Goal: Task Accomplishment & Management: Complete application form

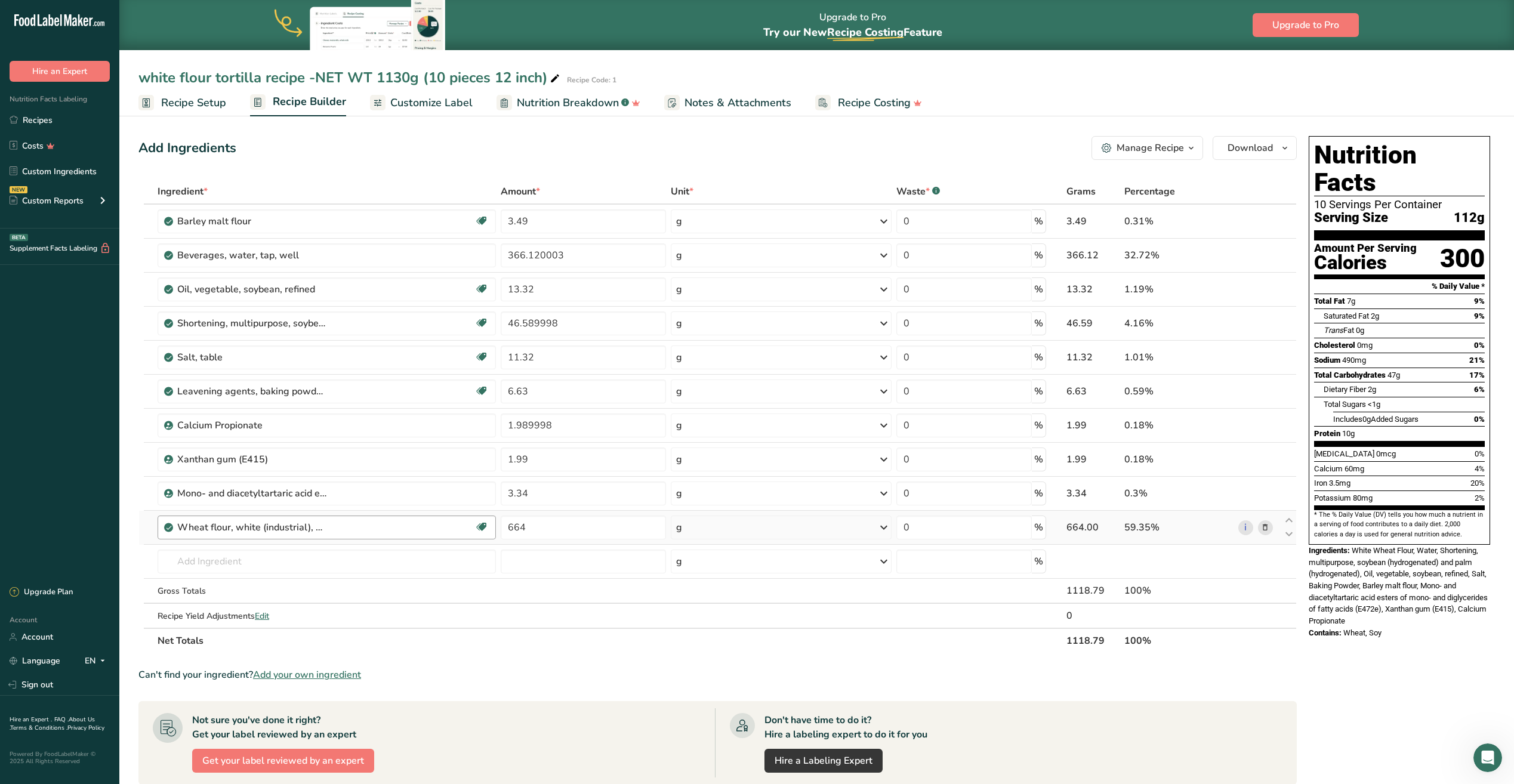
click at [387, 532] on div "Wheat flour, white (industrial), 15% protein, bleached, enriched" at bounding box center [325, 527] width 297 height 14
click at [328, 531] on div "Wheat flour, white (industrial), 15% protein, bleached, enriched" at bounding box center [325, 527] width 297 height 14
click at [282, 560] on input "text" at bounding box center [327, 561] width 339 height 24
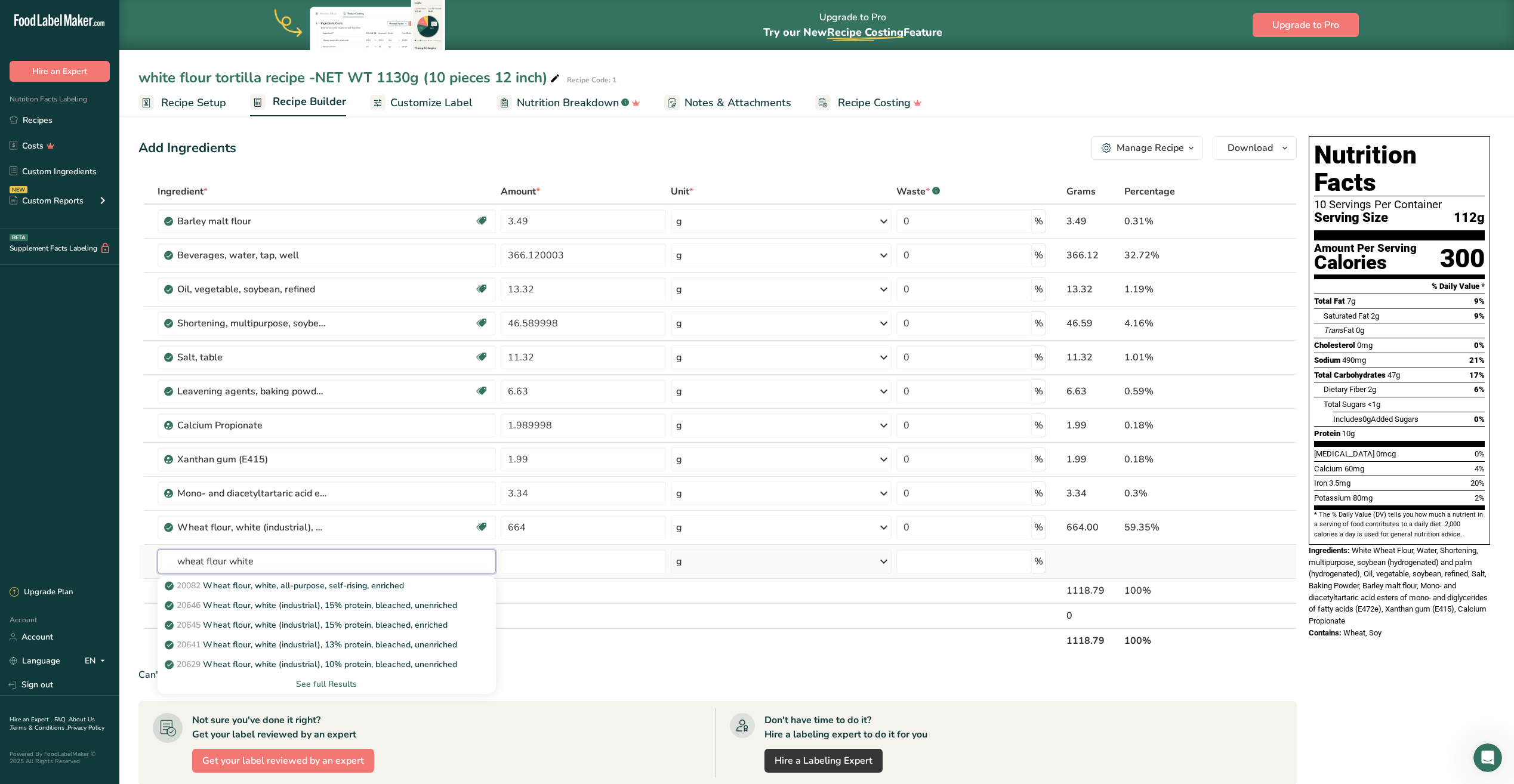
type input "wheat flour white"
click at [327, 686] on div "See full Results" at bounding box center [326, 684] width 319 height 13
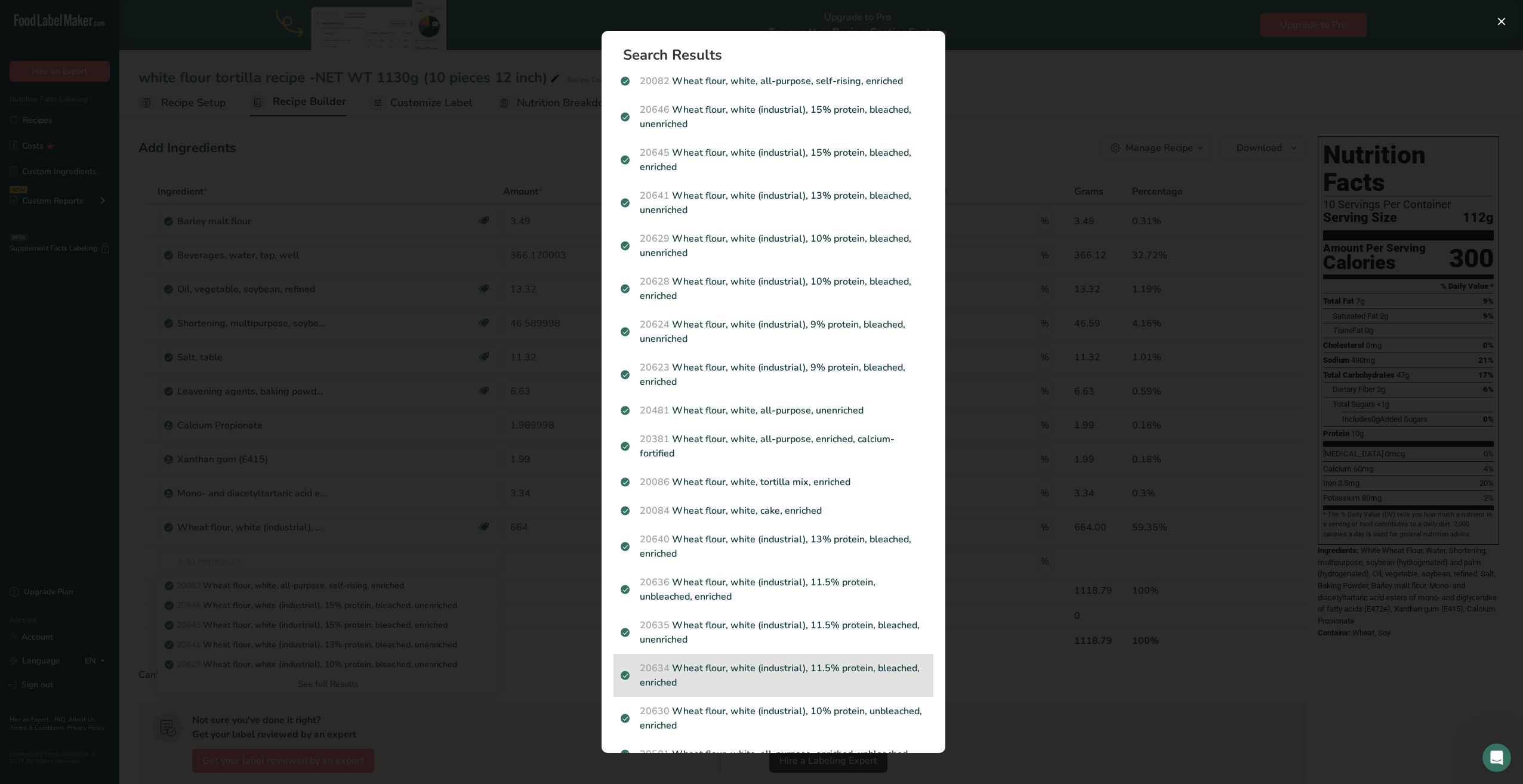
click at [691, 678] on p "20634 Wheat flour, white (industrial), 11.5% protein, bleached, enriched" at bounding box center [773, 675] width 306 height 28
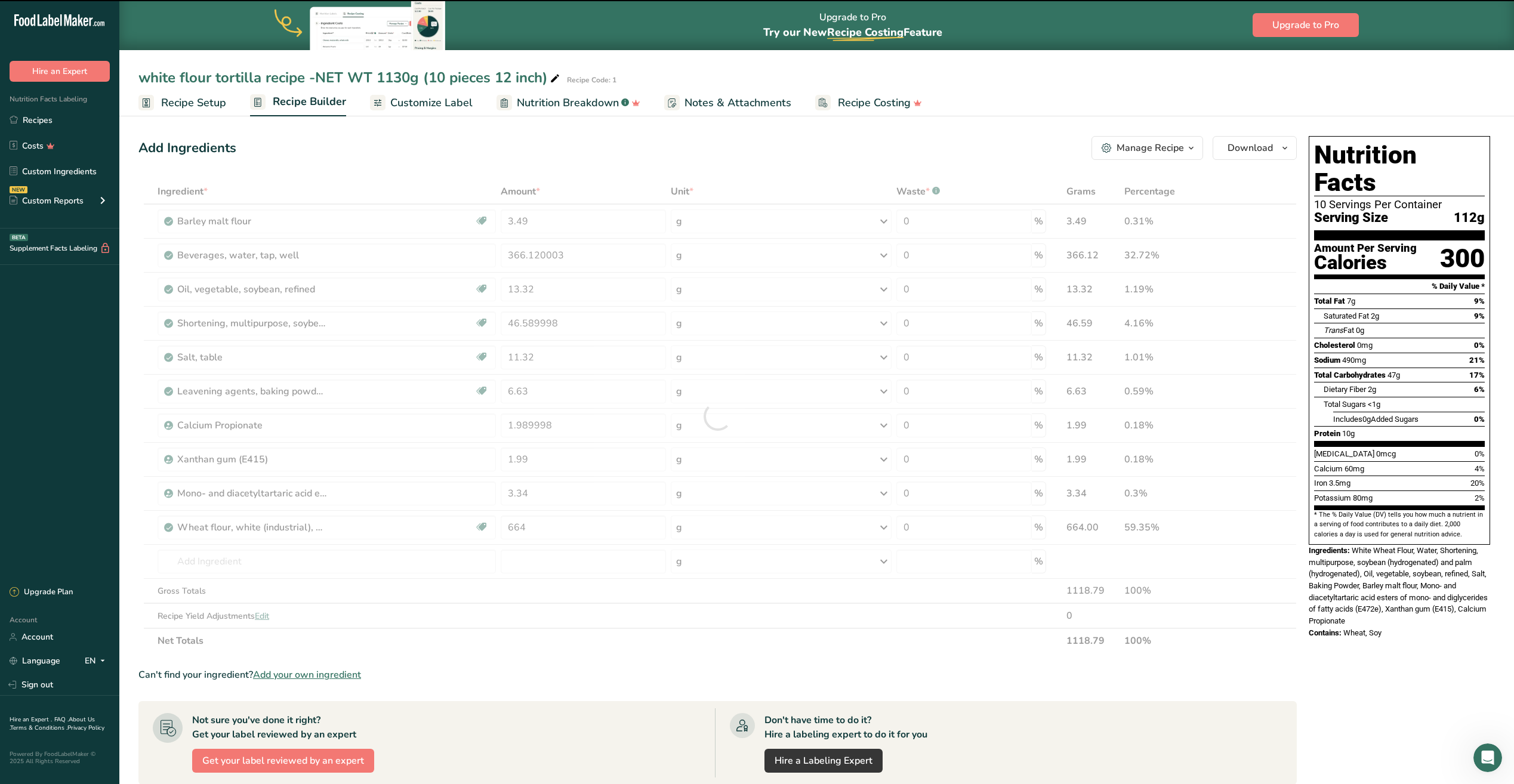
type input "0"
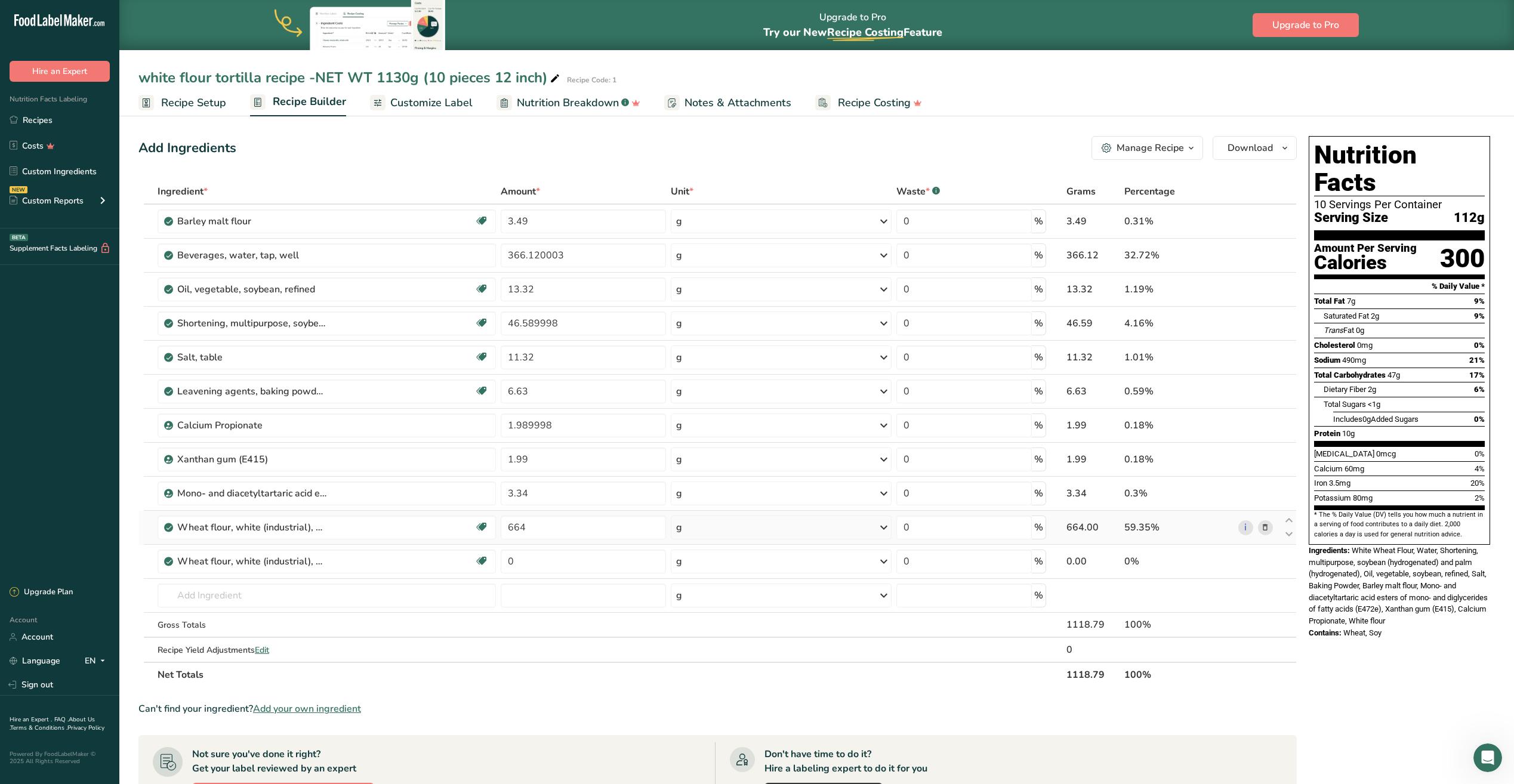
click at [1266, 527] on icon at bounding box center [1264, 527] width 9 height 13
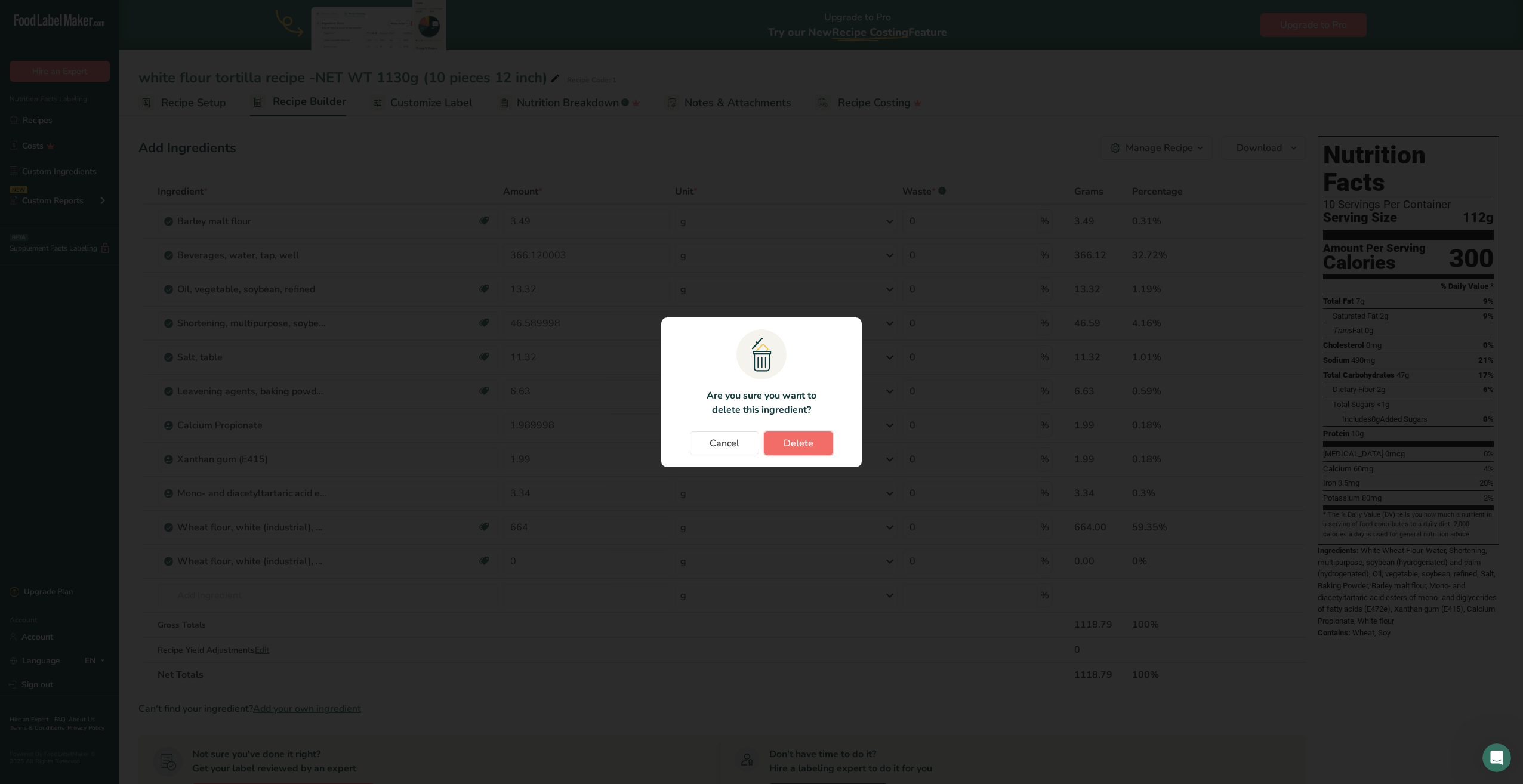
click at [792, 448] on span "Delete" at bounding box center [799, 443] width 30 height 14
type input "0"
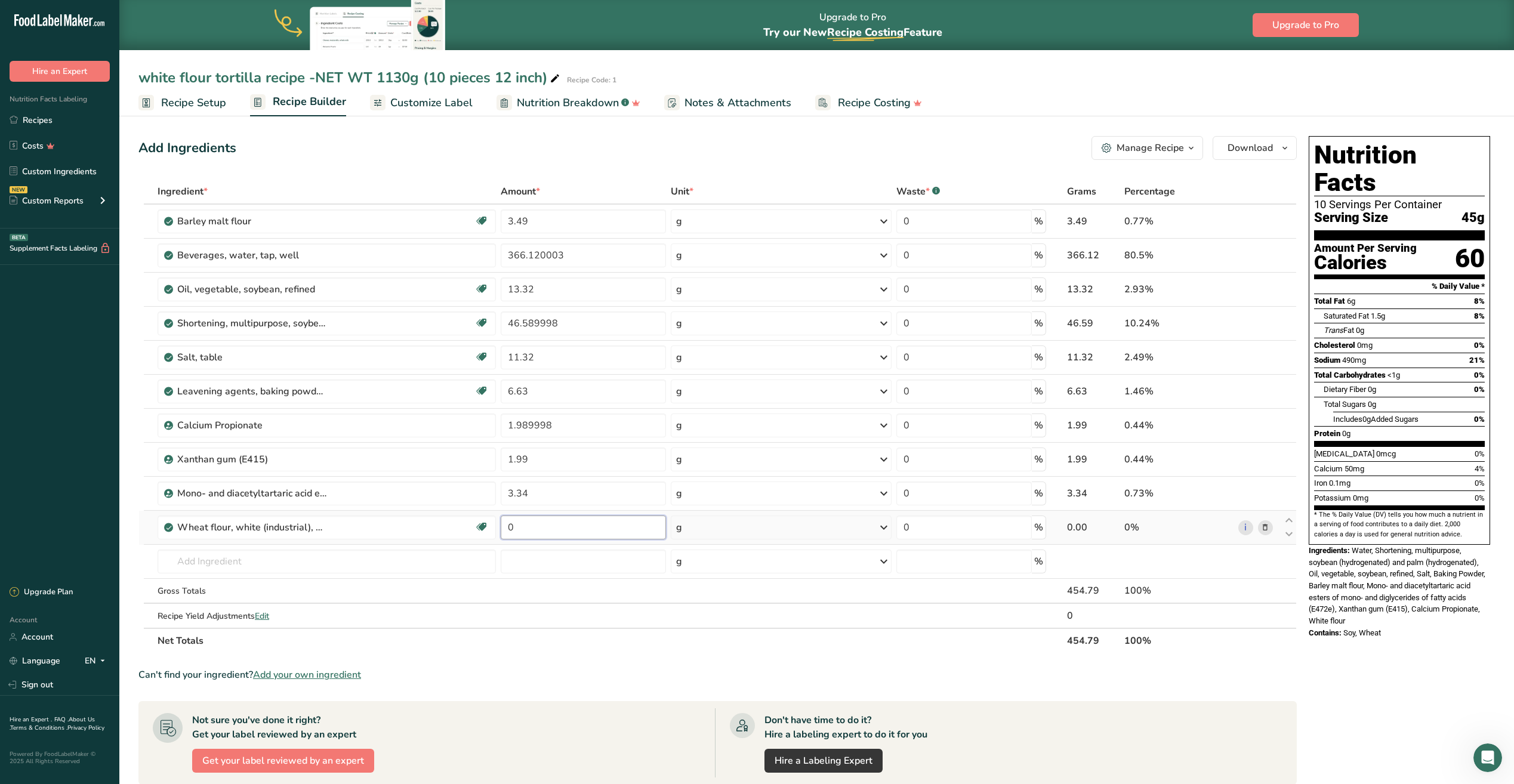
click at [557, 533] on input "0" at bounding box center [583, 527] width 165 height 24
type input "720"
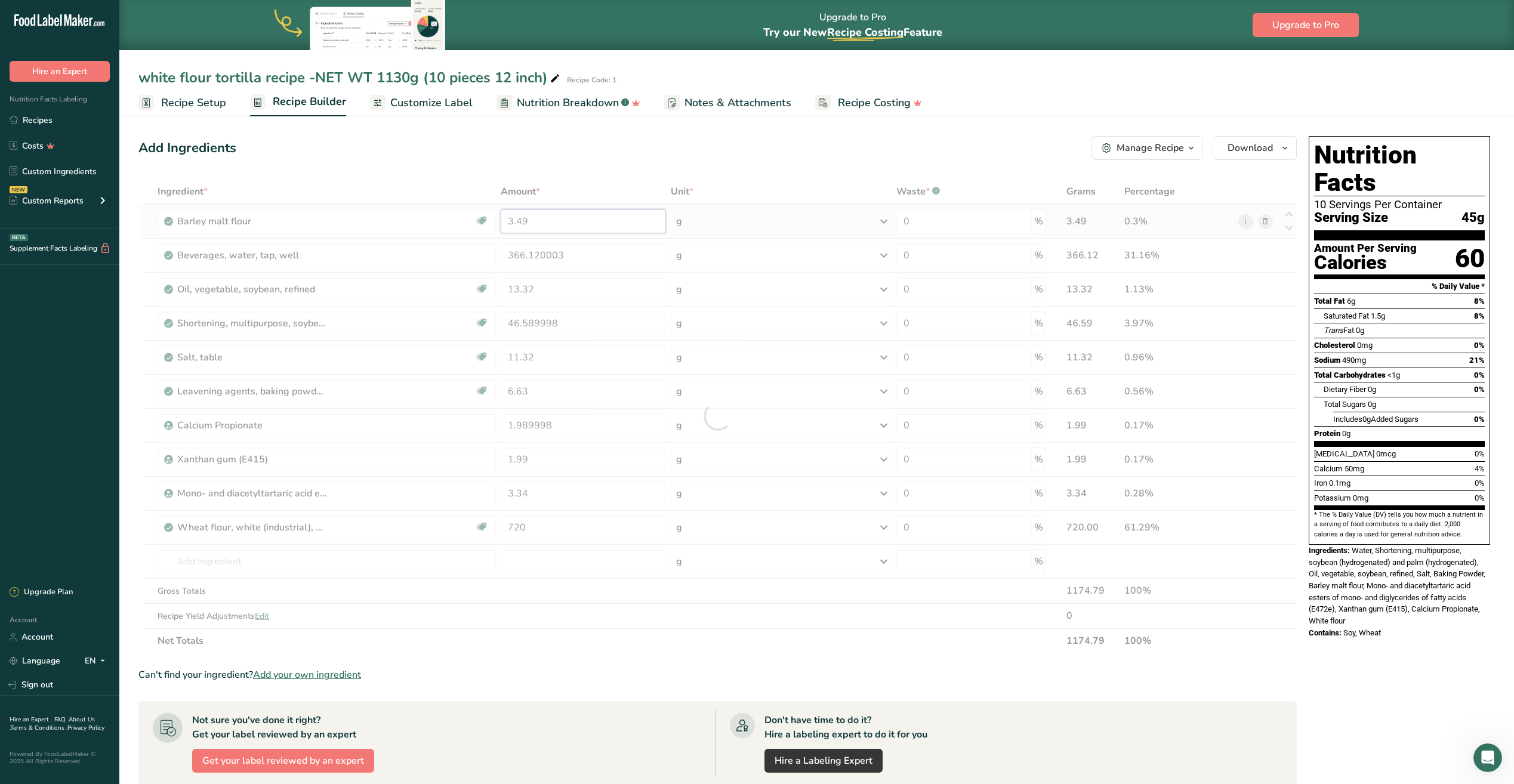
click at [538, 227] on div "Ingredient * Amount * Unit * Waste * .a-a{fill:#347362;}.b-a{fill:#fff;} Grams …" at bounding box center [717, 416] width 1158 height 474
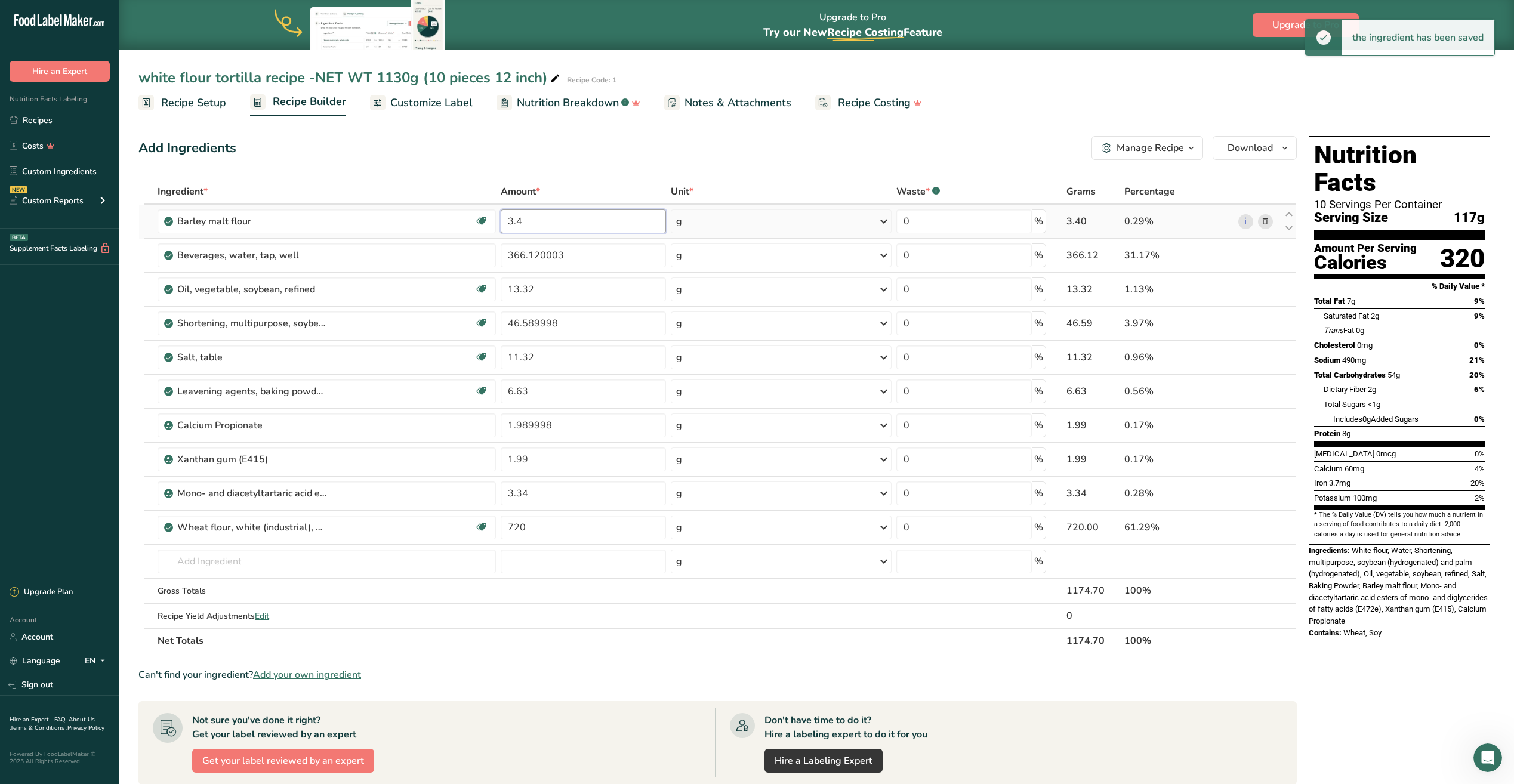
type input "3"
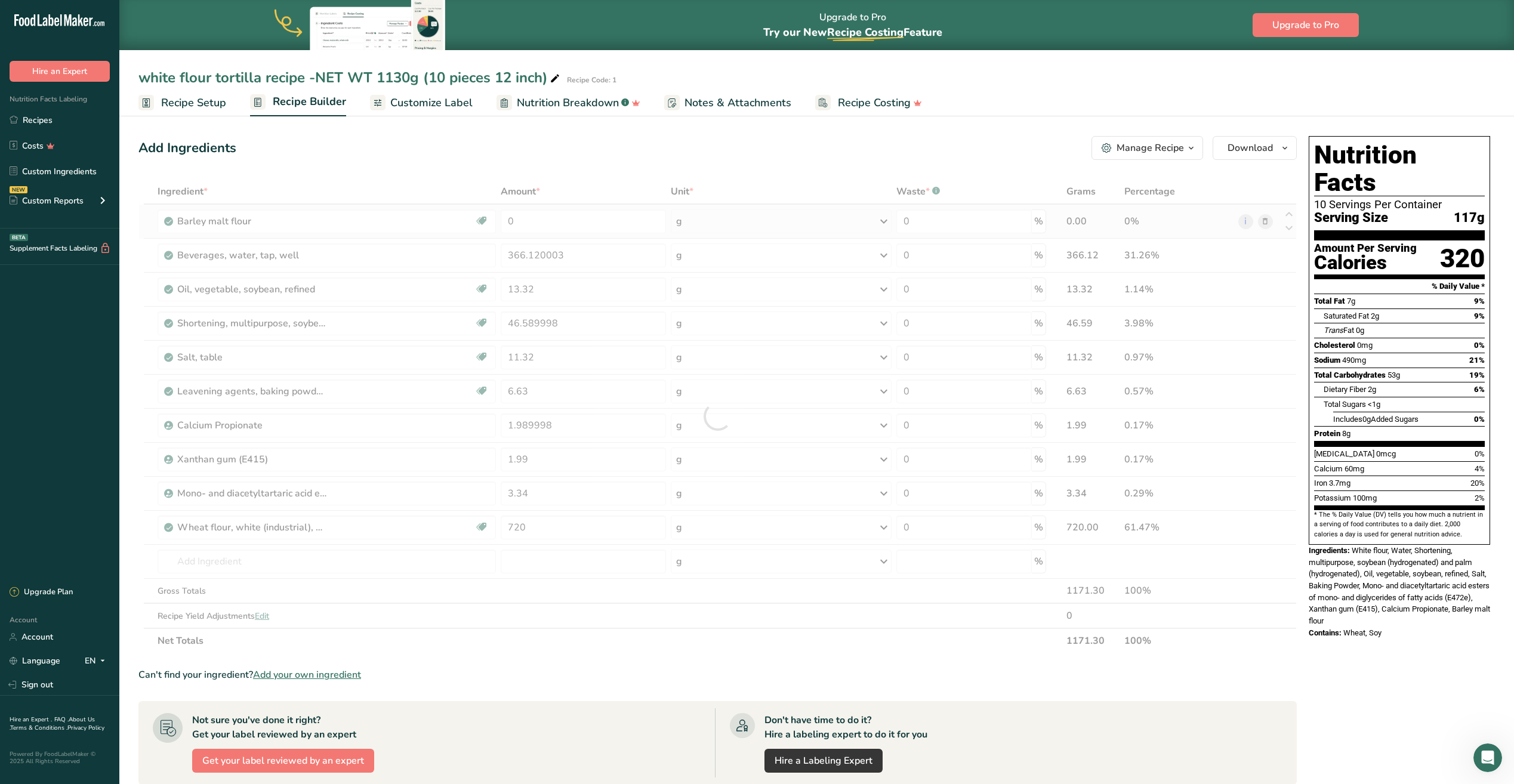
click at [1261, 221] on div "Ingredient * Amount * Unit * Waste * .a-a{fill:#347362;}.b-a{fill:#fff;} Grams …" at bounding box center [717, 416] width 1158 height 474
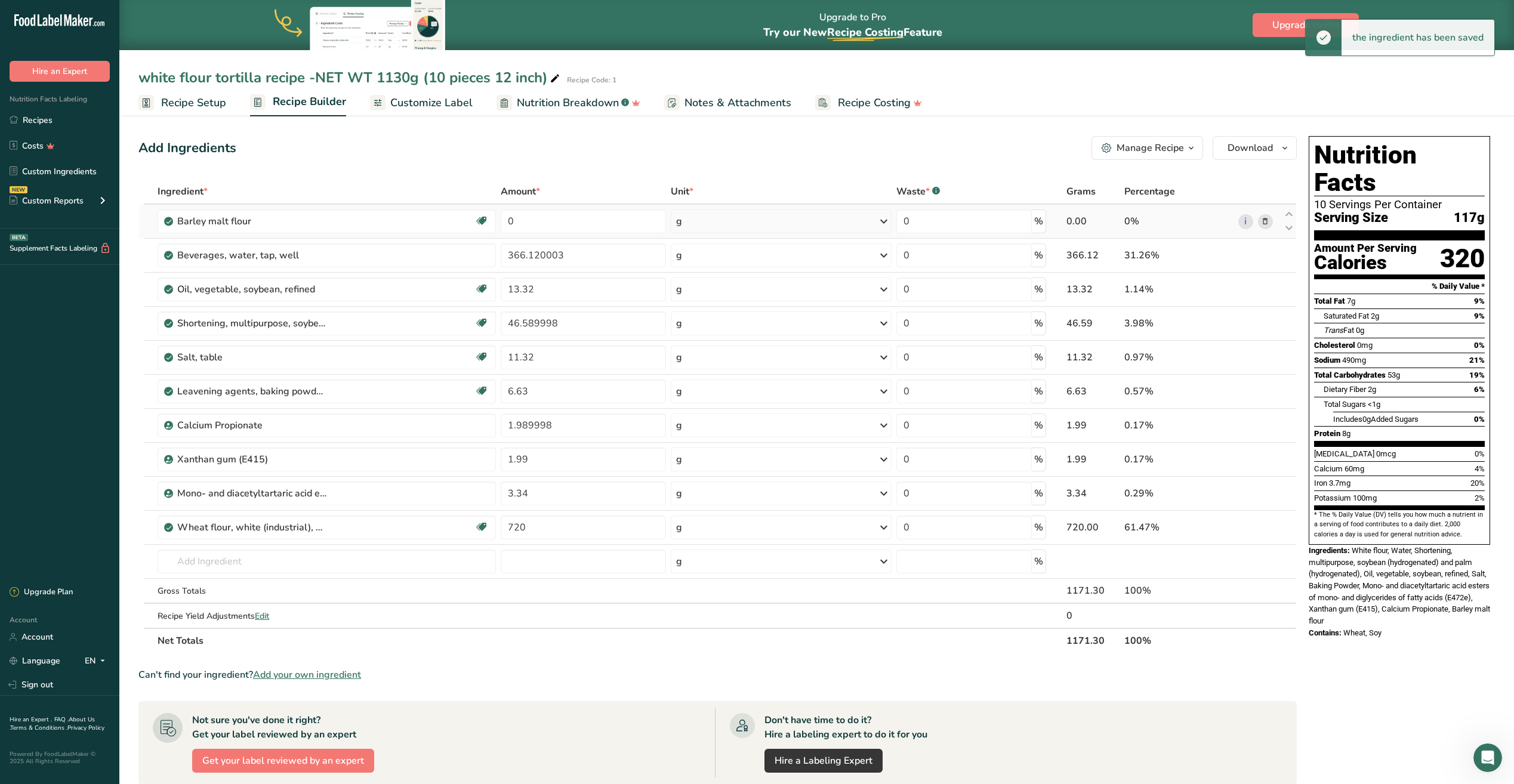
click at [1262, 221] on icon at bounding box center [1264, 222] width 9 height 13
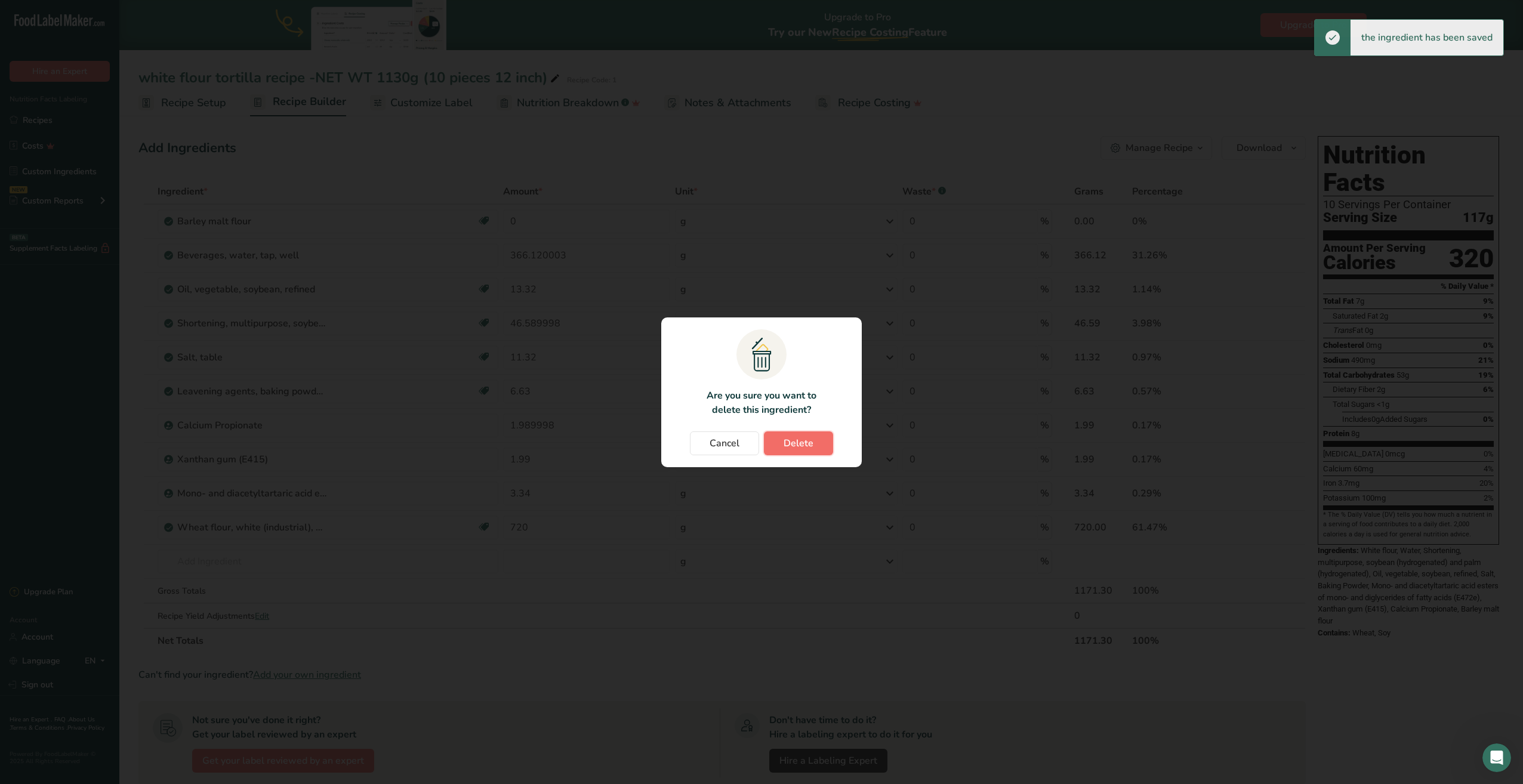
click at [801, 437] on span "Delete" at bounding box center [799, 443] width 30 height 14
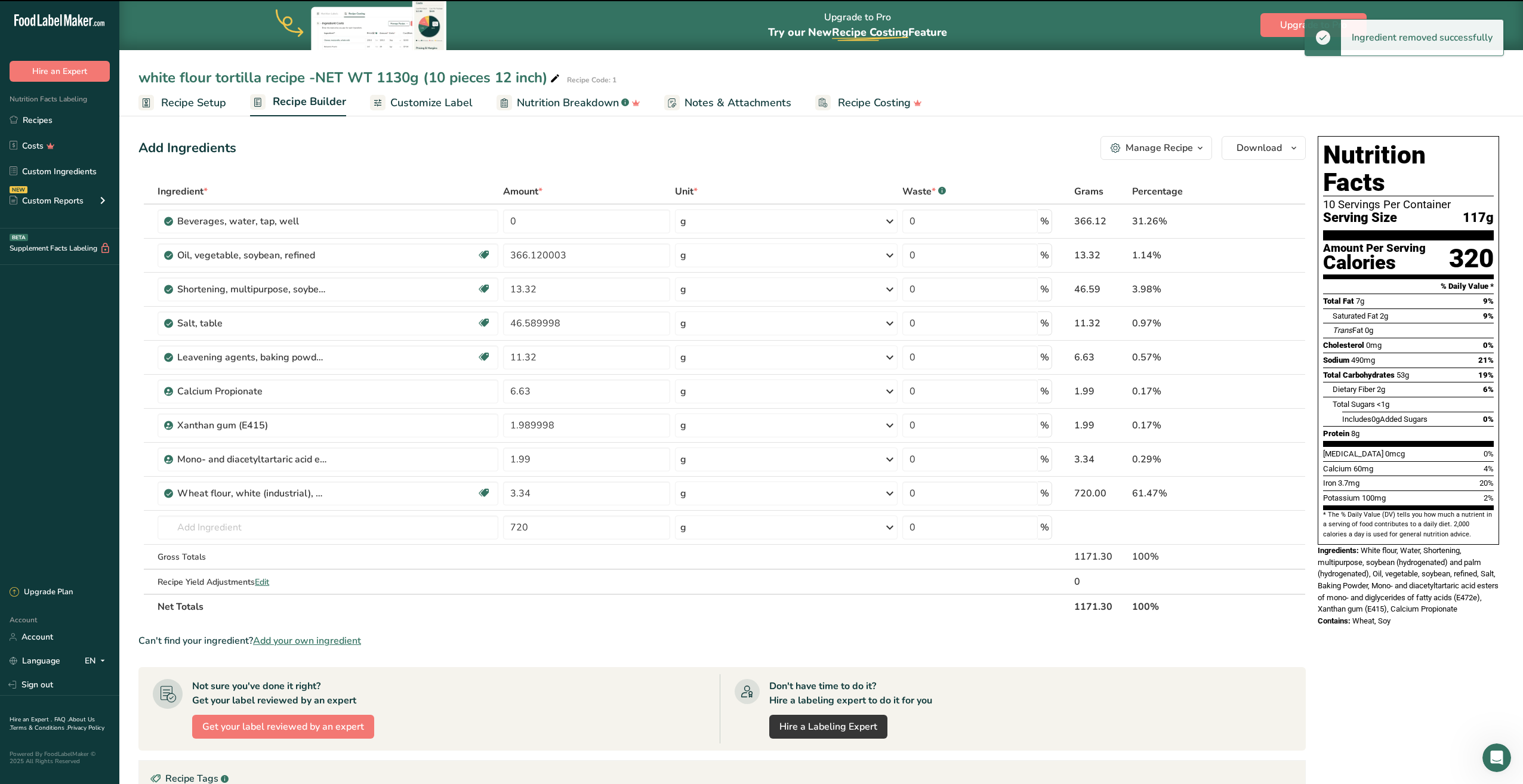
type input "366.120003"
type input "13.32"
type input "46.589998"
type input "11.32"
type input "6.63"
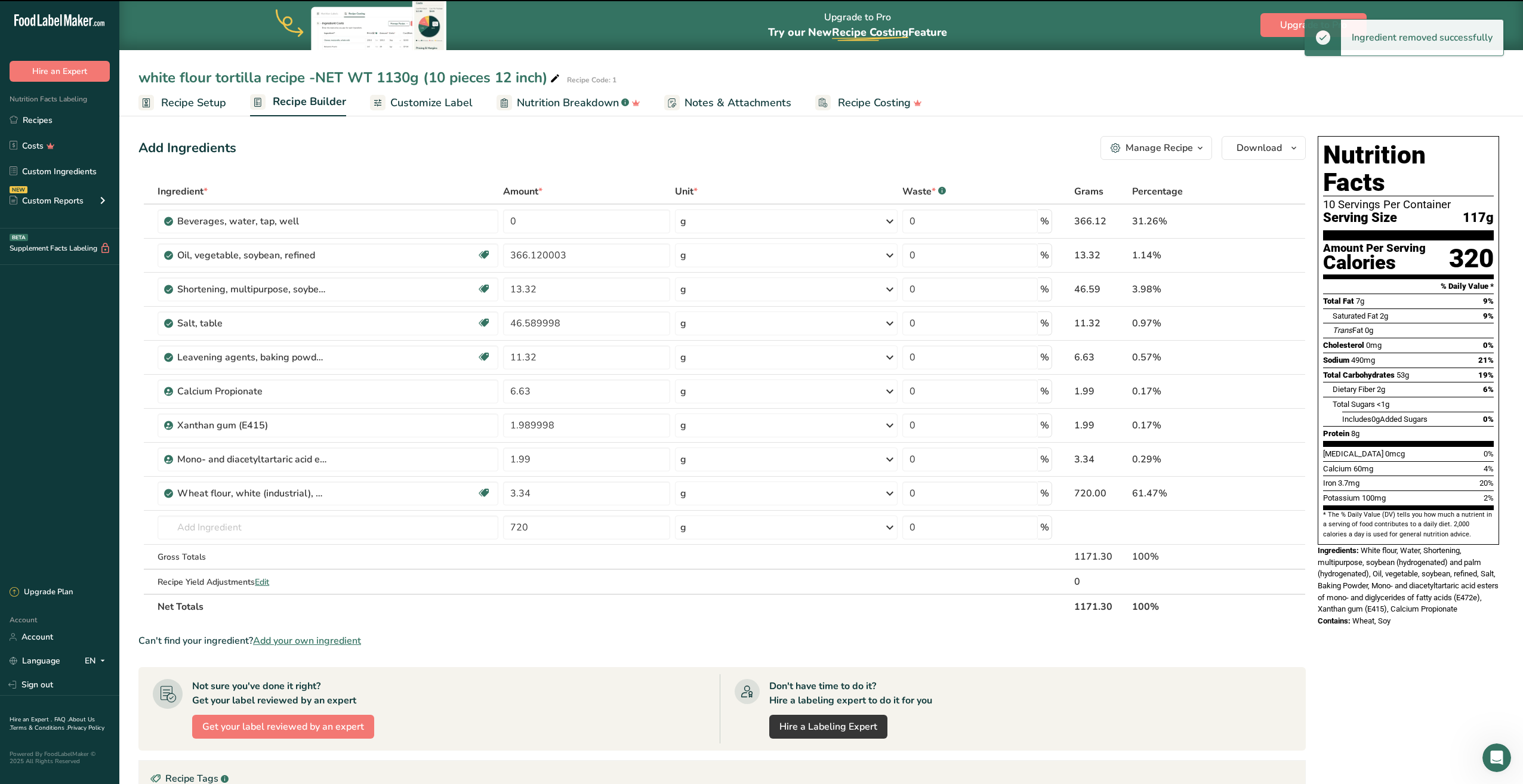
type input "1.989998"
type input "1.99"
type input "3.34"
type input "720"
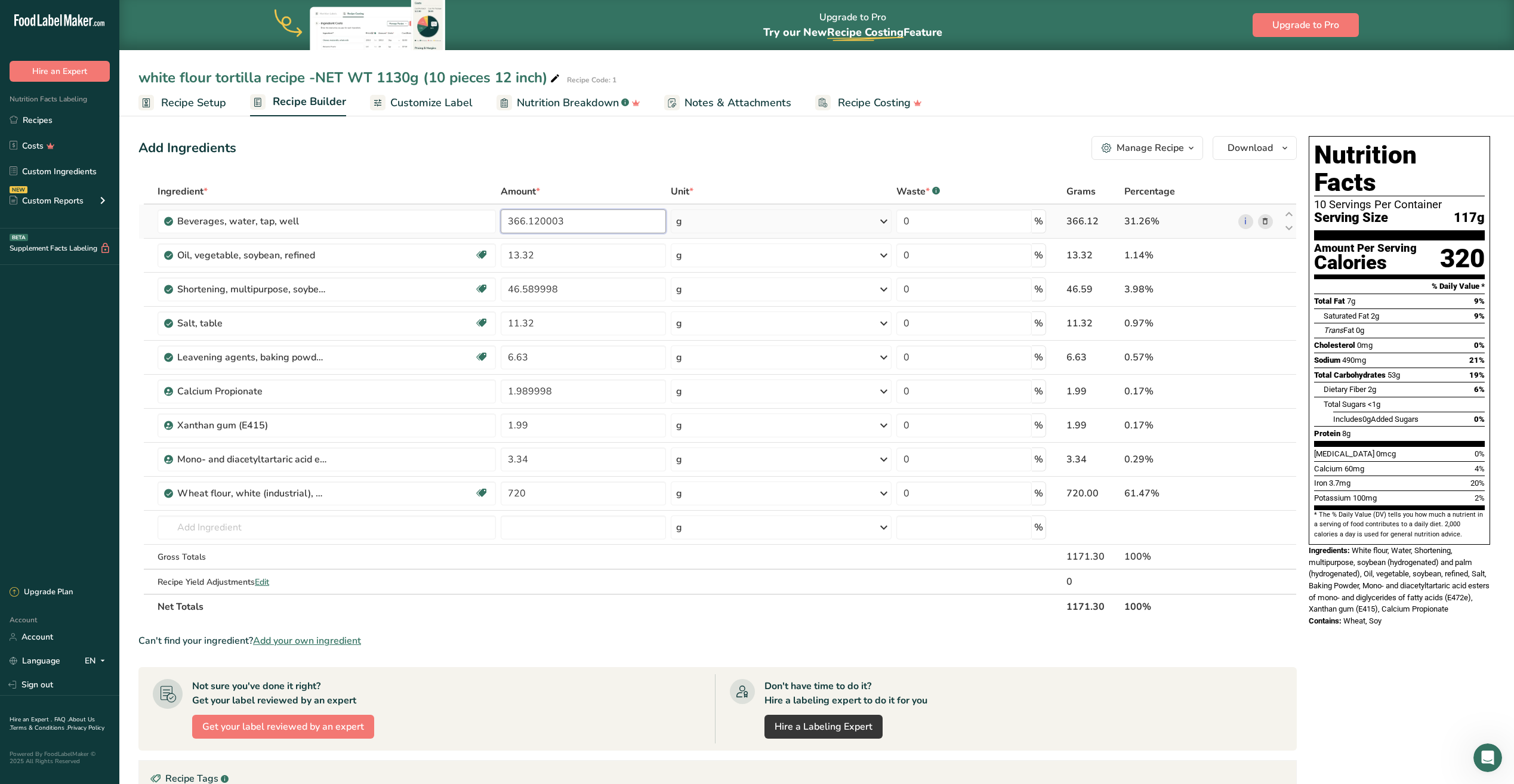
click at [605, 231] on input "366.120003" at bounding box center [583, 221] width 165 height 24
type input "3"
type input "0"
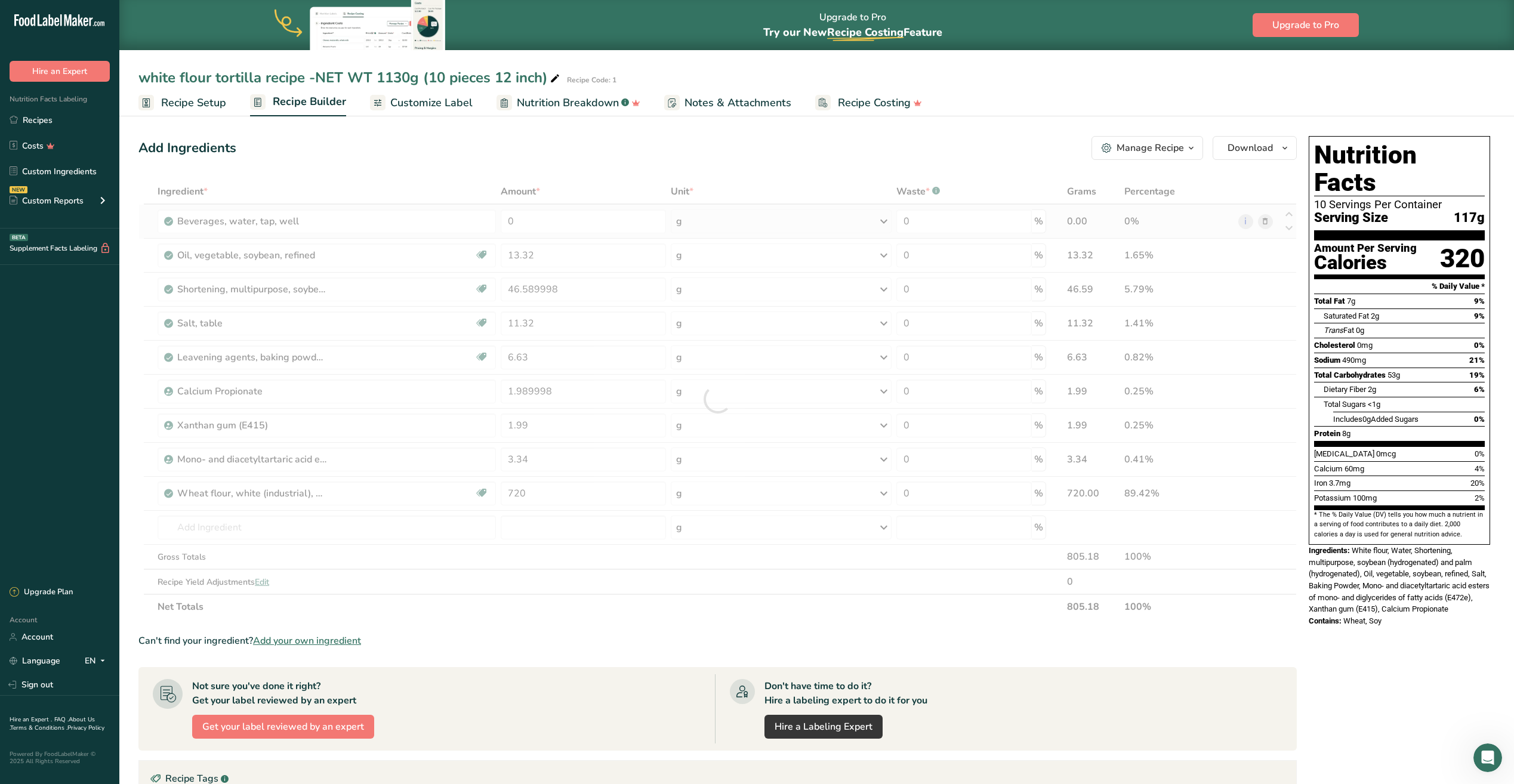
click at [679, 222] on div "Ingredient * Amount * Unit * Waste * .a-a{fill:#347362;}.b-a{fill:#fff;} Grams …" at bounding box center [717, 398] width 1158 height 440
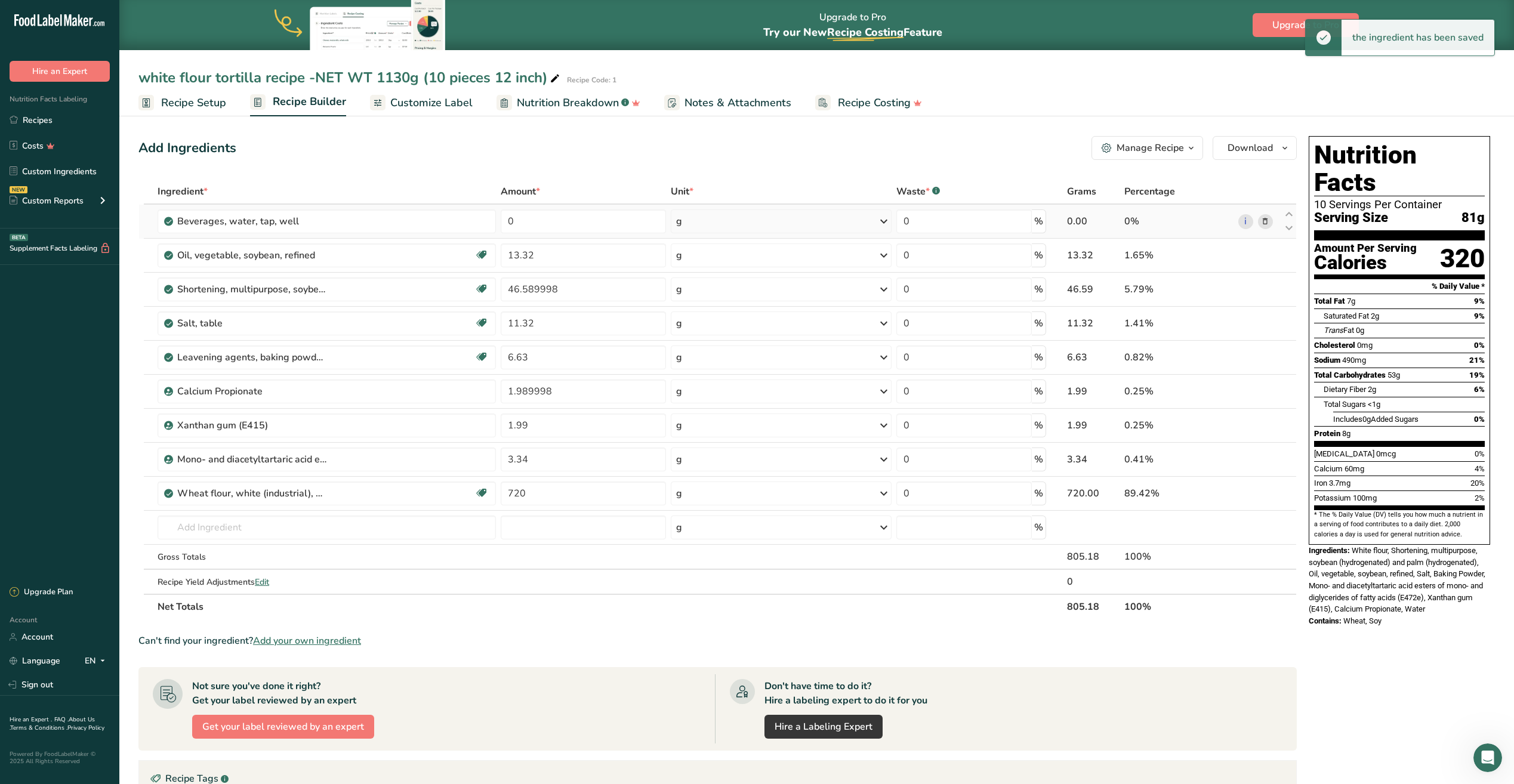
click at [679, 222] on div "g" at bounding box center [679, 221] width 6 height 14
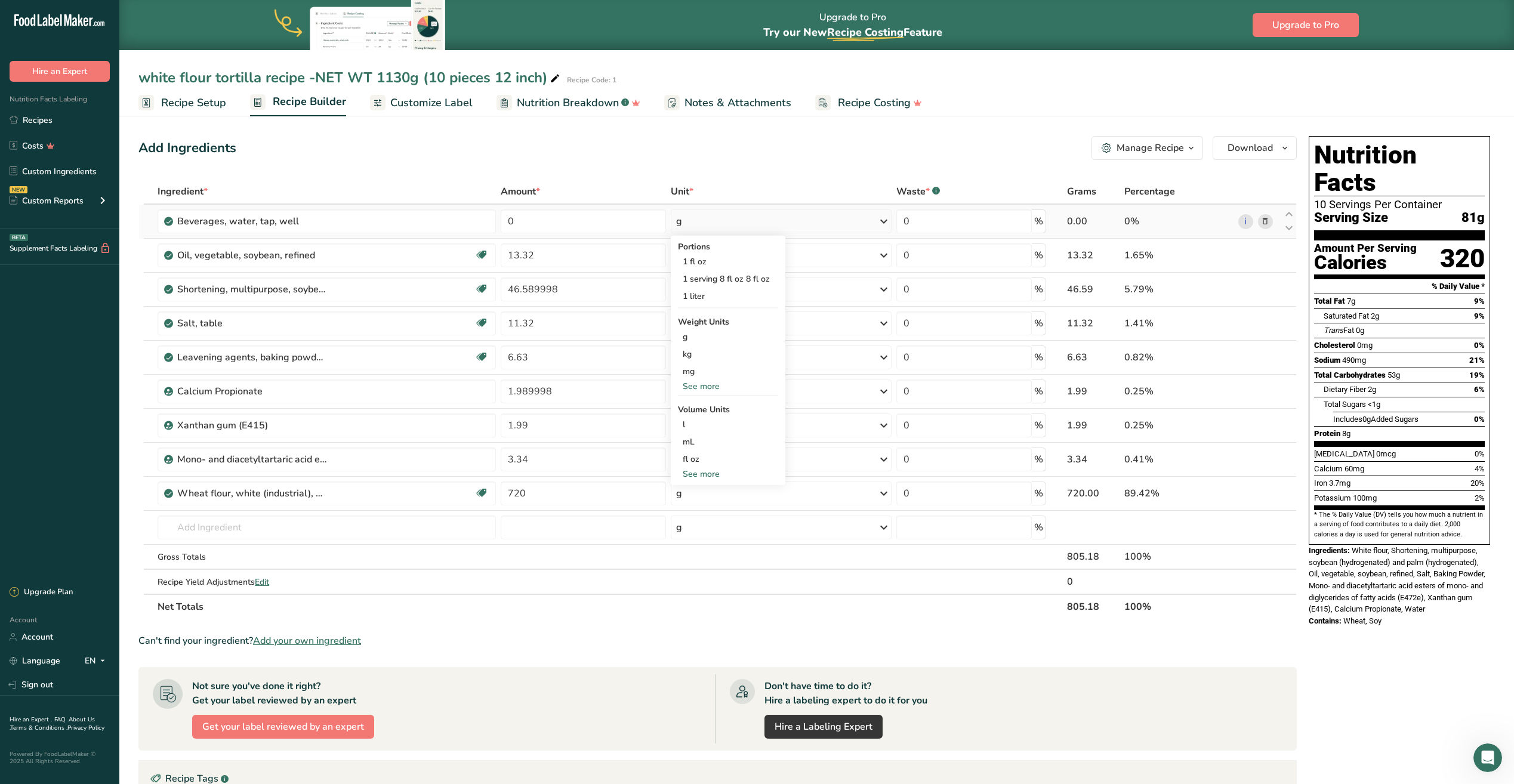
click at [679, 222] on div "g" at bounding box center [679, 221] width 6 height 14
click at [601, 223] on input "0" at bounding box center [583, 221] width 165 height 24
type input "446"
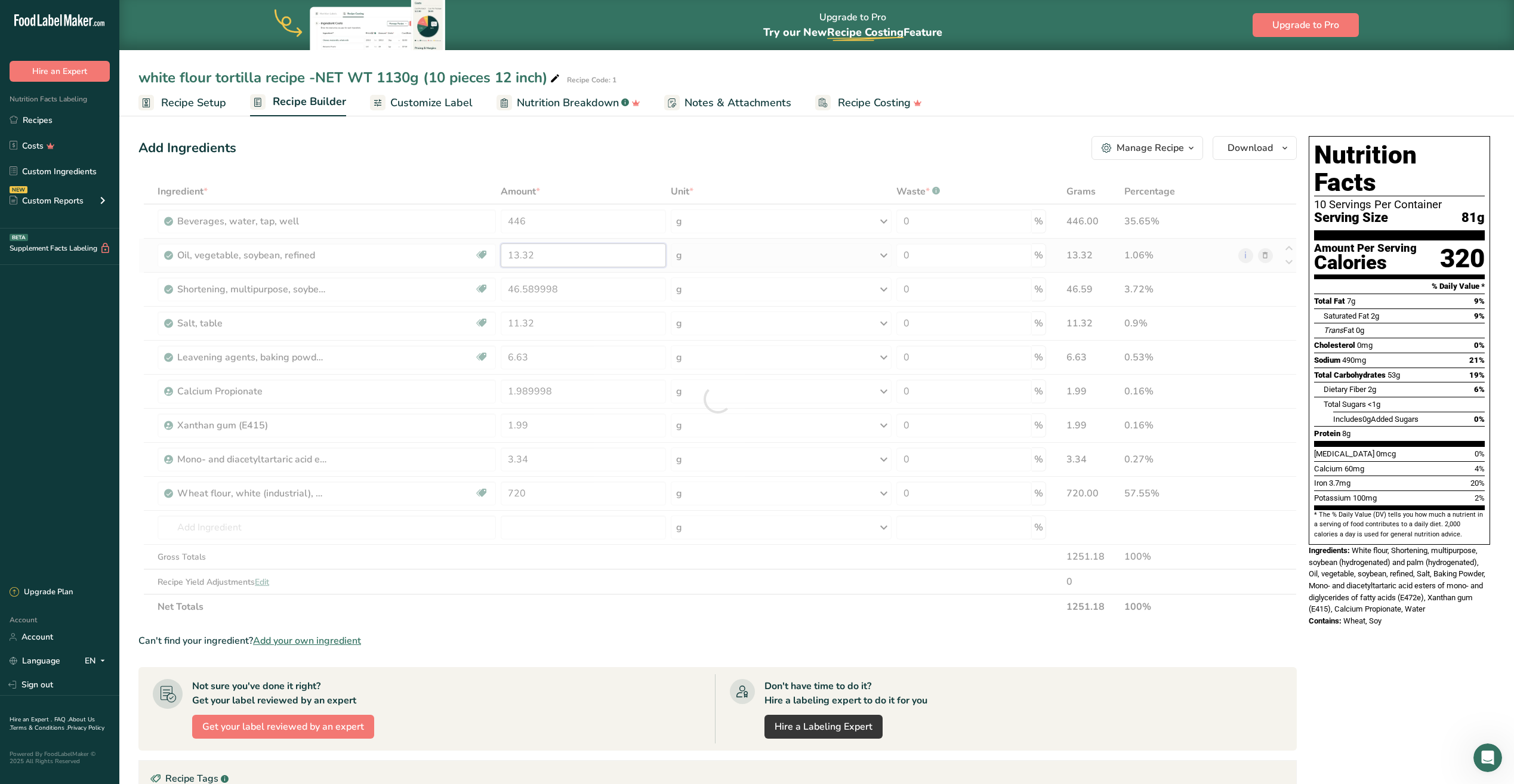
click at [571, 250] on div "Ingredient * Amount * Unit * Waste * .a-a{fill:#347362;}.b-a{fill:#fff;} Grams …" at bounding box center [717, 398] width 1158 height 440
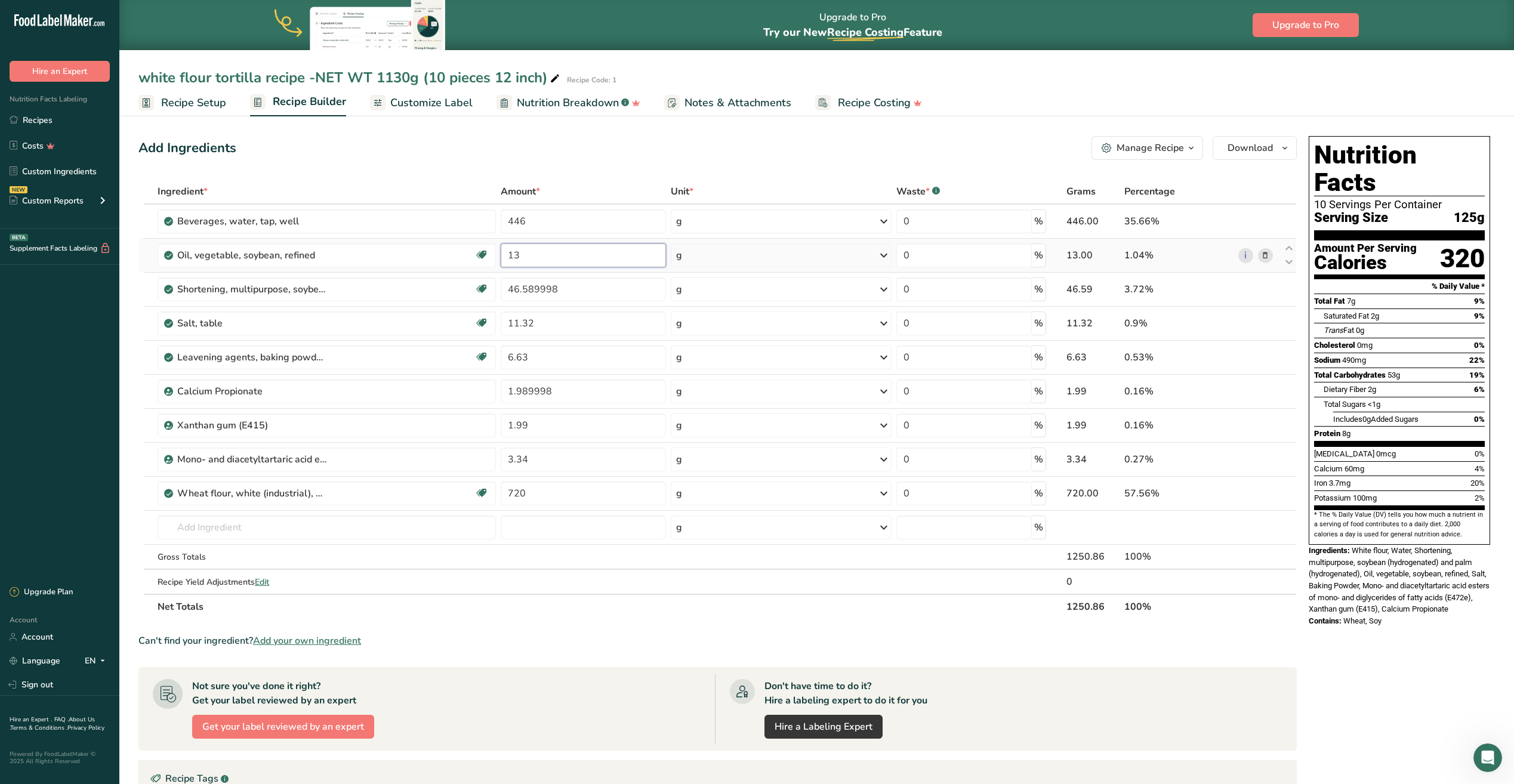
type input "1"
type input "14"
click at [570, 294] on div "Ingredient * Amount * Unit * Waste * .a-a{fill:#347362;}.b-a{fill:#fff;} Grams …" at bounding box center [717, 398] width 1158 height 440
type input "4"
type input "58"
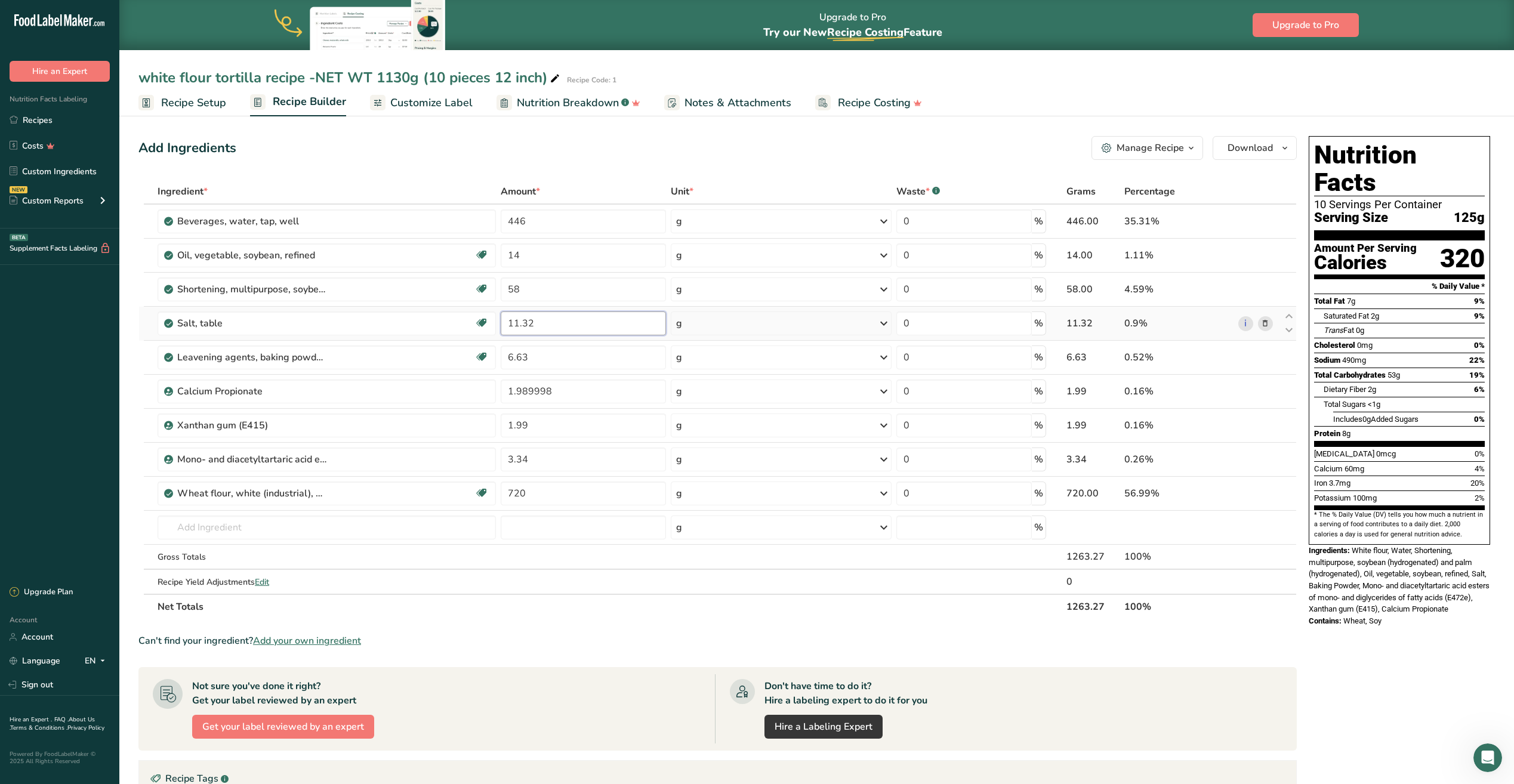
click at [563, 328] on div "Ingredient * Amount * Unit * Waste * .a-a{fill:#347362;}.b-a{fill:#fff;} Grams …" at bounding box center [717, 398] width 1158 height 440
type input "1"
type input "12"
click at [557, 351] on div "Ingredient * Amount * Unit * Waste * .a-a{fill:#347362;}.b-a{fill:#fff;} Grams …" at bounding box center [717, 398] width 1158 height 440
type input "6"
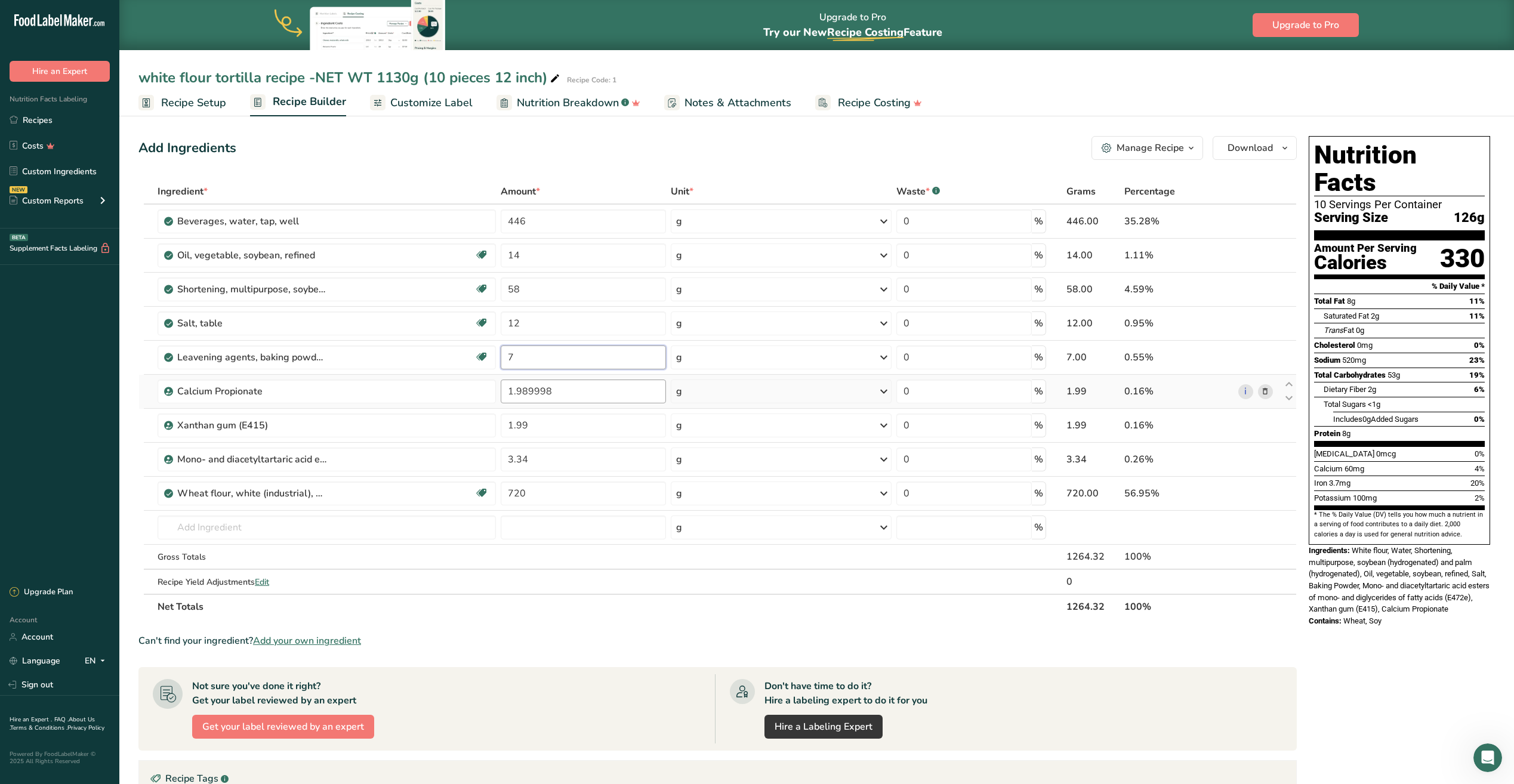
type input "7"
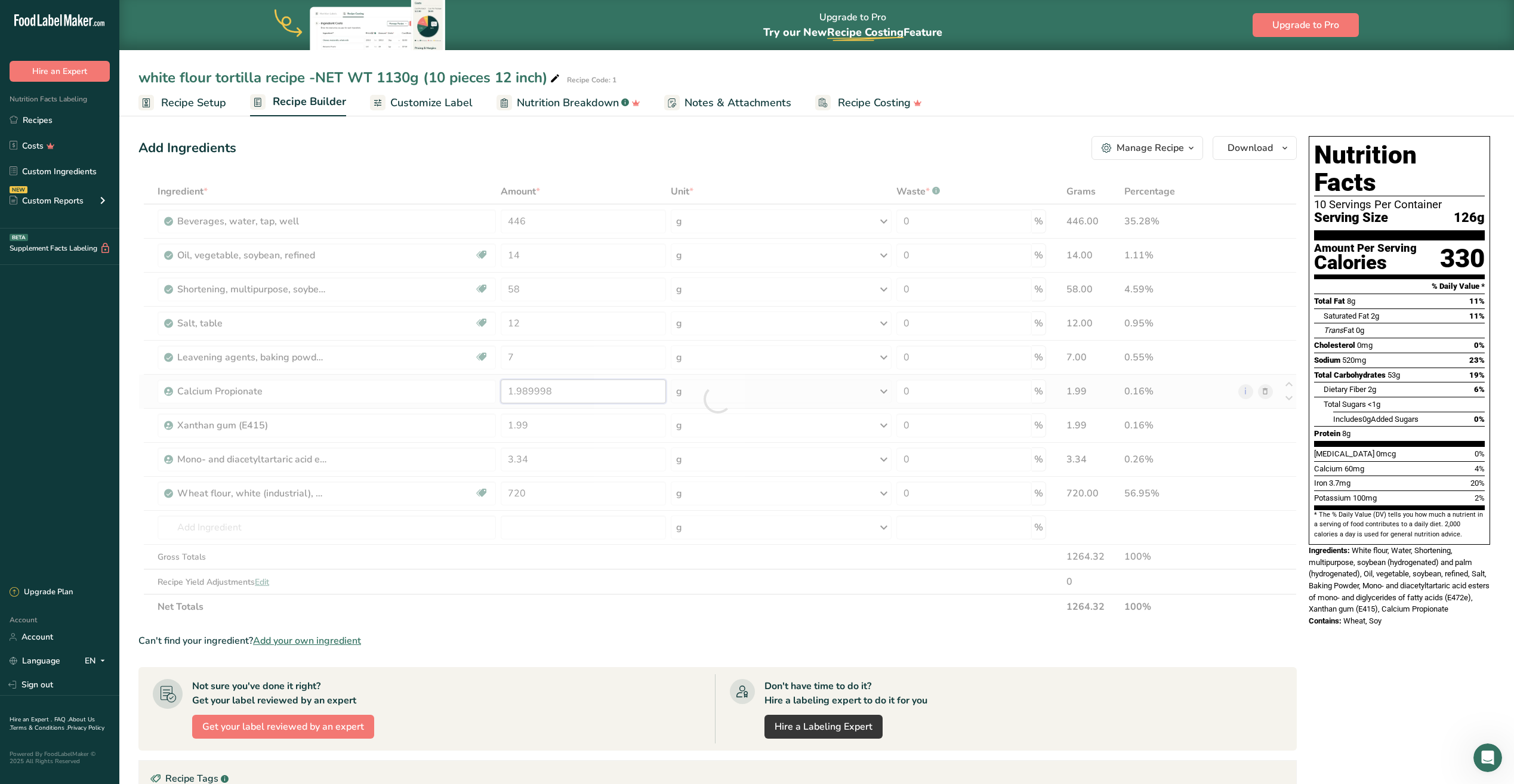
click at [556, 386] on div "Ingredient * Amount * Unit * Waste * .a-a{fill:#347362;}.b-a{fill:#fff;} Grams …" at bounding box center [717, 398] width 1158 height 440
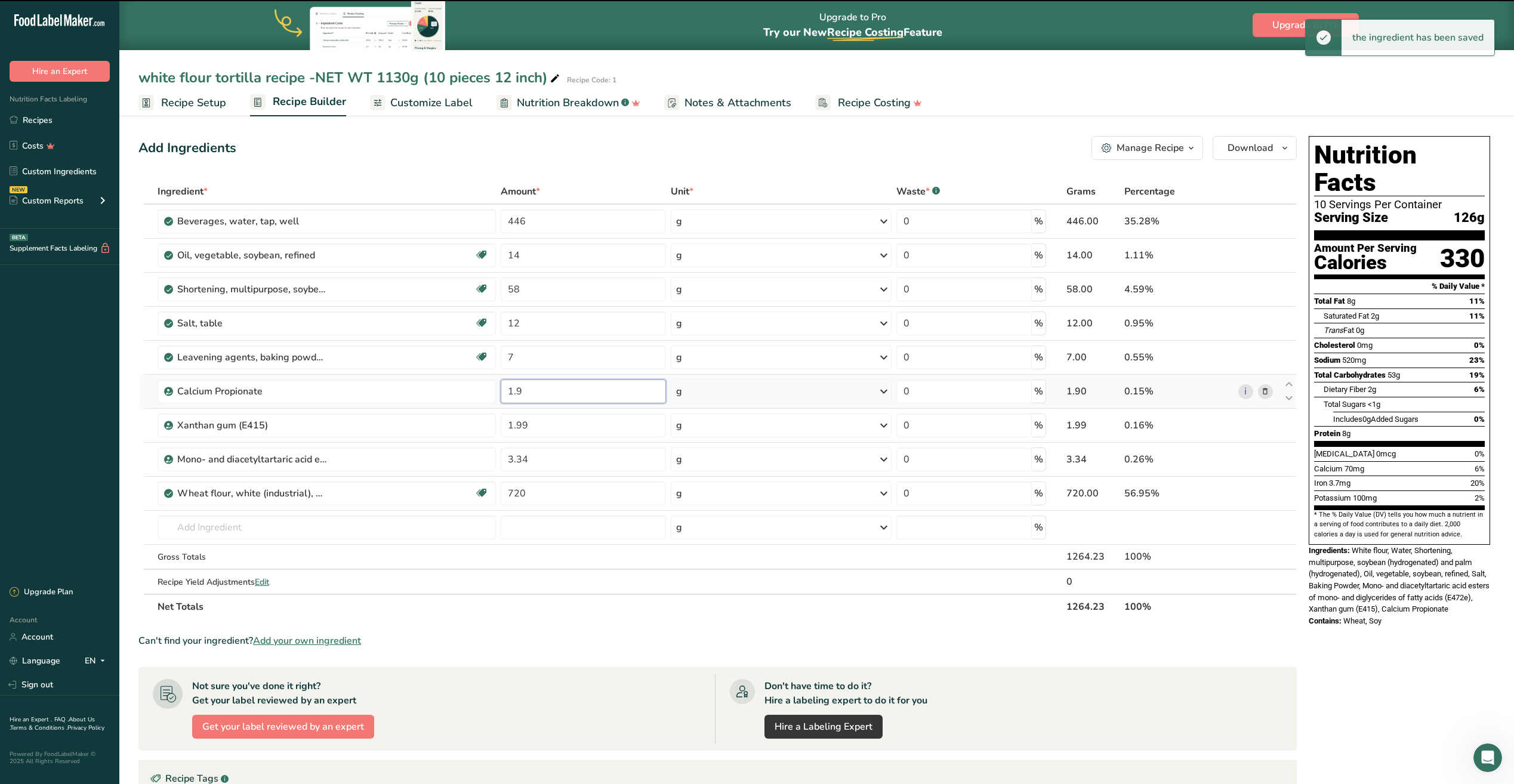
type input "1"
type input "2"
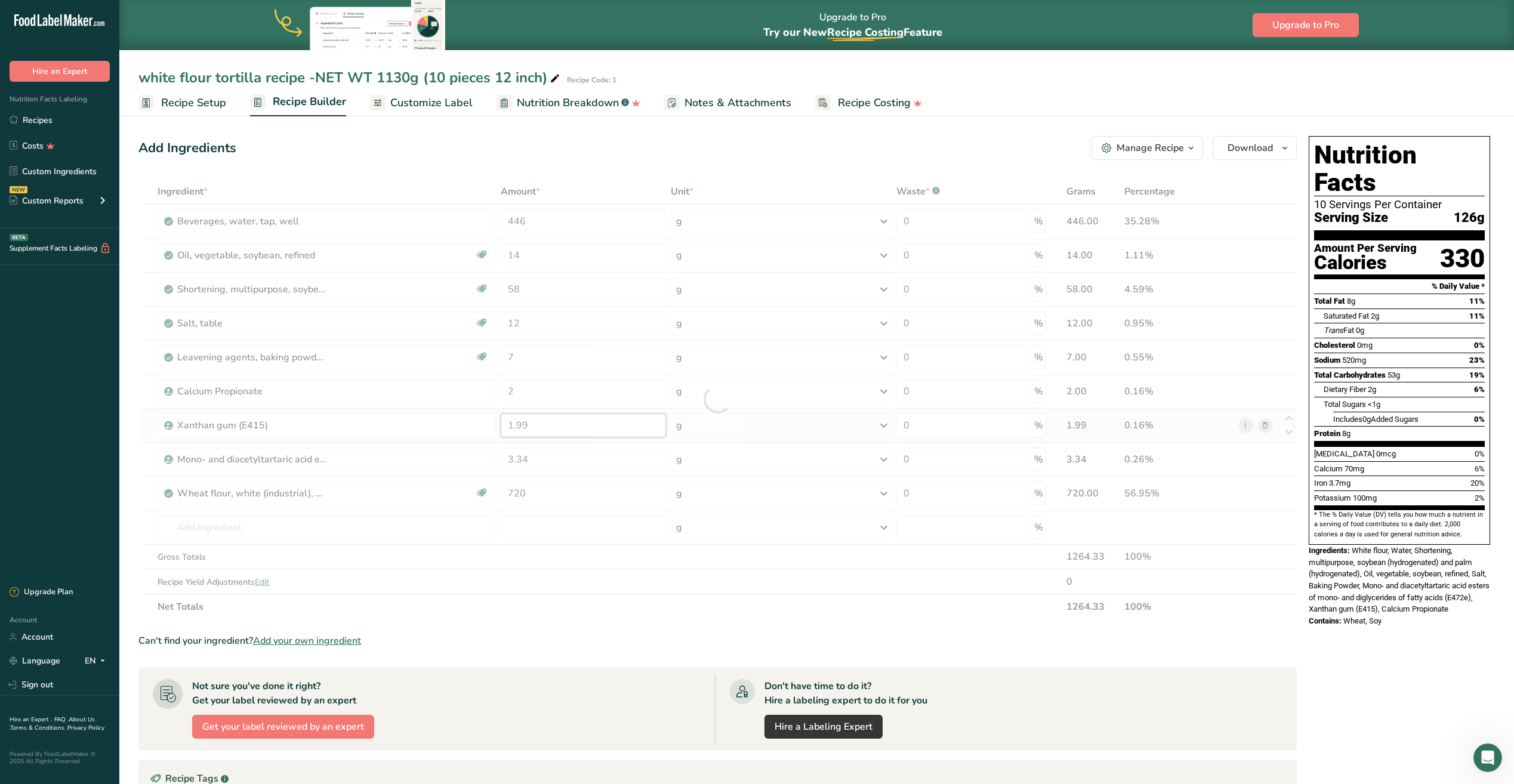
click at [547, 422] on div "Ingredient * Amount * Unit * Waste * .a-a{fill:#347362;}.b-a{fill:#fff;} Grams …" at bounding box center [717, 398] width 1158 height 440
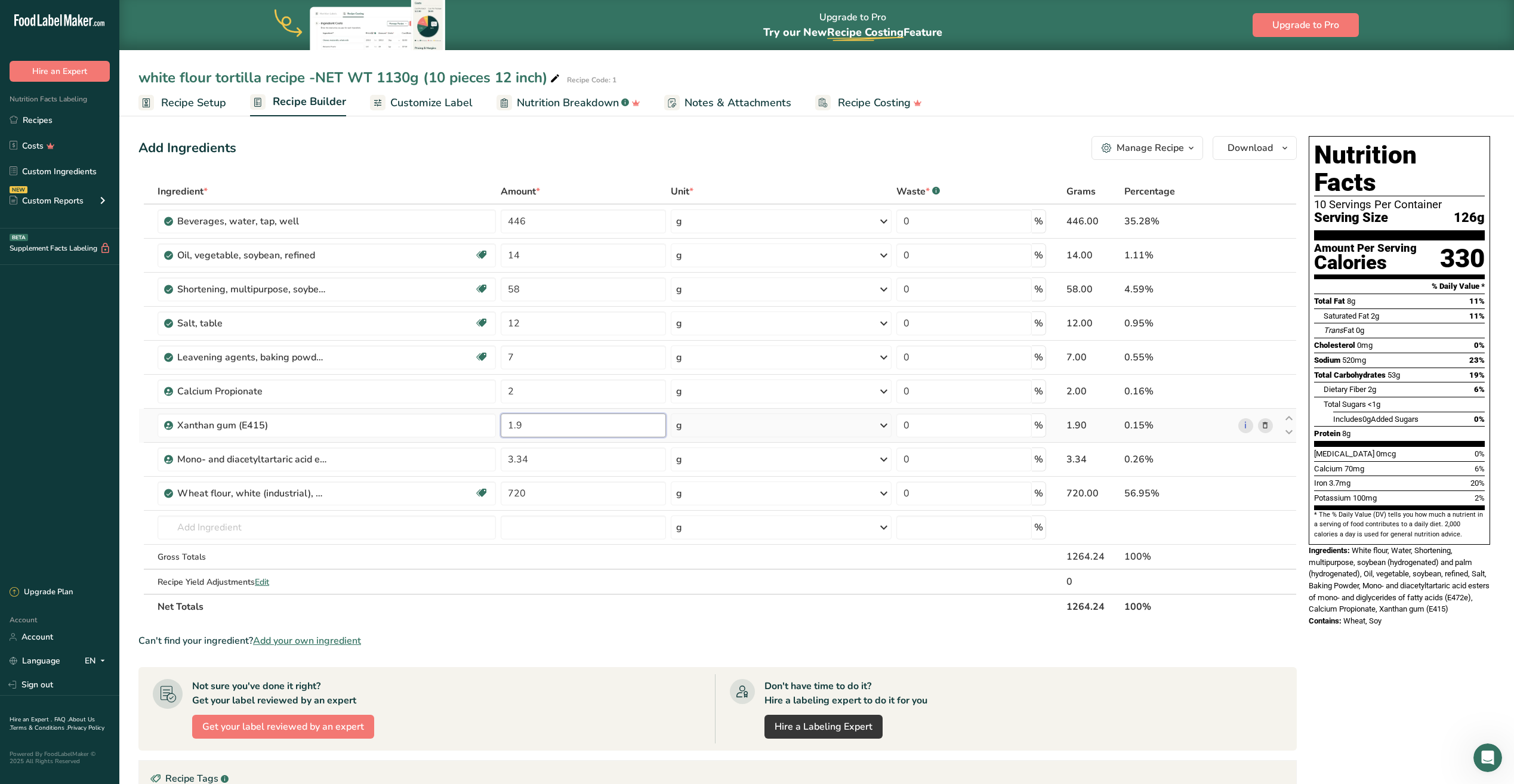
type input "1"
type input "2"
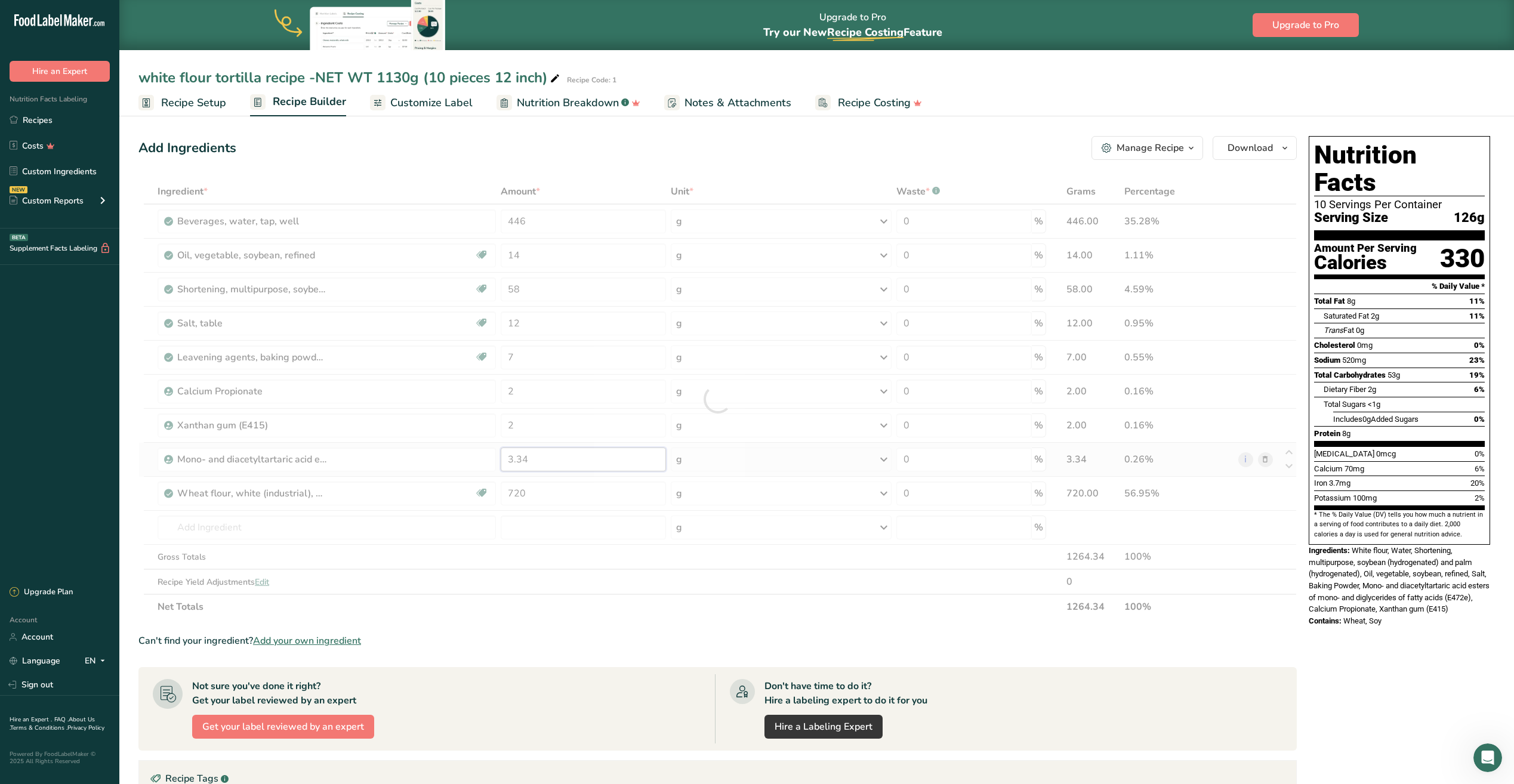
click at [543, 461] on div "Ingredient * Amount * Unit * Waste * .a-a{fill:#347362;}.b-a{fill:#fff;} Grams …" at bounding box center [717, 398] width 1158 height 440
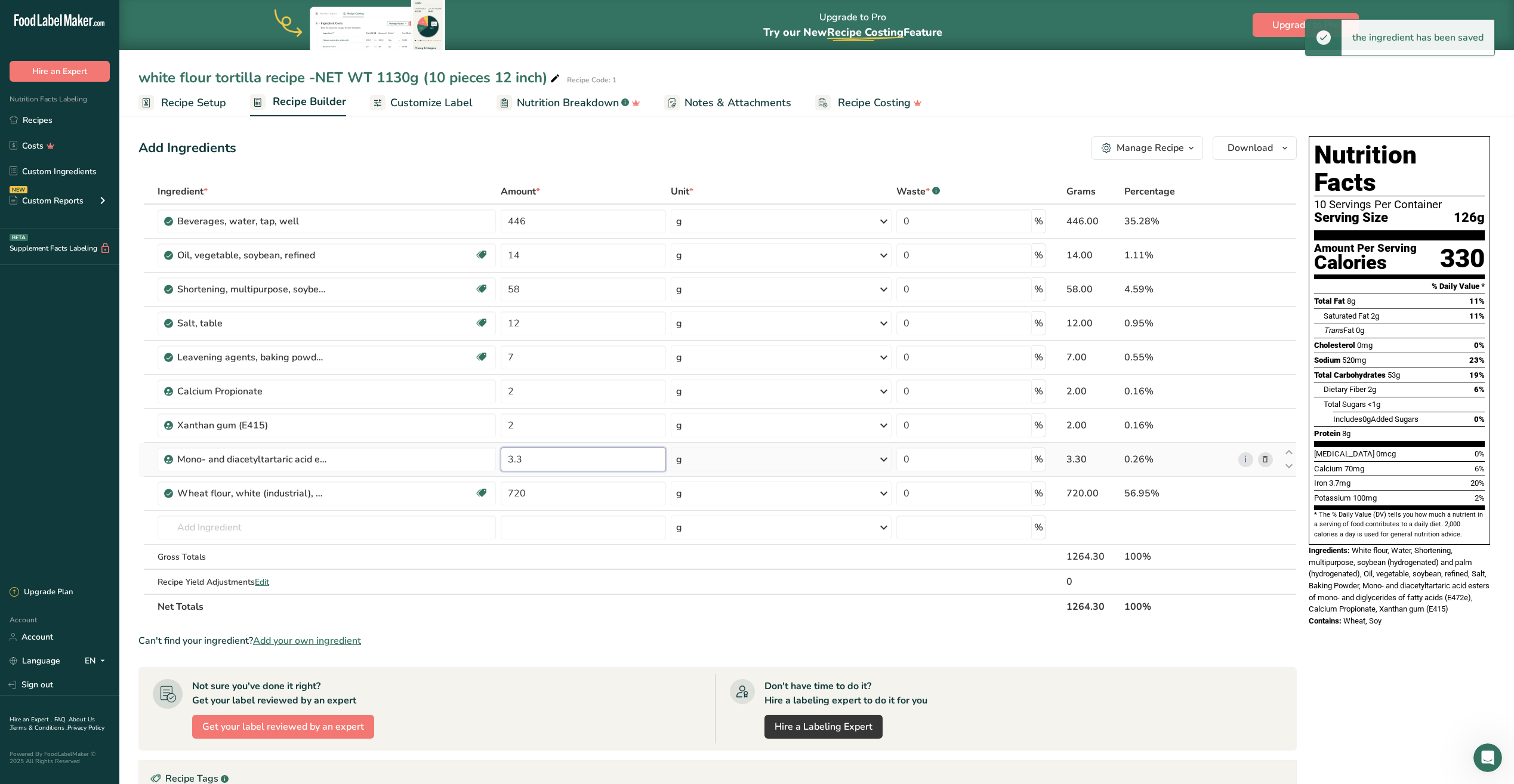
type input "3"
type input "4"
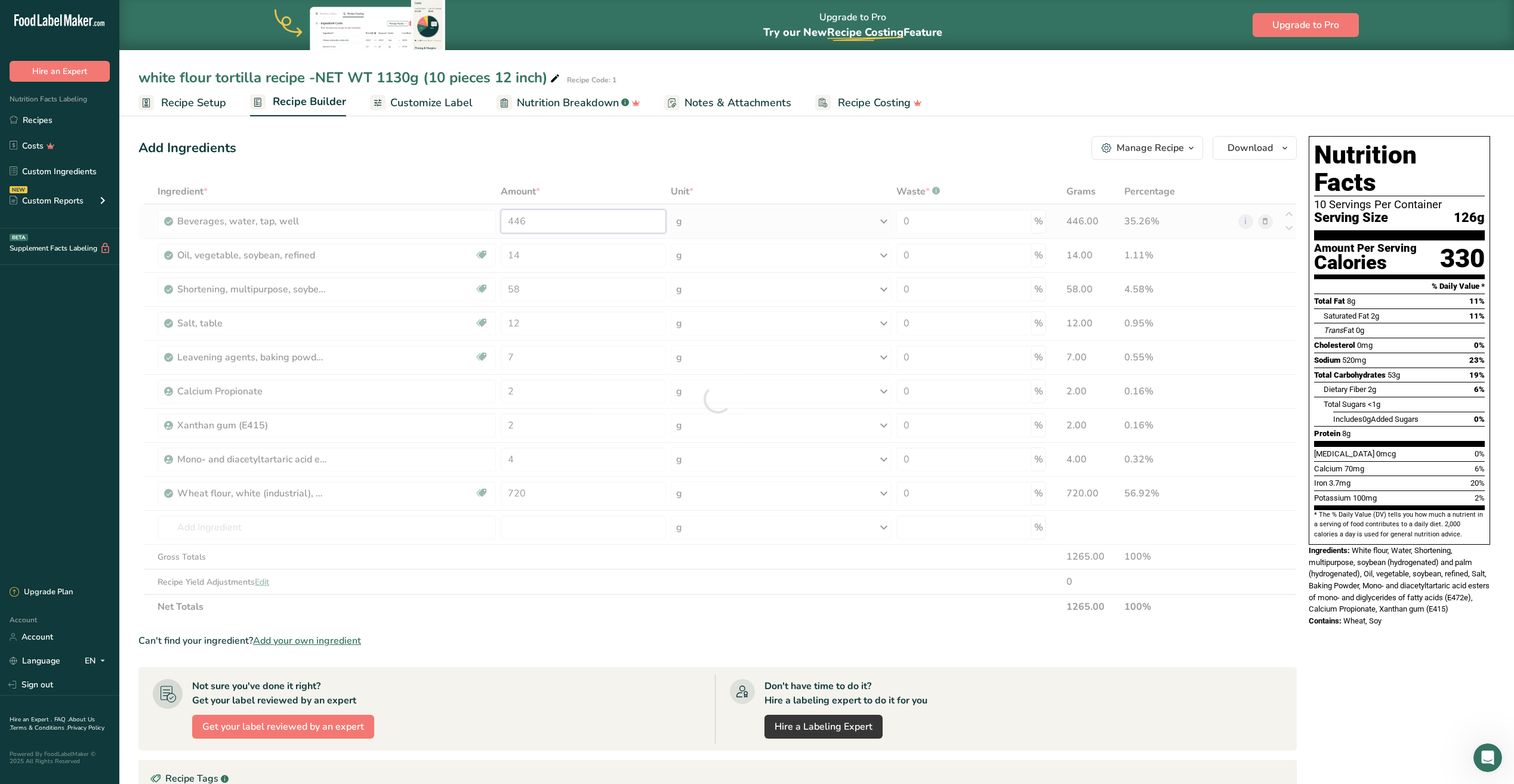
click at [539, 220] on div "Ingredient * Amount * Unit * Waste * .a-a{fill:#347362;}.b-a{fill:#fff;} Grams …" at bounding box center [717, 398] width 1158 height 440
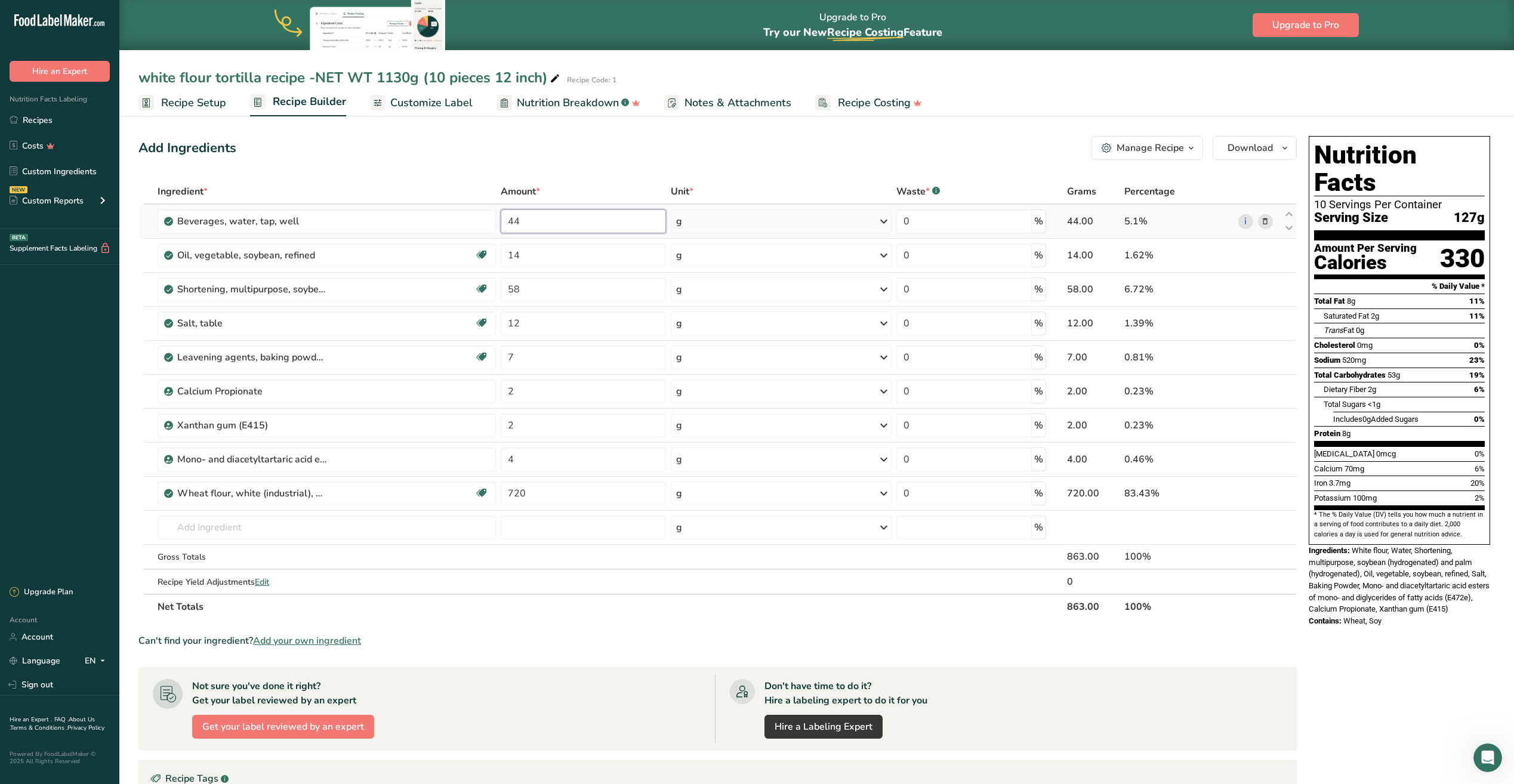
type input "4"
click at [549, 259] on div "Ingredient * Amount * Unit * Waste * .a-a{fill:#347362;}.b-a{fill:#fff;} Grams …" at bounding box center [717, 398] width 1158 height 440
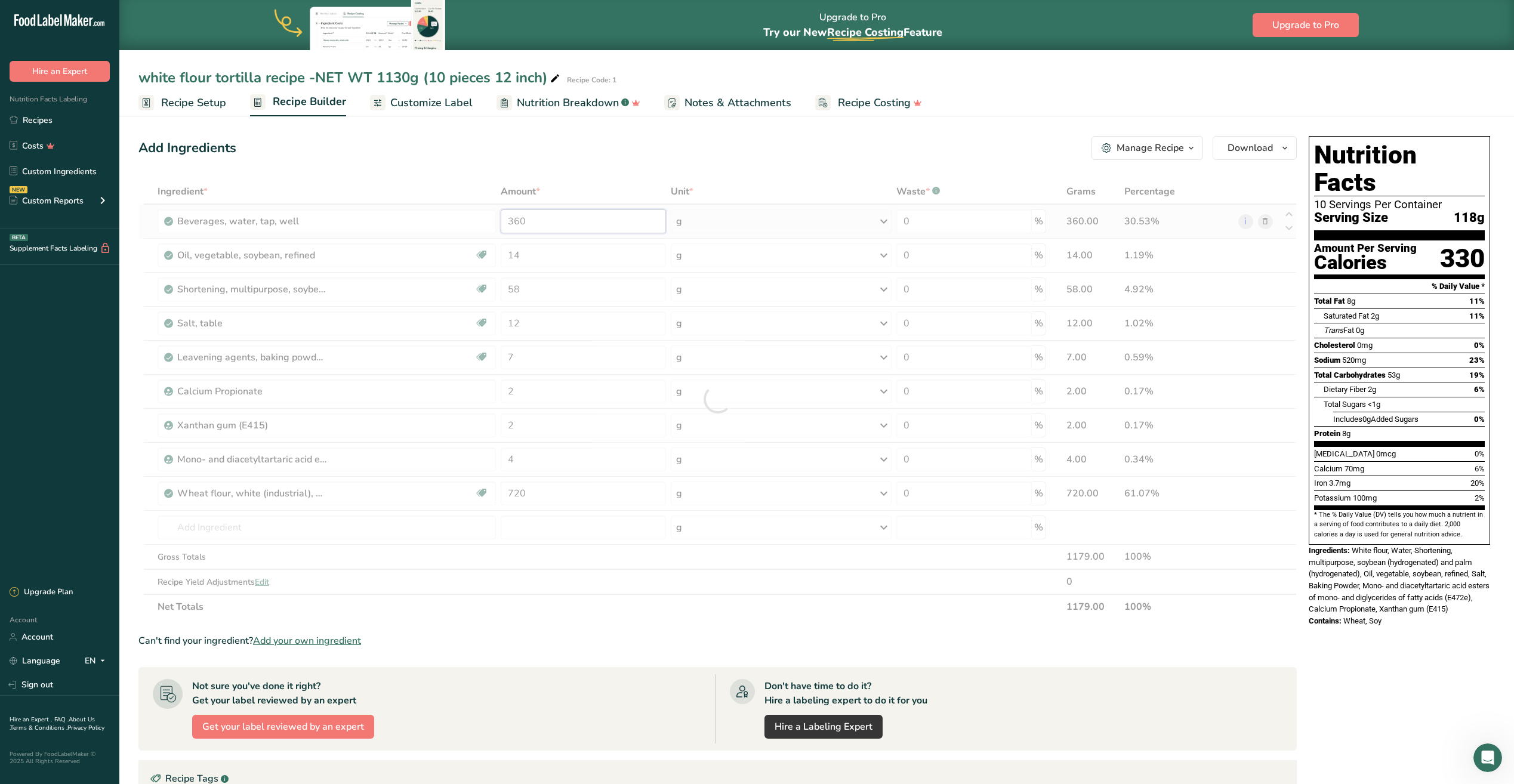
click at [533, 226] on div "Ingredient * Amount * Unit * Waste * .a-a{fill:#347362;}.b-a{fill:#fff;} Grams …" at bounding box center [717, 398] width 1158 height 440
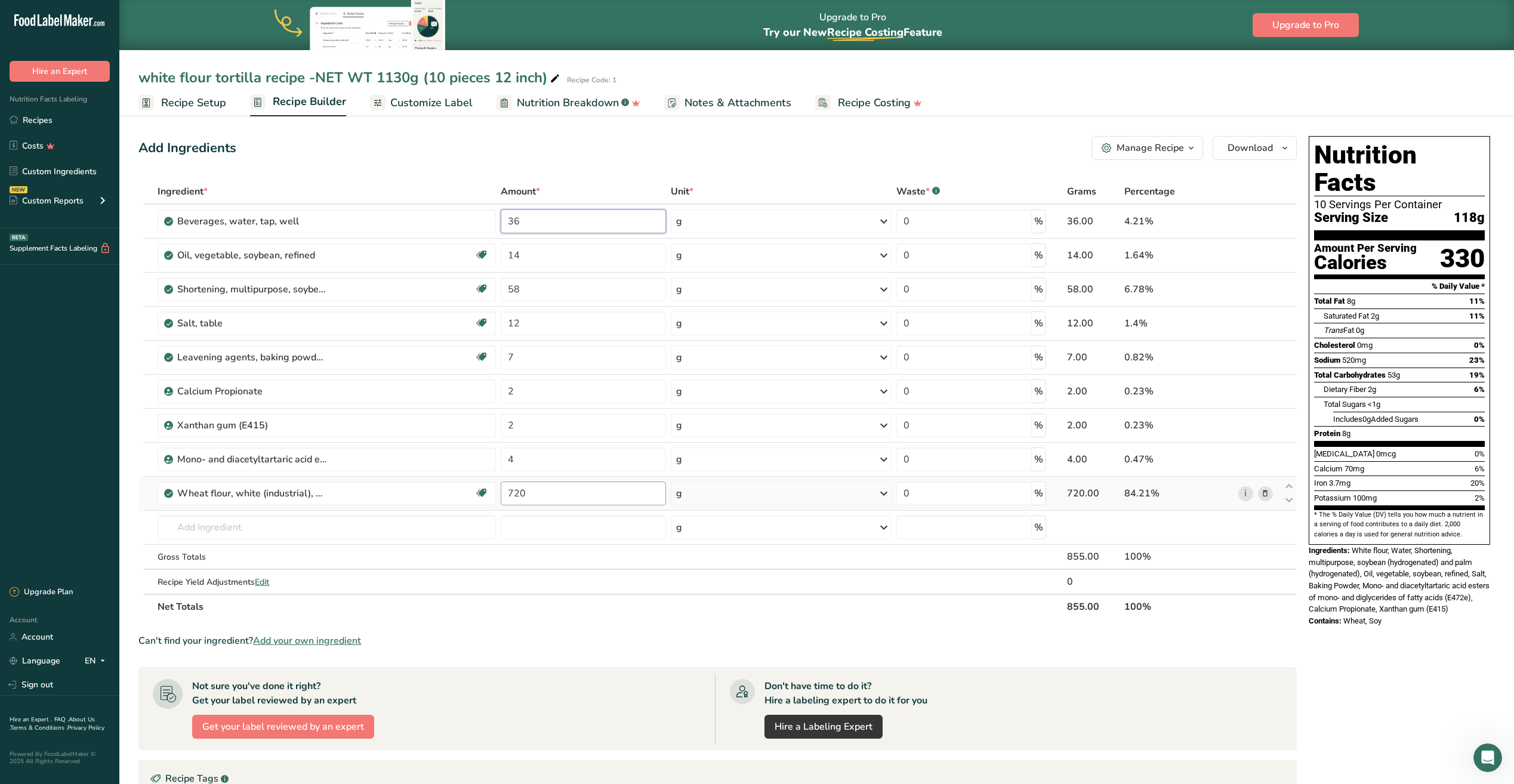
type input "3"
type input "446"
click at [564, 367] on div "Ingredient * Amount * Unit * Waste * .a-a{fill:#347362;}.b-a{fill:#fff;} Grams …" at bounding box center [717, 398] width 1158 height 440
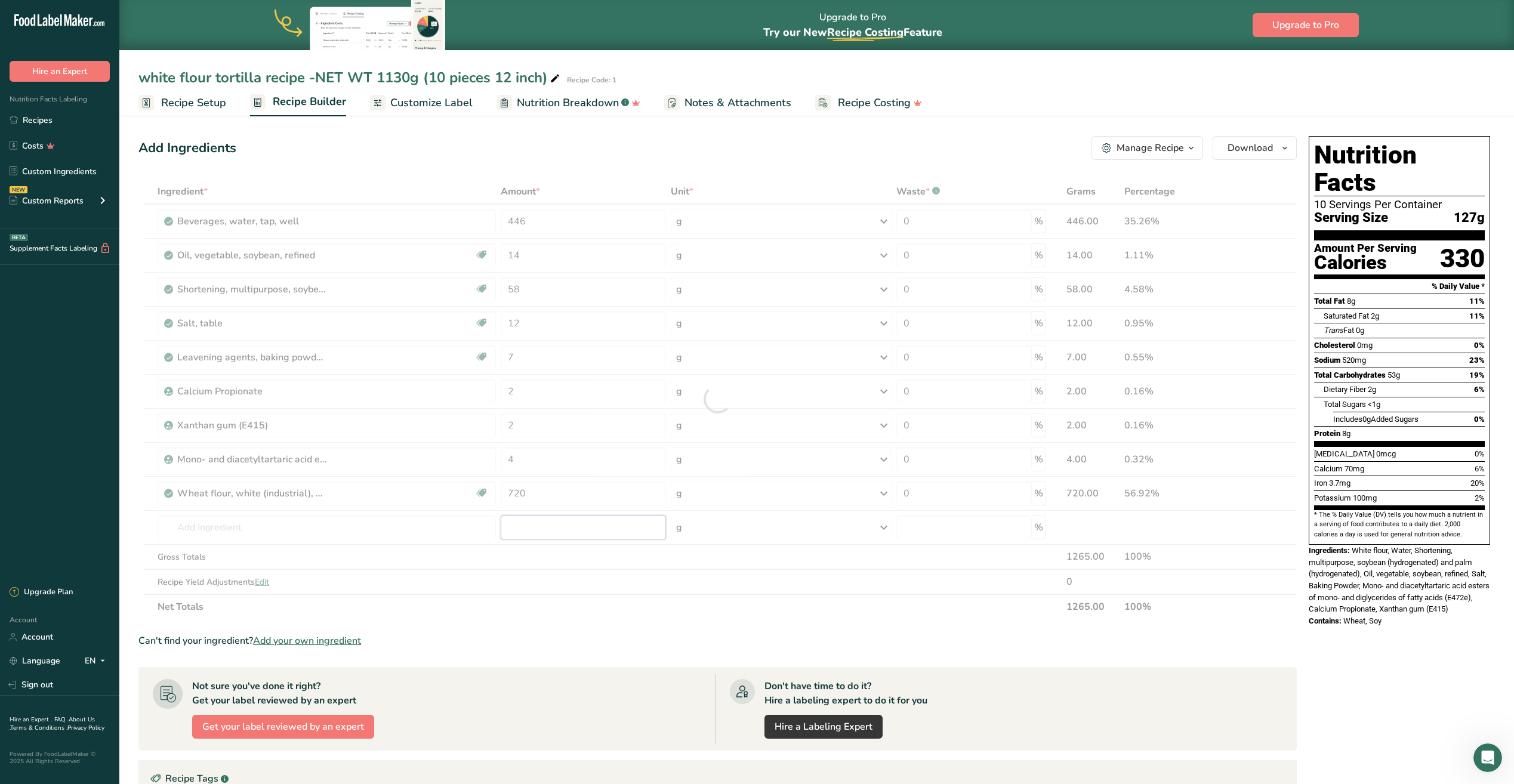
click at [552, 517] on div "Ingredient * Amount * Unit * Waste * .a-a{fill:#347362;}.b-a{fill:#fff;} Grams …" at bounding box center [717, 398] width 1158 height 440
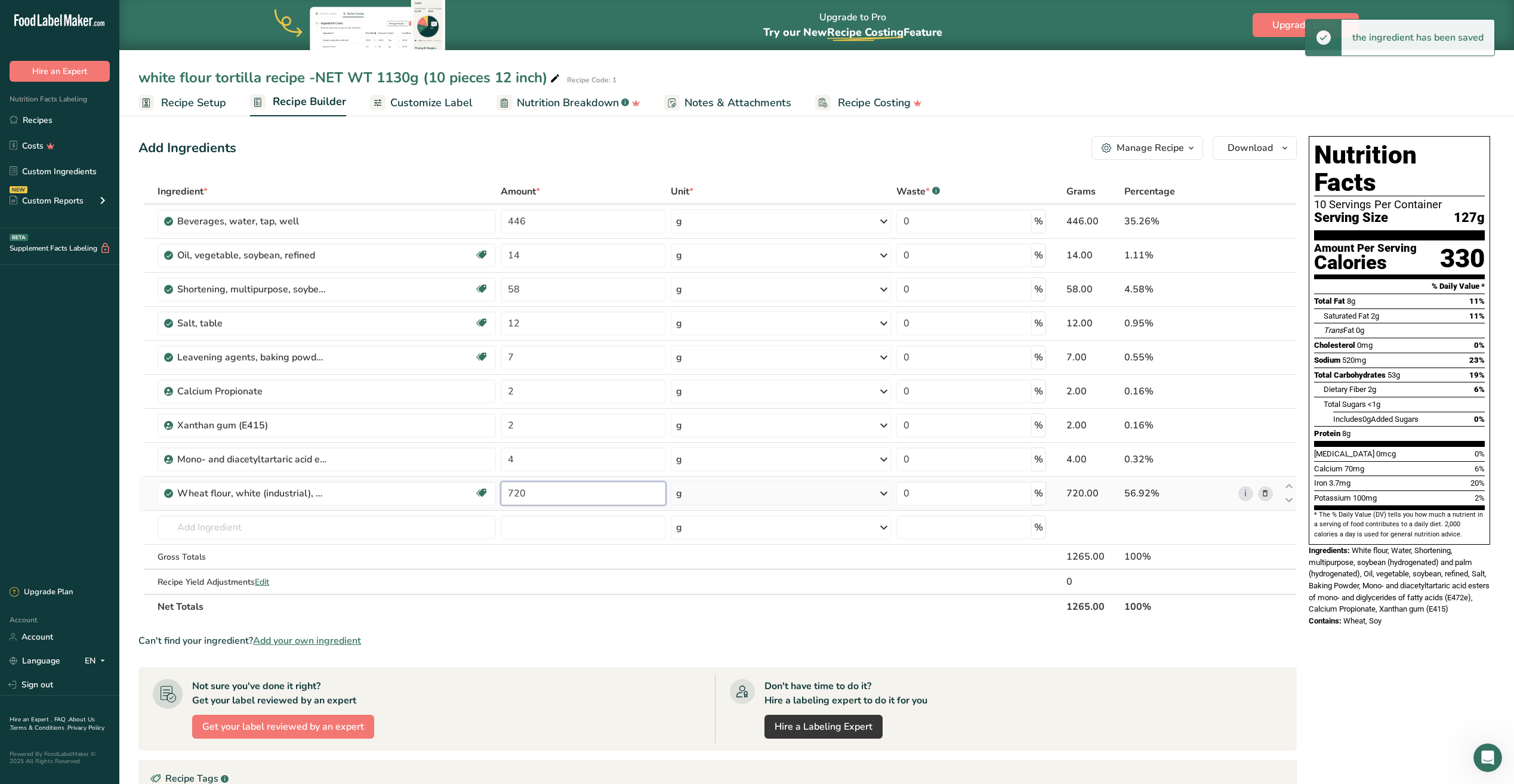
click at [548, 496] on input "720" at bounding box center [583, 494] width 165 height 24
type input "7"
type input "642.80"
click at [556, 227] on div "Ingredient * Amount * Unit * Waste * .a-a{fill:#347362;}.b-a{fill:#fff;} Grams …" at bounding box center [717, 398] width 1158 height 440
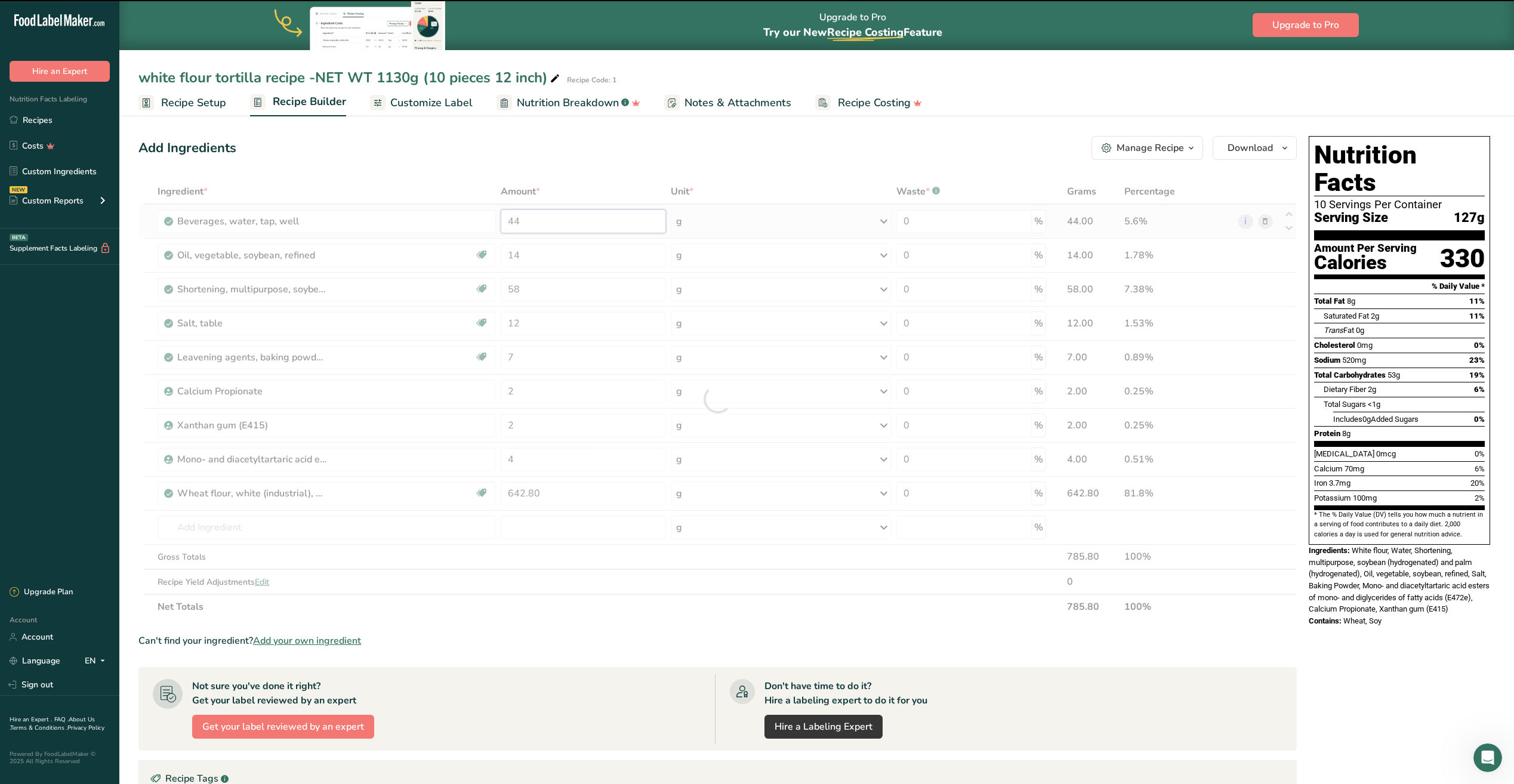
type input "4"
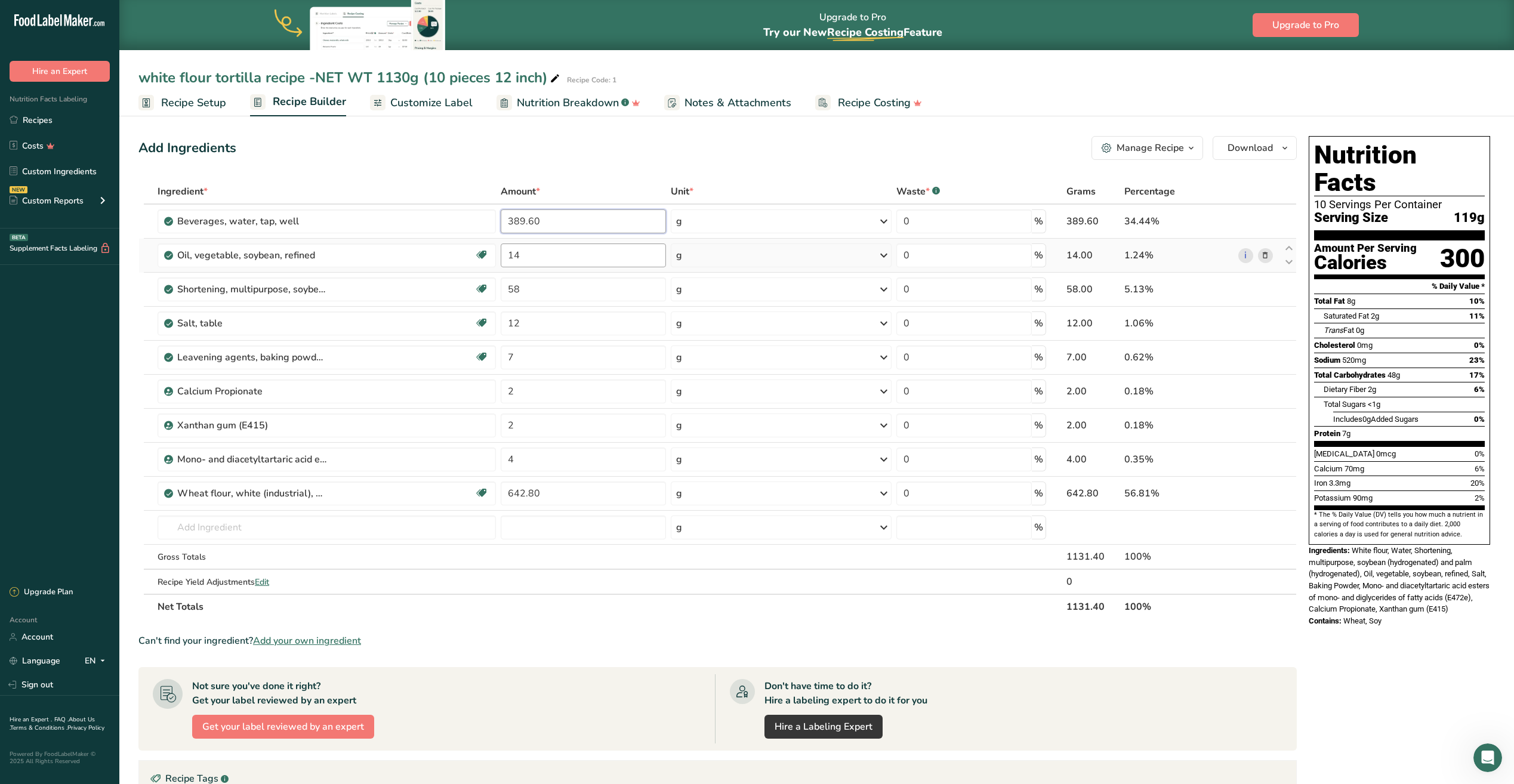
type input "389.60"
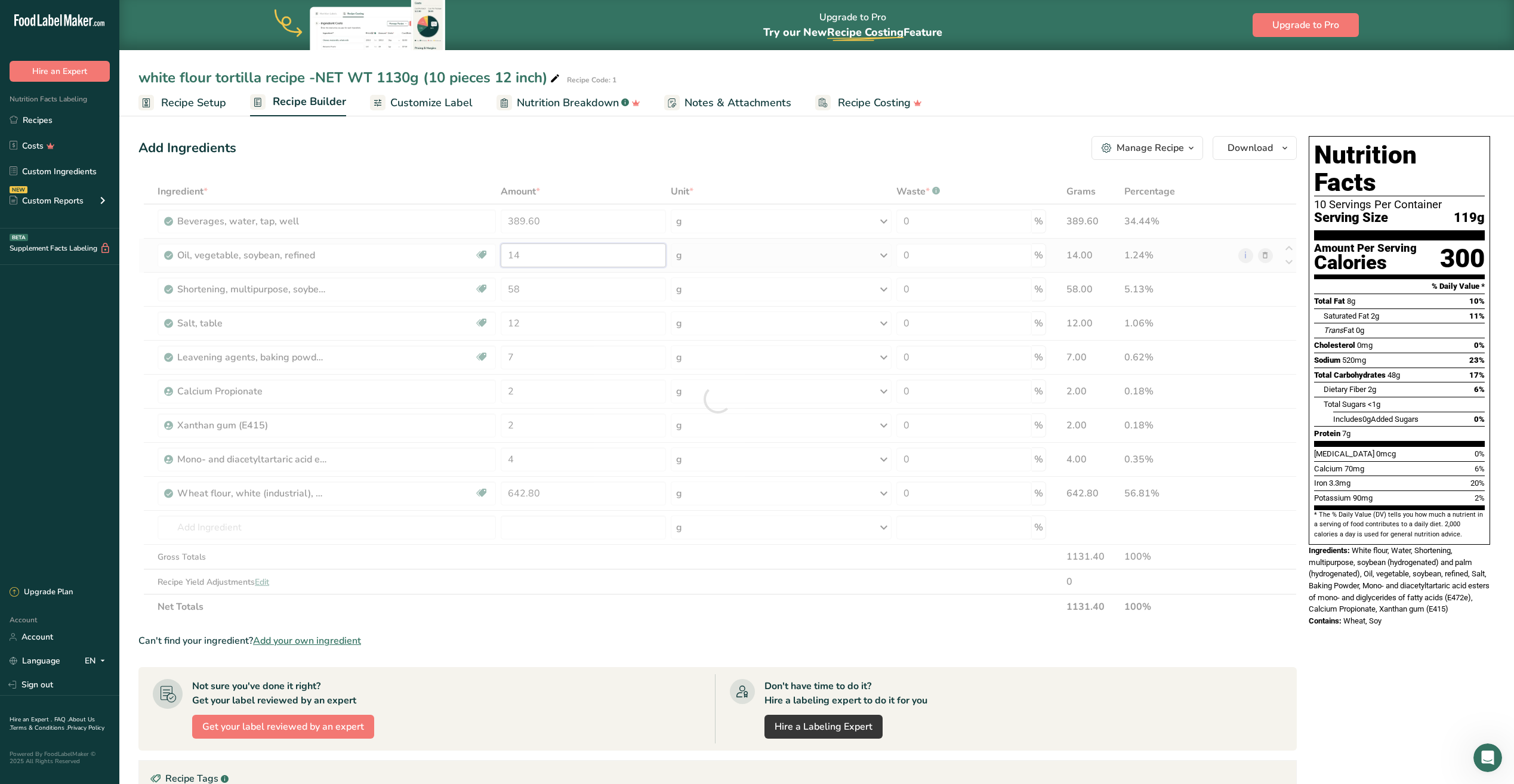
click at [546, 257] on div "Ingredient * Amount * Unit * Waste * .a-a{fill:#347362;}.b-a{fill:#fff;} Grams …" at bounding box center [717, 398] width 1158 height 440
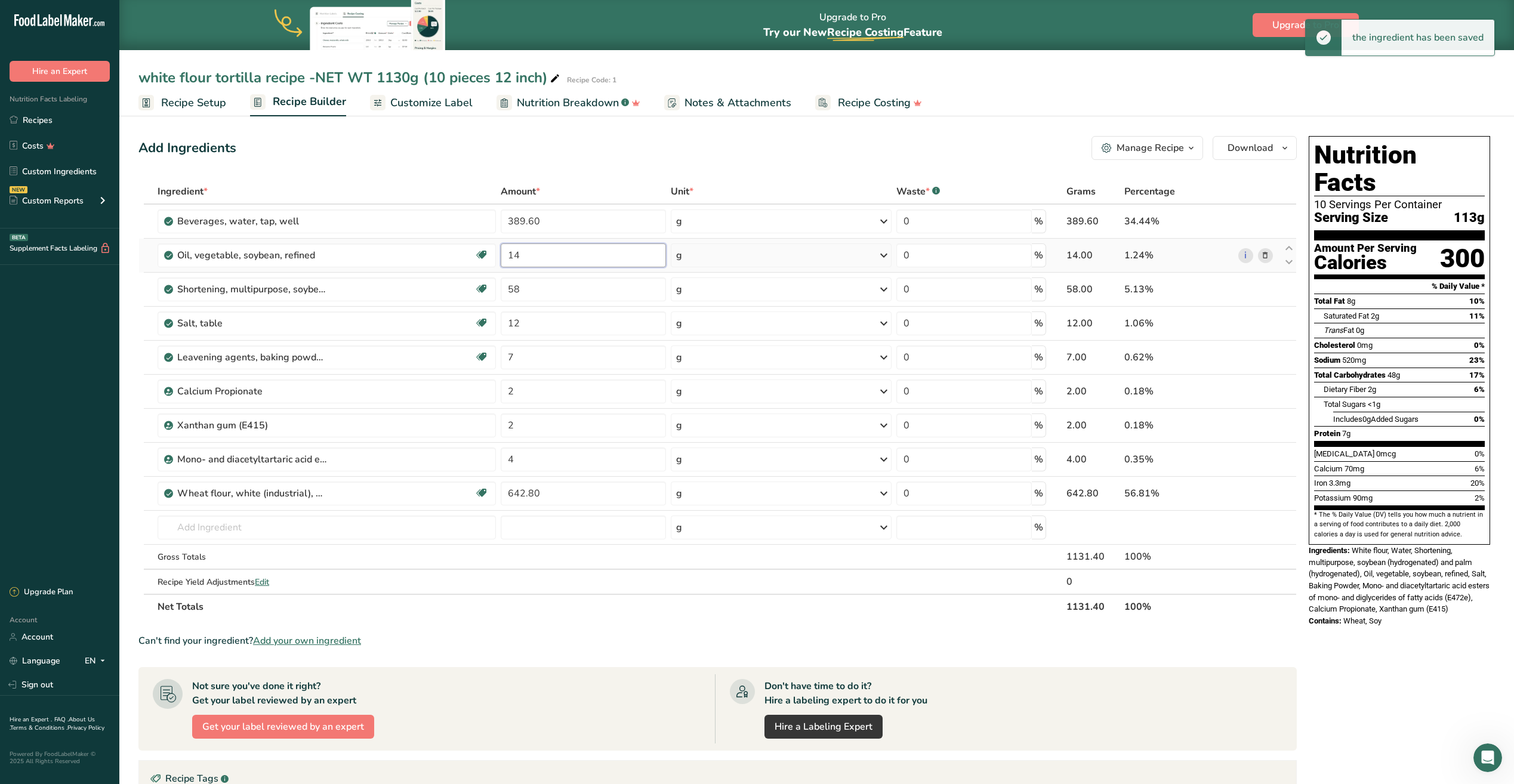
type input "1"
type input "12.90"
click at [546, 291] on div "Ingredient * Amount * Unit * Waste * .a-a{fill:#347362;}.b-a{fill:#fff;} Grams …" at bounding box center [717, 398] width 1158 height 440
type input "5"
type input "51.40"
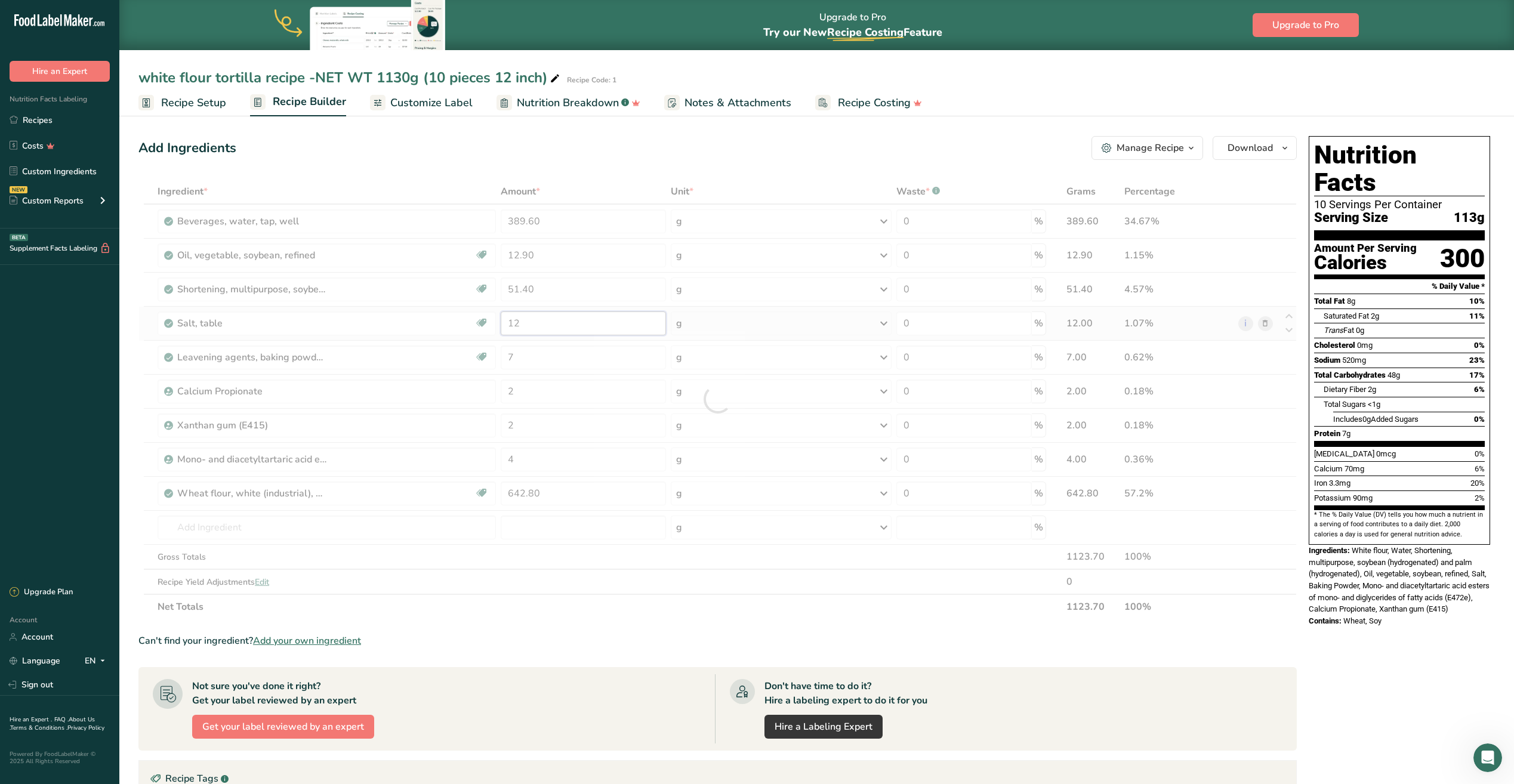
click at [550, 314] on div "Ingredient * Amount * Unit * Waste * .a-a{fill:#347362;}.b-a{fill:#fff;} Grams …" at bounding box center [717, 398] width 1158 height 440
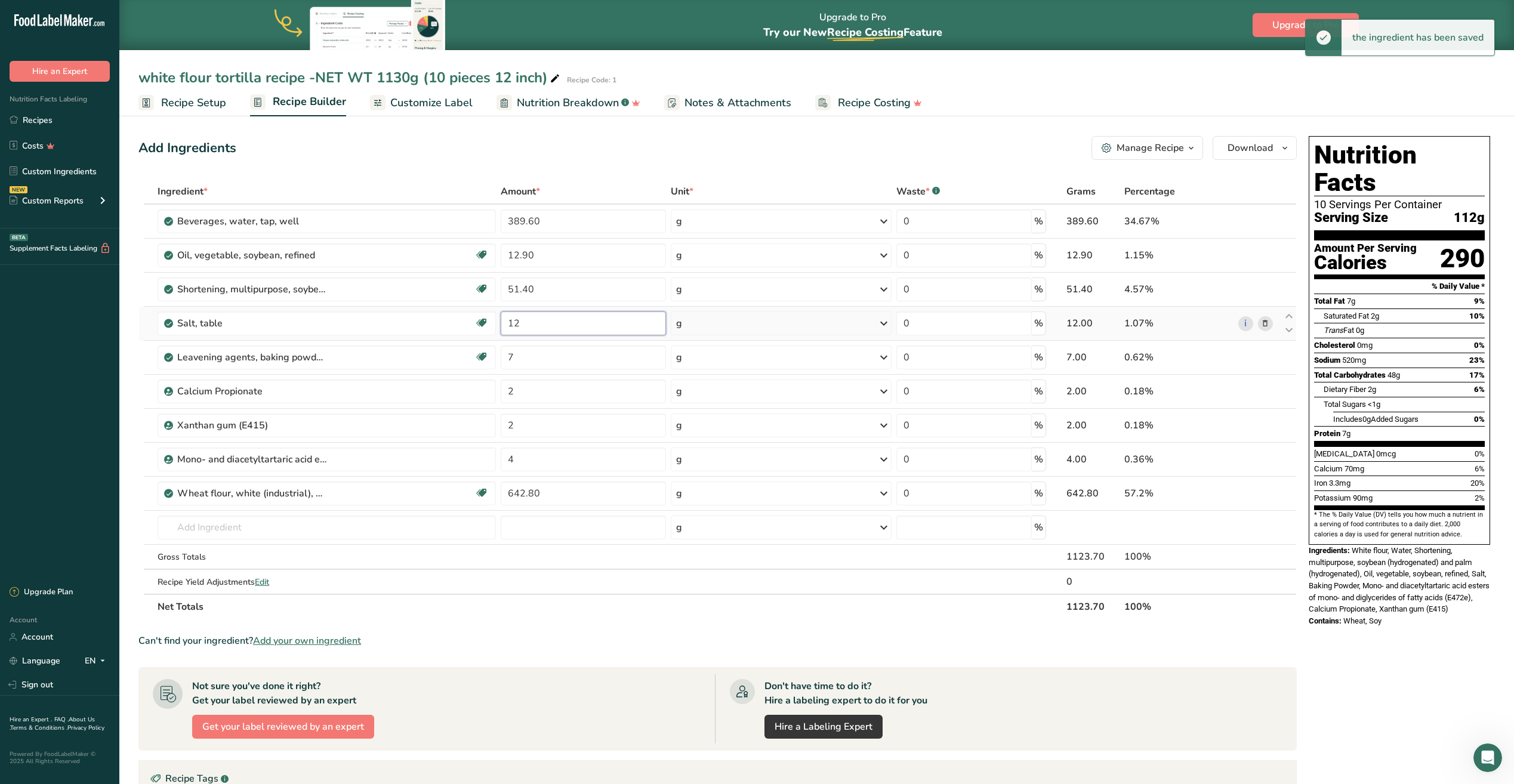
type input "1"
type input "10.90"
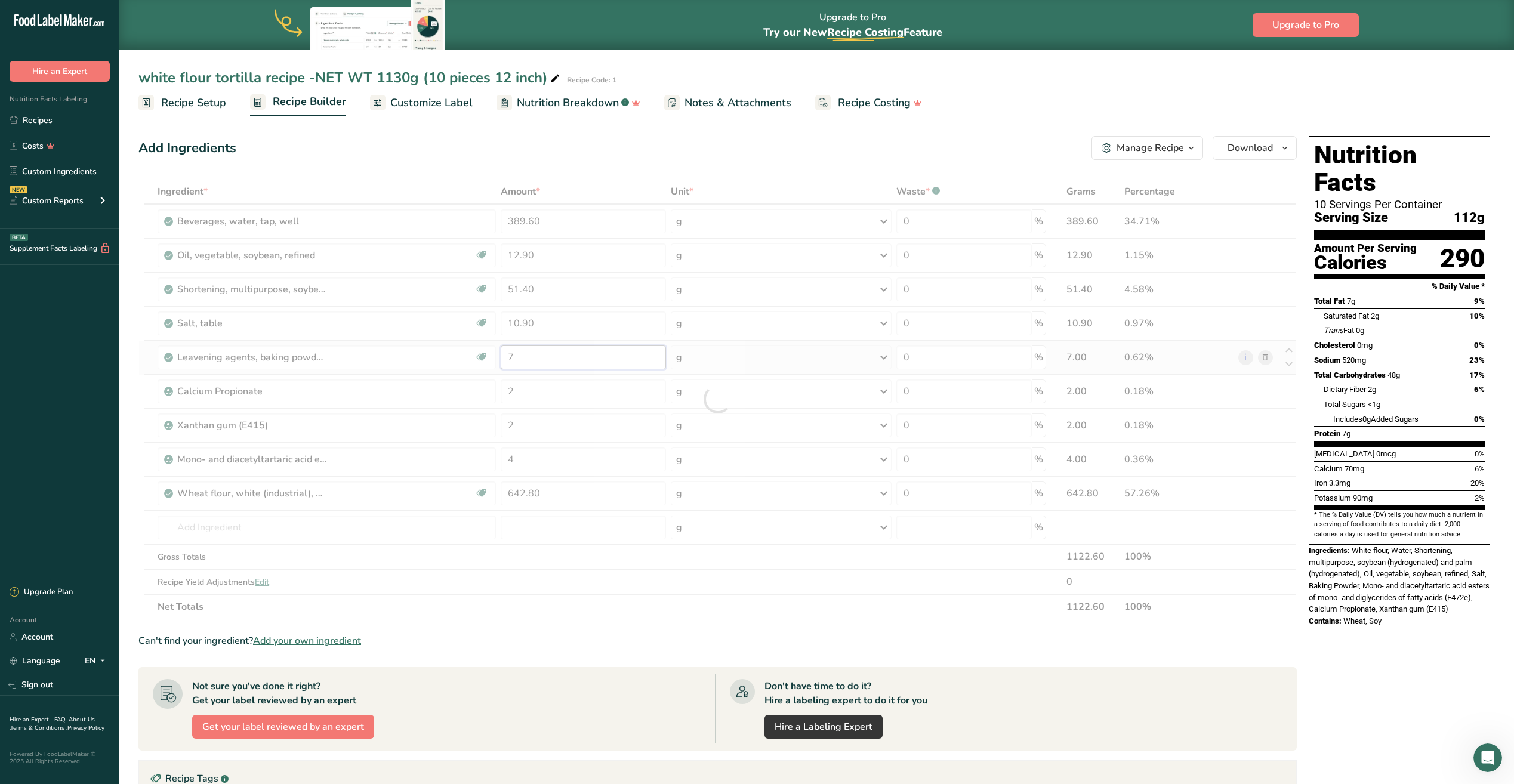
click at [539, 354] on div "Ingredient * Amount * Unit * Waste * .a-a{fill:#347362;}.b-a{fill:#fff;} Grams …" at bounding box center [717, 398] width 1158 height 440
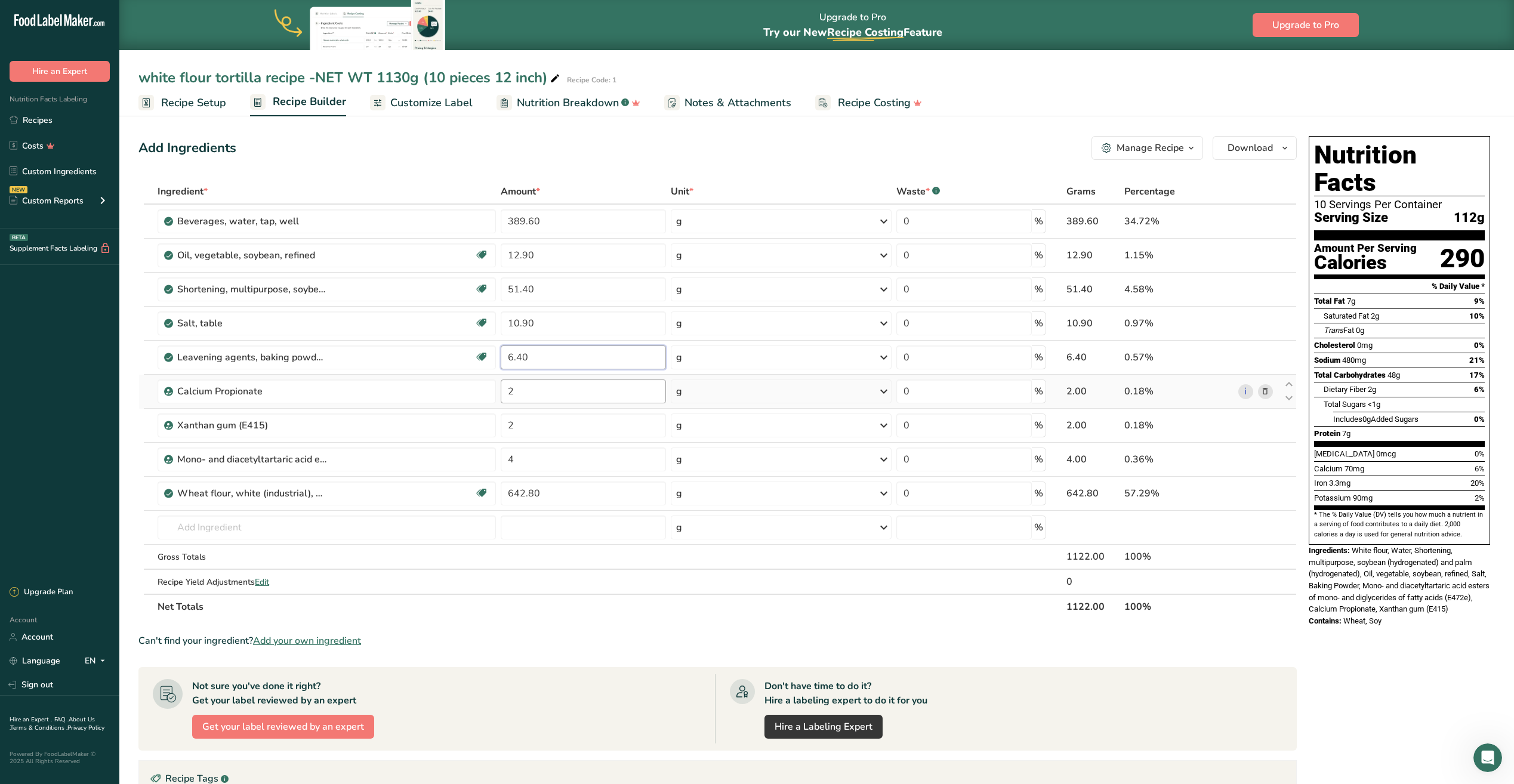
type input "6.40"
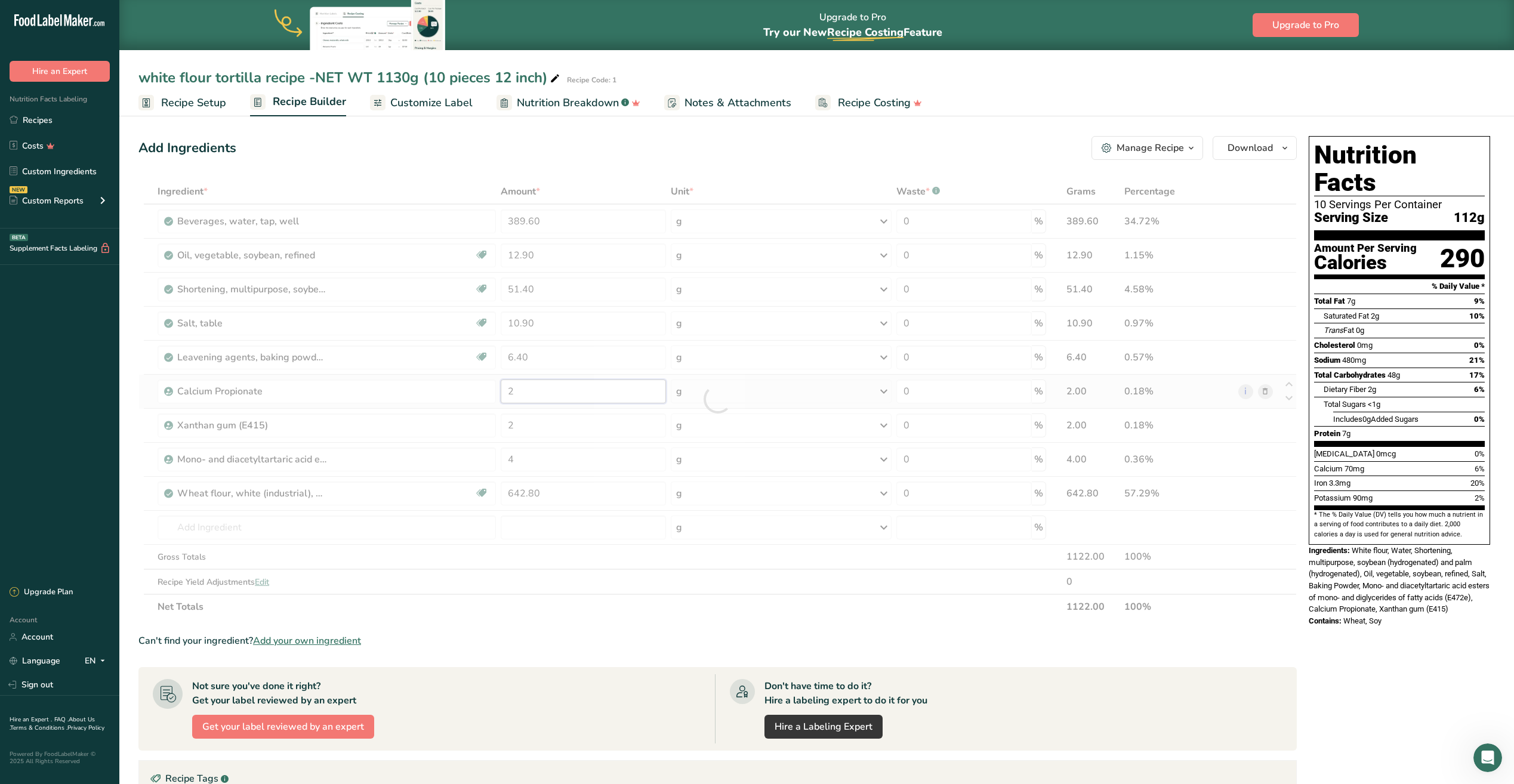
click at [527, 392] on div "Ingredient * Amount * Unit * Waste * .a-a{fill:#347362;}.b-a{fill:#fff;} Grams …" at bounding box center [717, 398] width 1158 height 440
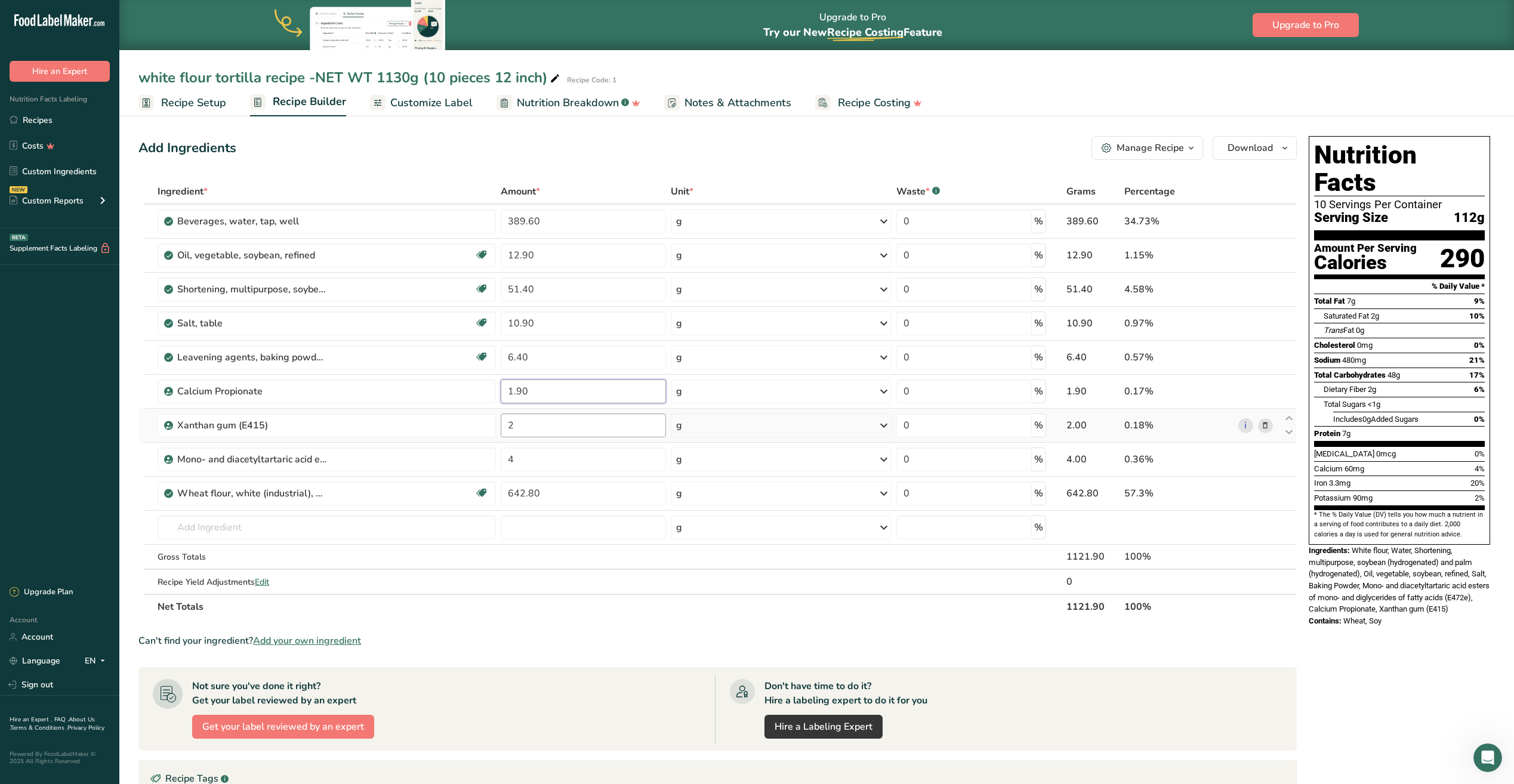
type input "1.90"
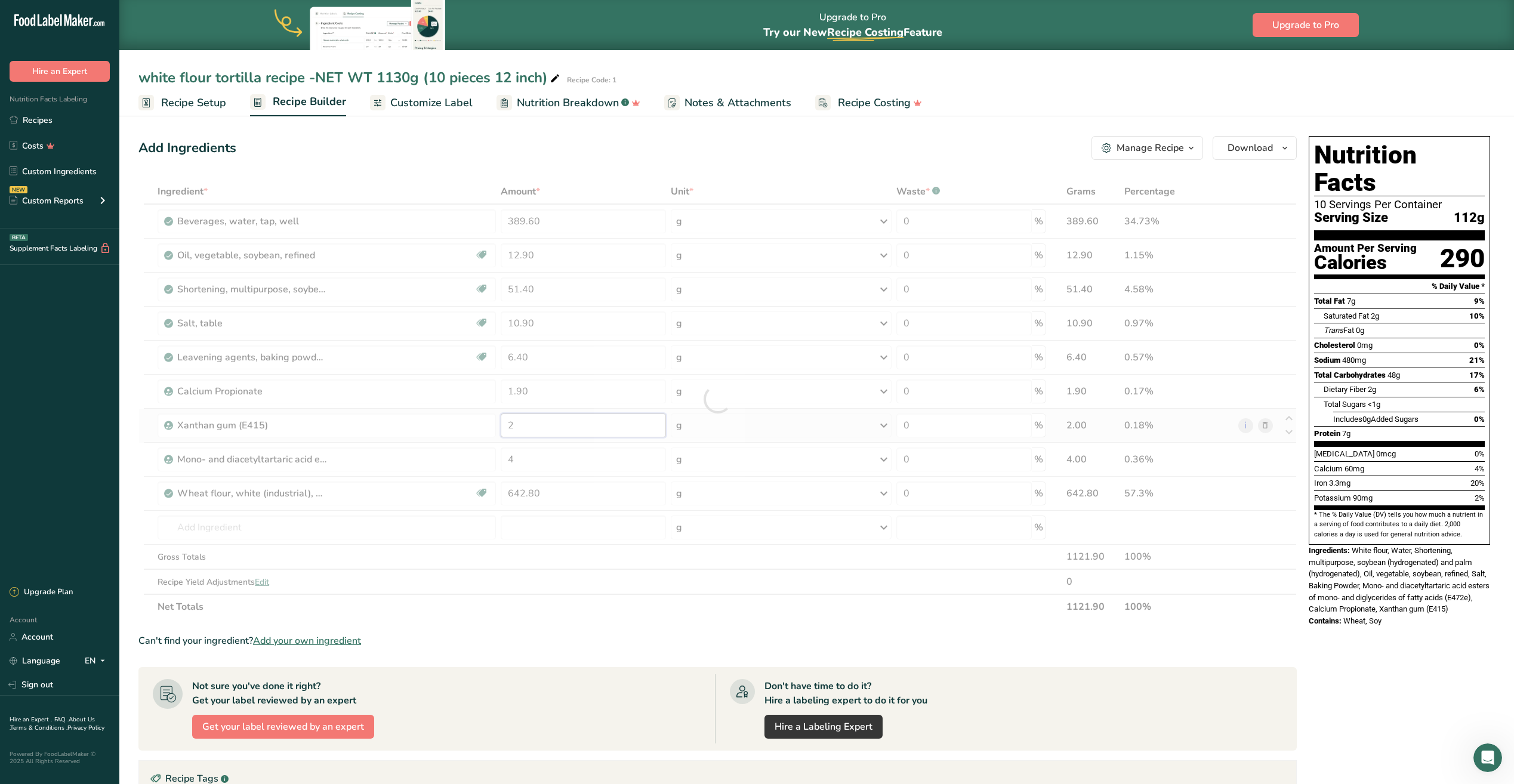
click at [527, 423] on div "Ingredient * Amount * Unit * Waste * .a-a{fill:#347362;}.b-a{fill:#fff;} Grams …" at bounding box center [717, 398] width 1158 height 440
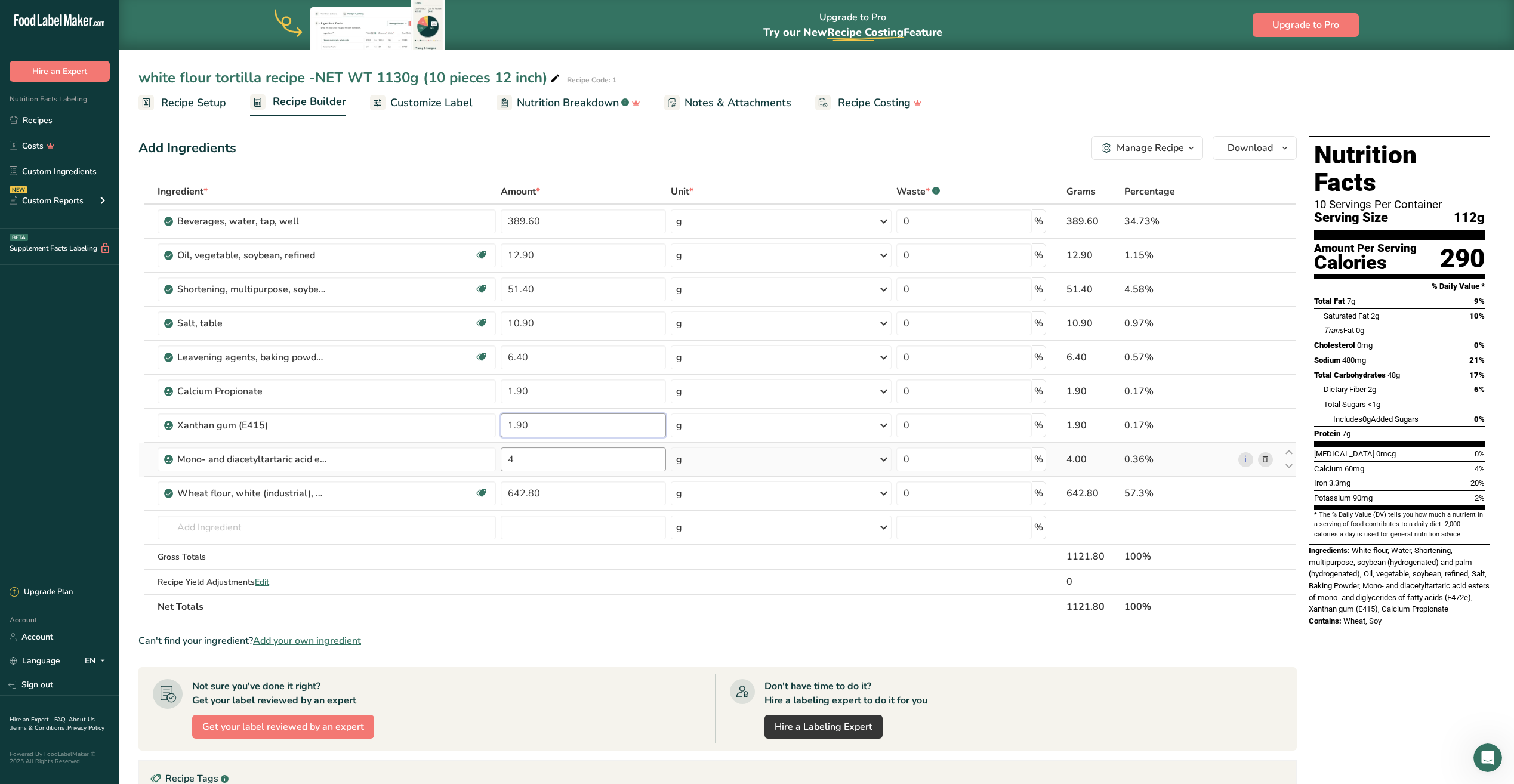
type input "1.90"
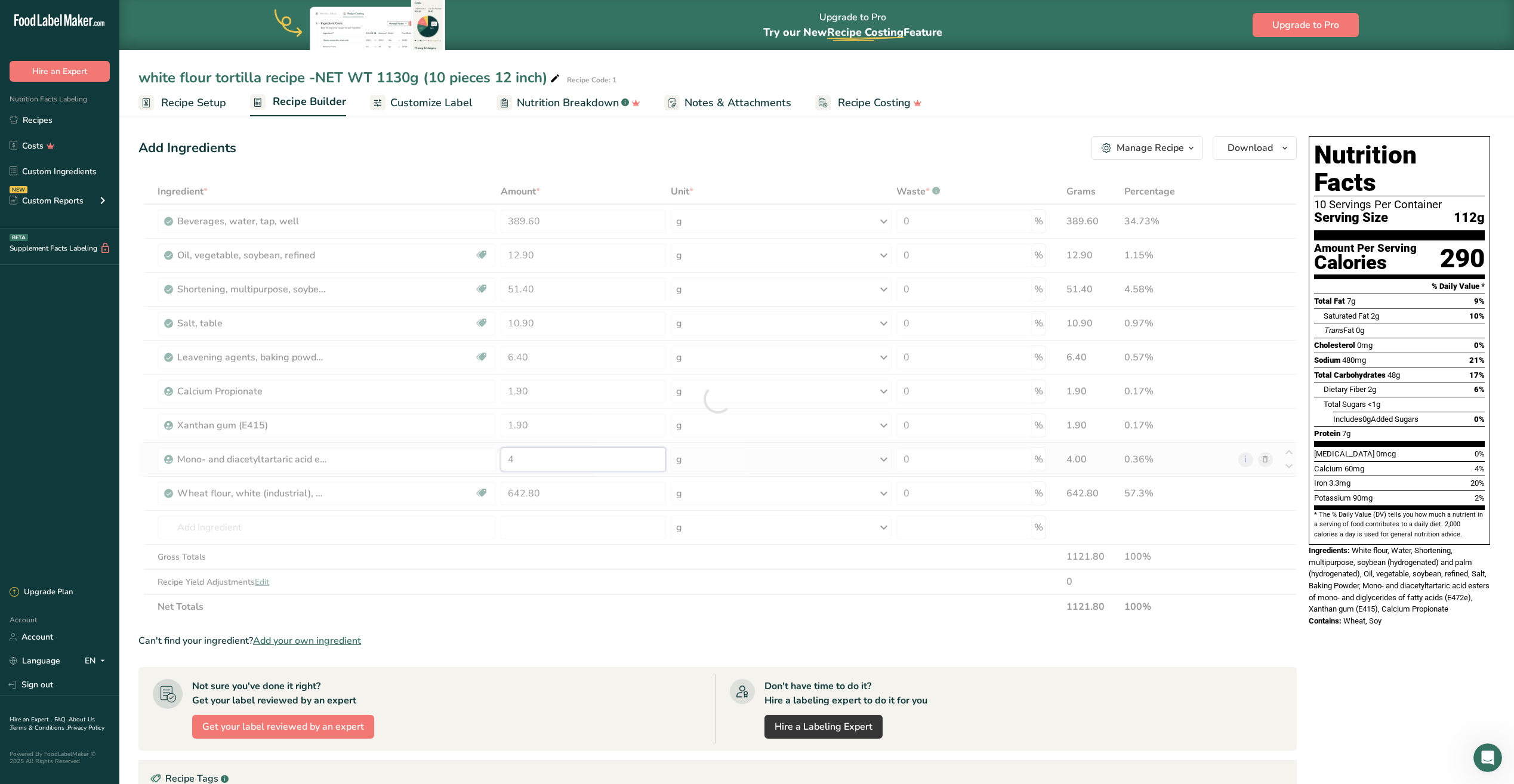
click at [515, 457] on div "Ingredient * Amount * Unit * Waste * .a-a{fill:#347362;}.b-a{fill:#fff;} Grams …" at bounding box center [717, 398] width 1158 height 440
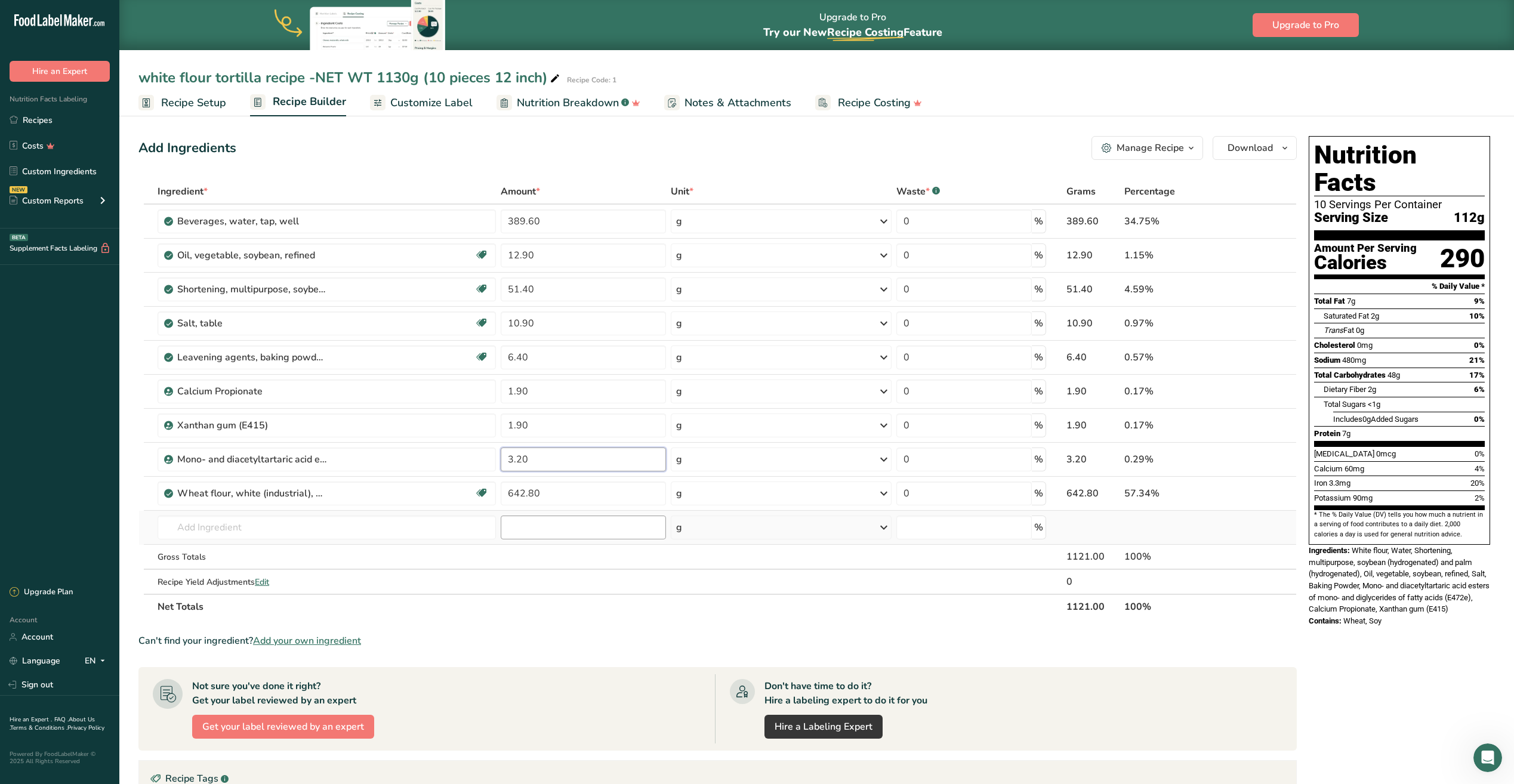
type input "3.20"
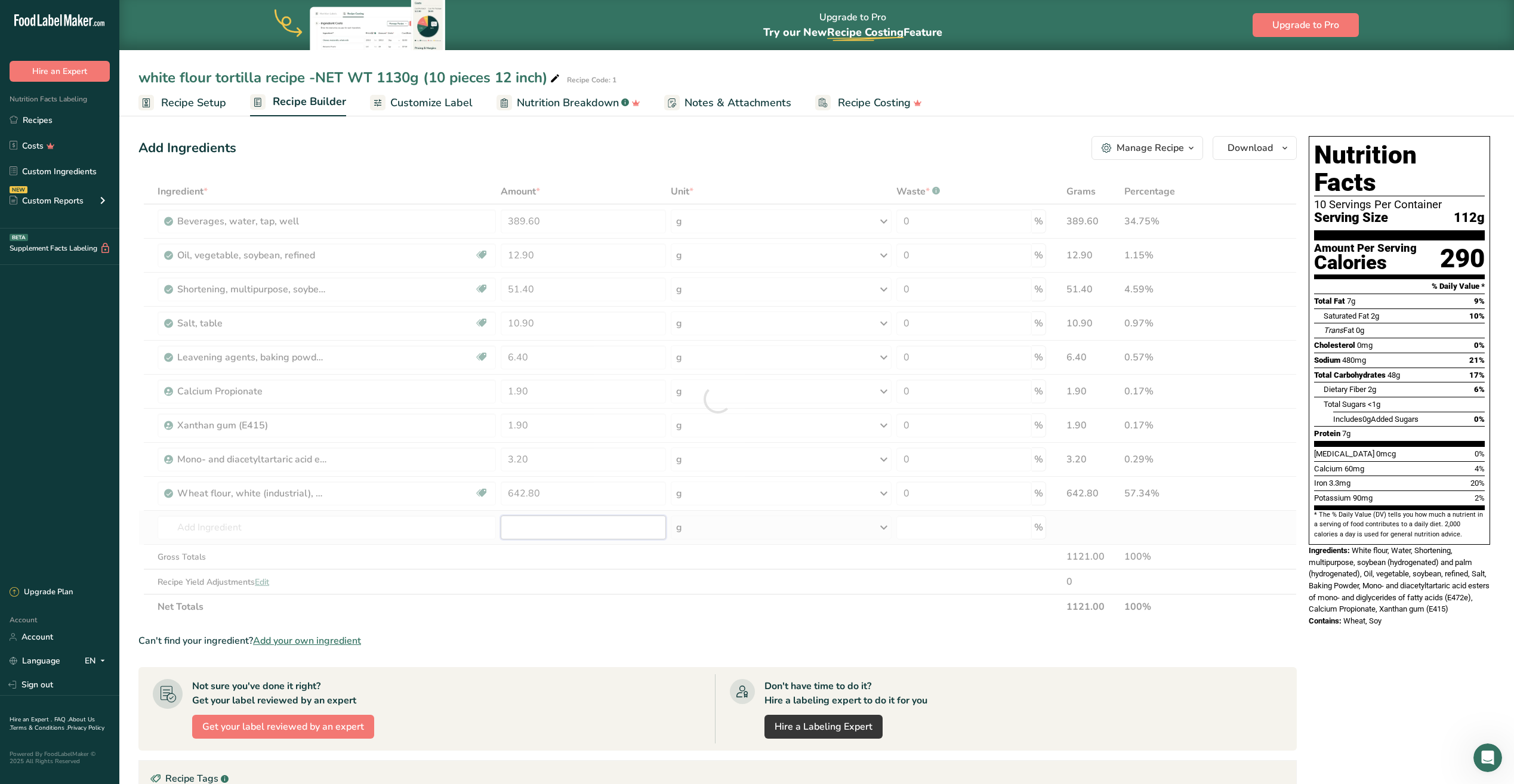
click at [517, 530] on div "Ingredient * Amount * Unit * Waste * .a-a{fill:#347362;}.b-a{fill:#fff;} Grams …" at bounding box center [717, 398] width 1158 height 440
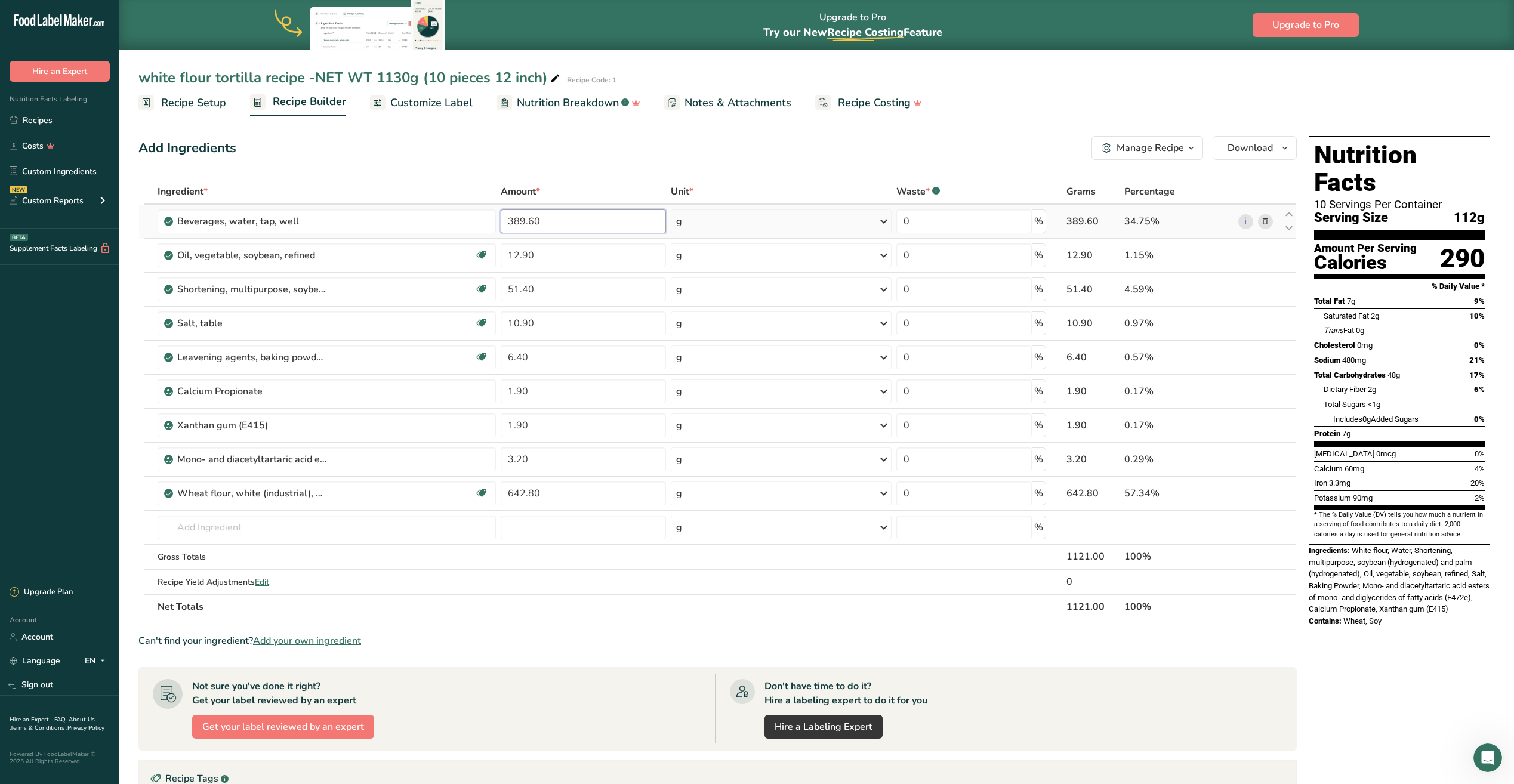
click at [542, 222] on input "389.60" at bounding box center [583, 221] width 165 height 24
type input "398.60"
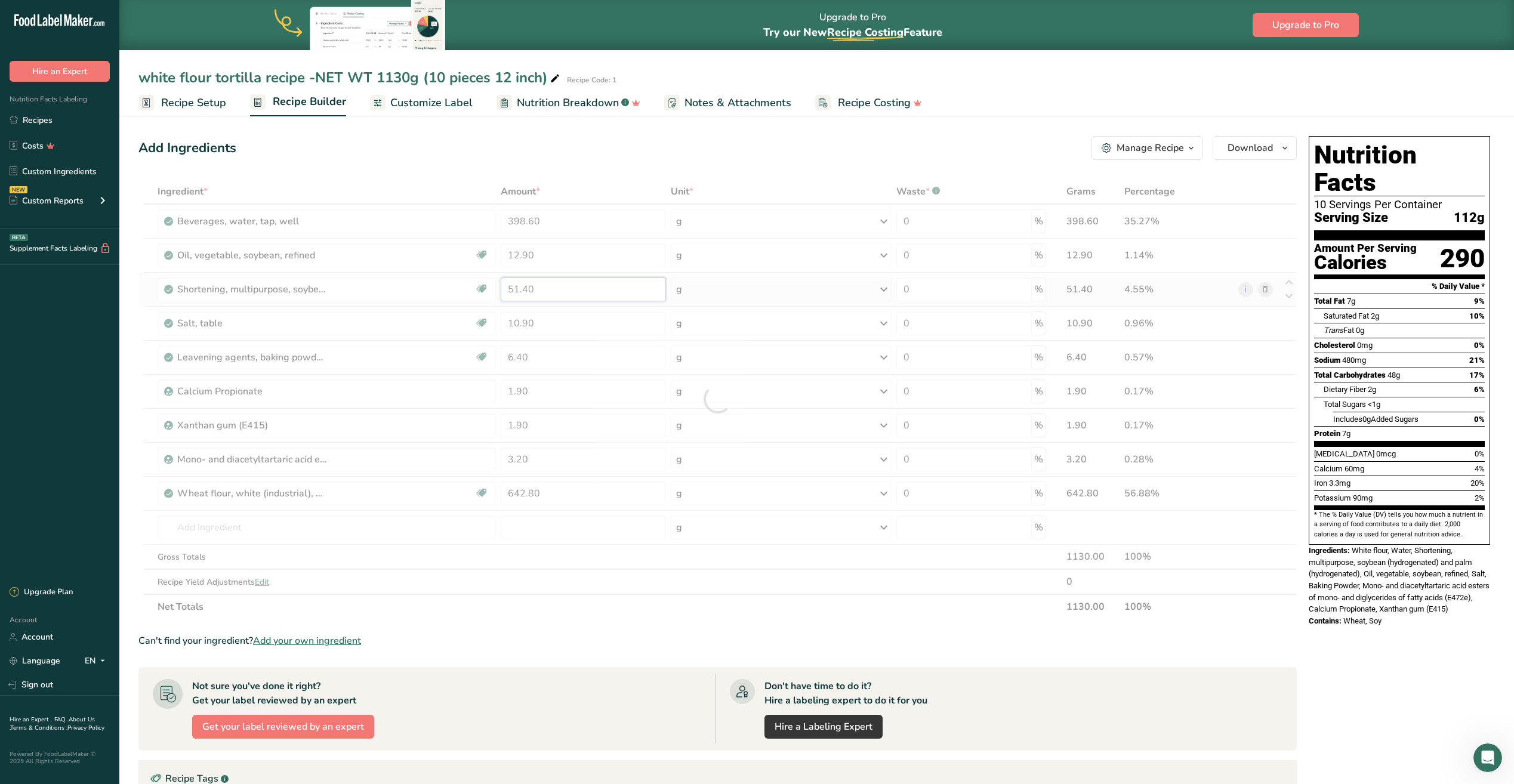
click at [565, 285] on div "Ingredient * Amount * Unit * Waste * .a-a{fill:#347362;}.b-a{fill:#fff;} Grams …" at bounding box center [717, 398] width 1158 height 440
click at [428, 106] on span "Customize Label" at bounding box center [431, 102] width 83 height 16
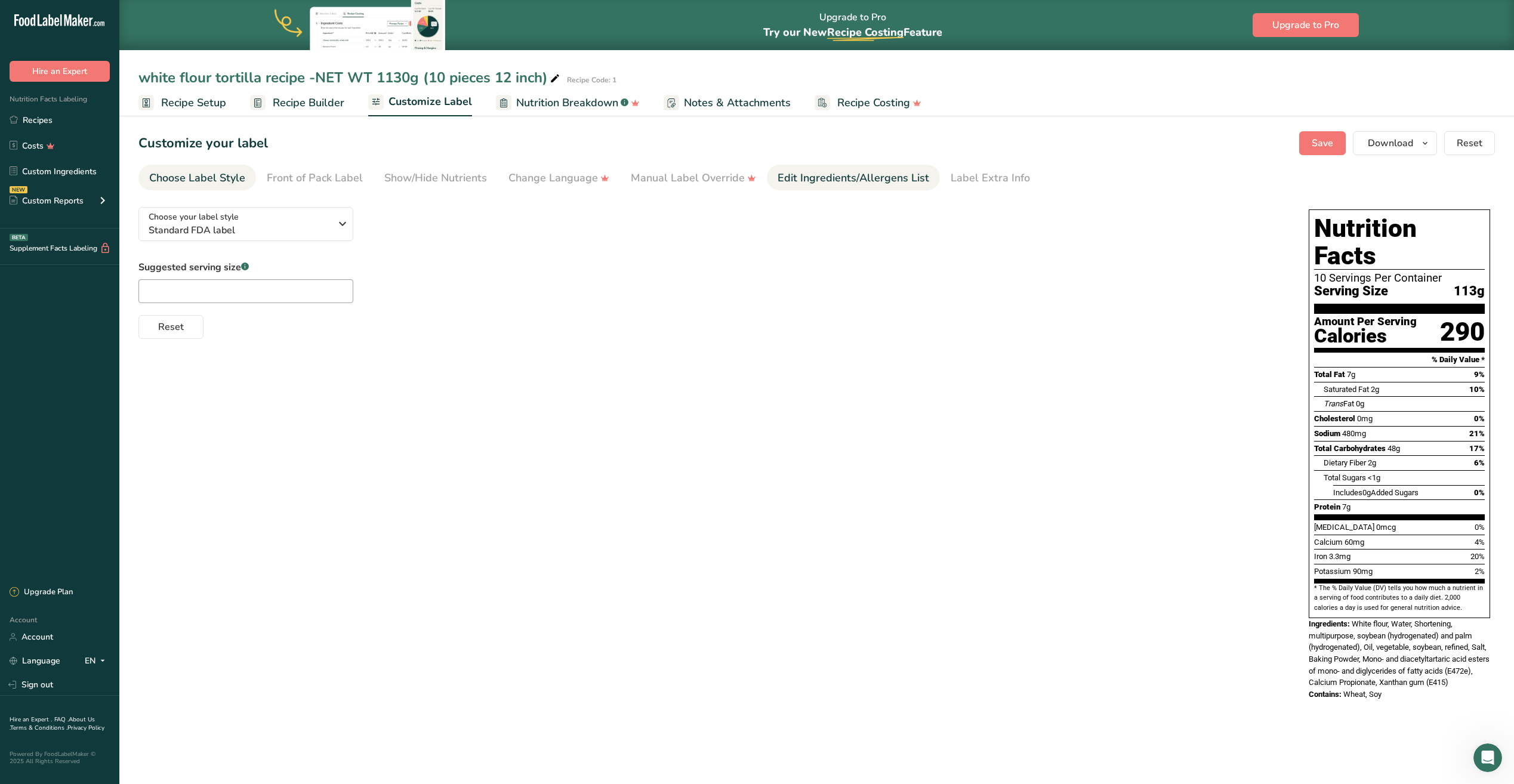
click at [842, 183] on div "Edit Ingredients/Allergens List" at bounding box center [853, 178] width 151 height 16
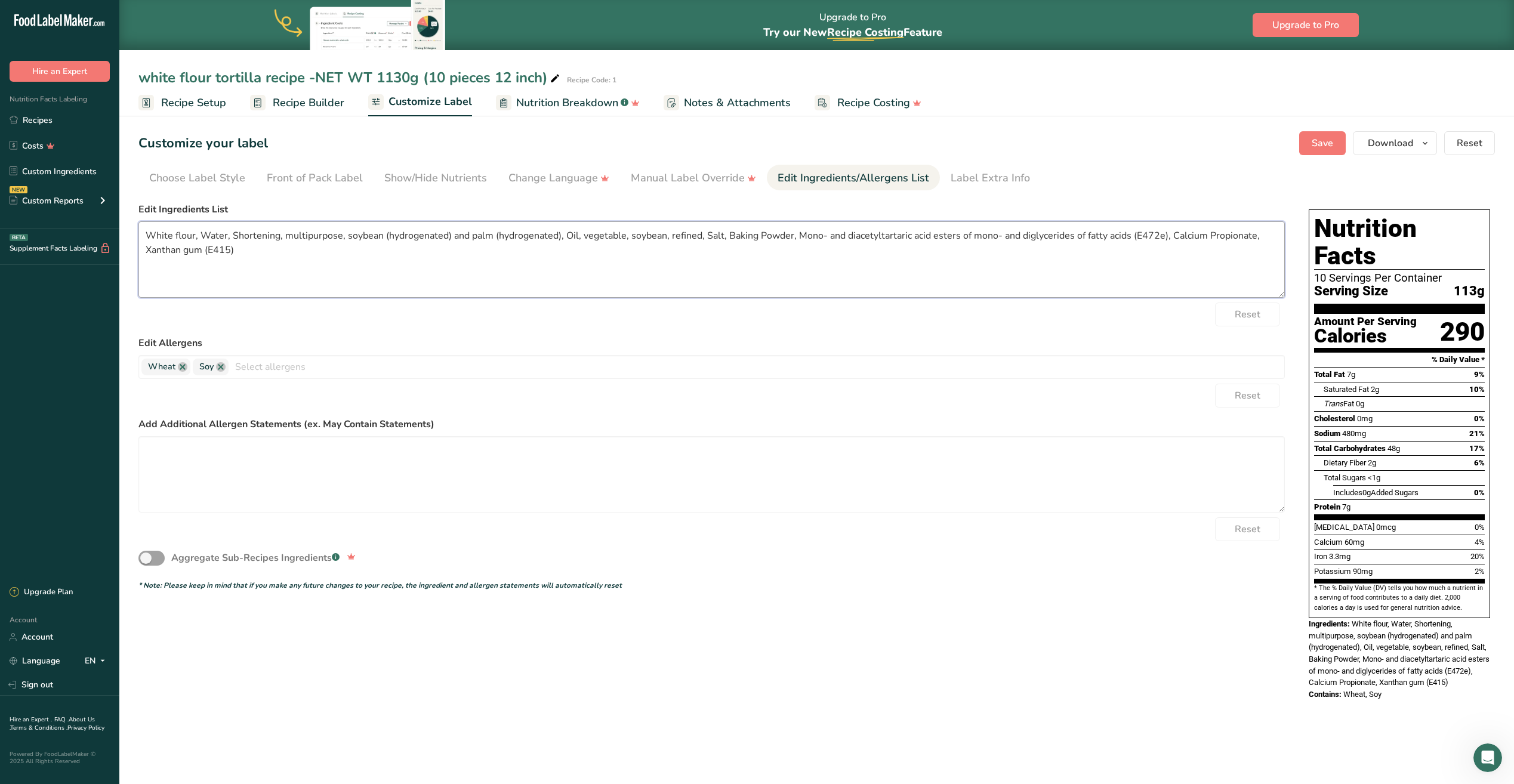
click at [193, 235] on textarea "White flour, Water, Shortening, multipurpose, soybean (hydrogenated) and palm (…" at bounding box center [712, 259] width 1146 height 76
click at [194, 235] on textarea "White flour, Water, Shortening, multipurpose, soybean (hydrogenated) and palm (…" at bounding box center [712, 259] width 1146 height 76
click at [190, 238] on textarea "Bleached, Water, Shortening, multipurpose, soybean (hydrogenated) and palm (hyd…" at bounding box center [712, 259] width 1146 height 76
click at [307, 324] on div "Reset" at bounding box center [712, 314] width 1146 height 24
drag, startPoint x: 187, startPoint y: 235, endPoint x: 228, endPoint y: 239, distance: 41.2
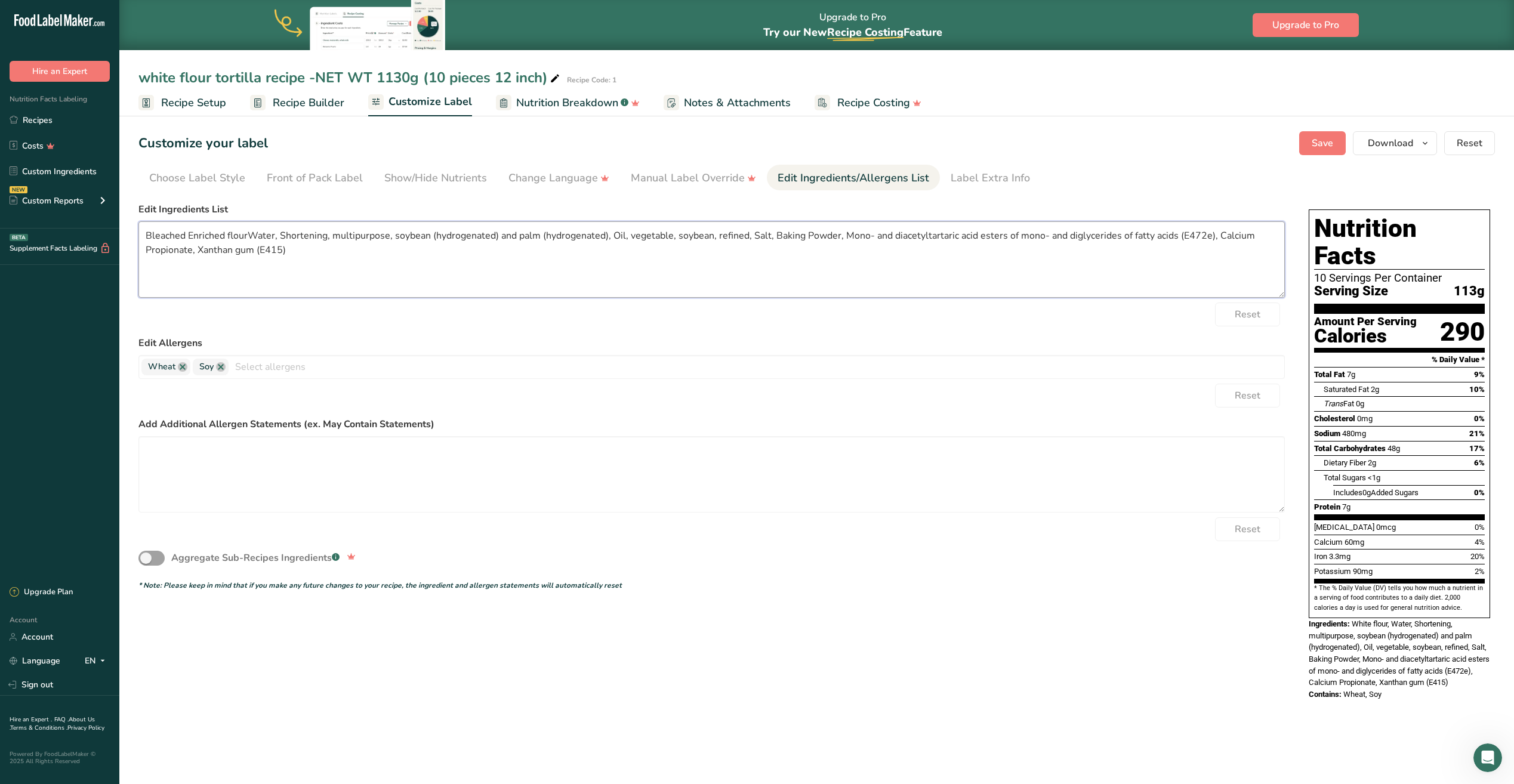
click at [228, 239] on textarea "Bleached Enriched flourWater, Shortening, multipurpose, soybean (hydrogenated) …" at bounding box center [712, 259] width 1146 height 76
drag, startPoint x: 224, startPoint y: 235, endPoint x: 189, endPoint y: 240, distance: 35.4
click at [189, 240] on textarea "Bleached Enriched flourWater, Shortening, multipurpose, soybean (hydrogenated) …" at bounding box center [712, 259] width 1146 height 76
click at [143, 235] on textarea "Bleached flourWater, Shortening, multipurpose, soybean (hydrogenated) and palm …" at bounding box center [712, 259] width 1146 height 76
paste textarea "Enriched"
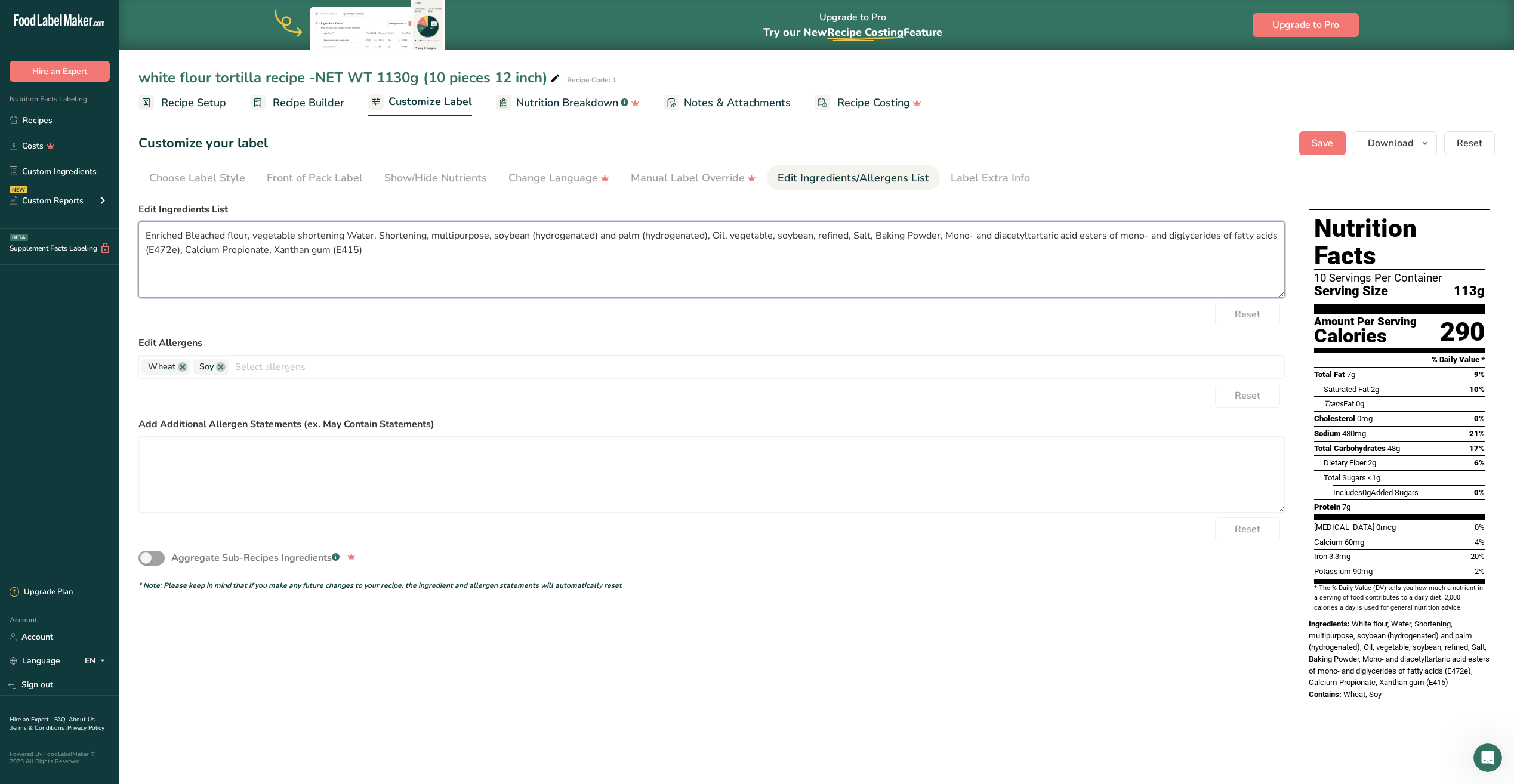
click at [342, 237] on textarea "Enriched Bleached flour, vegetable shortening Water, Shortening, multipurpose, …" at bounding box center [712, 259] width 1146 height 76
click at [568, 235] on textarea "Enriched Bleached flour, vegetable shortening (inreresterified and hydrogenated…" at bounding box center [712, 259] width 1146 height 76
click at [334, 276] on textarea "Enriched Bleached flour, vegetable shortening (intreresterified and hydrogenate…" at bounding box center [712, 259] width 1146 height 76
click at [329, 306] on div "Reset" at bounding box center [712, 314] width 1146 height 24
click at [545, 234] on textarea "Enriched Bleached flour, vegetable shortening (interesterified and hydrogenated…" at bounding box center [712, 259] width 1146 height 76
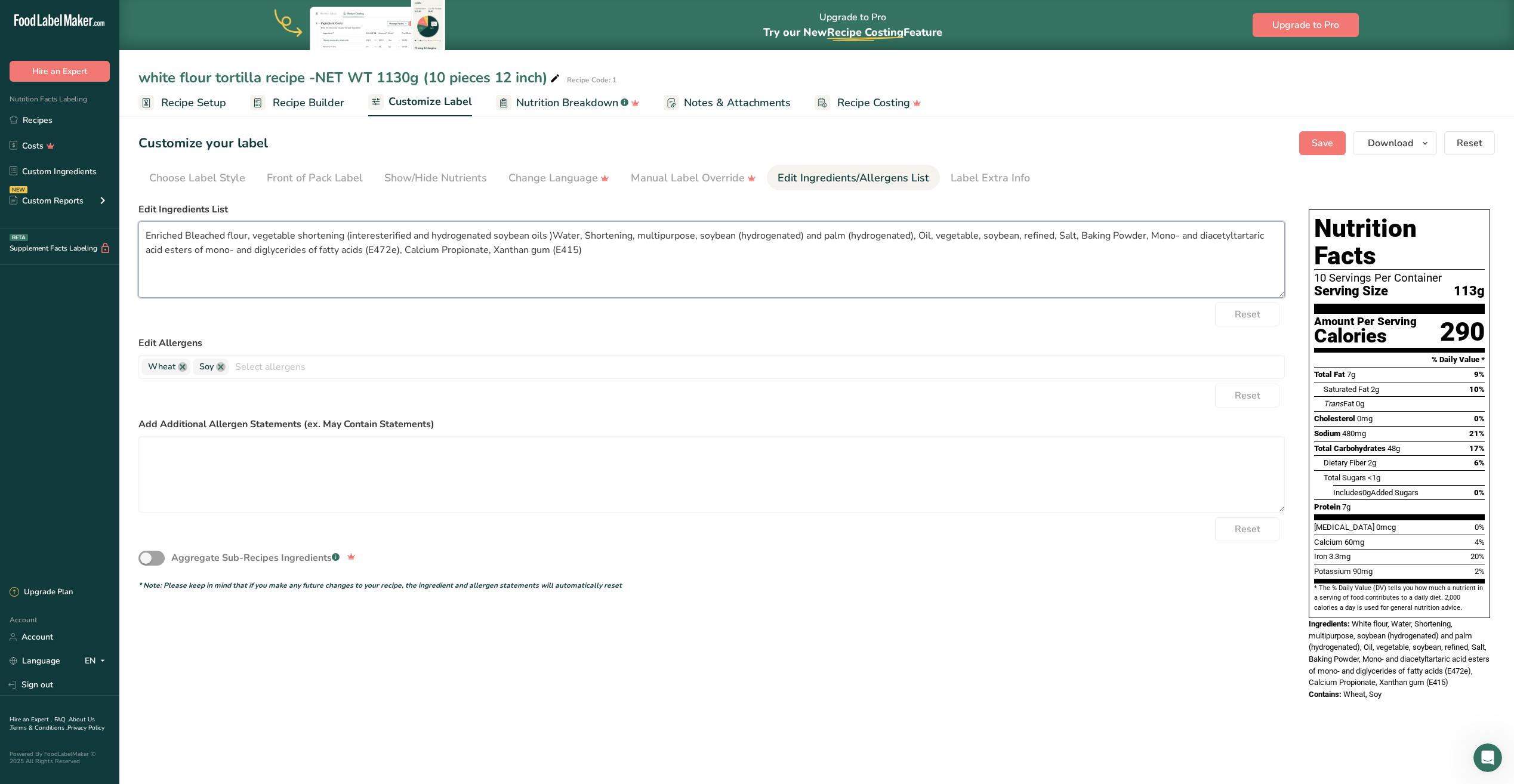
click at [250, 236] on textarea "Enriched Bleached flour, vegetable shortening (interesterified and hydrogenated…" at bounding box center [712, 259] width 1146 height 76
click at [323, 238] on textarea "Enriched Bleached flour, water vegetable shortening (interesterified and hydrog…" at bounding box center [712, 259] width 1146 height 76
drag, startPoint x: 583, startPoint y: 234, endPoint x: 721, endPoint y: 257, distance: 139.9
click at [721, 257] on textarea "Enriched Bleached flour, water vegetable, shortening (interesterified and hydro…" at bounding box center [712, 259] width 1146 height 76
click at [742, 264] on textarea "Enriched Bleached flour, water vegetable, shortening (interesterified and hydro…" at bounding box center [712, 259] width 1146 height 76
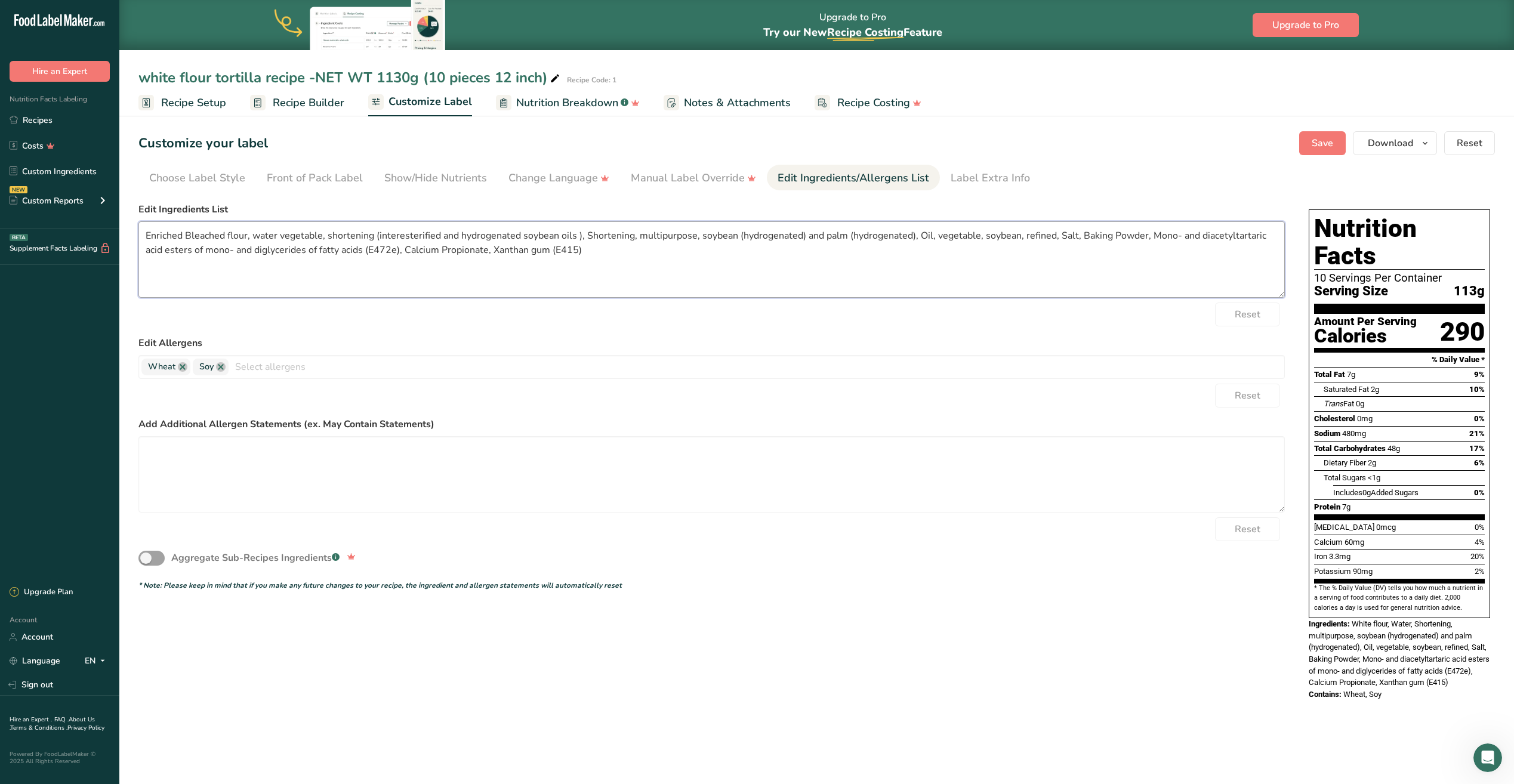
drag, startPoint x: 927, startPoint y: 235, endPoint x: 585, endPoint y: 239, distance: 342.0
click at [585, 239] on textarea "Enriched Bleached flour, water vegetable, shortening (interesterified and hydro…" at bounding box center [712, 259] width 1146 height 76
click at [631, 238] on textarea "Enriched Bleached flour, water vegetable, shortening (interesterified and hydro…" at bounding box center [712, 259] width 1146 height 76
click at [618, 235] on textarea "Enriched Bleached flour, water vegetable, shortening (interesterified and hydro…" at bounding box center [712, 259] width 1146 height 76
click at [519, 235] on textarea "Enriched Bleached flour, water vegetable, shortening (interesterified and hydro…" at bounding box center [712, 259] width 1146 height 76
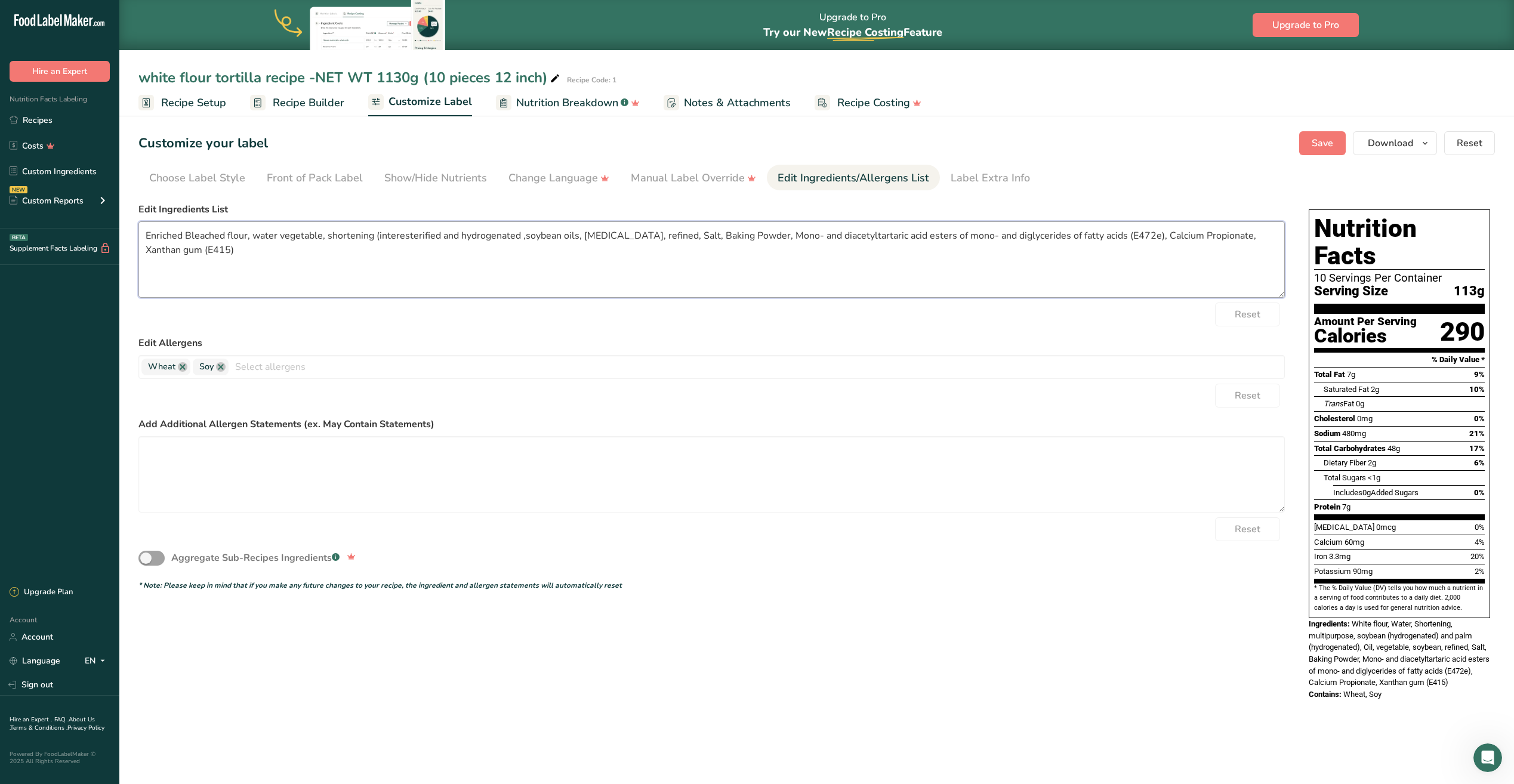
click at [575, 235] on textarea "Enriched Bleached flour, water vegetable, shortening (interesterified and hydro…" at bounding box center [712, 259] width 1146 height 76
click at [665, 236] on textarea "Enriched Bleached flour, water vegetable, shortening (interesterified and hydro…" at bounding box center [712, 259] width 1146 height 76
click at [724, 236] on textarea "Enriched Bleached flour, water vegetable, shortening (interesterified and hydro…" at bounding box center [712, 259] width 1146 height 76
click at [725, 236] on textarea "Enriched Bleached flour, water vegetable, shortening (interesterified and hydro…" at bounding box center [712, 259] width 1146 height 76
click at [987, 237] on textarea "Enriched Bleached flour, water vegetable, shortening (interesterified and hydro…" at bounding box center [712, 259] width 1146 height 76
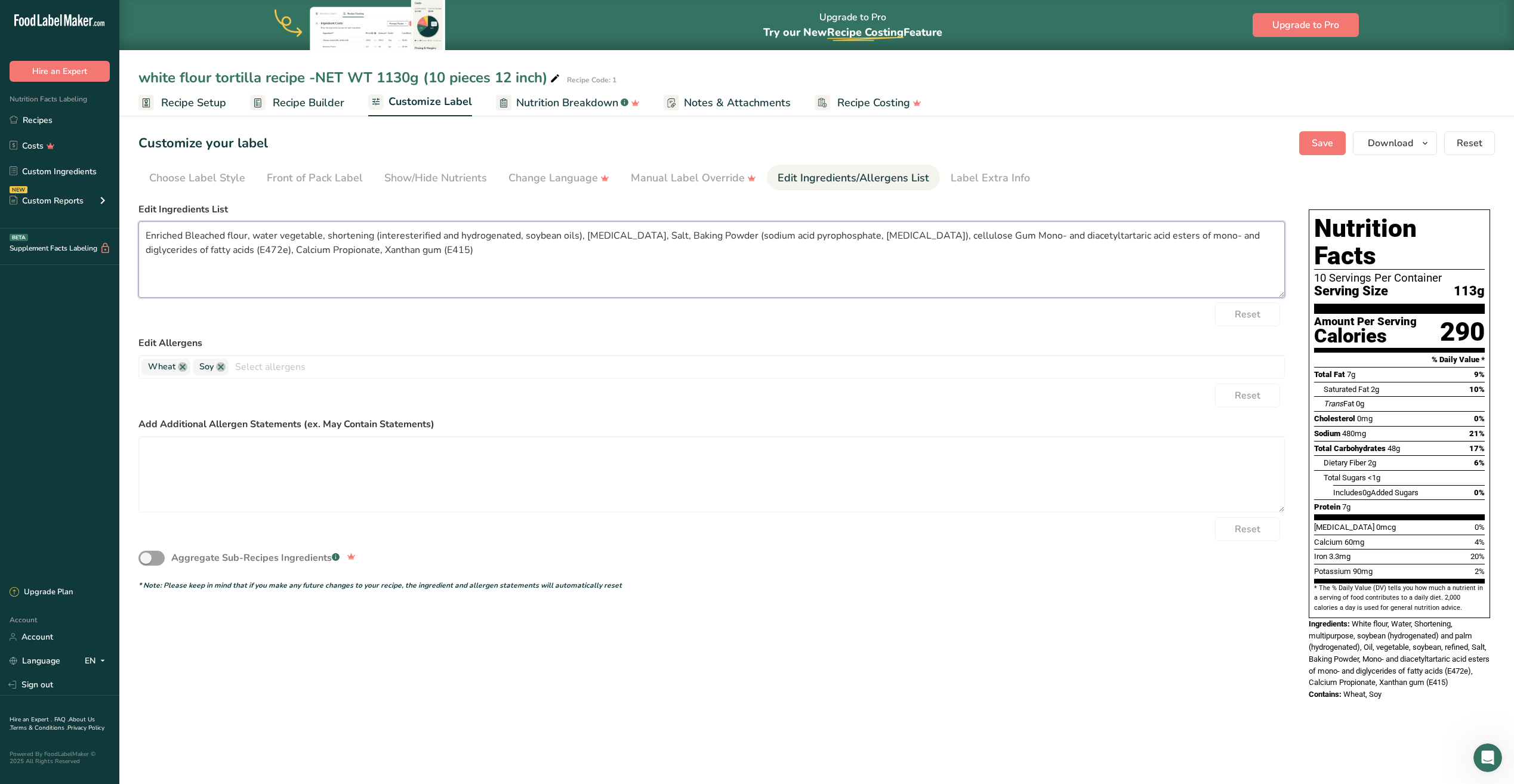
click at [946, 235] on textarea "Enriched Bleached flour, water vegetable, shortening (interesterified and hydro…" at bounding box center [712, 259] width 1146 height 76
click at [942, 264] on textarea "Enriched Bleached flour, water vegetable, shortening (interesterified and hydro…" at bounding box center [712, 259] width 1146 height 76
click at [585, 235] on textarea "Enriched Bleached flour, water vegetable, shortening (interesterified and hydro…" at bounding box center [712, 259] width 1146 height 76
click at [329, 235] on textarea "Enriched Bleached flour, water vegetable, shortening (interesterified and hydro…" at bounding box center [712, 259] width 1146 height 76
click at [1009, 239] on textarea "Enriched Bleached flour, water vegetable, Shortening (interesterified and hydro…" at bounding box center [712, 259] width 1146 height 76
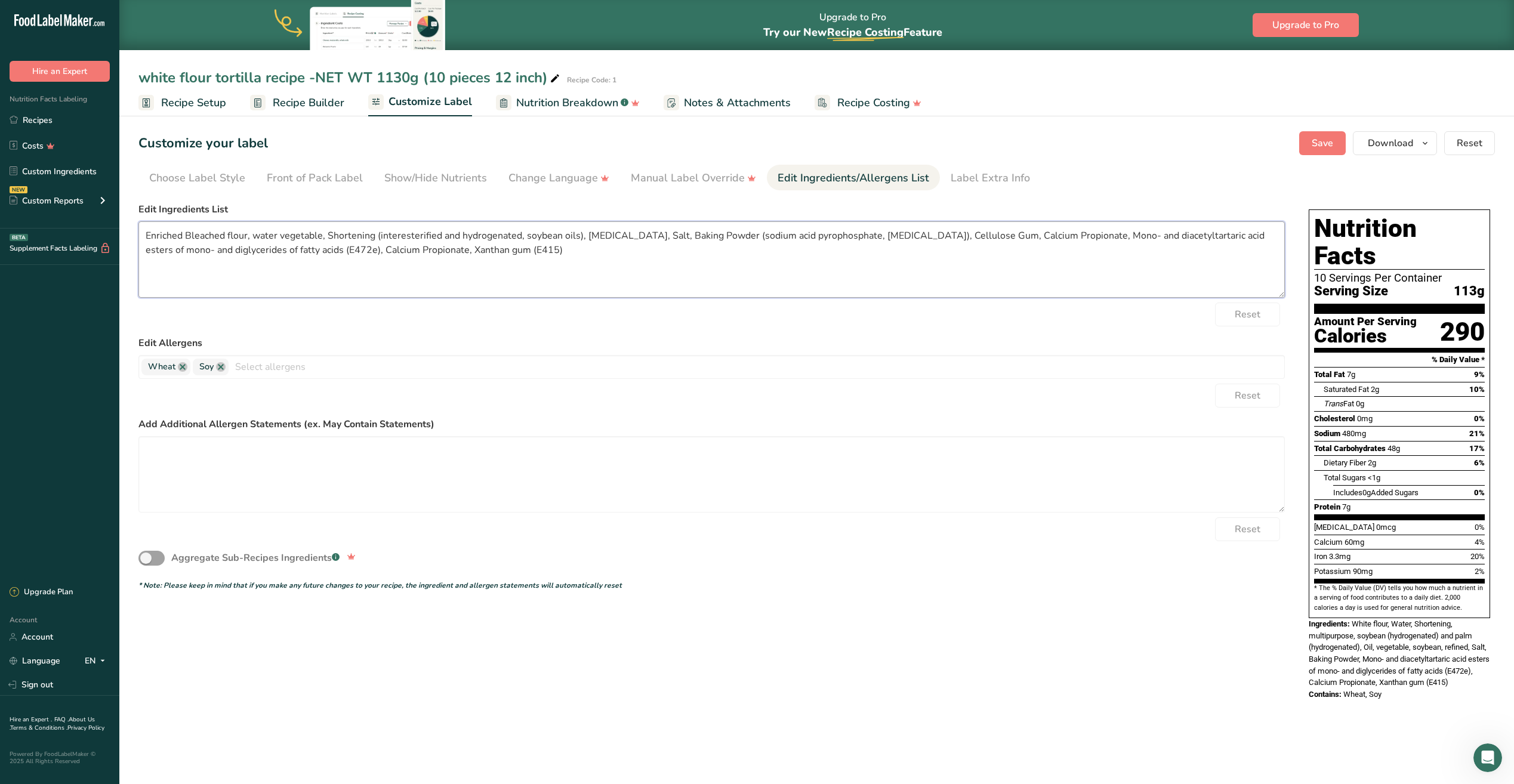
drag, startPoint x: 1131, startPoint y: 235, endPoint x: 1201, endPoint y: 251, distance: 71.8
click at [1201, 251] on textarea "Enriched Bleached flour, water vegetable, Shortening (interesterified and hydro…" at bounding box center [712, 259] width 1146 height 76
click at [1320, 149] on span "Save" at bounding box center [1322, 143] width 21 height 14
type textarea "Enriched Bleached flour, water vegetable, Shortening (interesterified and hydro…"
drag, startPoint x: 145, startPoint y: 235, endPoint x: 1228, endPoint y: 256, distance: 1083.2
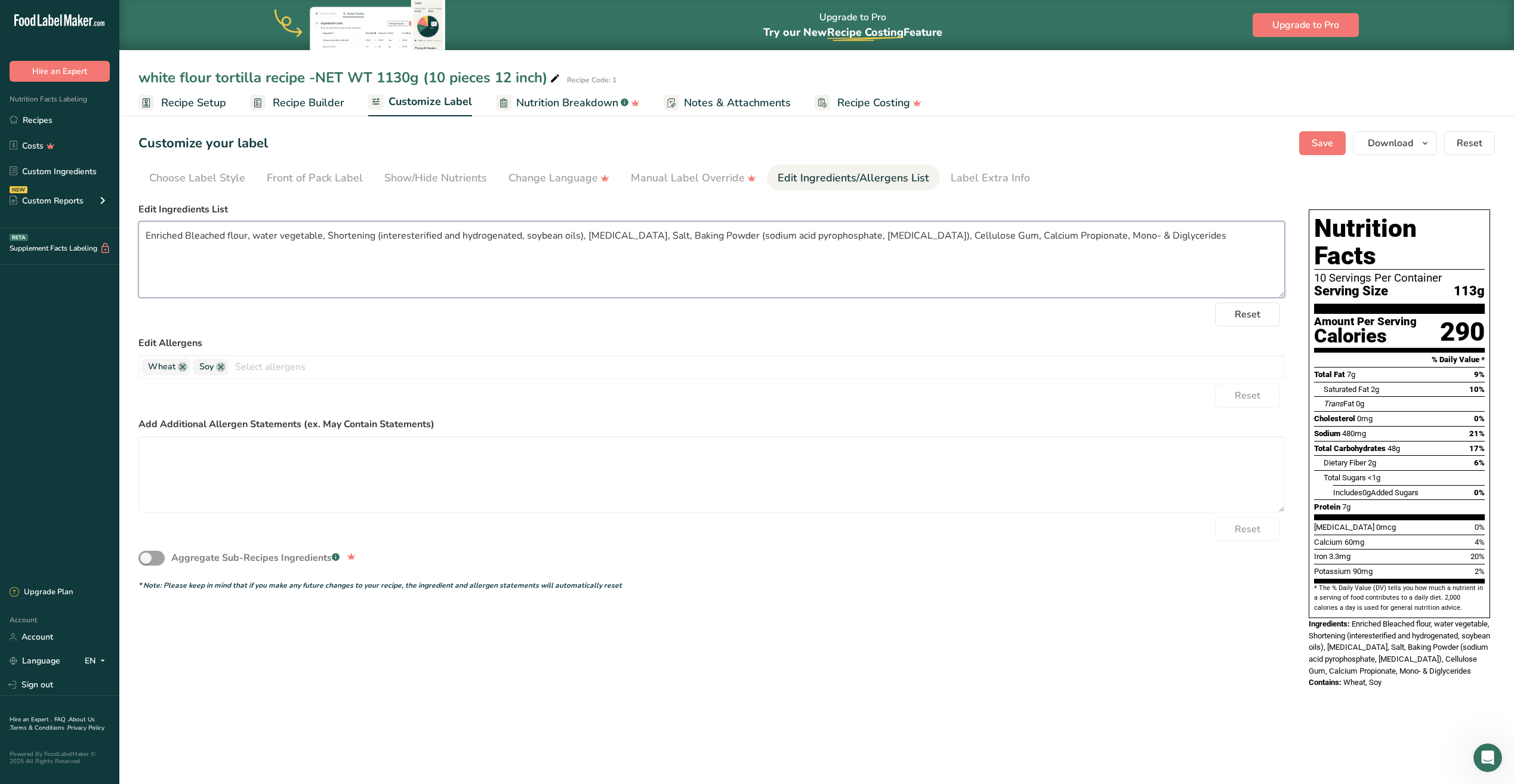
click at [1228, 256] on textarea "Enriched Bleached flour, water vegetable, Shortening (interesterified and hydro…" at bounding box center [712, 259] width 1146 height 76
click at [1109, 292] on textarea "Enriched Bleached flour, water vegetable, Shortening (interesterified and hydro…" at bounding box center [712, 259] width 1146 height 76
click at [1324, 149] on span "Save" at bounding box center [1322, 143] width 21 height 14
drag, startPoint x: 144, startPoint y: 235, endPoint x: 1206, endPoint y: 291, distance: 1063.5
click at [1206, 291] on textarea "Enriched Bleached flour, water vegetable, Shortening (interesterified and hydro…" at bounding box center [712, 259] width 1146 height 76
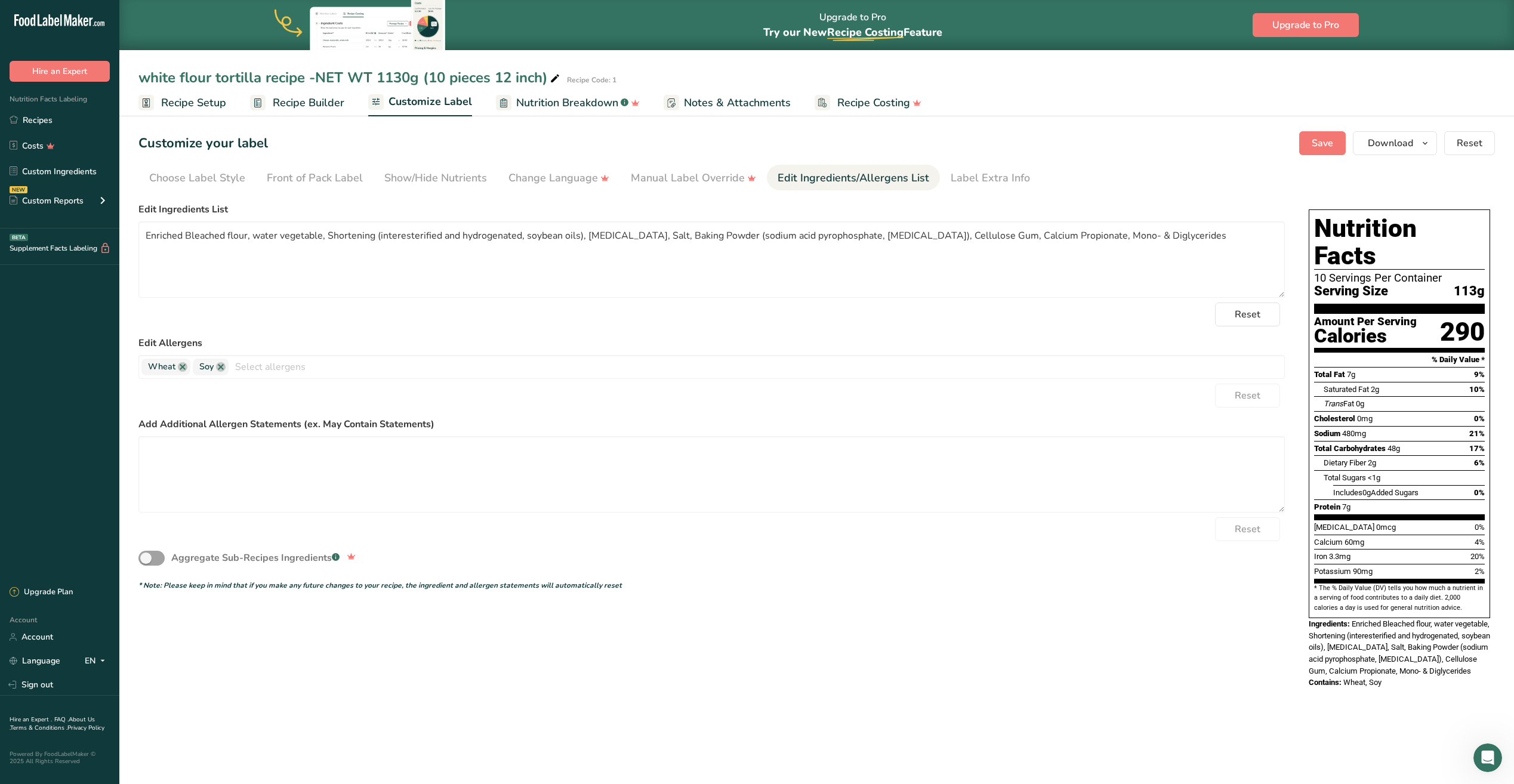
click at [193, 107] on span "Recipe Setup" at bounding box center [194, 102] width 65 height 16
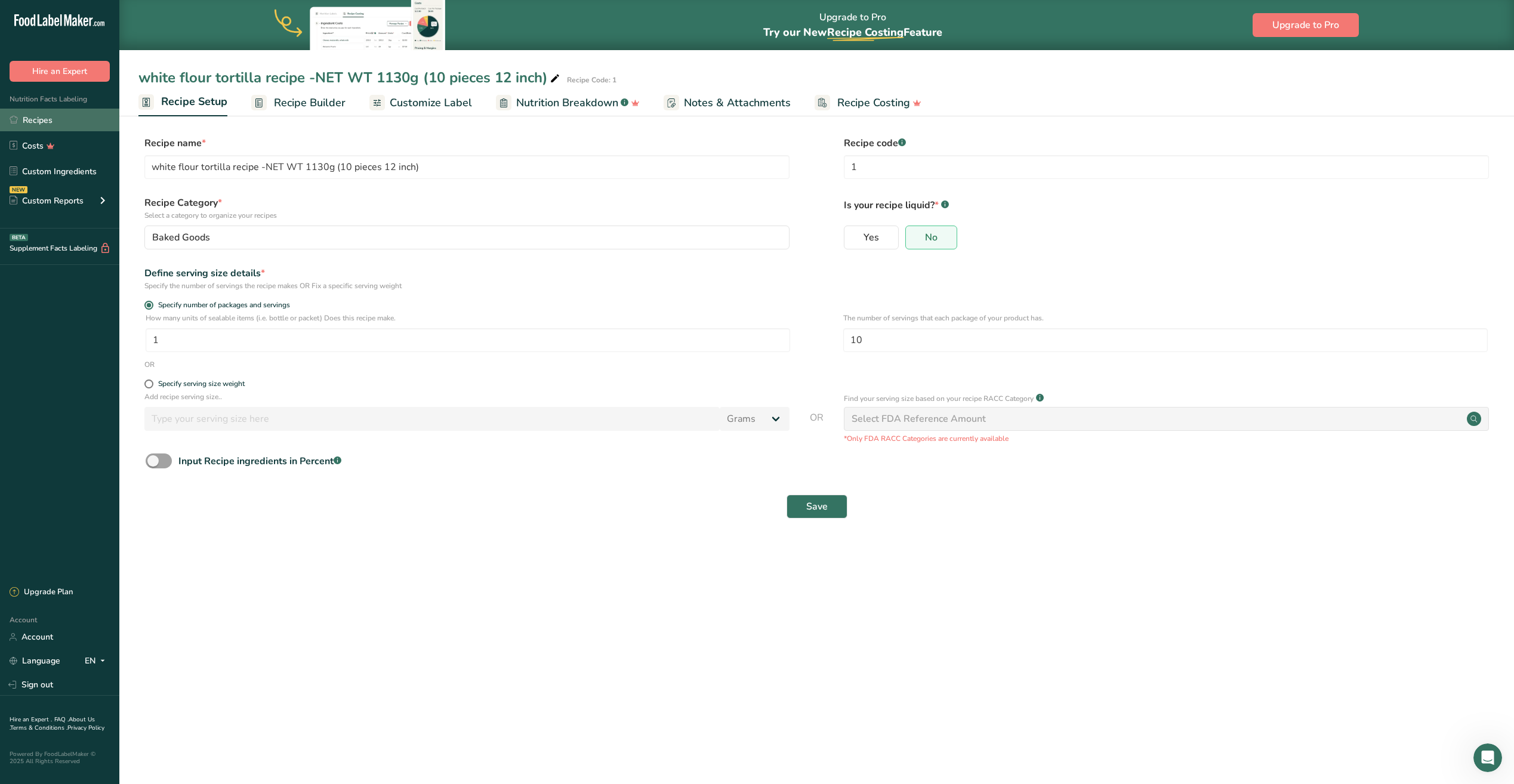
click at [45, 116] on link "Recipes" at bounding box center [60, 120] width 120 height 23
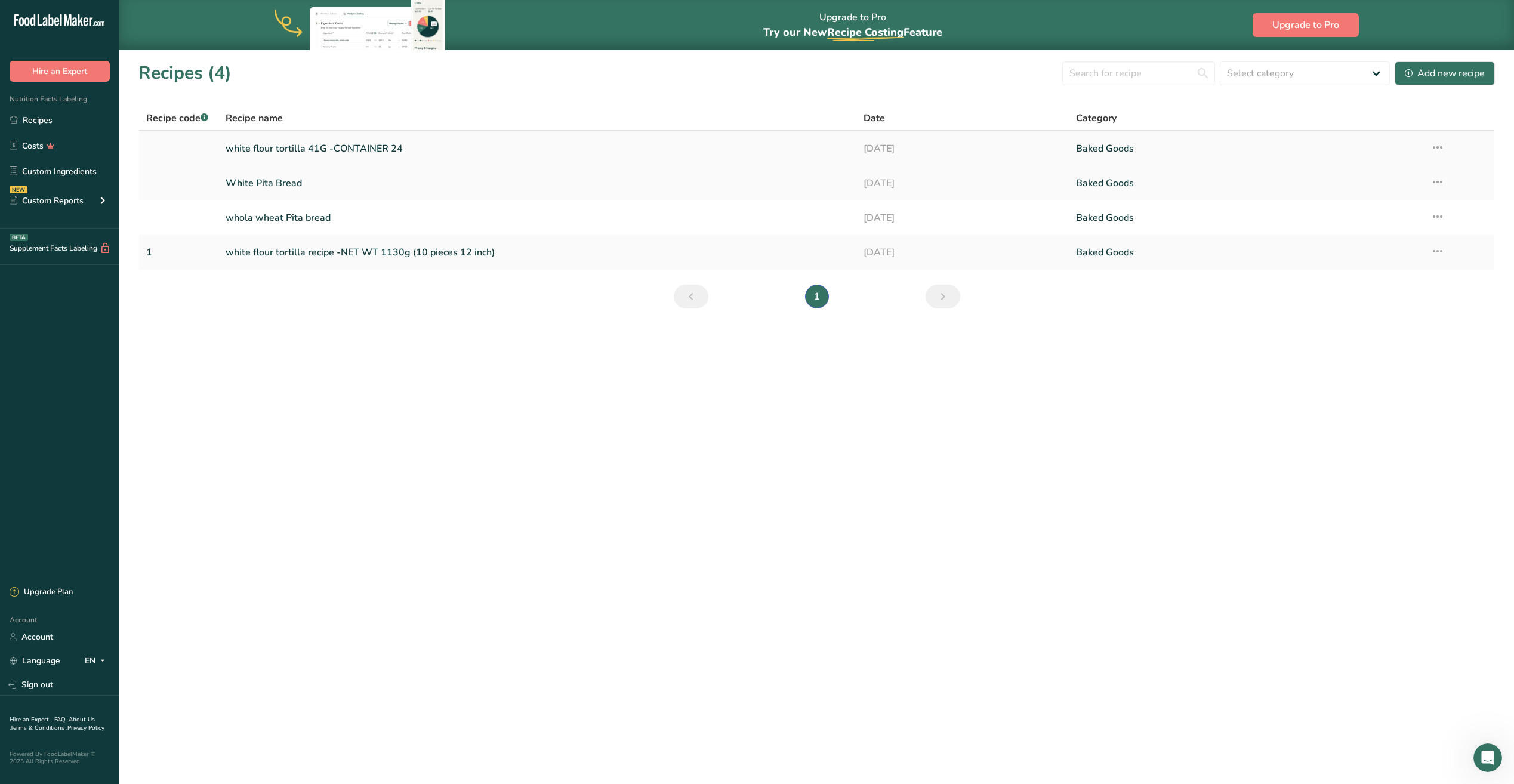
click at [307, 149] on link "white flour tortilla 41G -CONTAINER 24" at bounding box center [537, 149] width 624 height 25
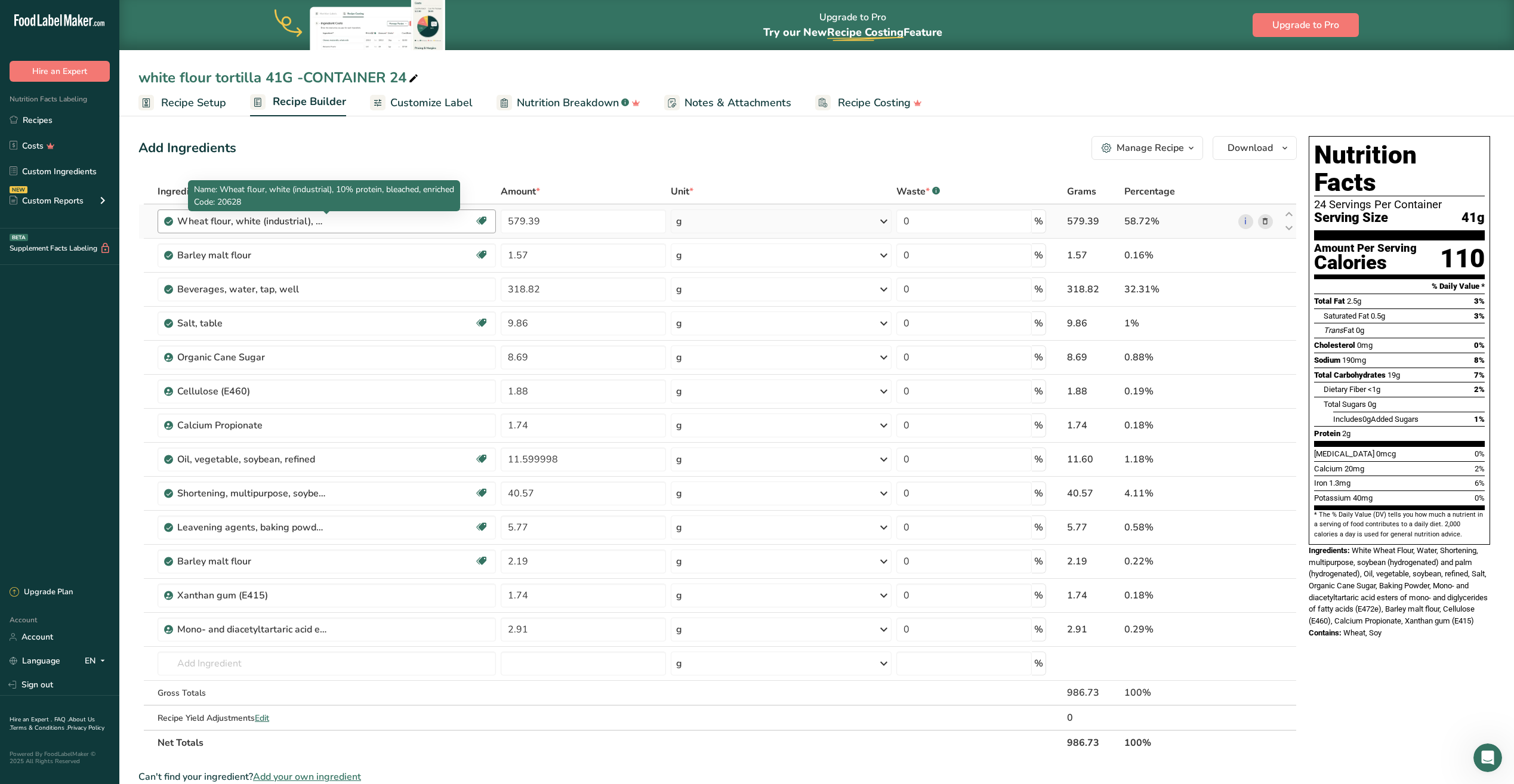
click at [227, 224] on div "Wheat flour, white (industrial), 10% protein, bleached, enriched" at bounding box center [251, 221] width 149 height 14
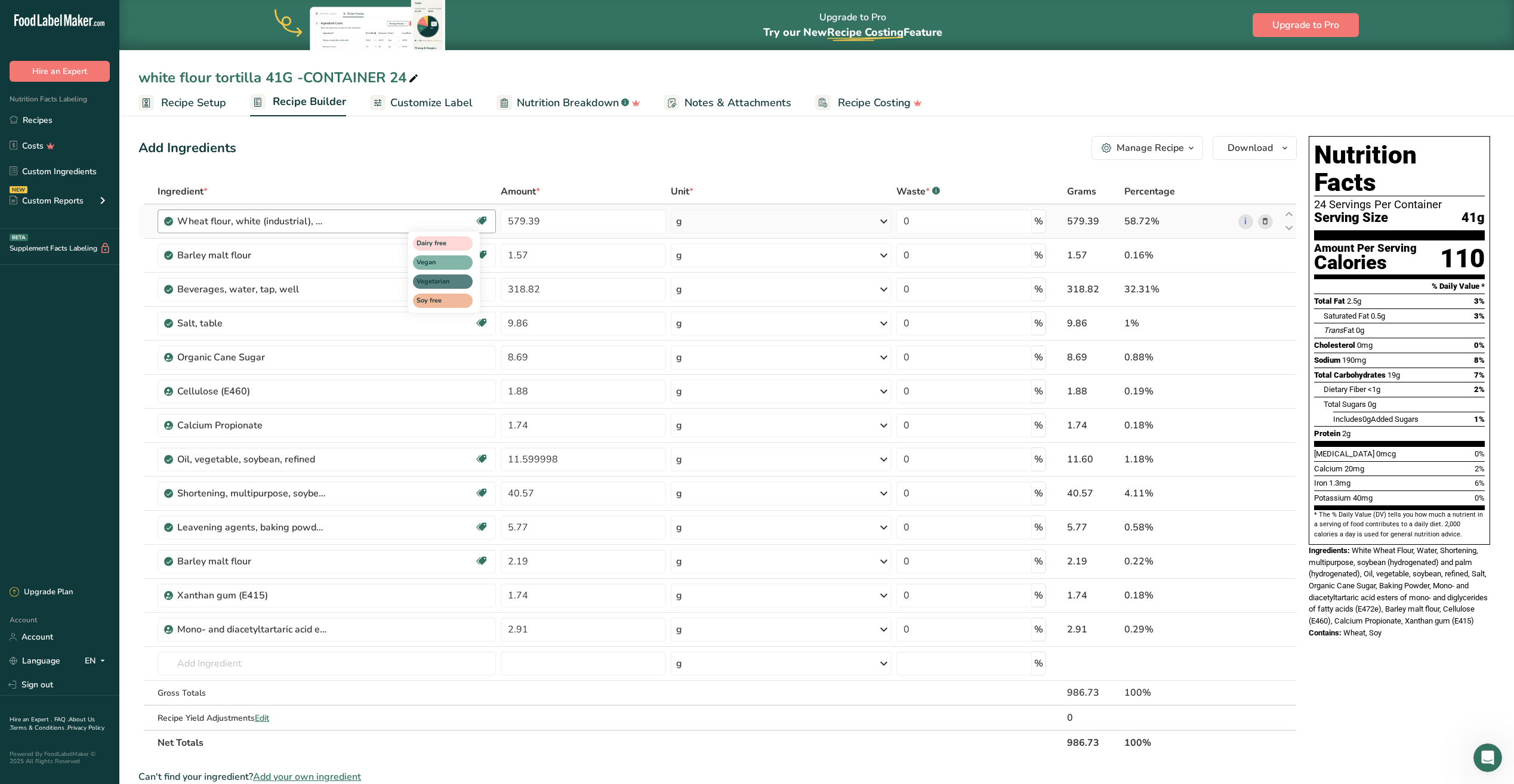
click at [482, 220] on icon at bounding box center [481, 220] width 12 height 18
click at [1263, 218] on icon at bounding box center [1264, 222] width 9 height 13
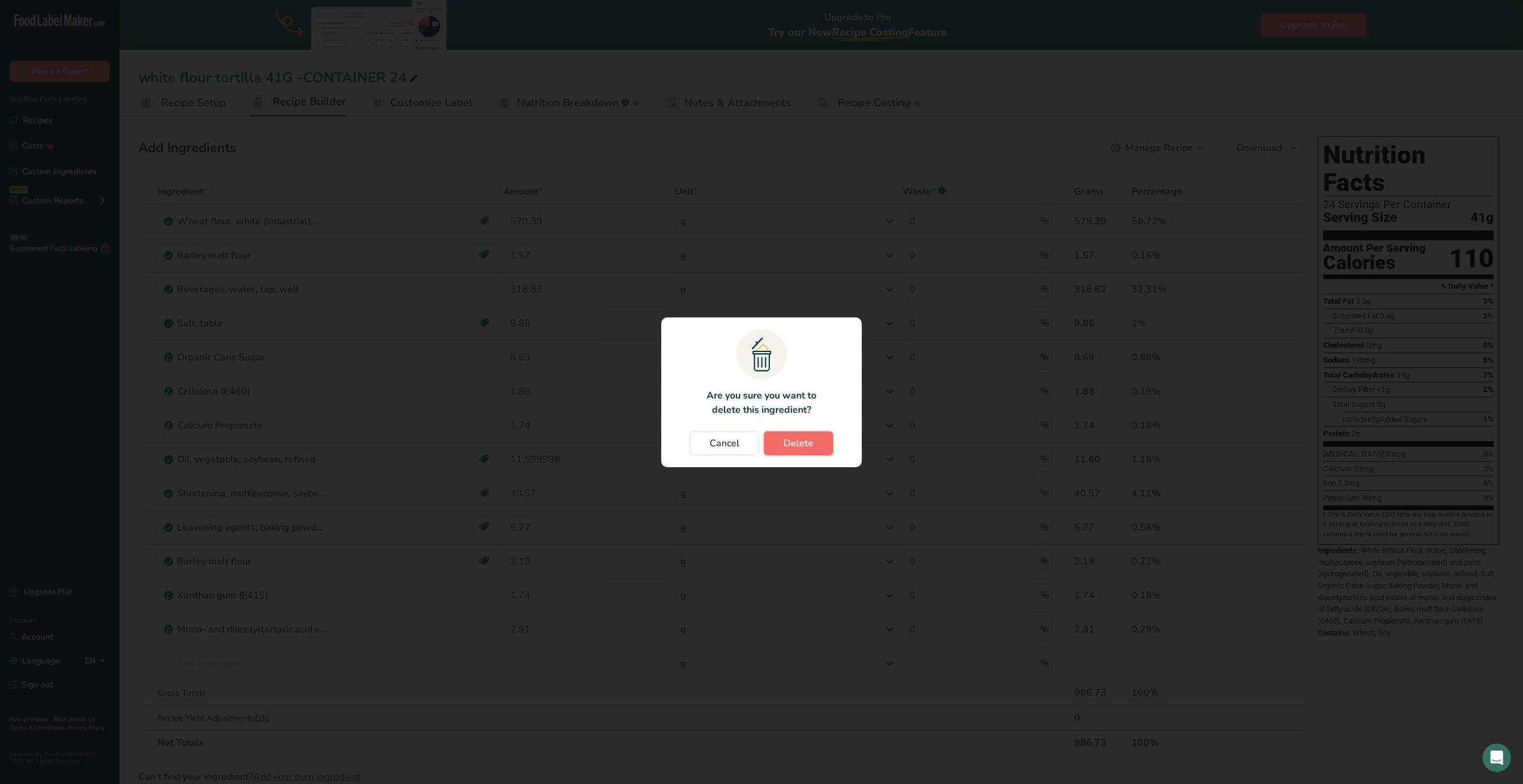
click at [811, 439] on span "Delete" at bounding box center [799, 443] width 30 height 14
type input "1.57"
type input "318.82"
type input "9.86"
type input "8.69"
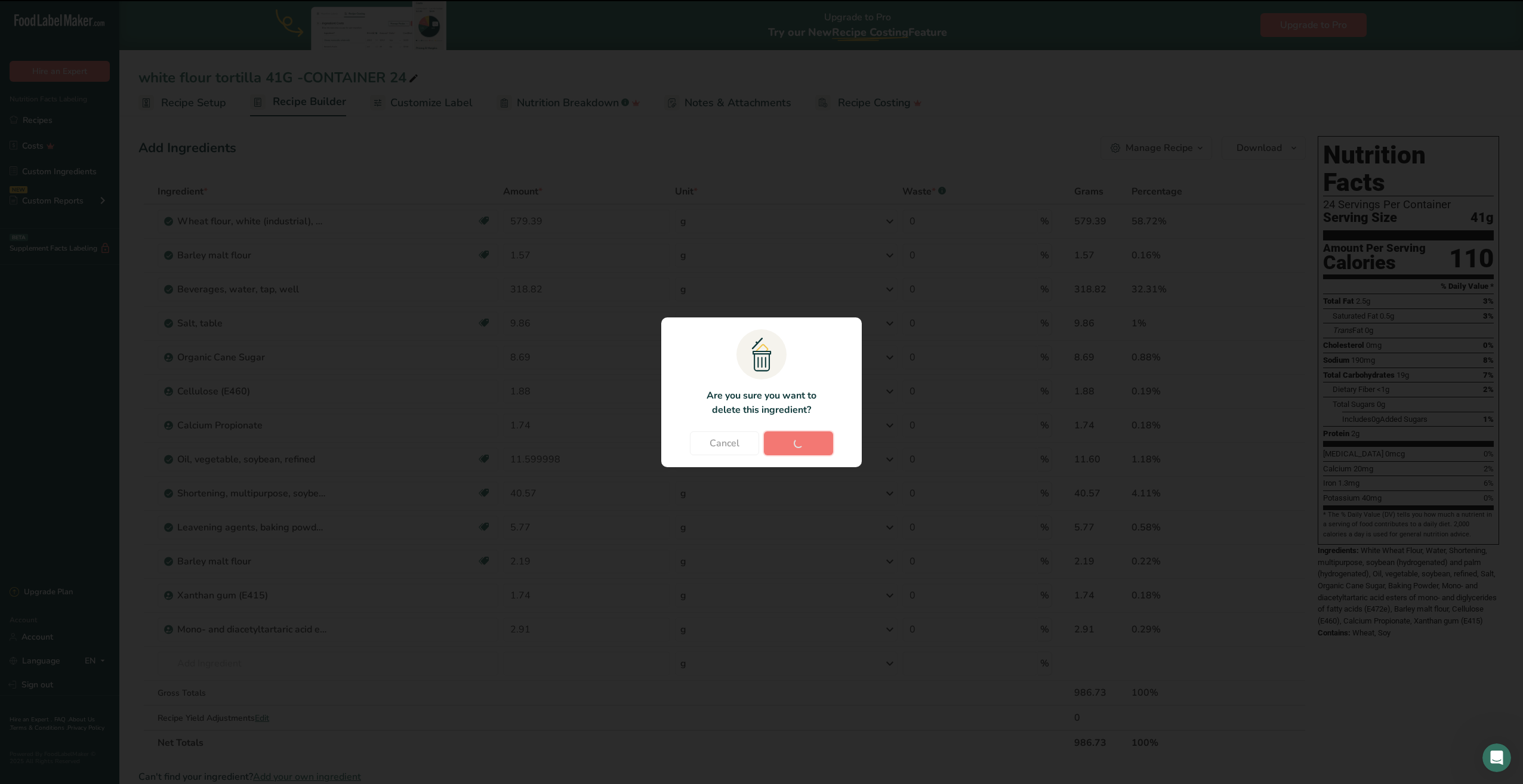
type input "1.88"
type input "1.74"
type input "11.599998"
type input "40.57"
type input "5.77"
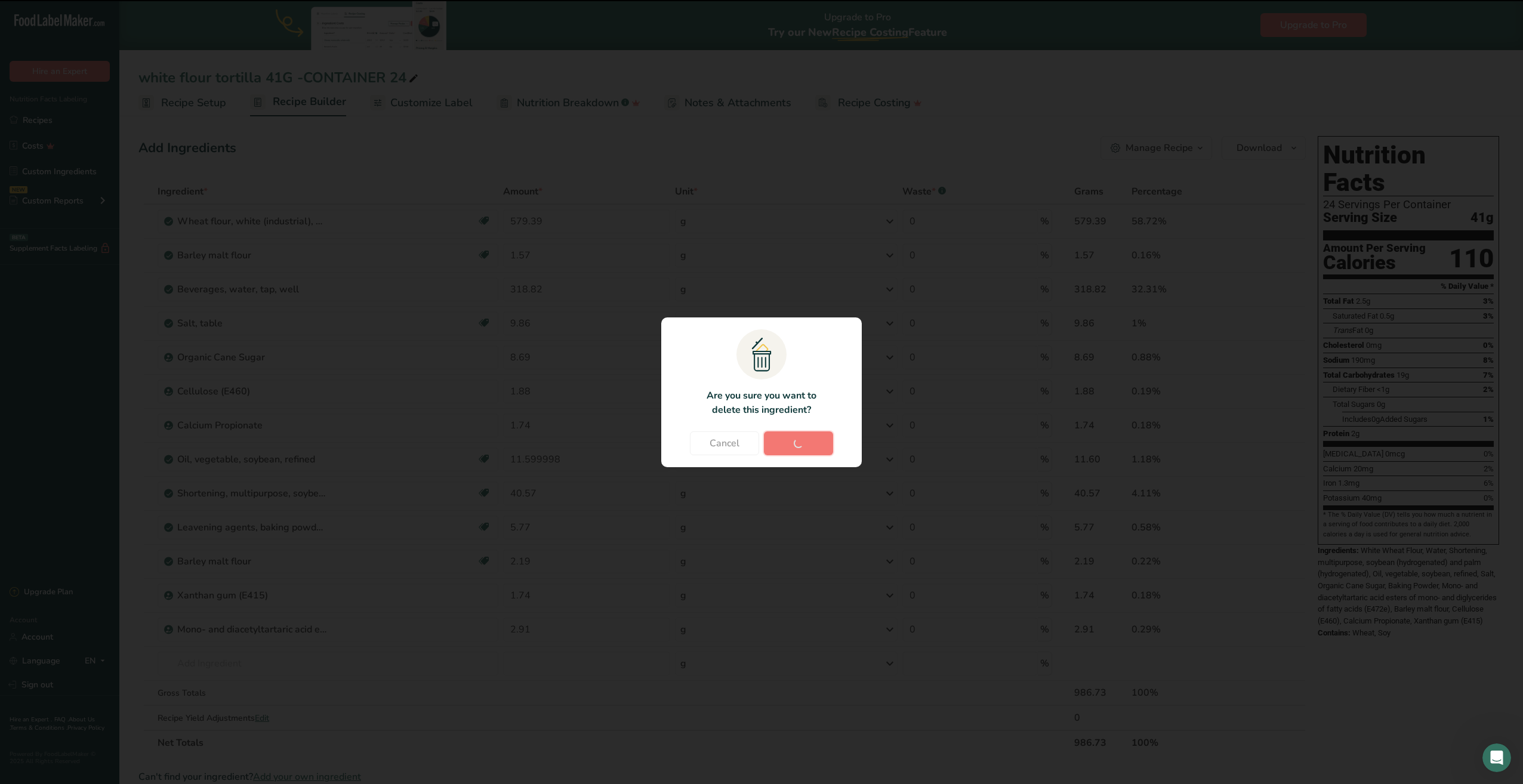
type input "2.19"
type input "1.74"
type input "2.91"
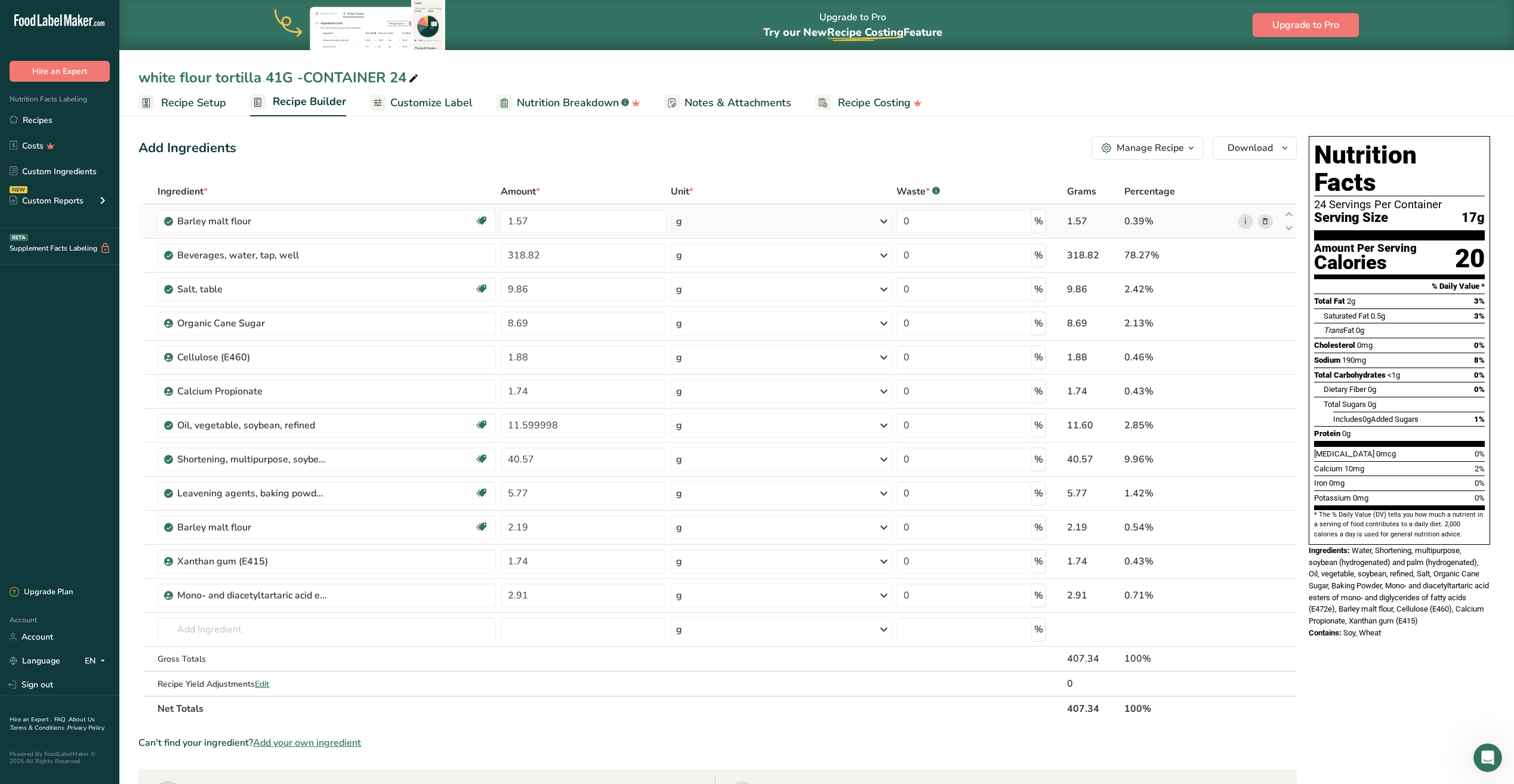
click at [1264, 220] on icon at bounding box center [1264, 222] width 9 height 13
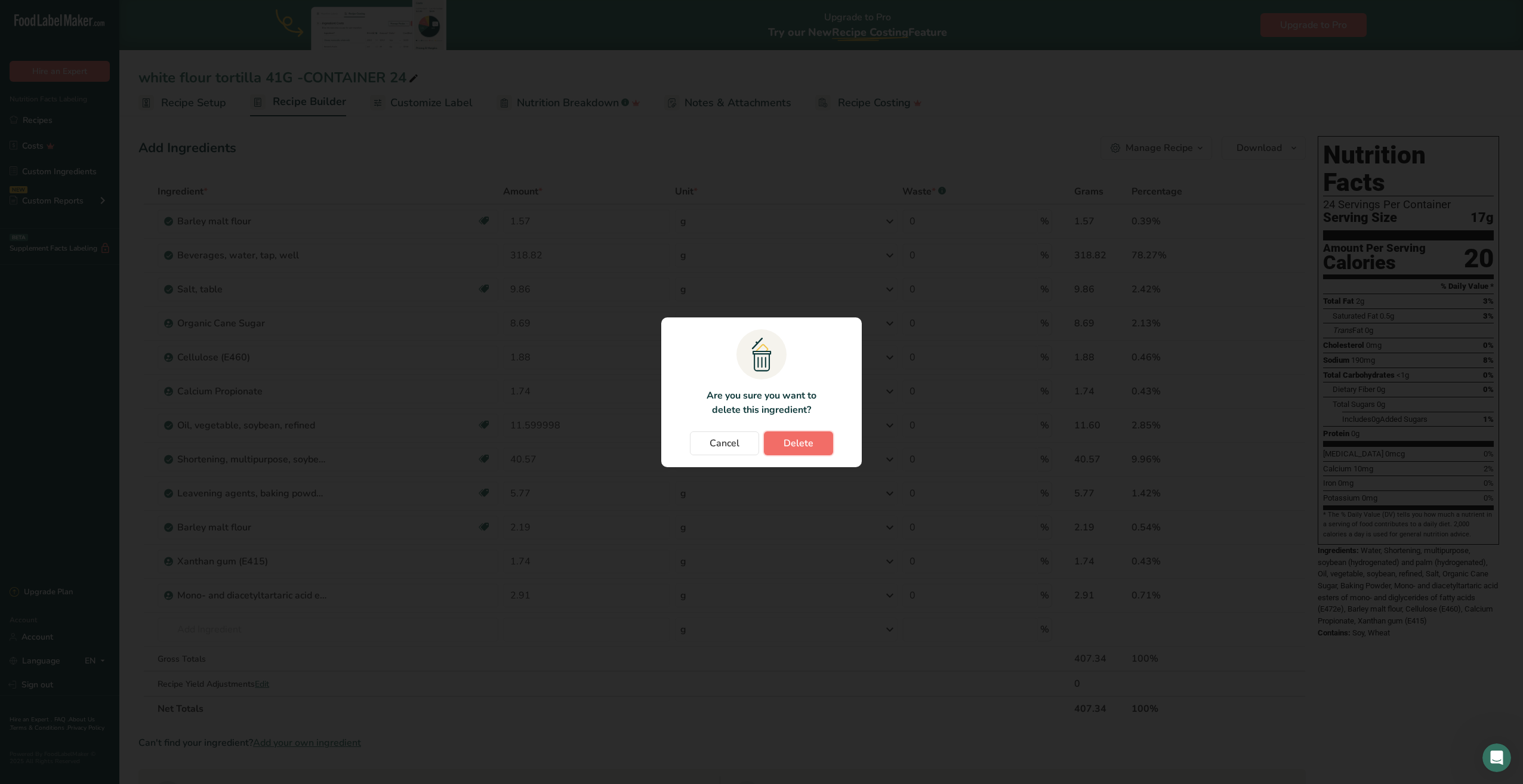
click at [808, 436] on span "Delete" at bounding box center [799, 443] width 30 height 14
type input "318.82"
type input "9.86"
type input "8.69"
type input "1.88"
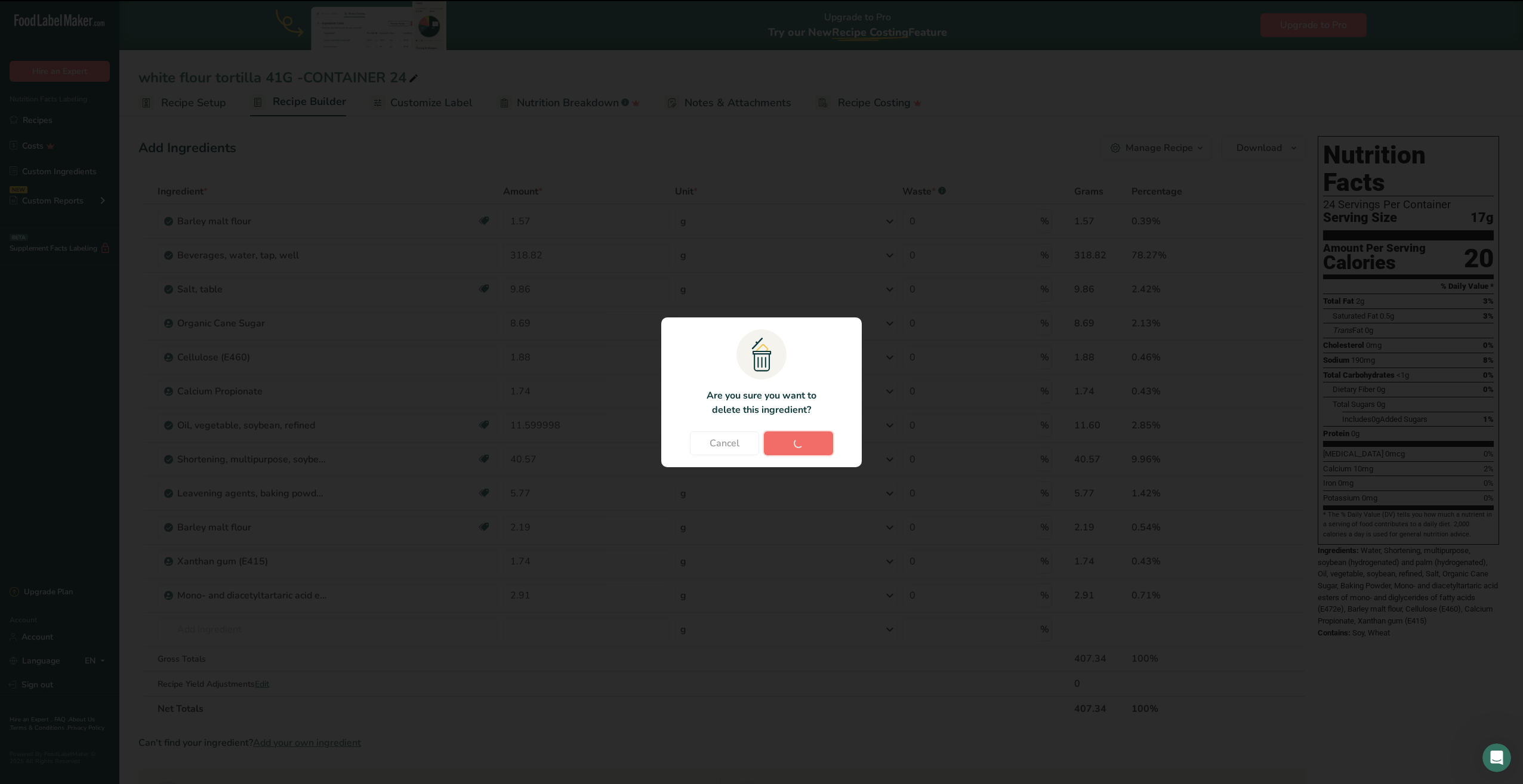
type input "1.74"
type input "11.599998"
type input "40.57"
type input "5.77"
type input "2.19"
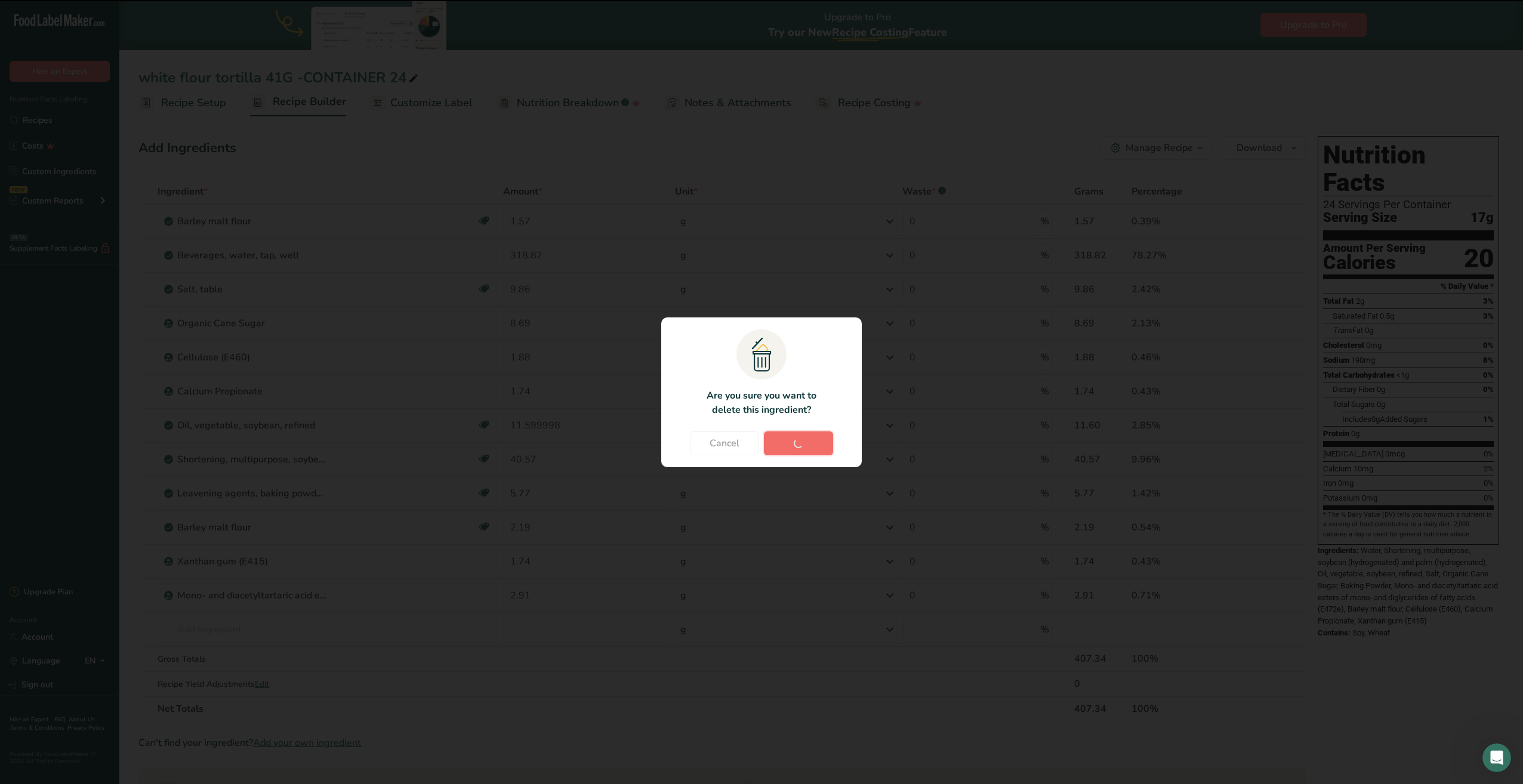
type input "1.74"
type input "2.91"
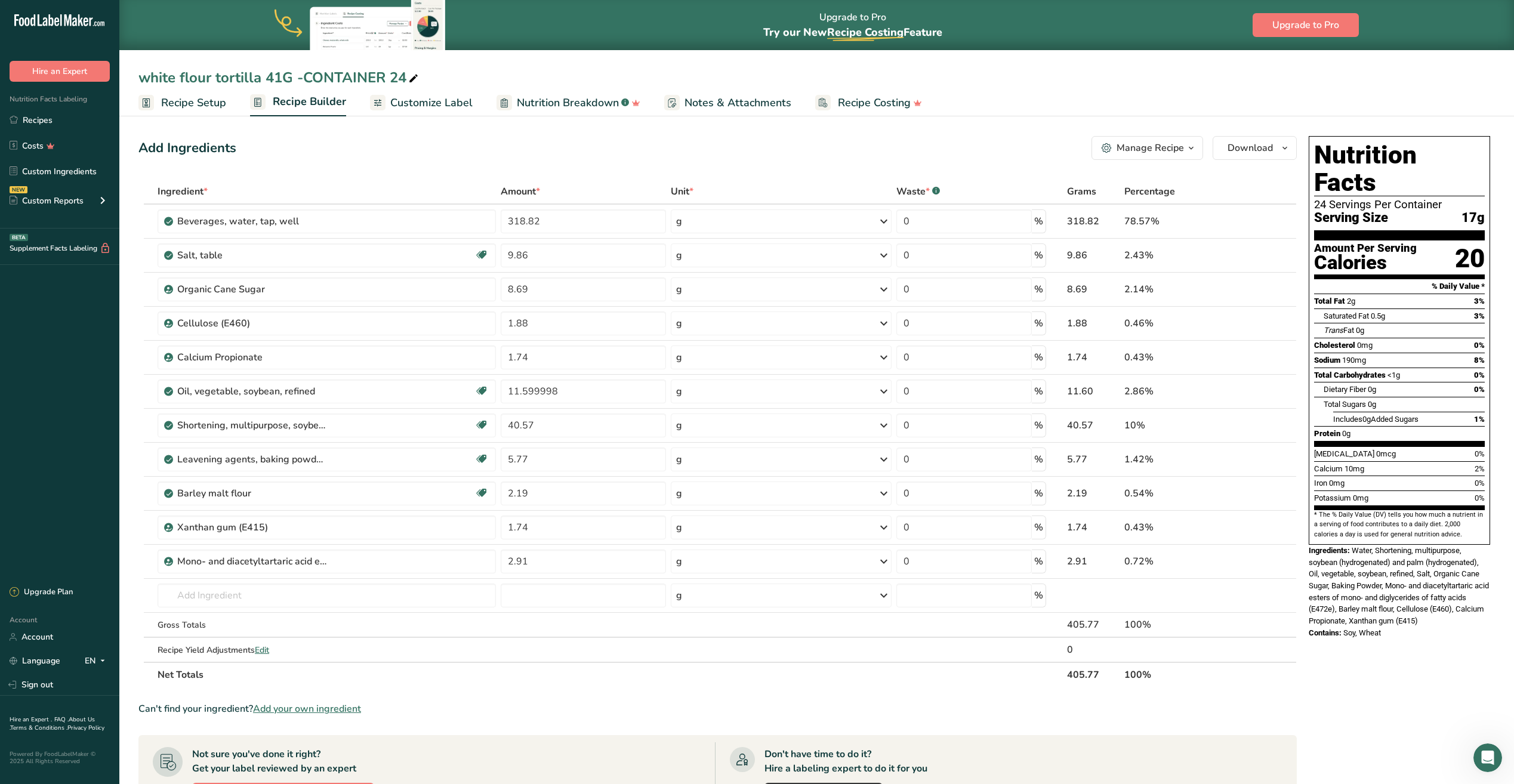
click at [1263, 494] on icon at bounding box center [1264, 494] width 9 height 13
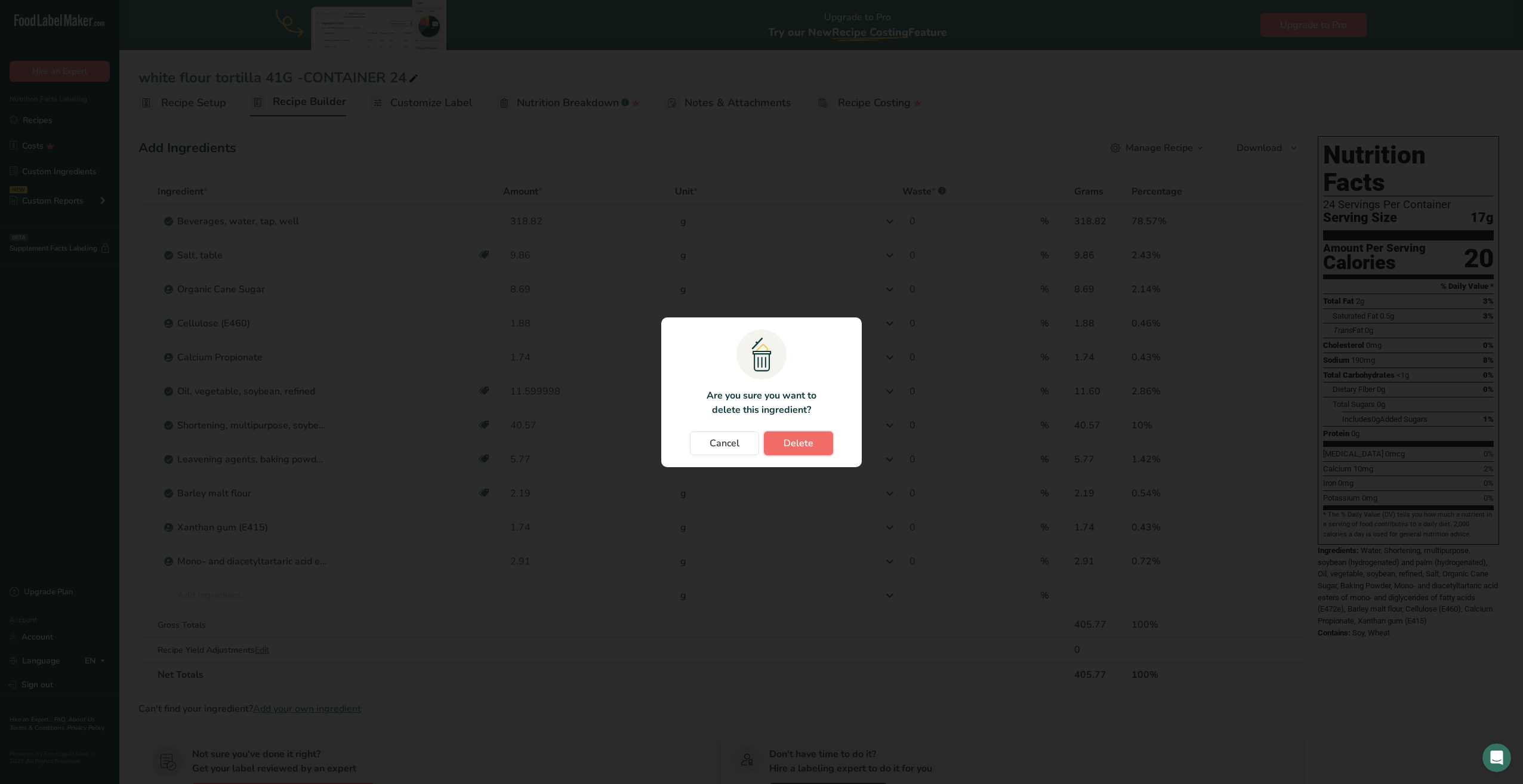
click at [814, 442] on button "Delete" at bounding box center [799, 443] width 69 height 24
type input "1.74"
type input "2.91"
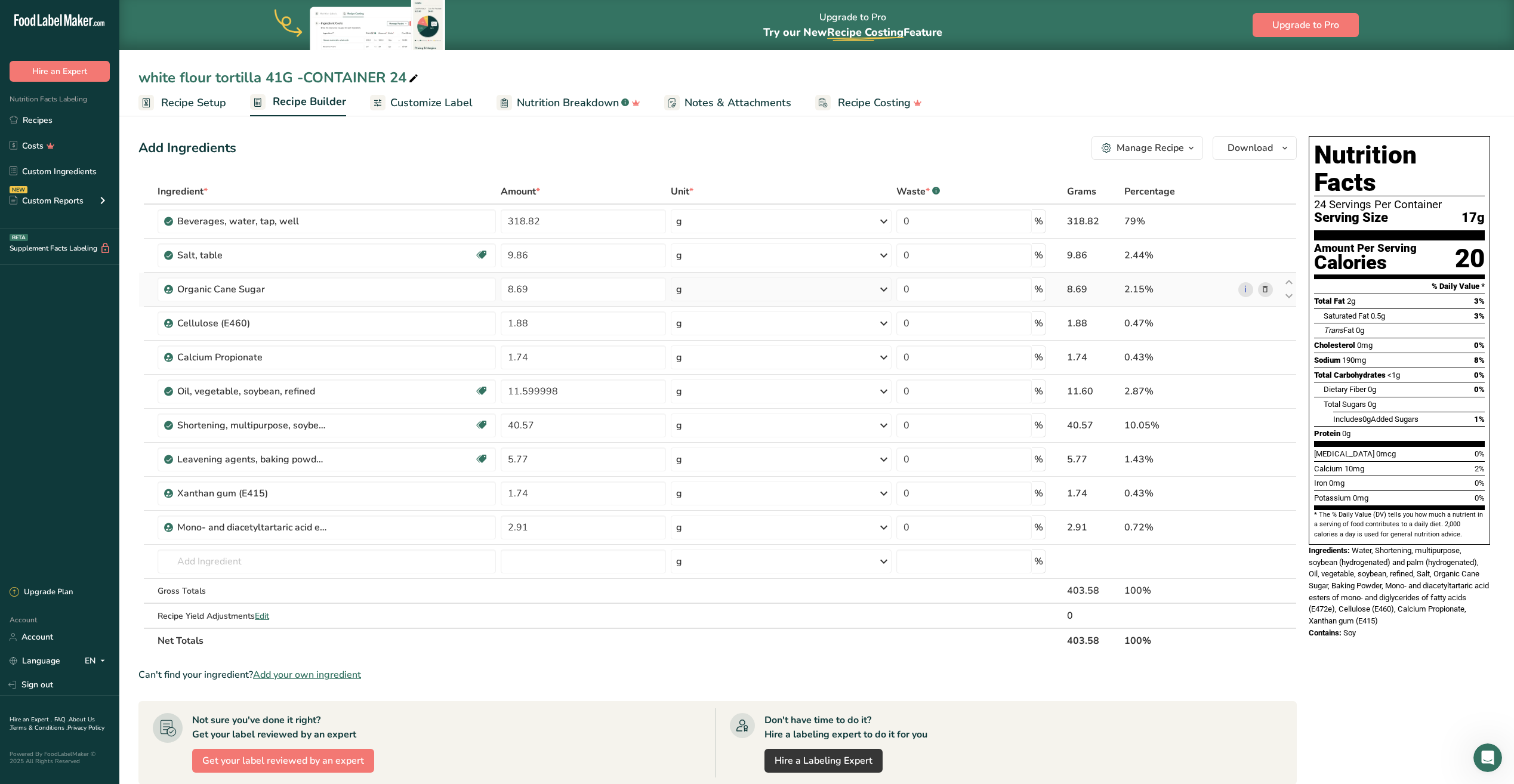
click at [1268, 290] on icon at bounding box center [1264, 290] width 9 height 13
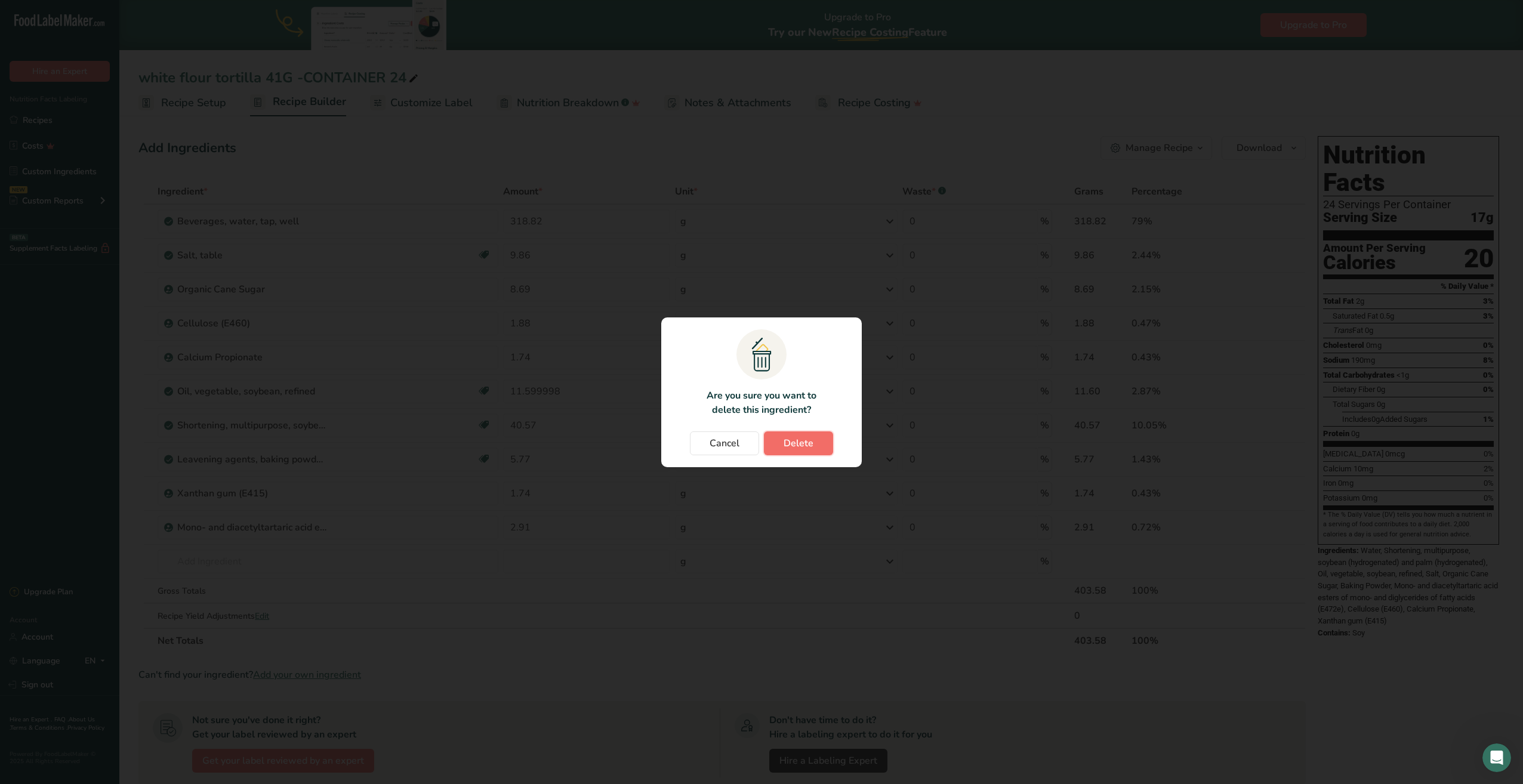
click at [787, 442] on span "Delete" at bounding box center [799, 443] width 30 height 14
type input "1.88"
type input "1.74"
type input "11.599998"
type input "40.57"
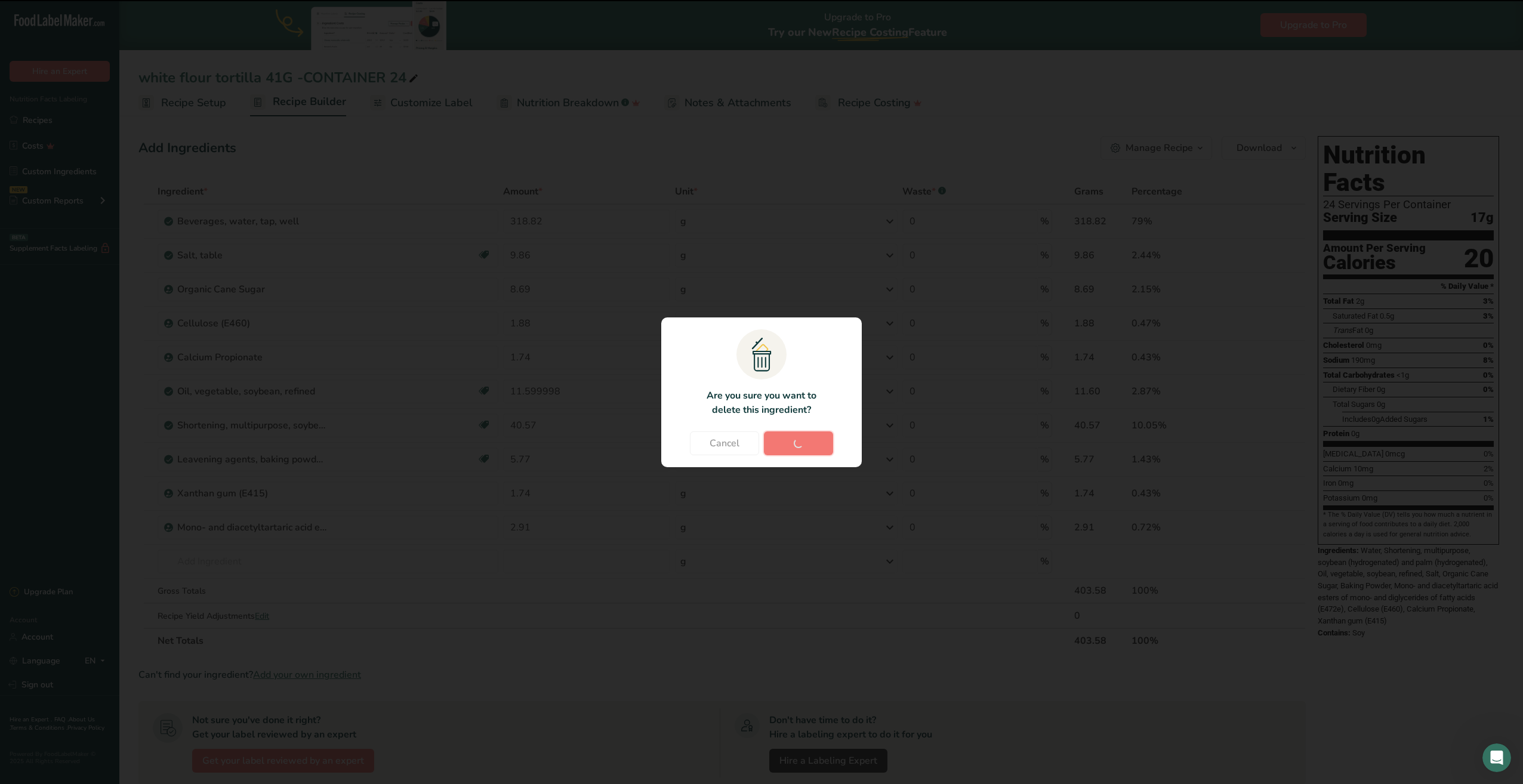
type input "5.77"
type input "1.74"
type input "2.91"
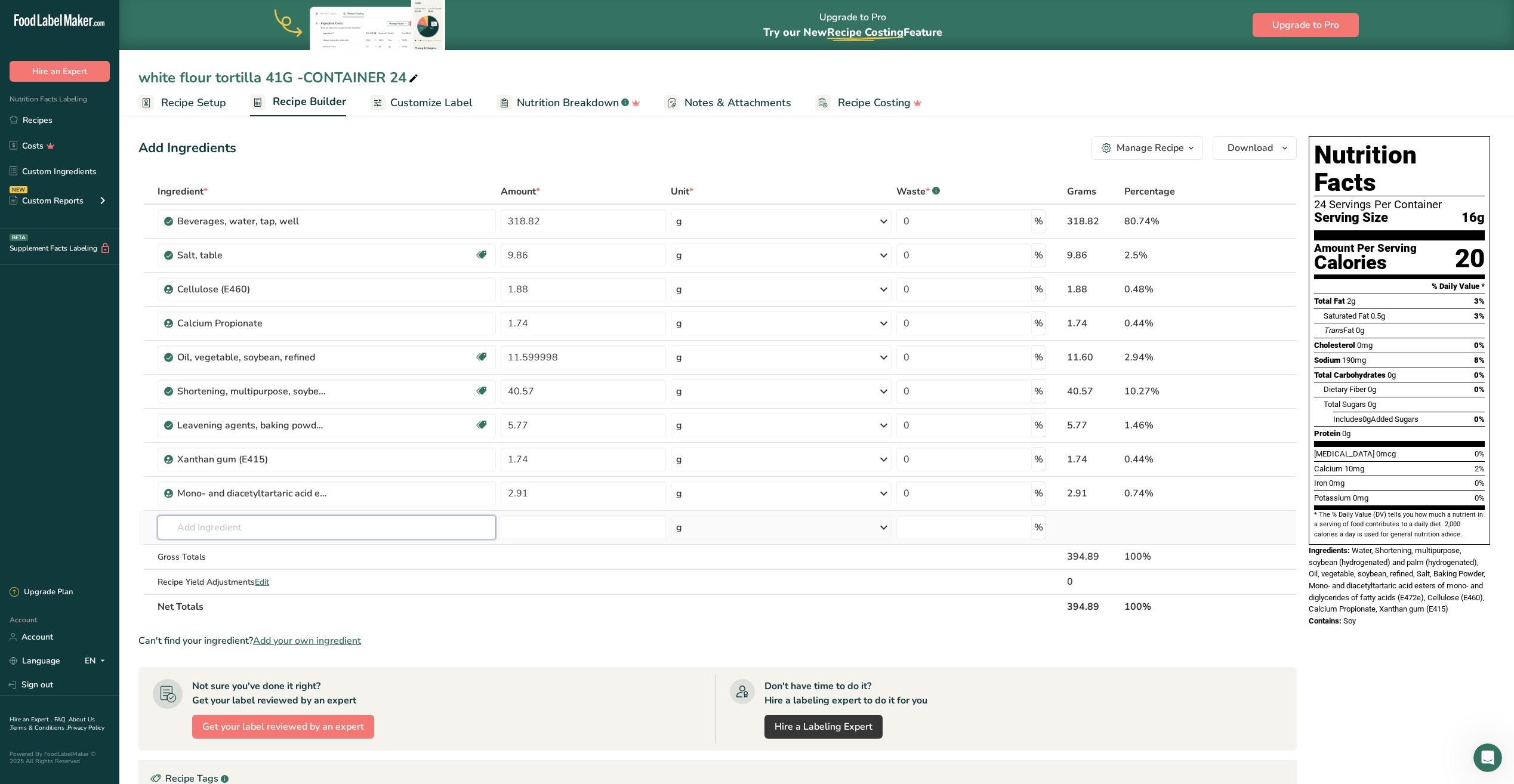
click at [218, 527] on input "text" at bounding box center [327, 527] width 339 height 24
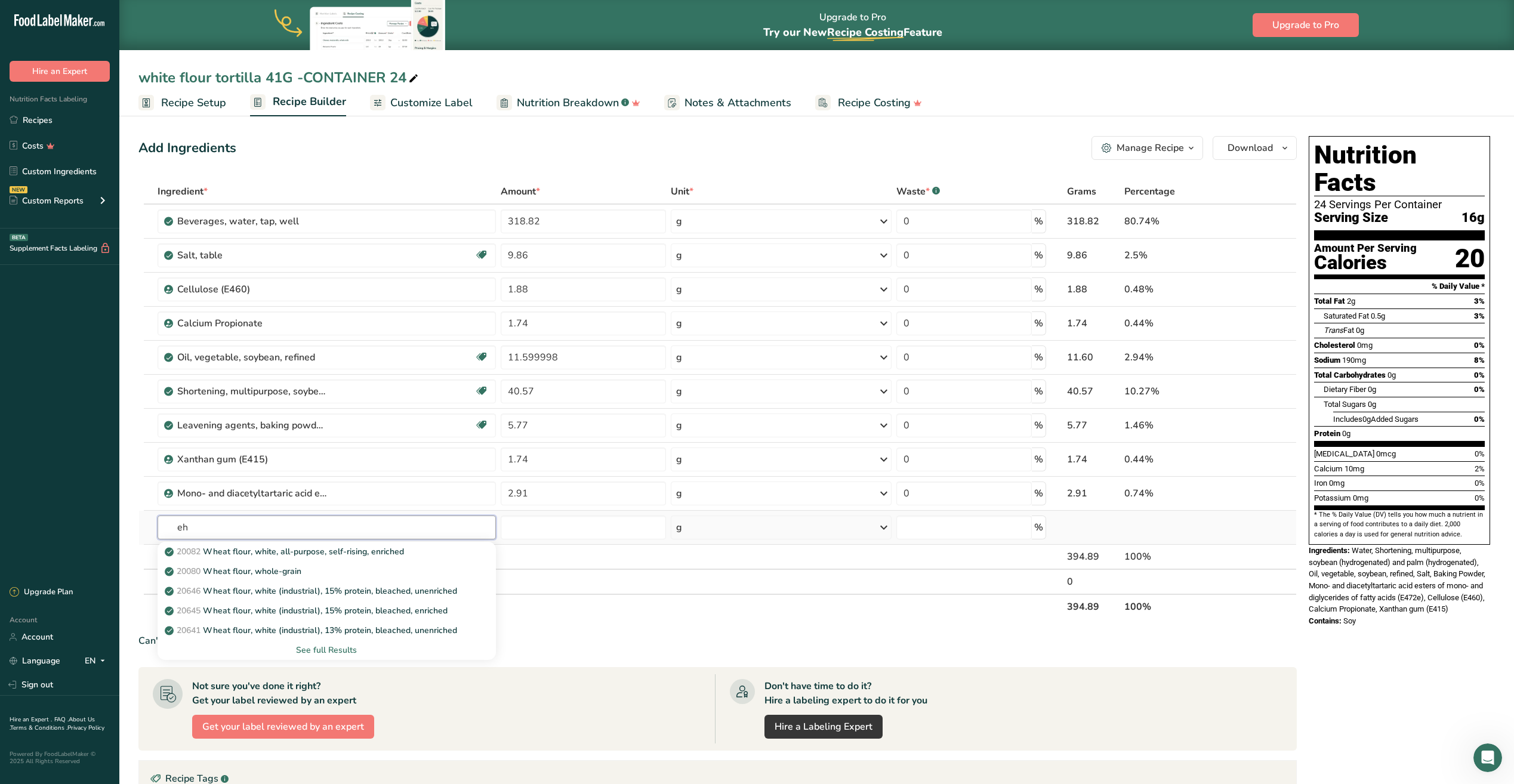
type input "e"
type input "wheat flour white"
click at [311, 652] on div "See full Results" at bounding box center [326, 650] width 319 height 13
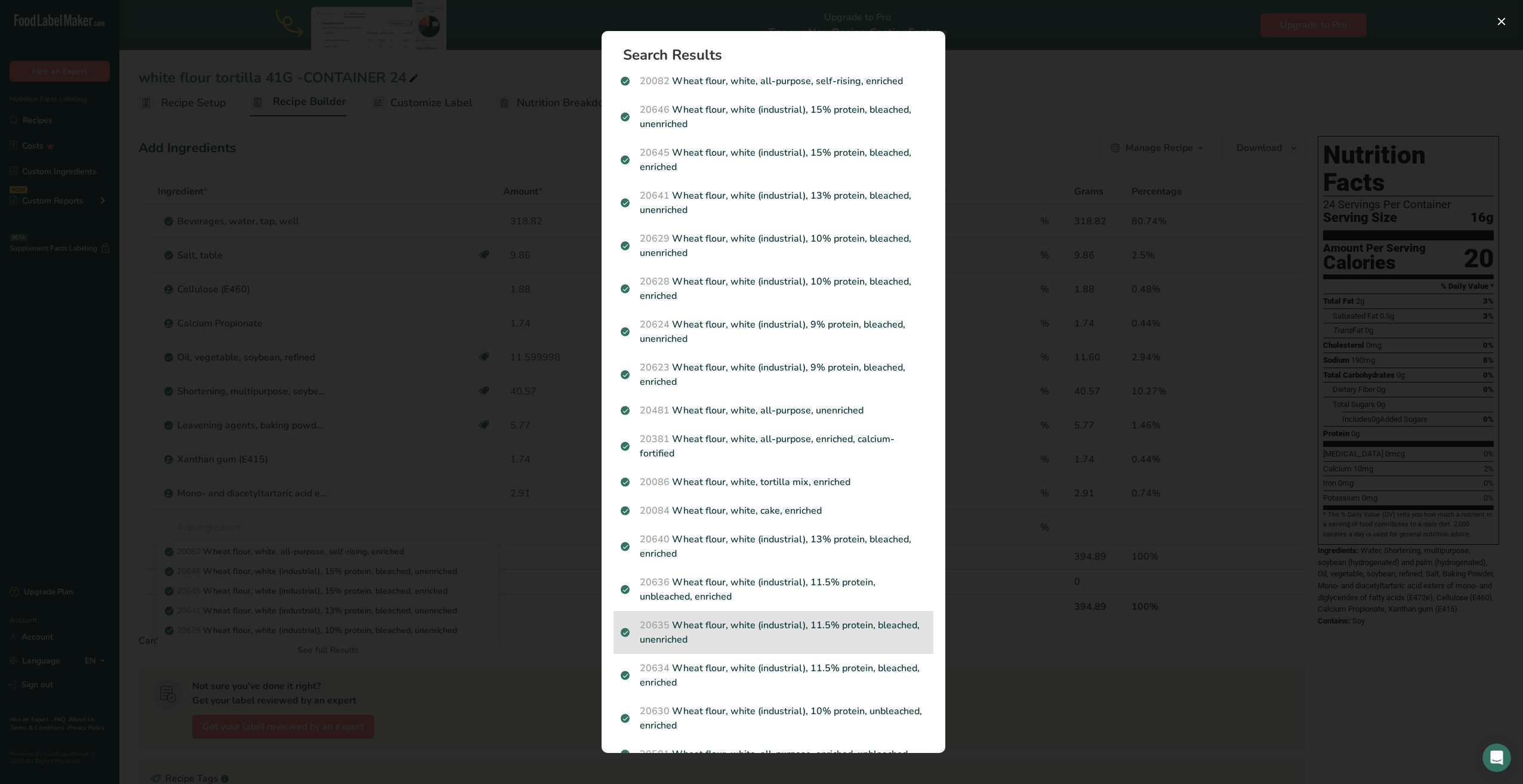
scroll to position [60, 0]
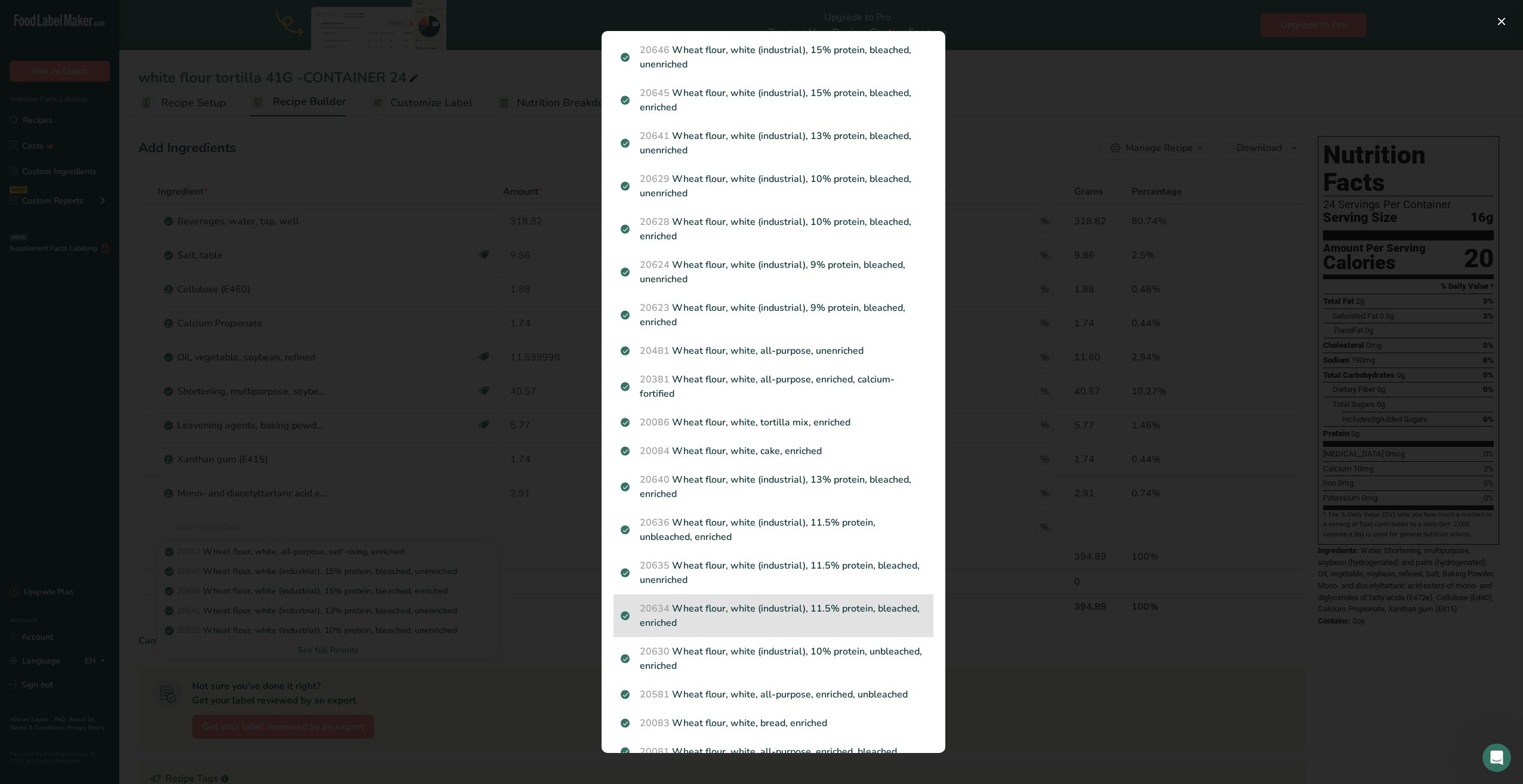
click at [731, 612] on p "20634 Wheat flour, white (industrial), 11.5% protein, bleached, enriched" at bounding box center [773, 616] width 306 height 28
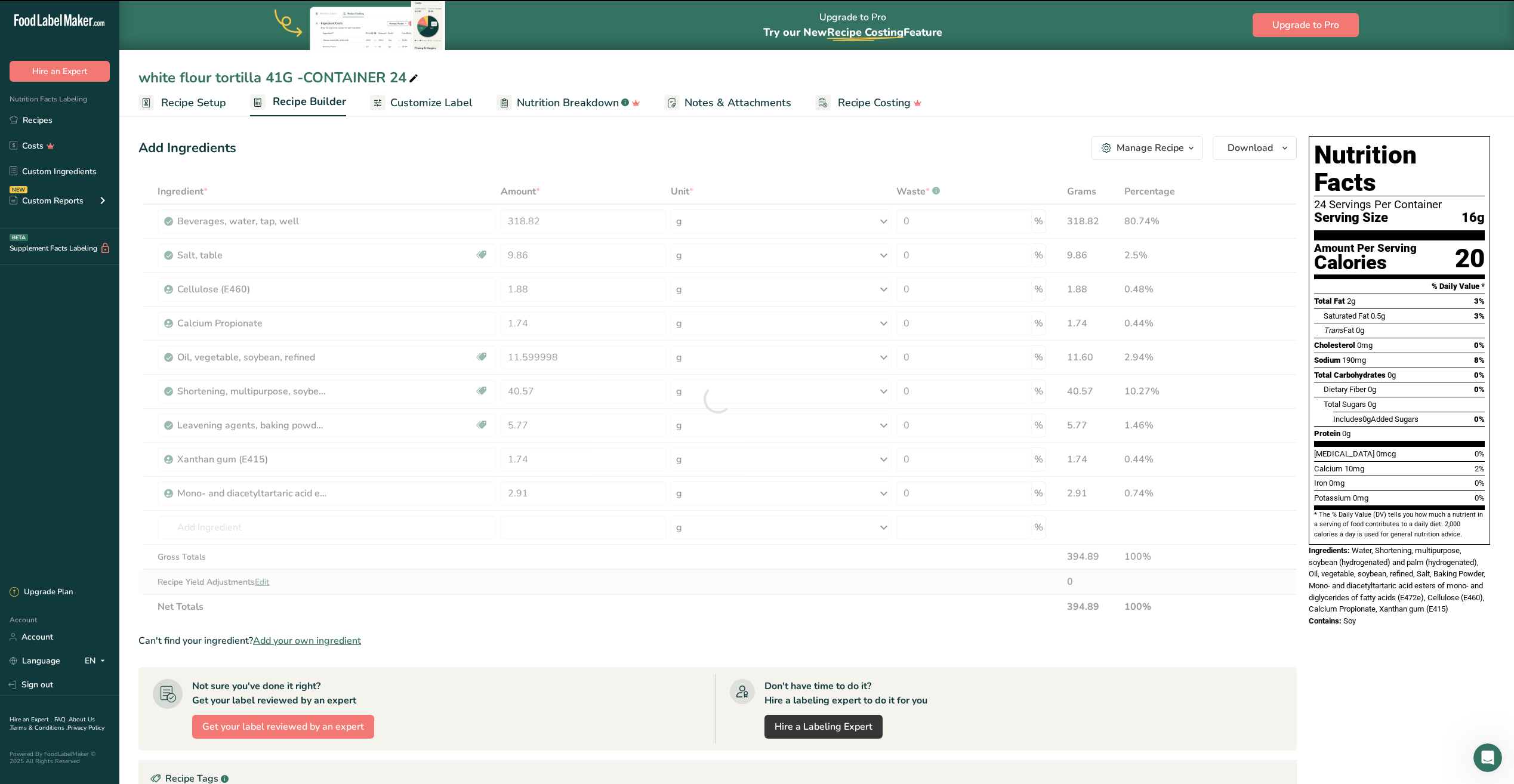
type input "0"
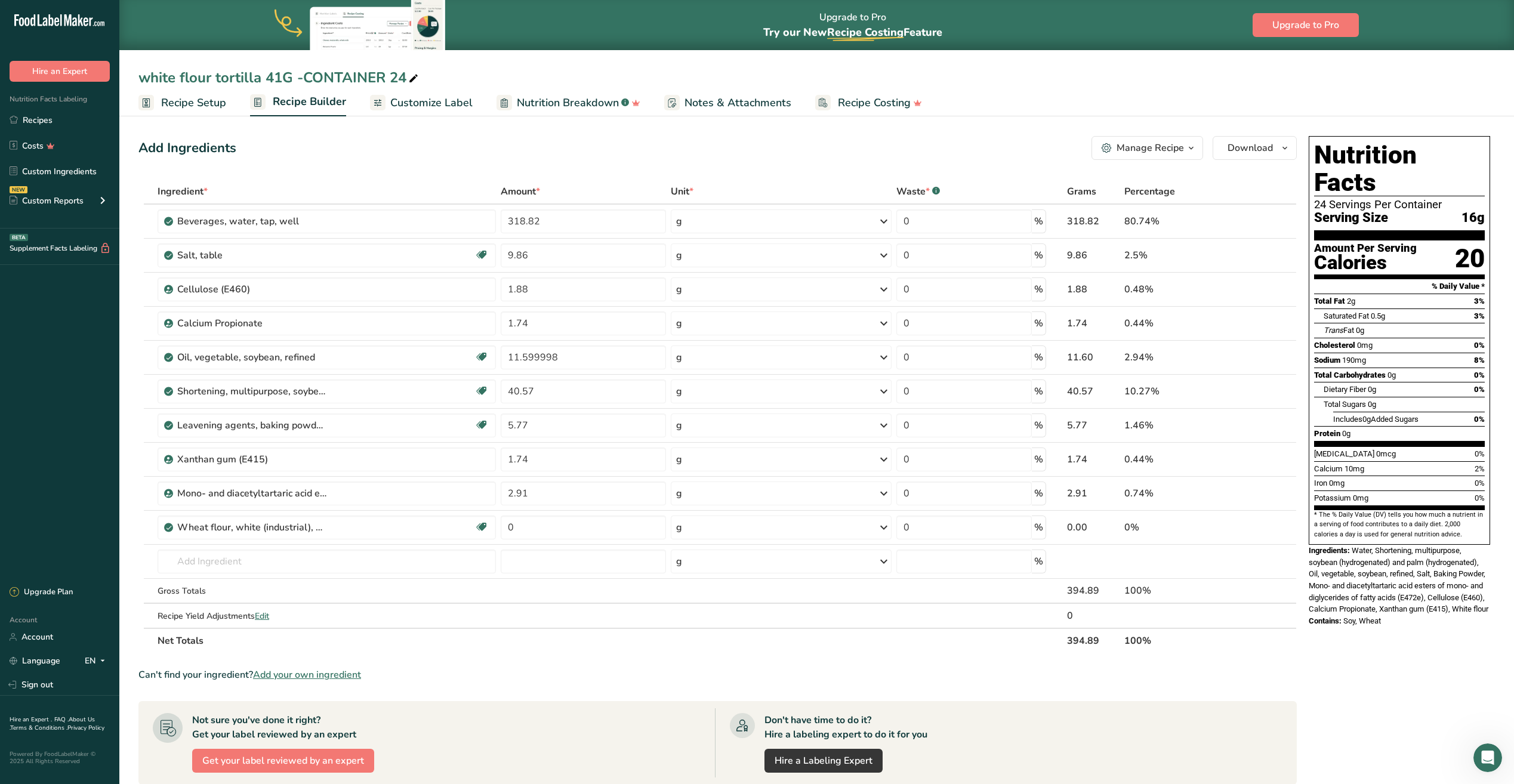
click at [420, 105] on span "Customize Label" at bounding box center [431, 102] width 83 height 16
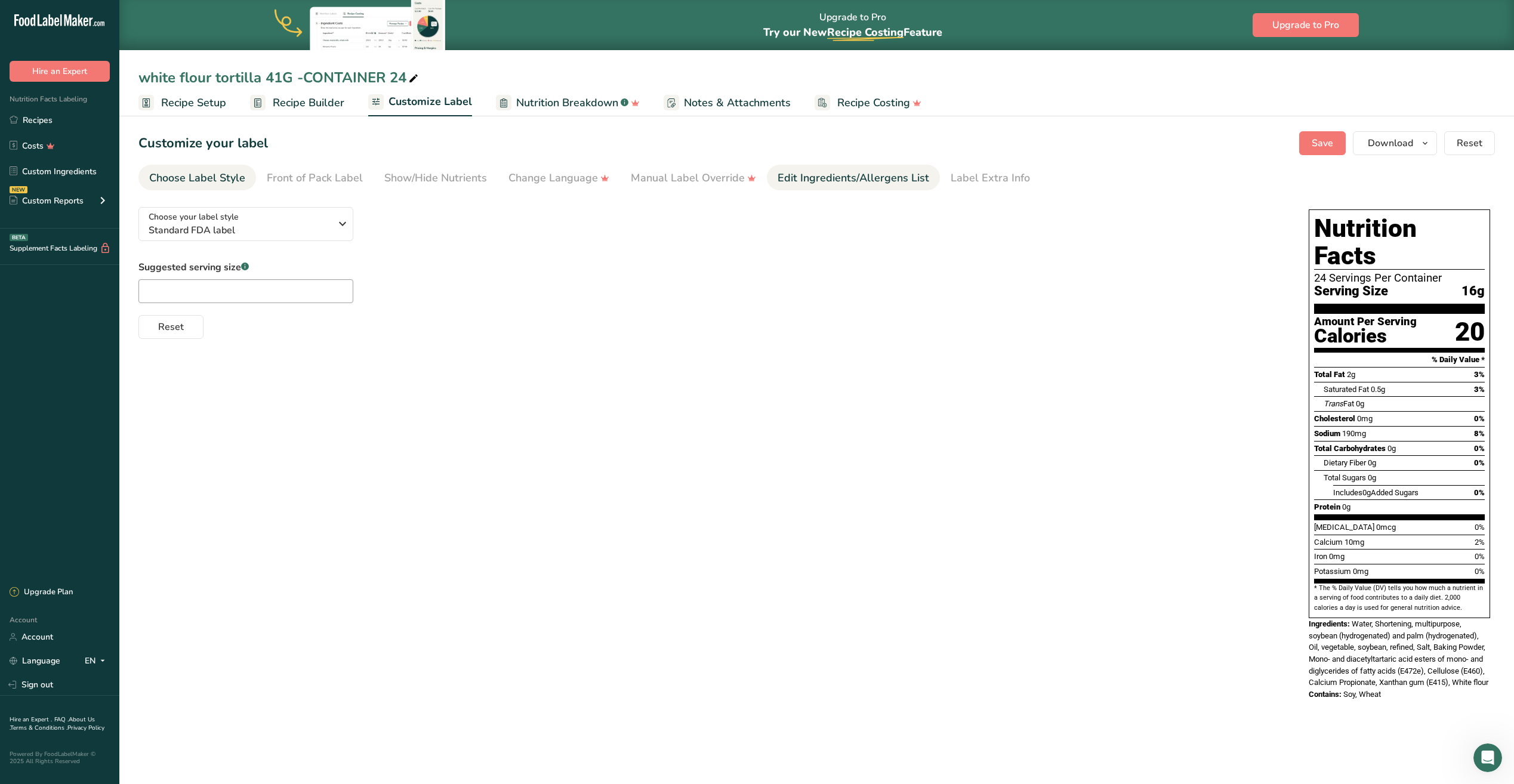
click at [823, 179] on div "Edit Ingredients/Allergens List" at bounding box center [853, 178] width 151 height 16
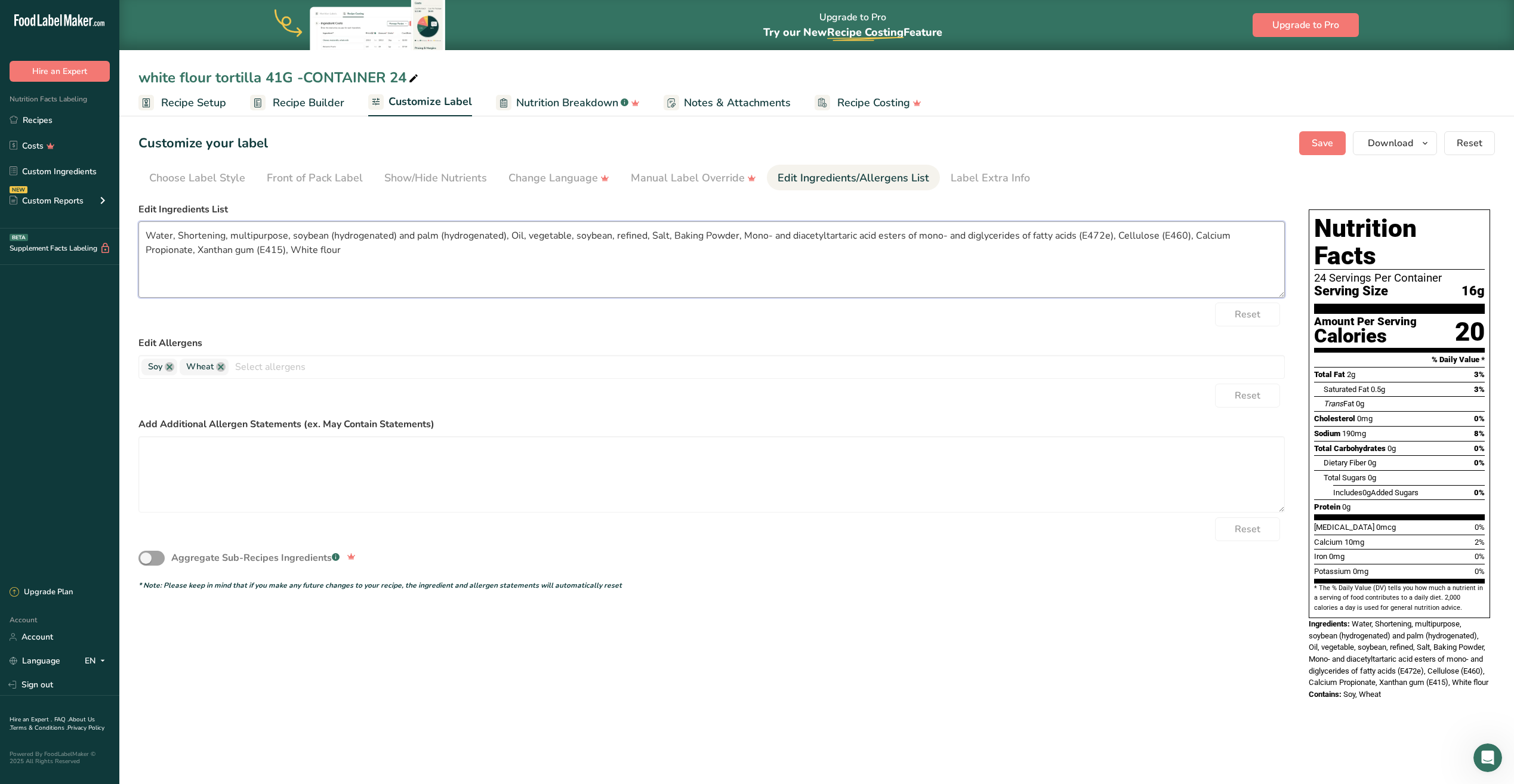
drag, startPoint x: 146, startPoint y: 234, endPoint x: 290, endPoint y: 270, distance: 148.4
click at [290, 270] on textarea "Water, Shortening, multipurpose, soybean (hydrogenated) and palm (hydrogenated)…" at bounding box center [712, 259] width 1146 height 76
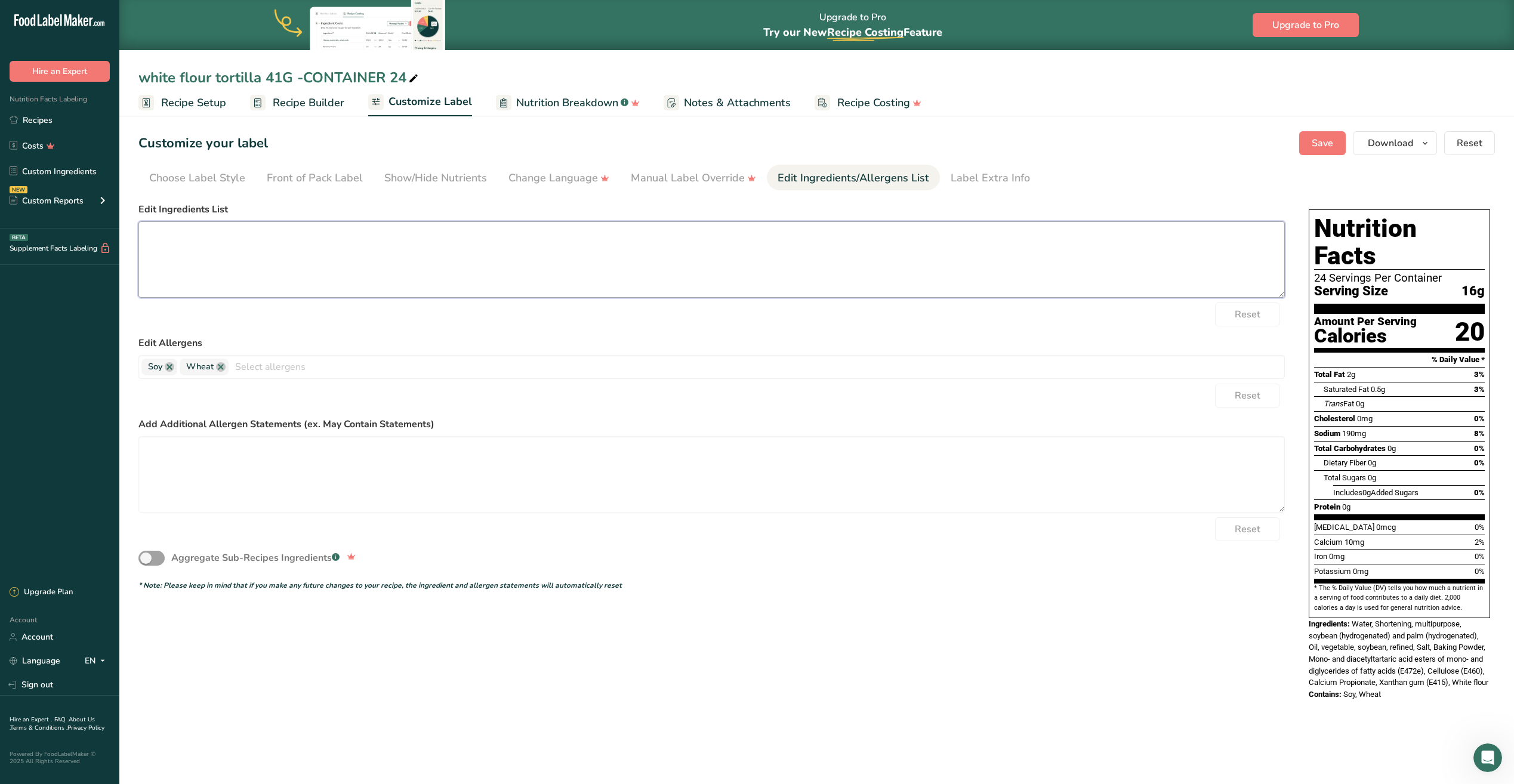
paste textarea "Enriched Bleached flour, water vegetable, Shortening (interesterified and hydro…"
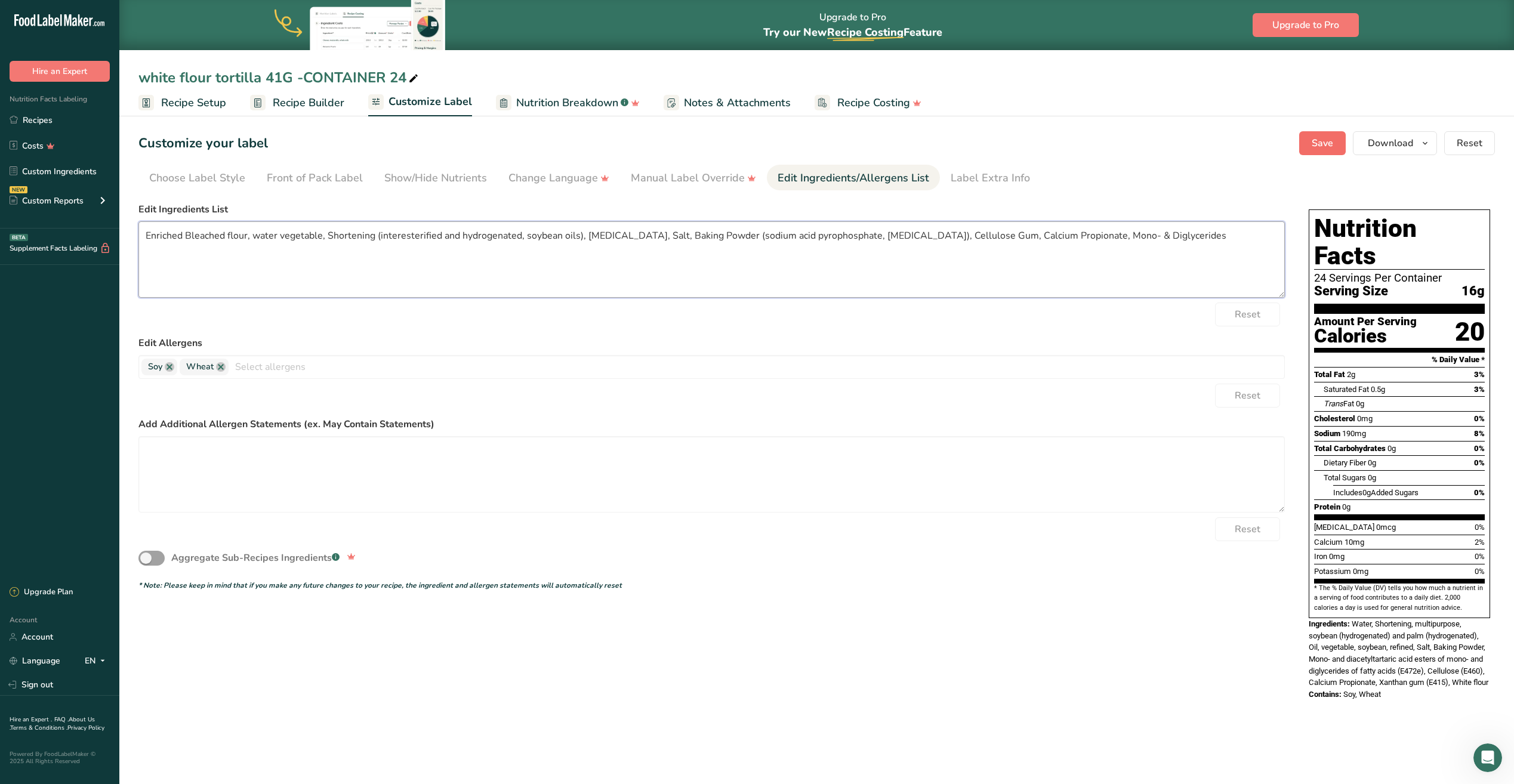
type textarea "Enriched Bleached flour, water vegetable, Shortening (interesterified and hydro…"
click at [1322, 149] on span "Save" at bounding box center [1322, 143] width 21 height 14
click at [301, 105] on span "Recipe Builder" at bounding box center [308, 102] width 72 height 16
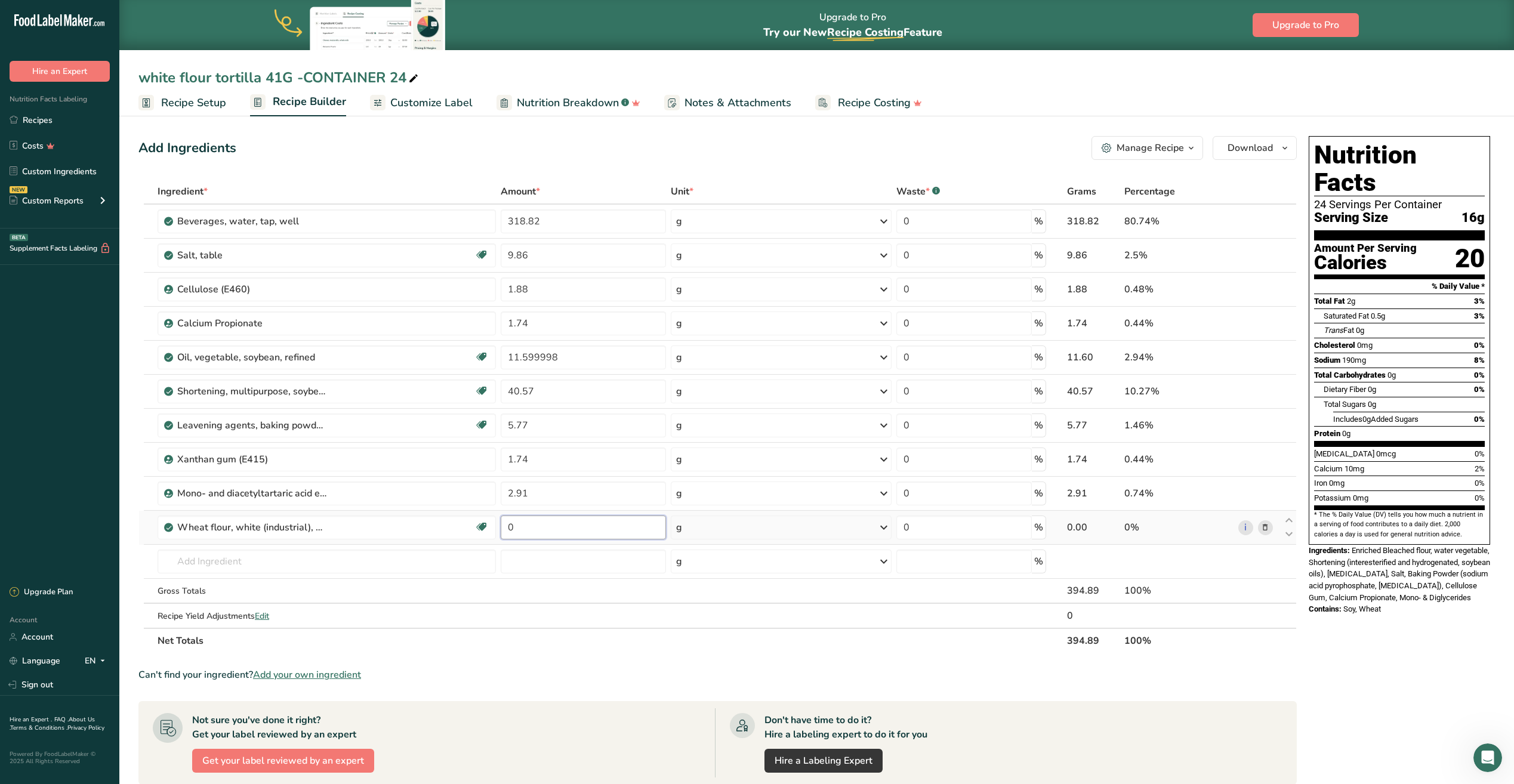
click at [542, 523] on input "0" at bounding box center [583, 527] width 165 height 24
type input "559.70"
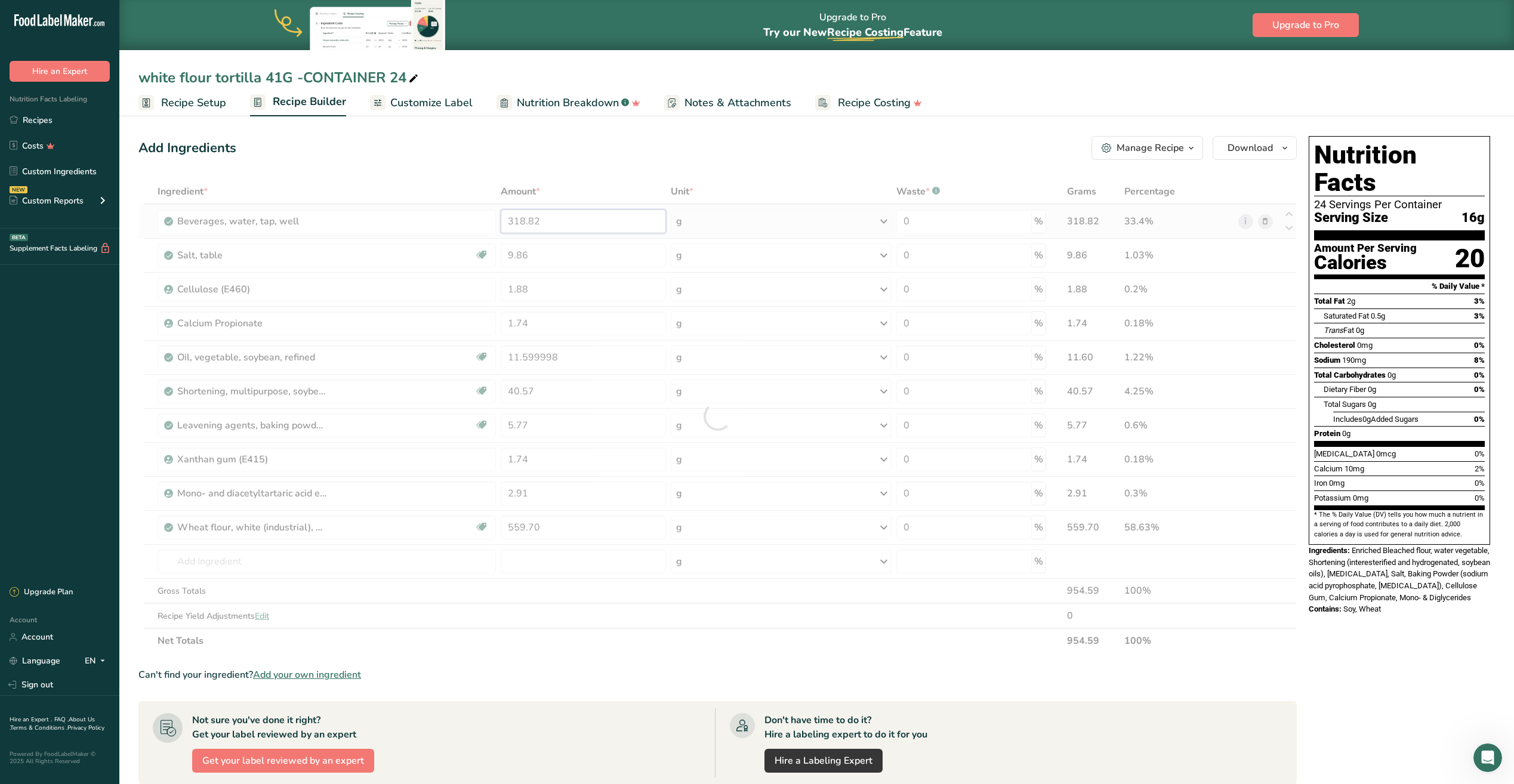
click at [555, 223] on div "Ingredient * Amount * Unit * Waste * .a-a{fill:#347362;}.b-a{fill:#fff;} Grams …" at bounding box center [717, 416] width 1158 height 474
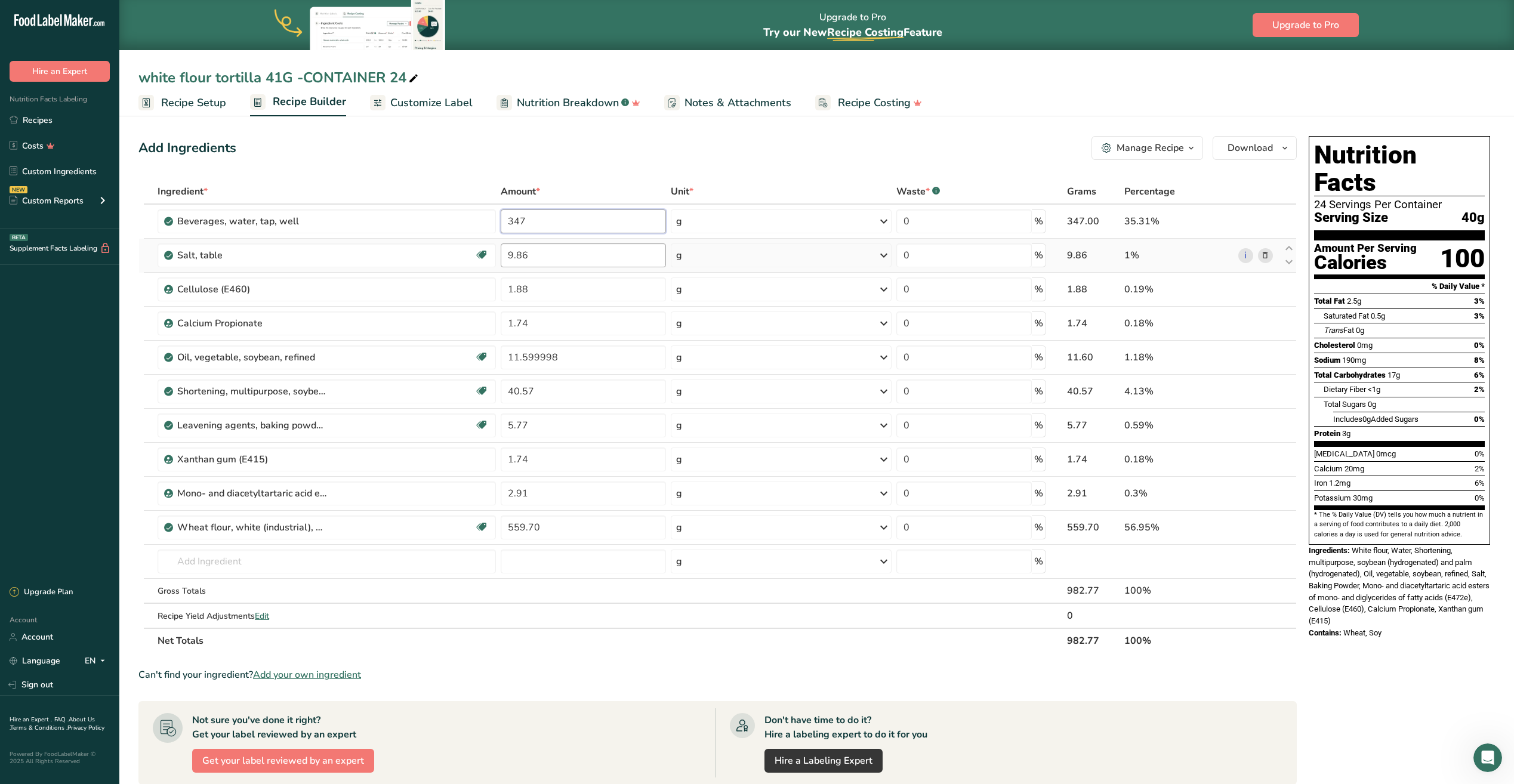
type input "347"
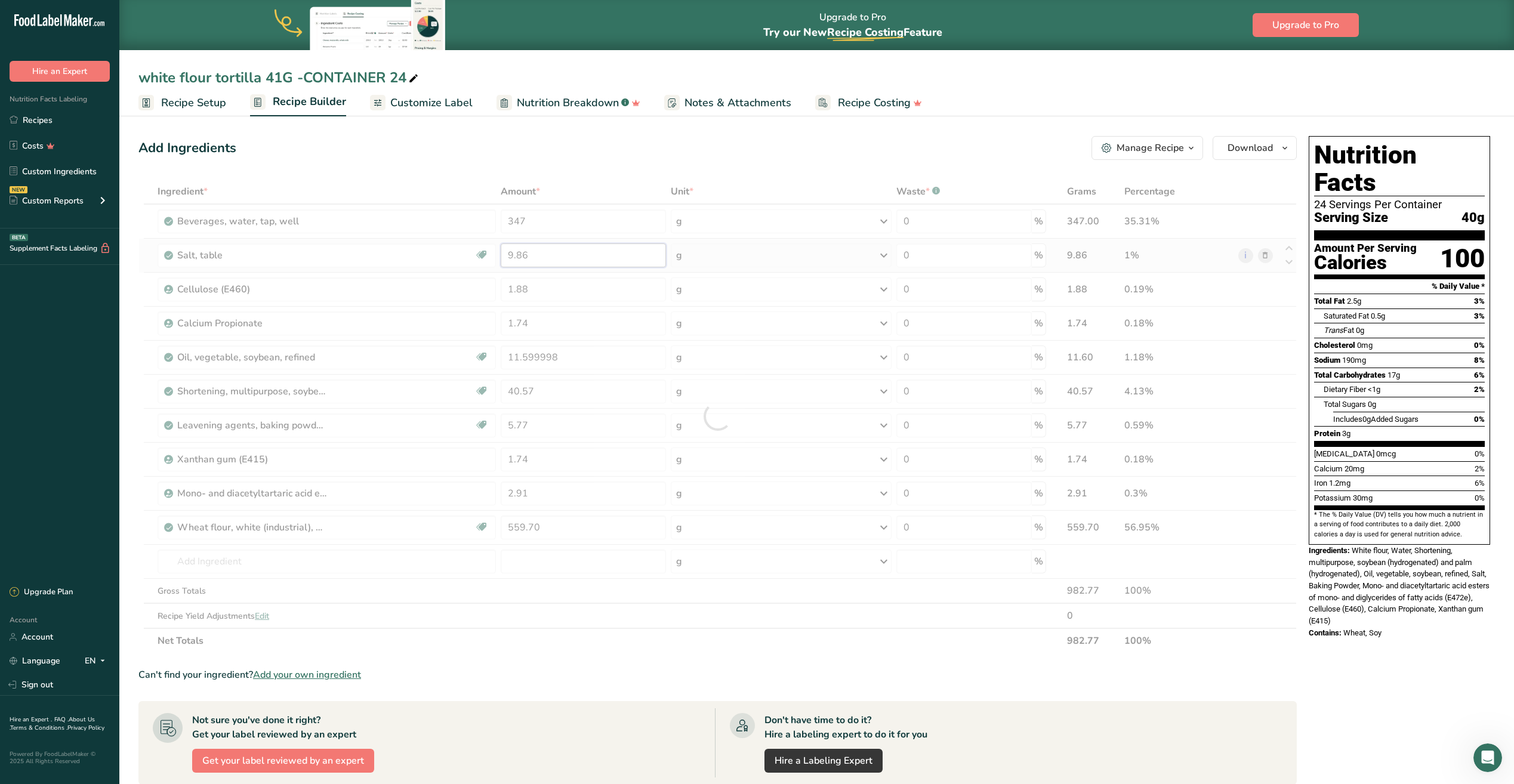
click at [546, 253] on div "Ingredient * Amount * Unit * Waste * .a-a{fill:#347362;}.b-a{fill:#fff;} Grams …" at bounding box center [717, 416] width 1158 height 474
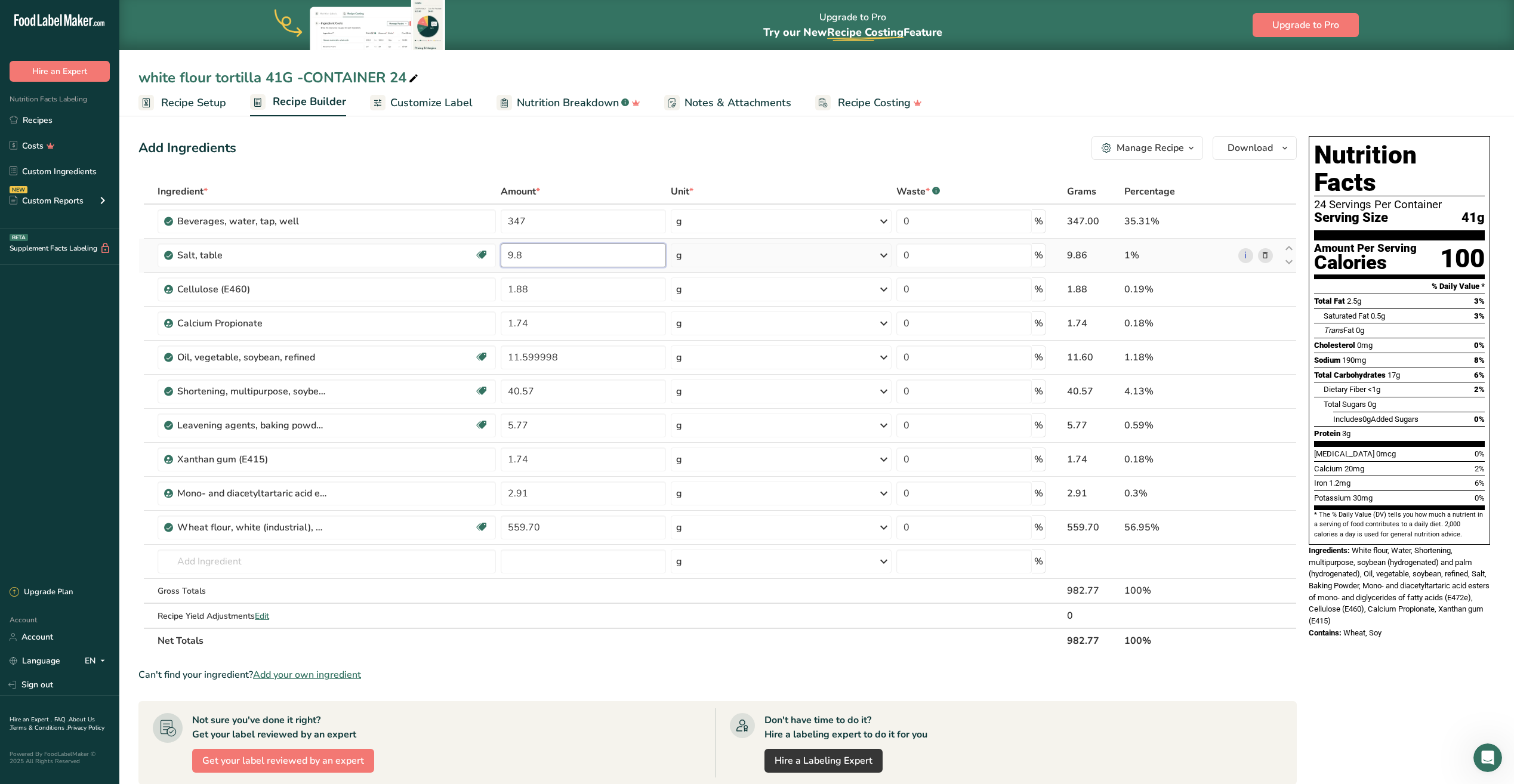
type input "9"
type input "9.5"
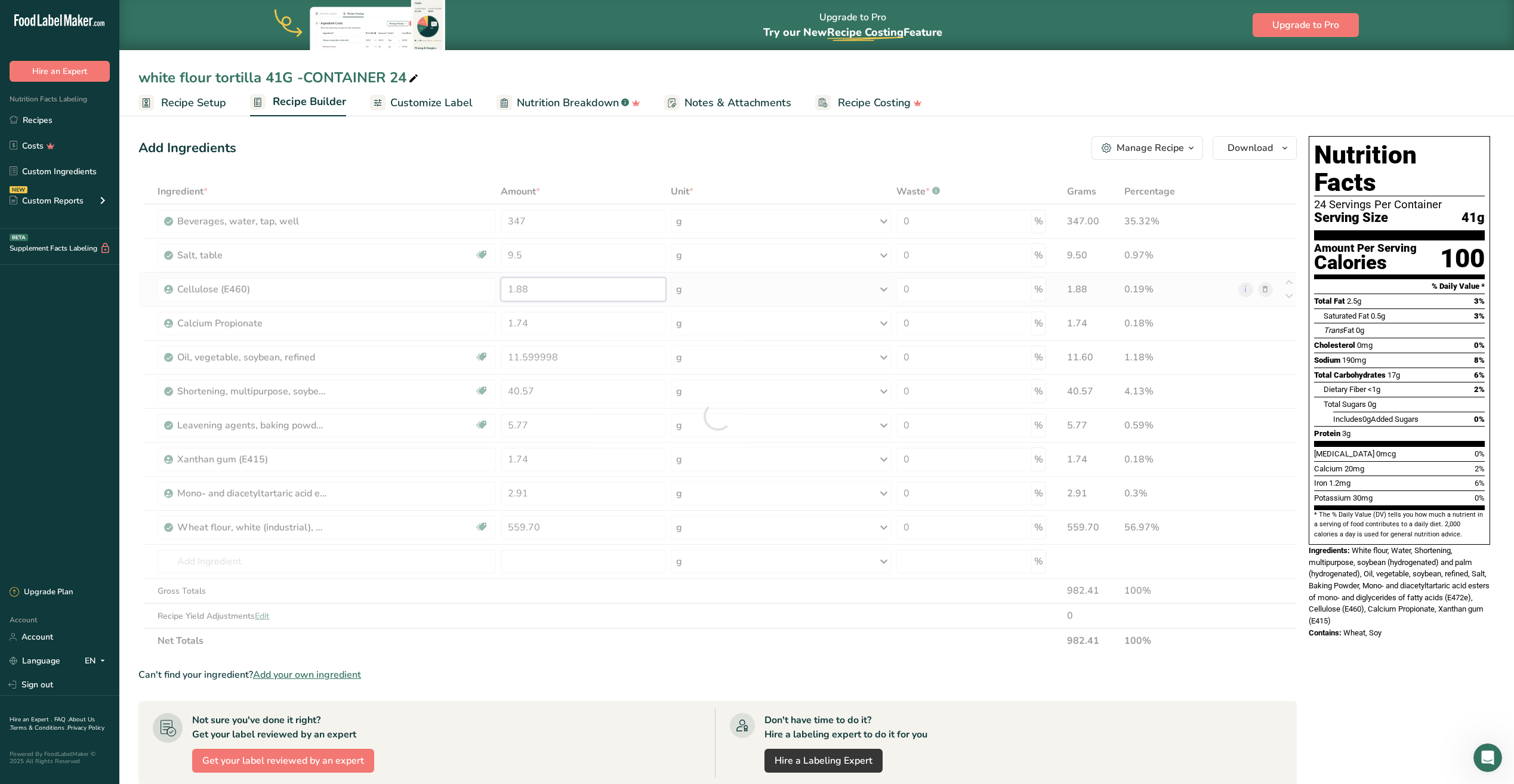
click at [550, 290] on div "Ingredient * Amount * Unit * Waste * .a-a{fill:#347362;}.b-a{fill:#fff;} Grams …" at bounding box center [717, 416] width 1158 height 474
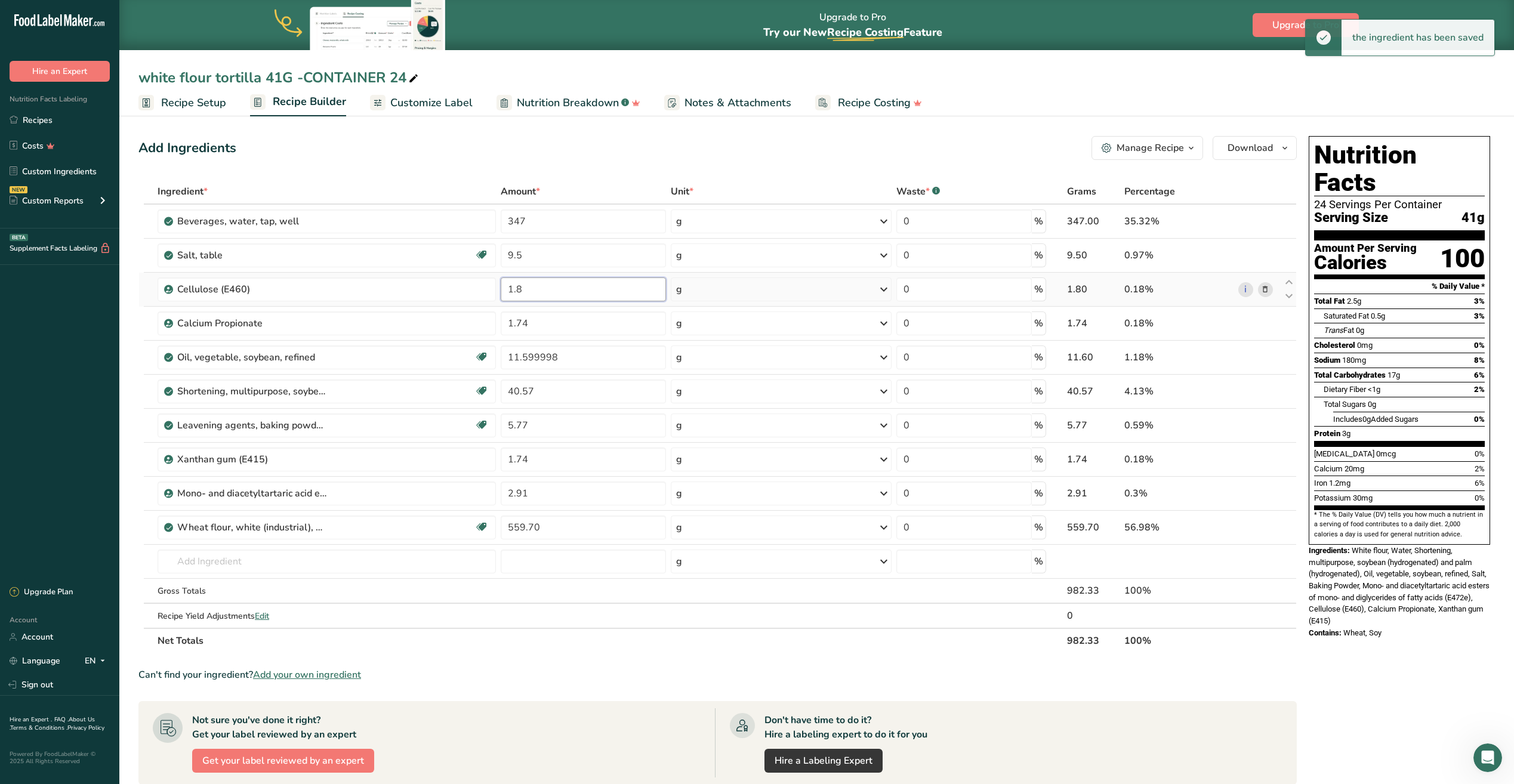
type input "1"
type input "1.70"
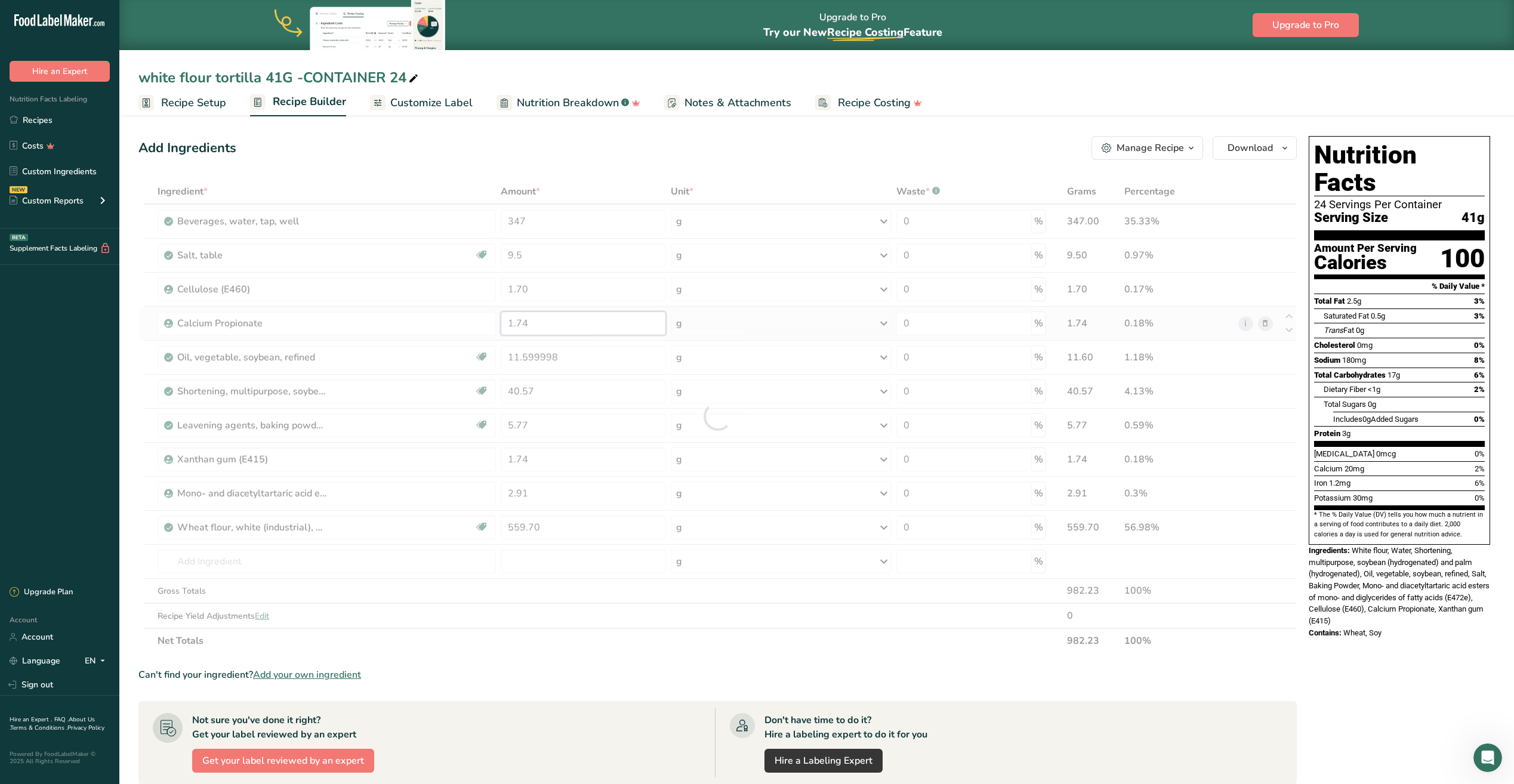
click at [539, 319] on div "Ingredient * Amount * Unit * Waste * .a-a{fill:#347362;}.b-a{fill:#fff;} Grams …" at bounding box center [717, 416] width 1158 height 474
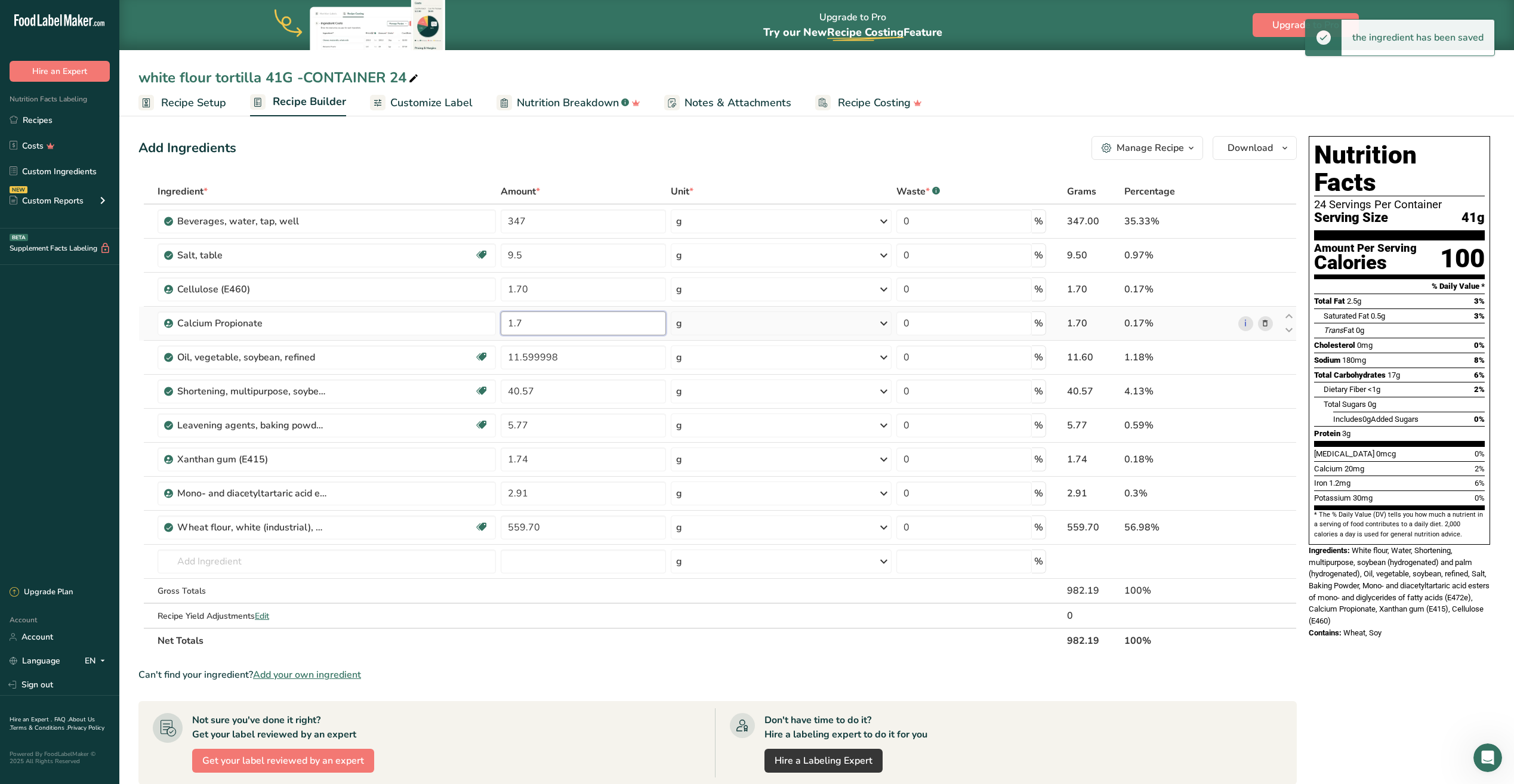
type input "1"
type input "1.70"
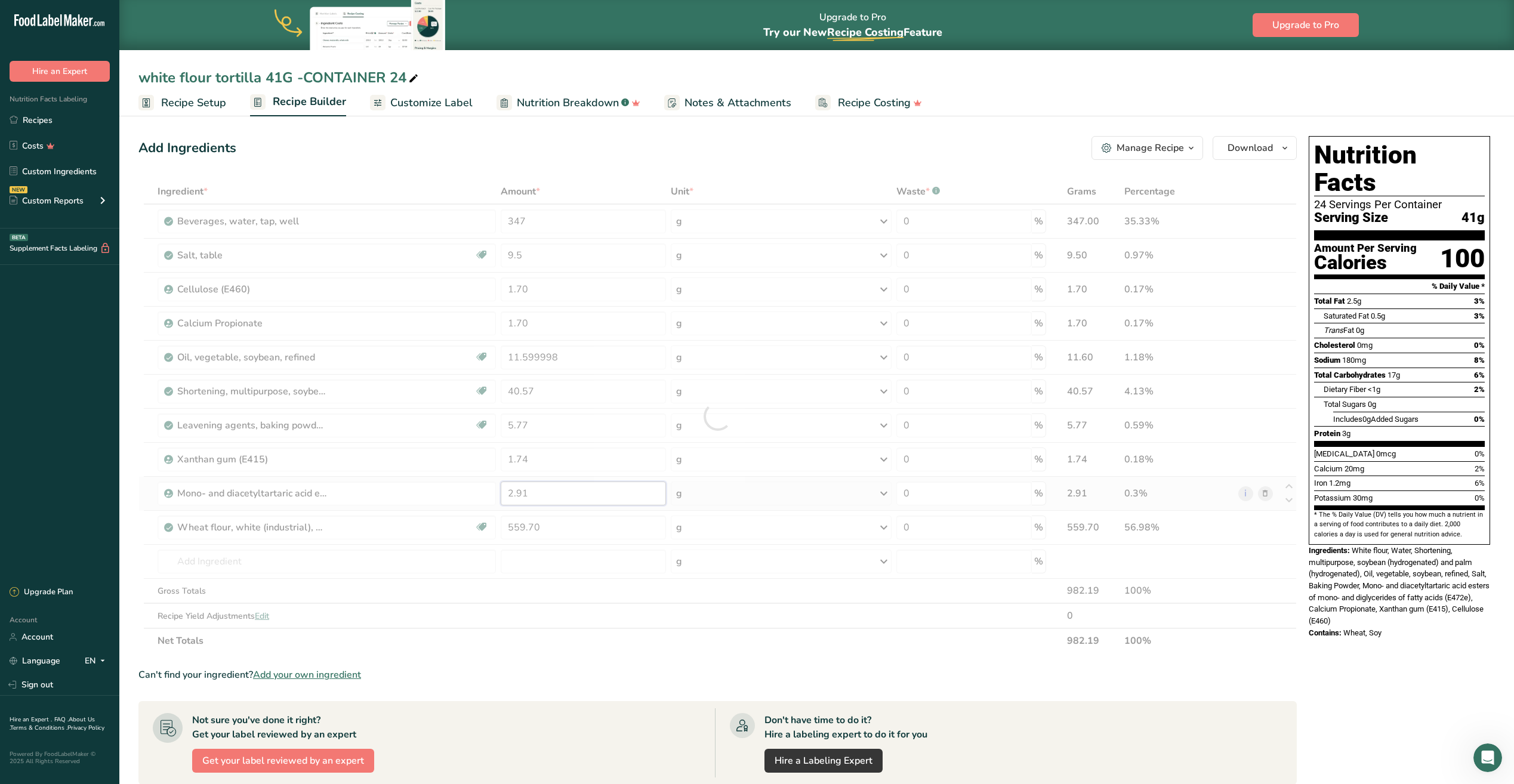
click at [542, 499] on div "Ingredient * Amount * Unit * Waste * .a-a{fill:#347362;}.b-a{fill:#fff;} Grams …" at bounding box center [717, 416] width 1158 height 474
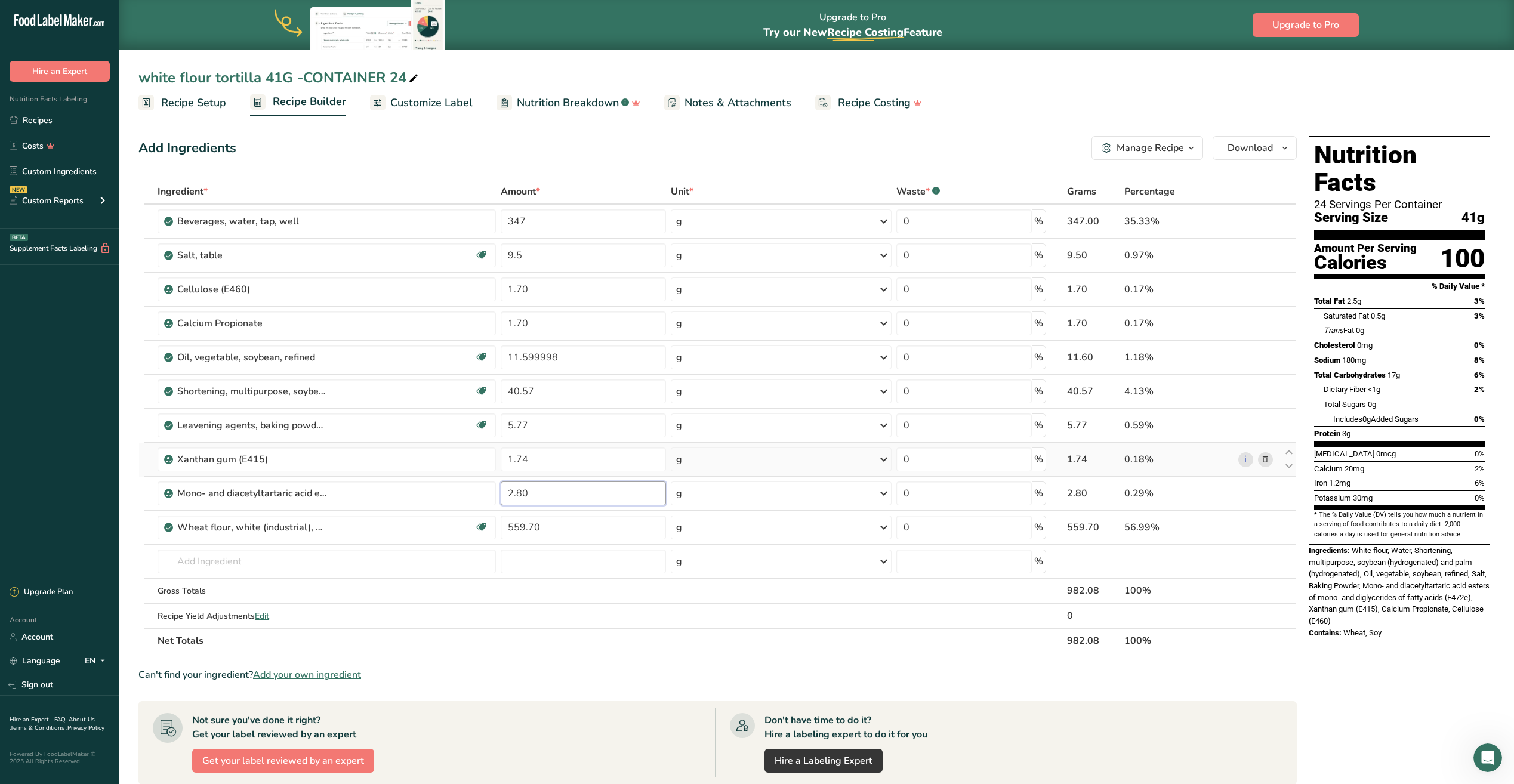
type input "2.80"
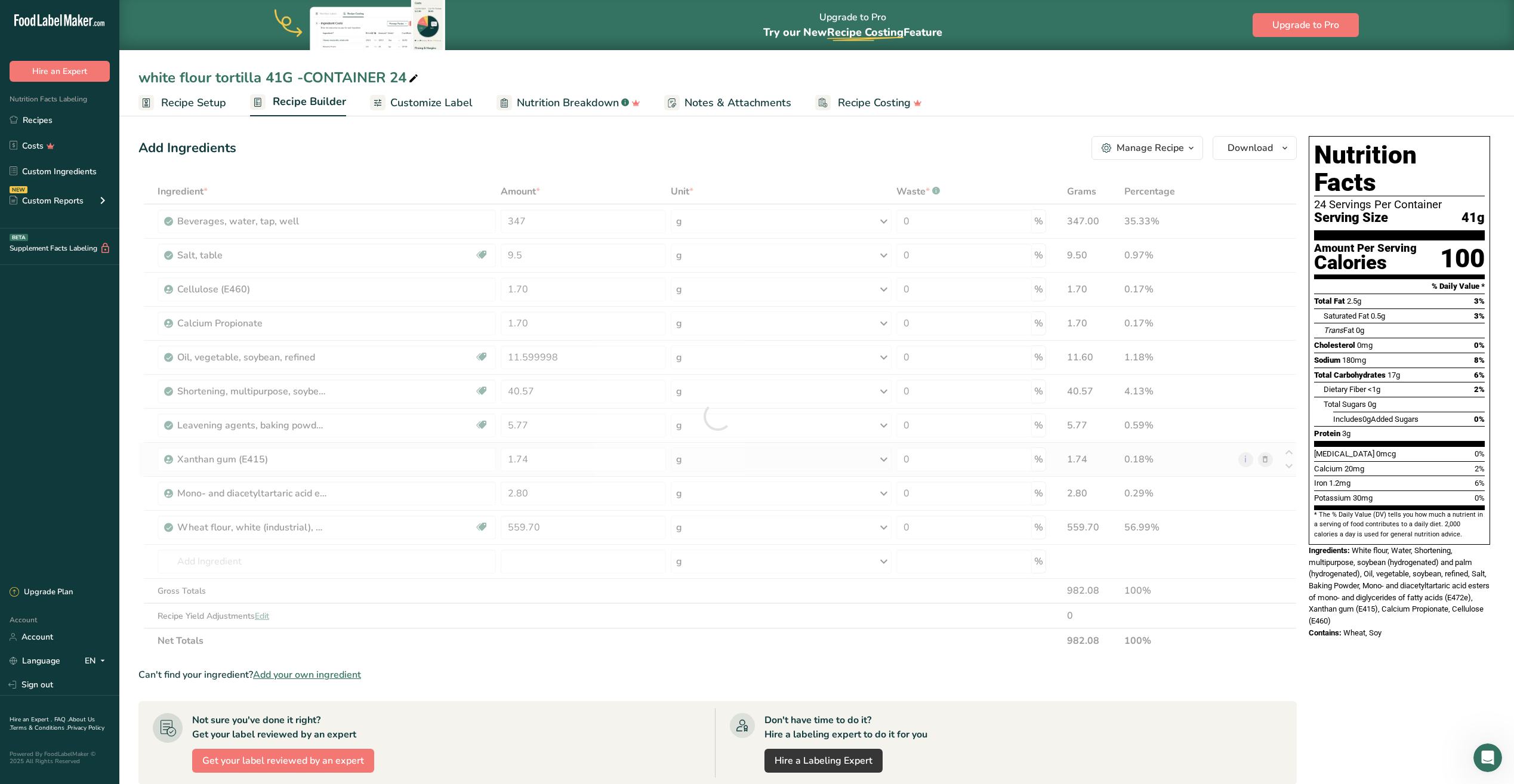
click at [1261, 457] on div "Ingredient * Amount * Unit * Waste * .a-a{fill:#347362;}.b-a{fill:#fff;} Grams …" at bounding box center [717, 416] width 1158 height 474
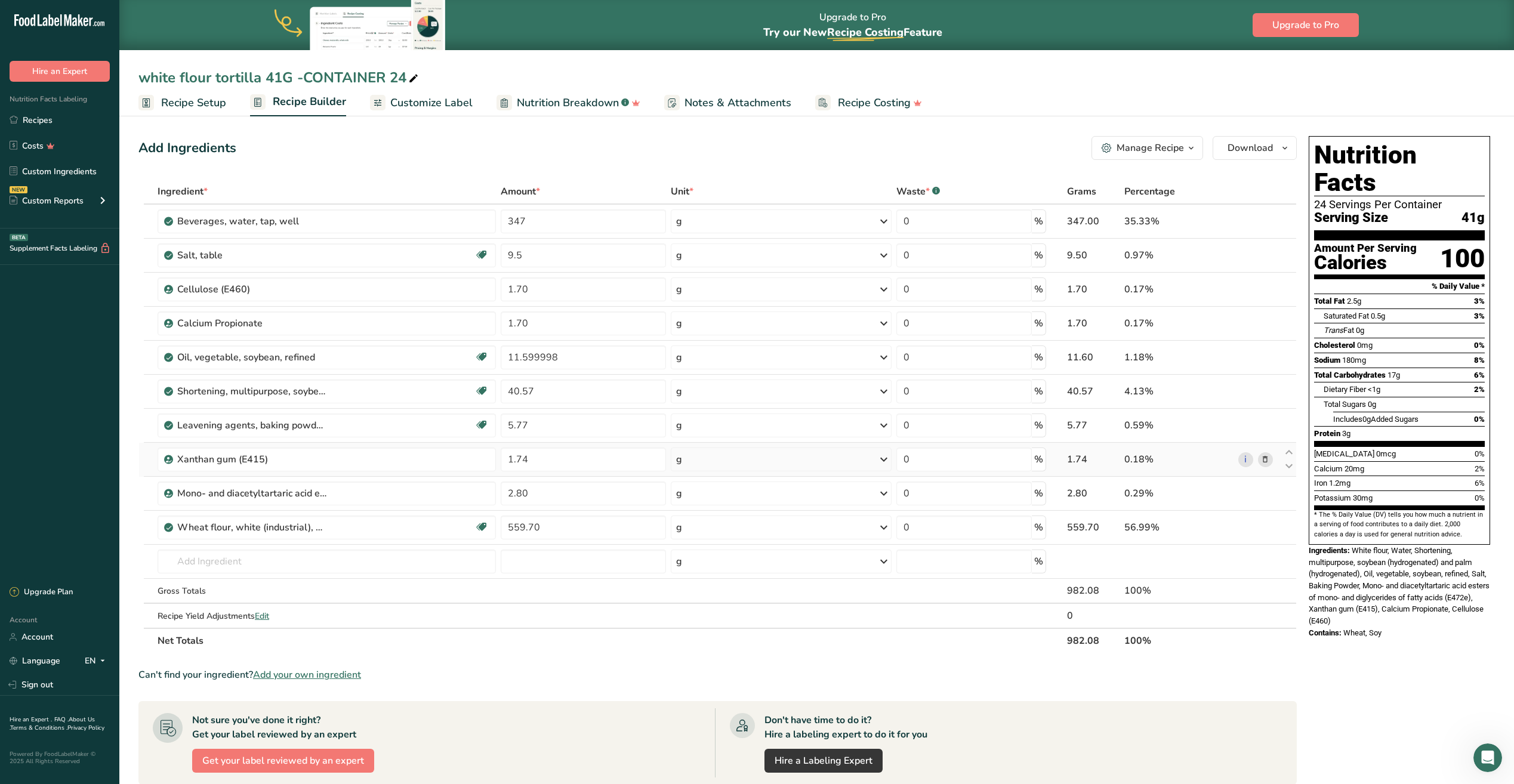
click at [1268, 456] on icon at bounding box center [1264, 460] width 9 height 13
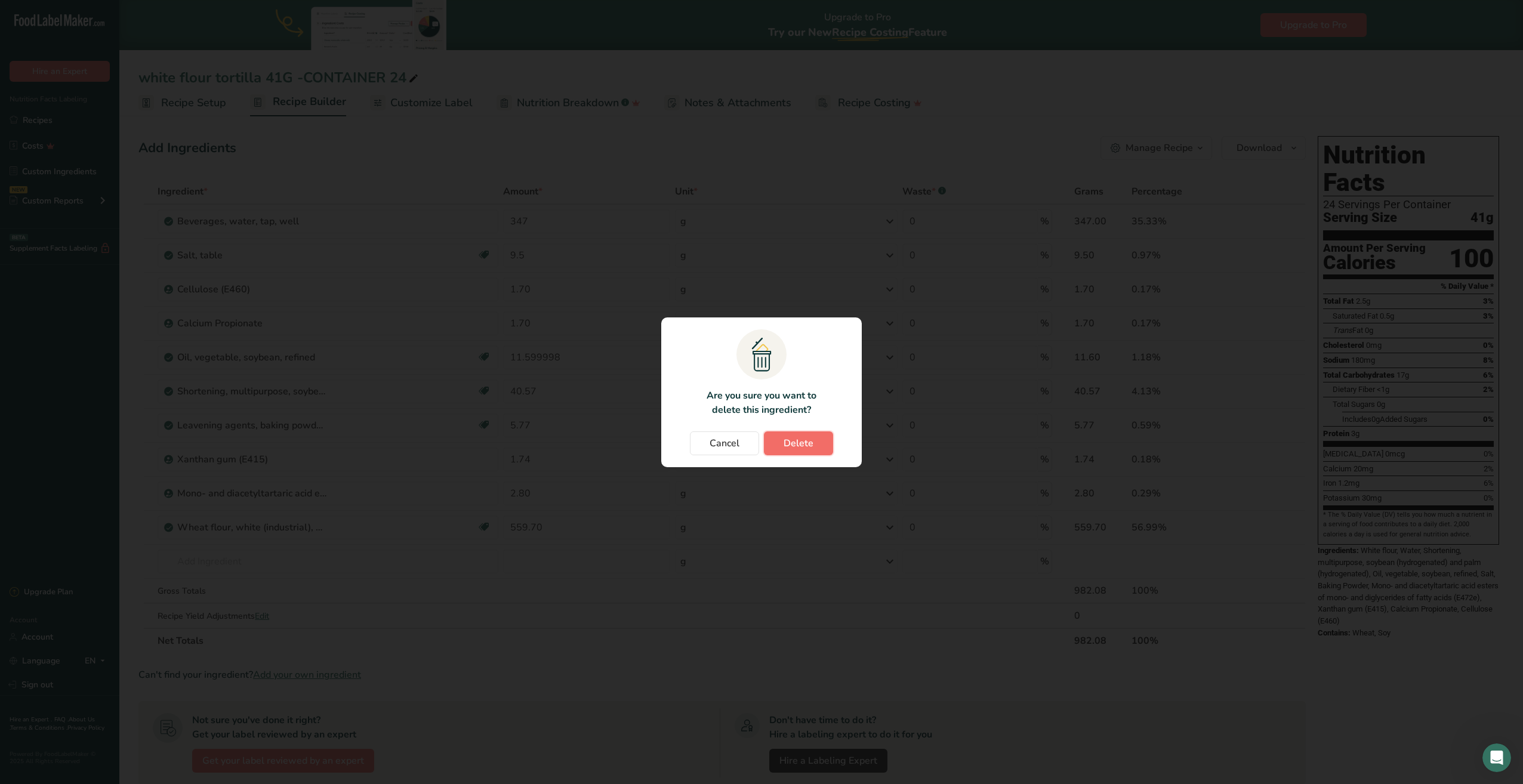
click at [810, 447] on span "Delete" at bounding box center [799, 443] width 30 height 14
type input "2.8"
type input "559.7"
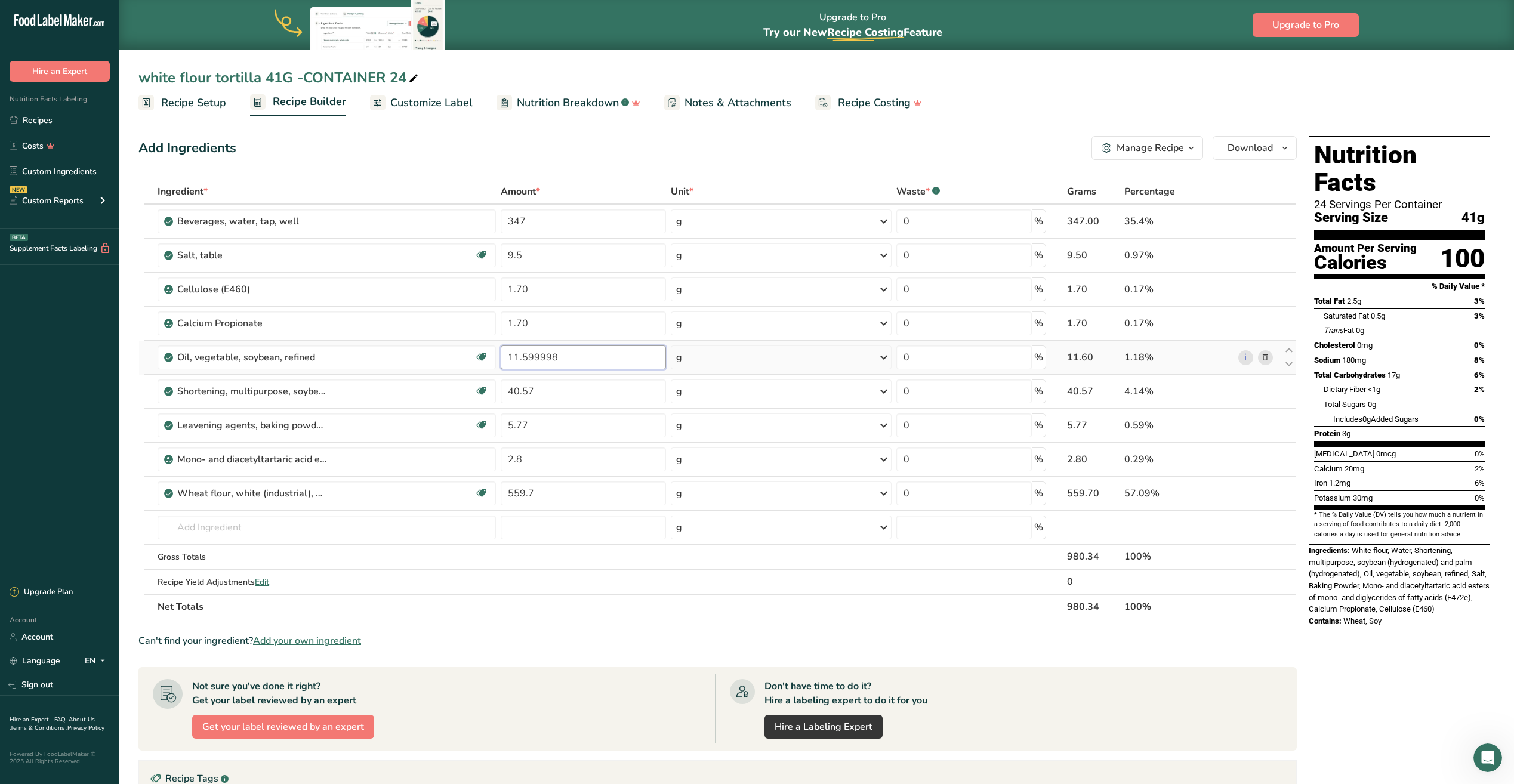
click at [584, 363] on input "11.599998" at bounding box center [583, 357] width 165 height 24
type input "1"
type input "11.20"
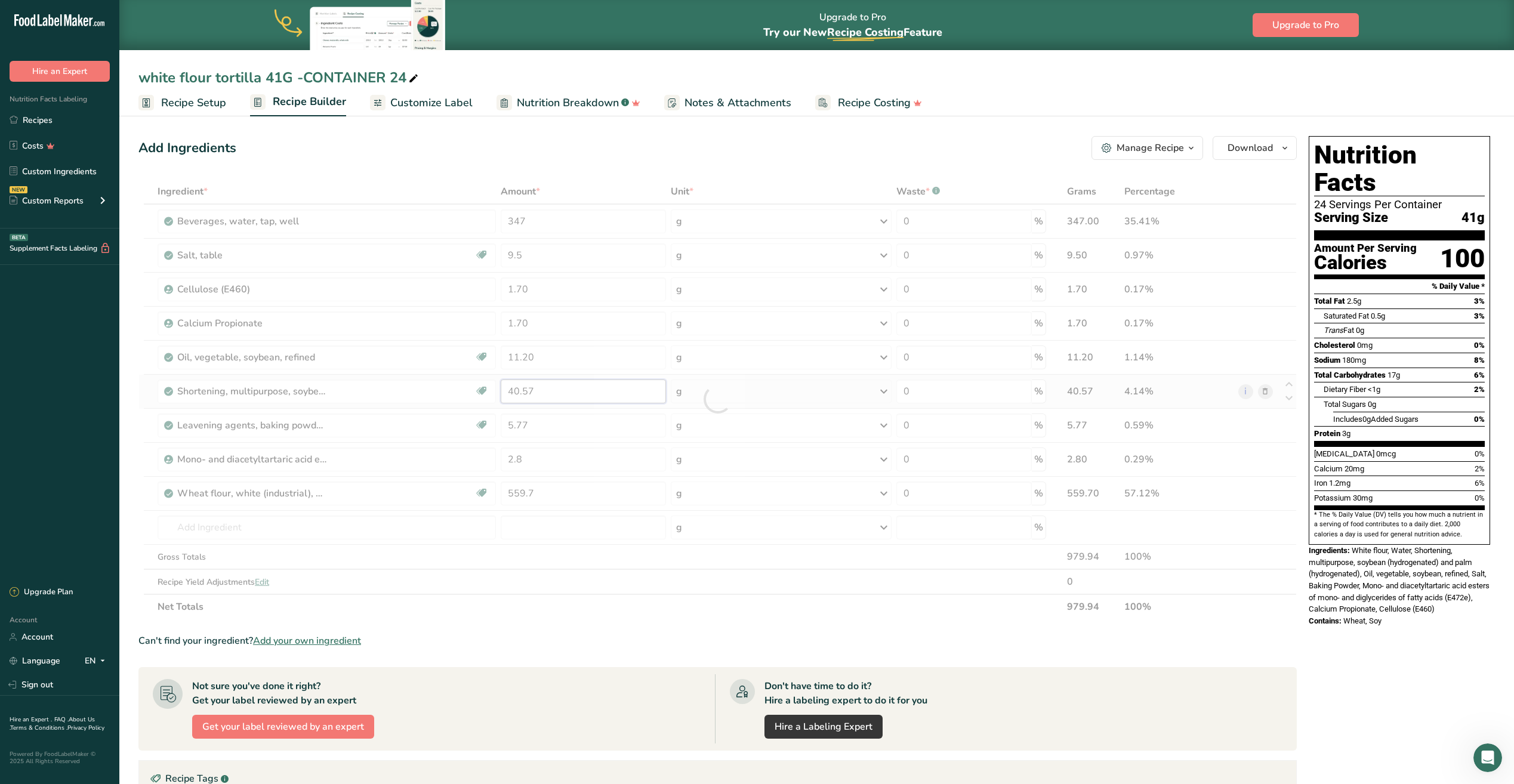
click at [570, 398] on div "Ingredient * Amount * Unit * Waste * .a-a{fill:#347362;}.b-a{fill:#fff;} Grams …" at bounding box center [717, 398] width 1158 height 440
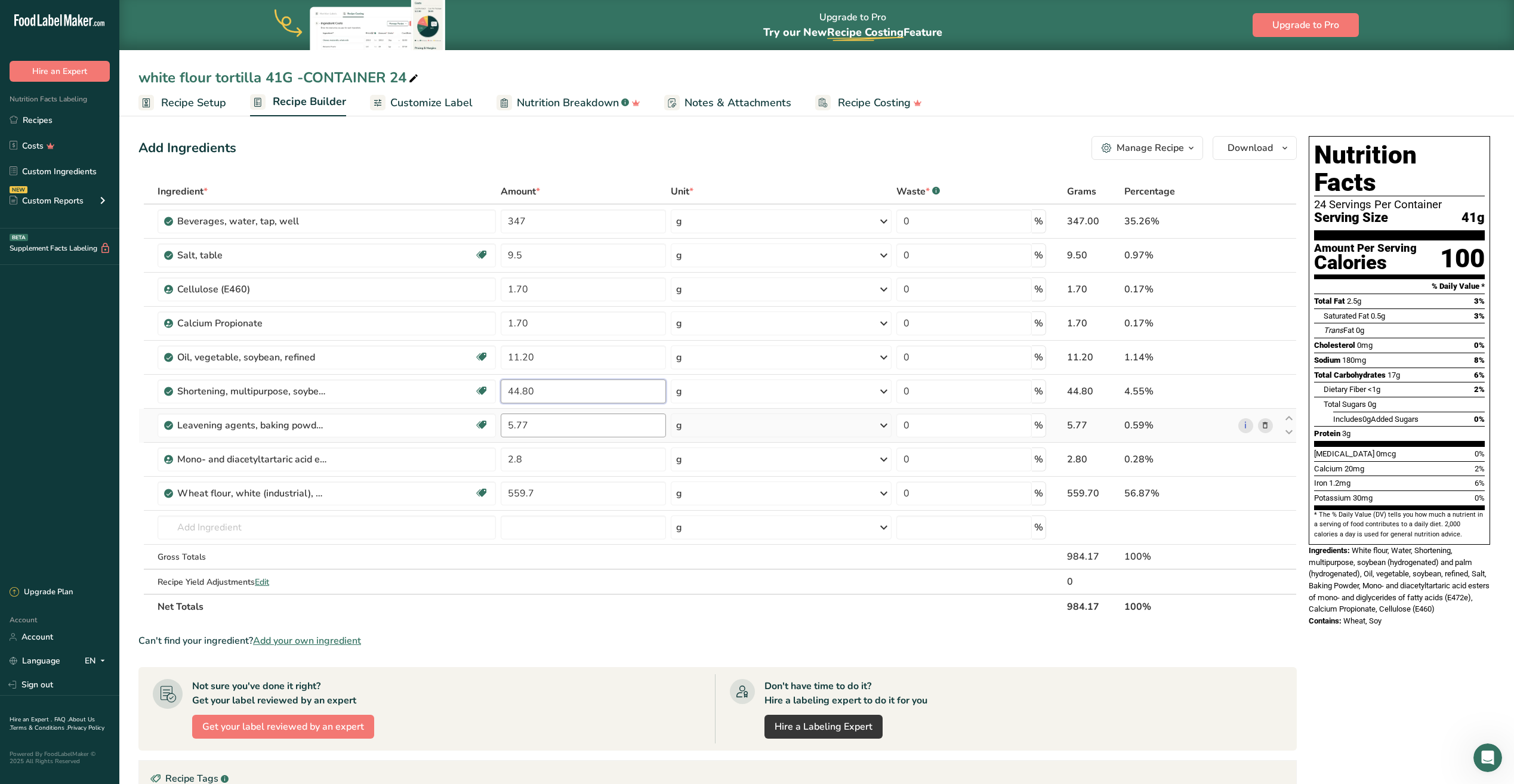
type input "44.80"
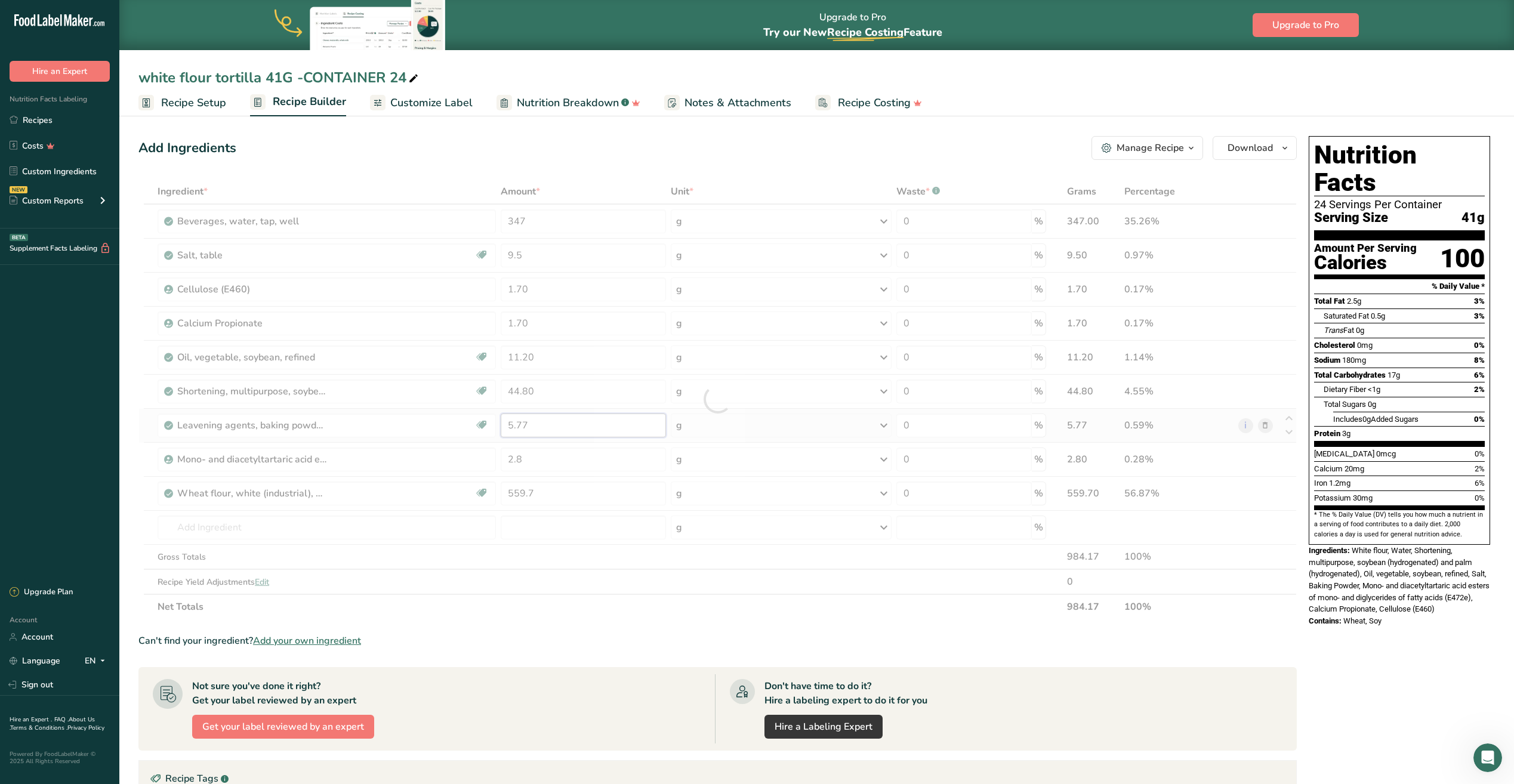
click at [542, 425] on div "Ingredient * Amount * Unit * Waste * .a-a{fill:#347362;}.b-a{fill:#fff;} Grams …" at bounding box center [717, 398] width 1158 height 440
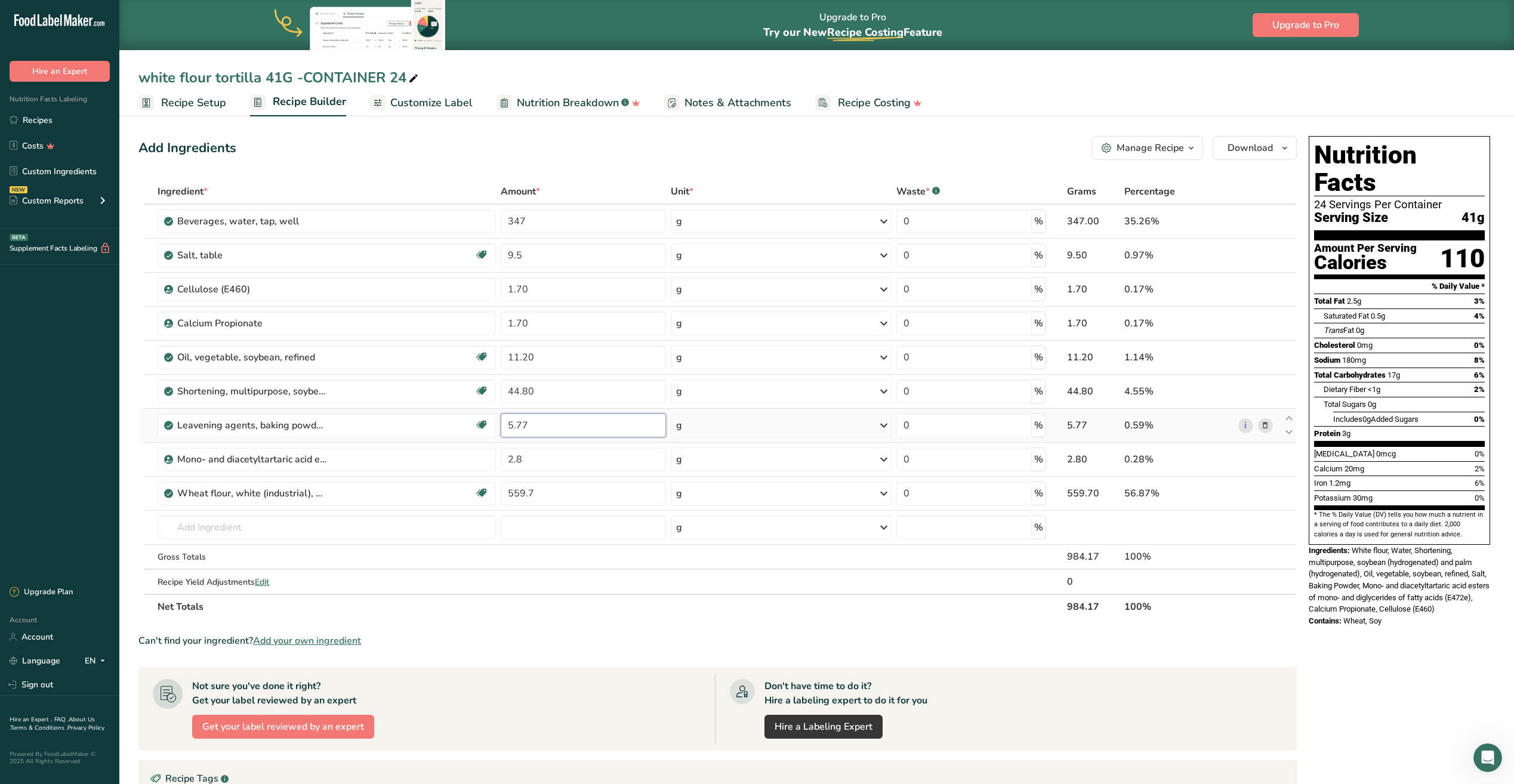
click at [533, 425] on input "5.77" at bounding box center [583, 425] width 165 height 24
type input "5"
type input "5.60"
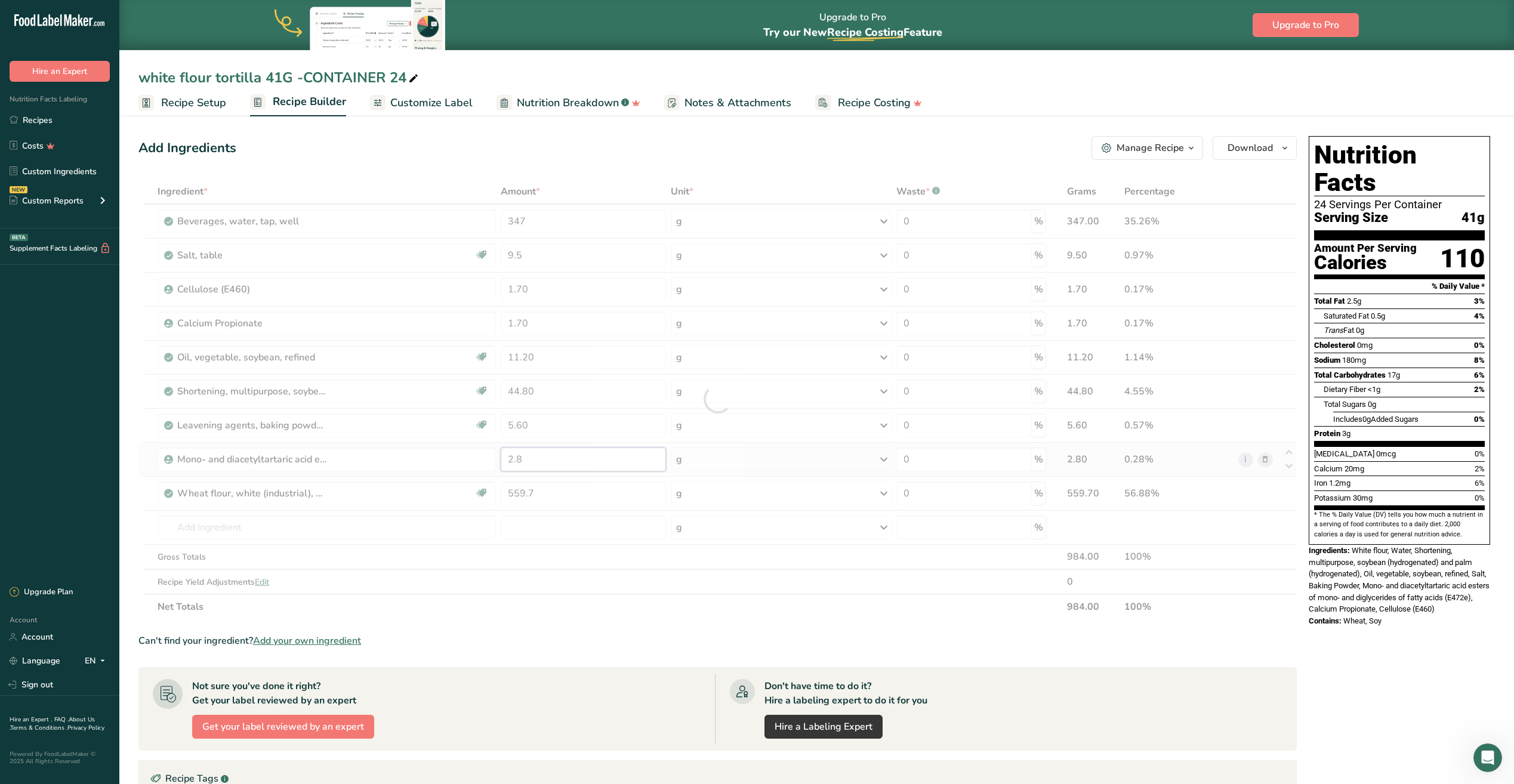
click at [543, 467] on div "Ingredient * Amount * Unit * Waste * .a-a{fill:#347362;}.b-a{fill:#fff;} Grams …" at bounding box center [717, 398] width 1158 height 440
click at [432, 102] on span "Customize Label" at bounding box center [431, 102] width 83 height 16
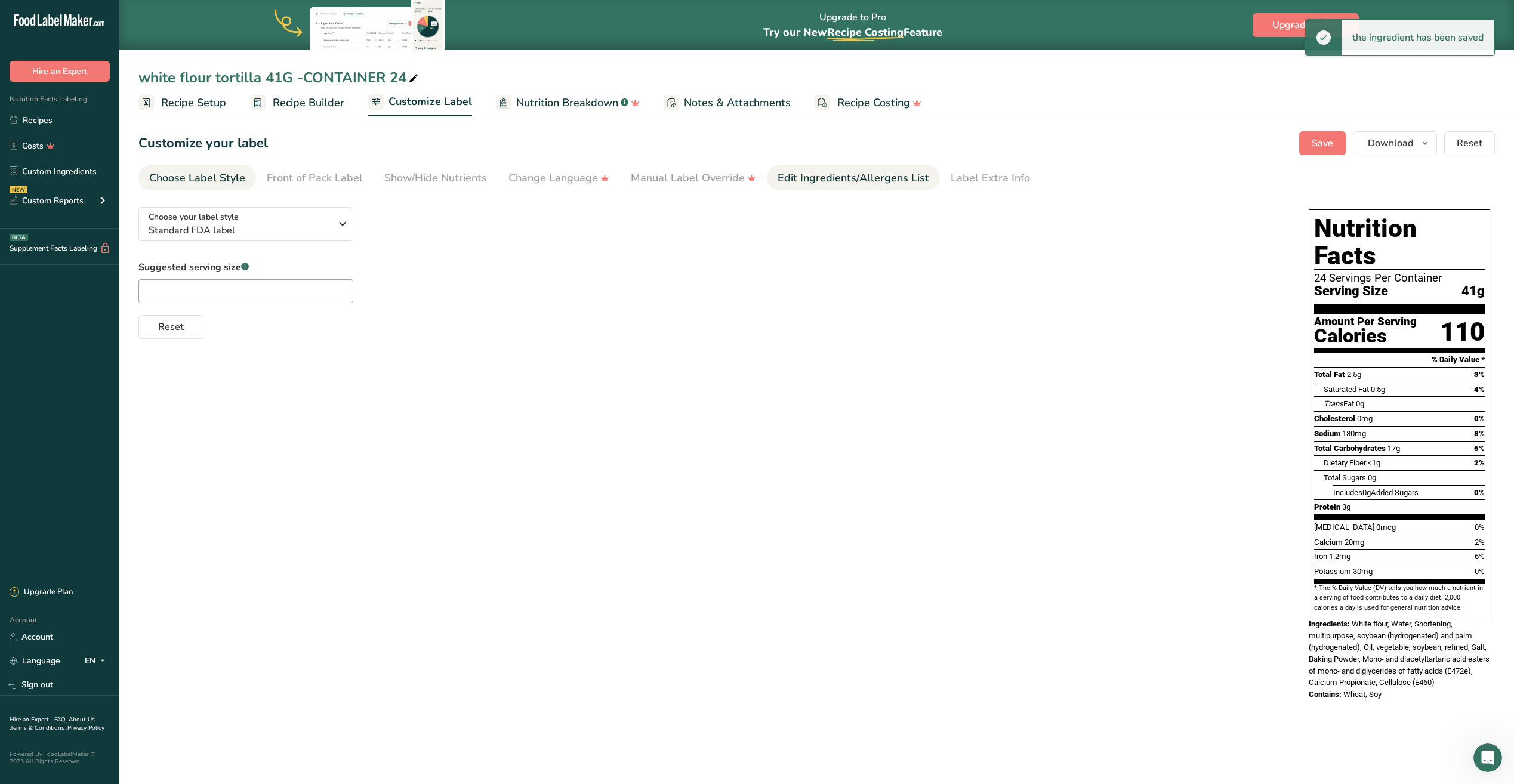
drag, startPoint x: 868, startPoint y: 182, endPoint x: 862, endPoint y: 185, distance: 6.7
click at [865, 183] on div "Edit Ingredients/Allergens List" at bounding box center [853, 178] width 151 height 16
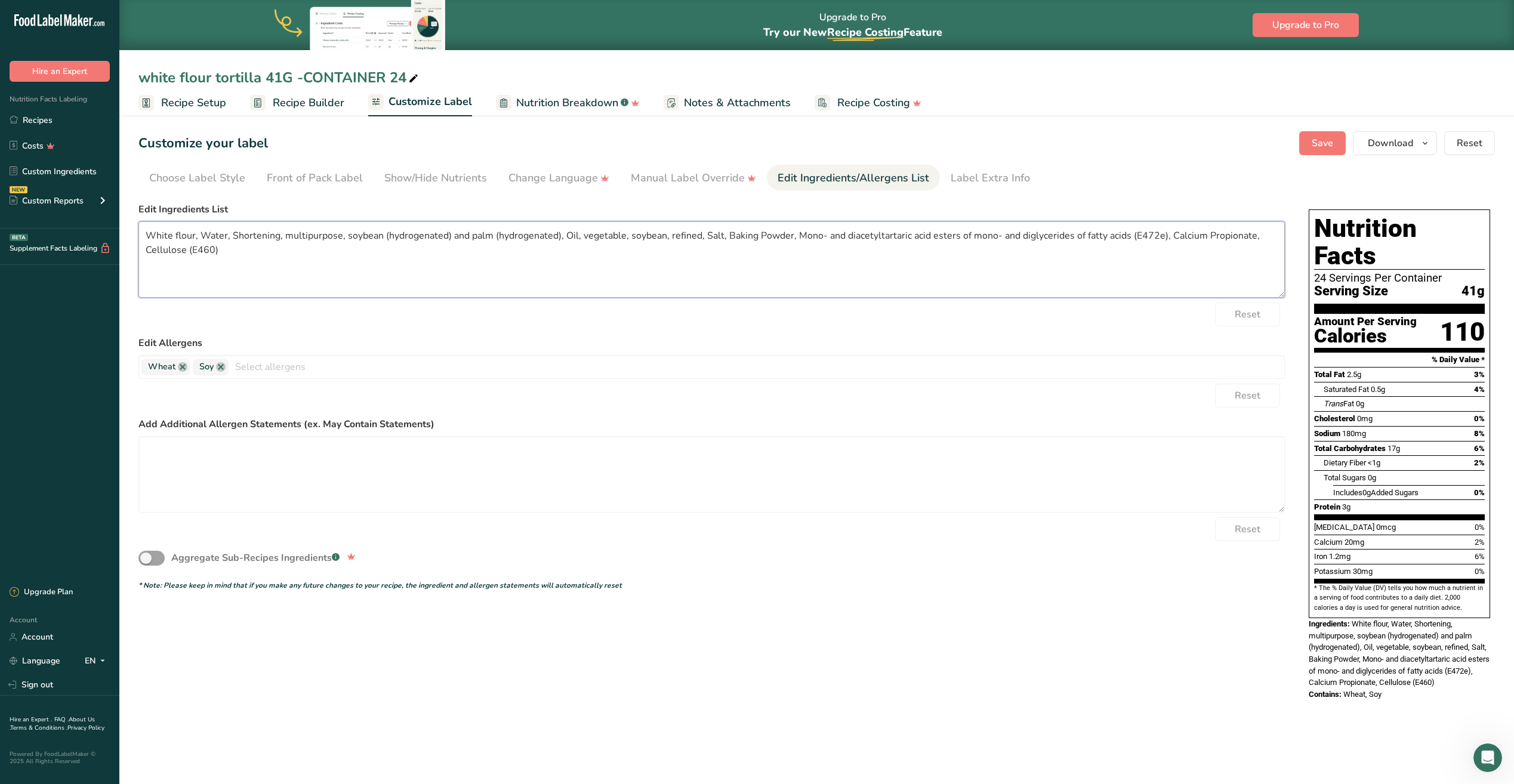
drag, startPoint x: 144, startPoint y: 230, endPoint x: 222, endPoint y: 261, distance: 83.9
click at [222, 261] on textarea "White flour, Water, Shortening, multipurpose, soybean (hydrogenated) and palm (…" at bounding box center [712, 259] width 1146 height 76
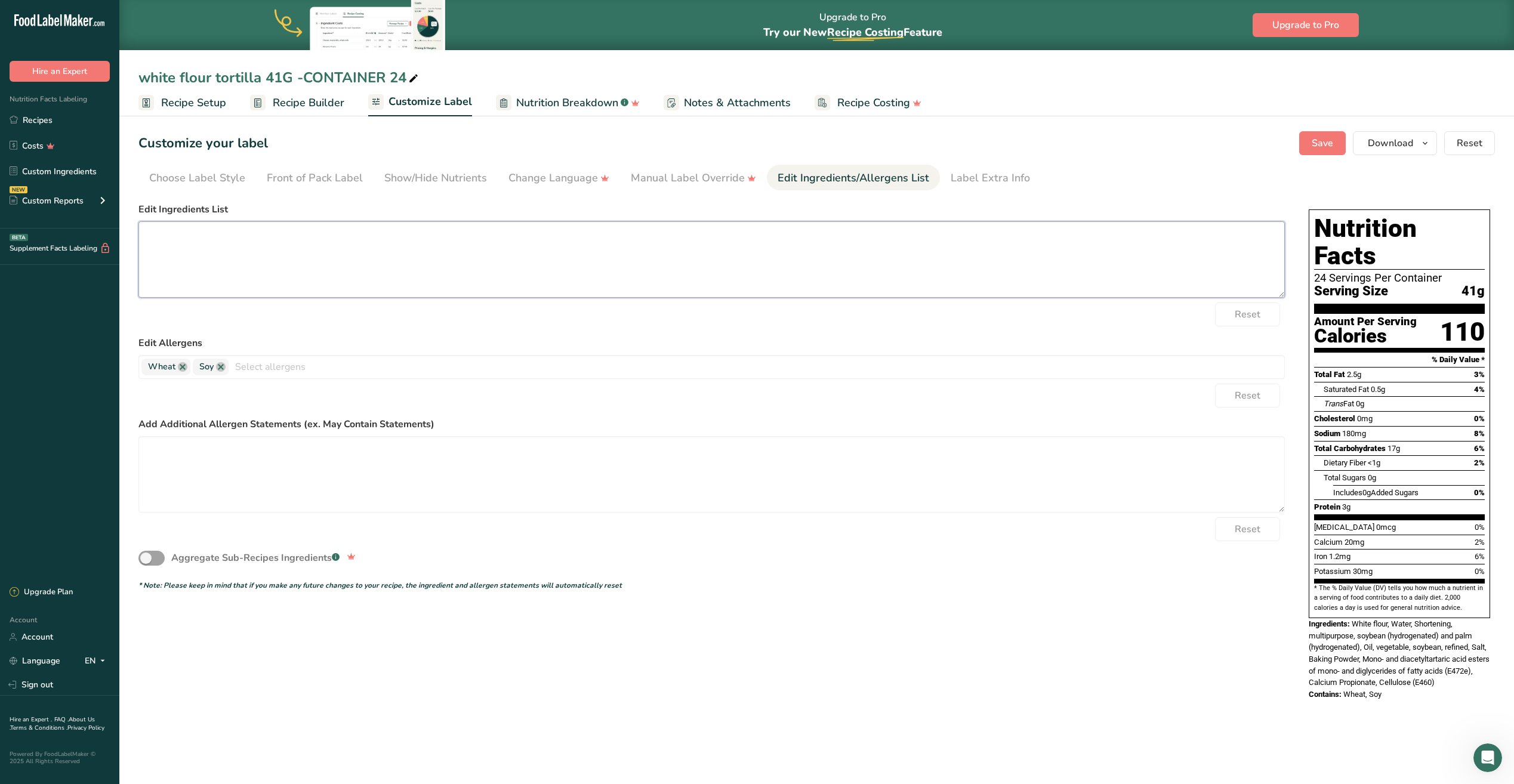
paste textarea "Enriched Bleached flour, water vegetable, Shortening (interesterified and hydro…"
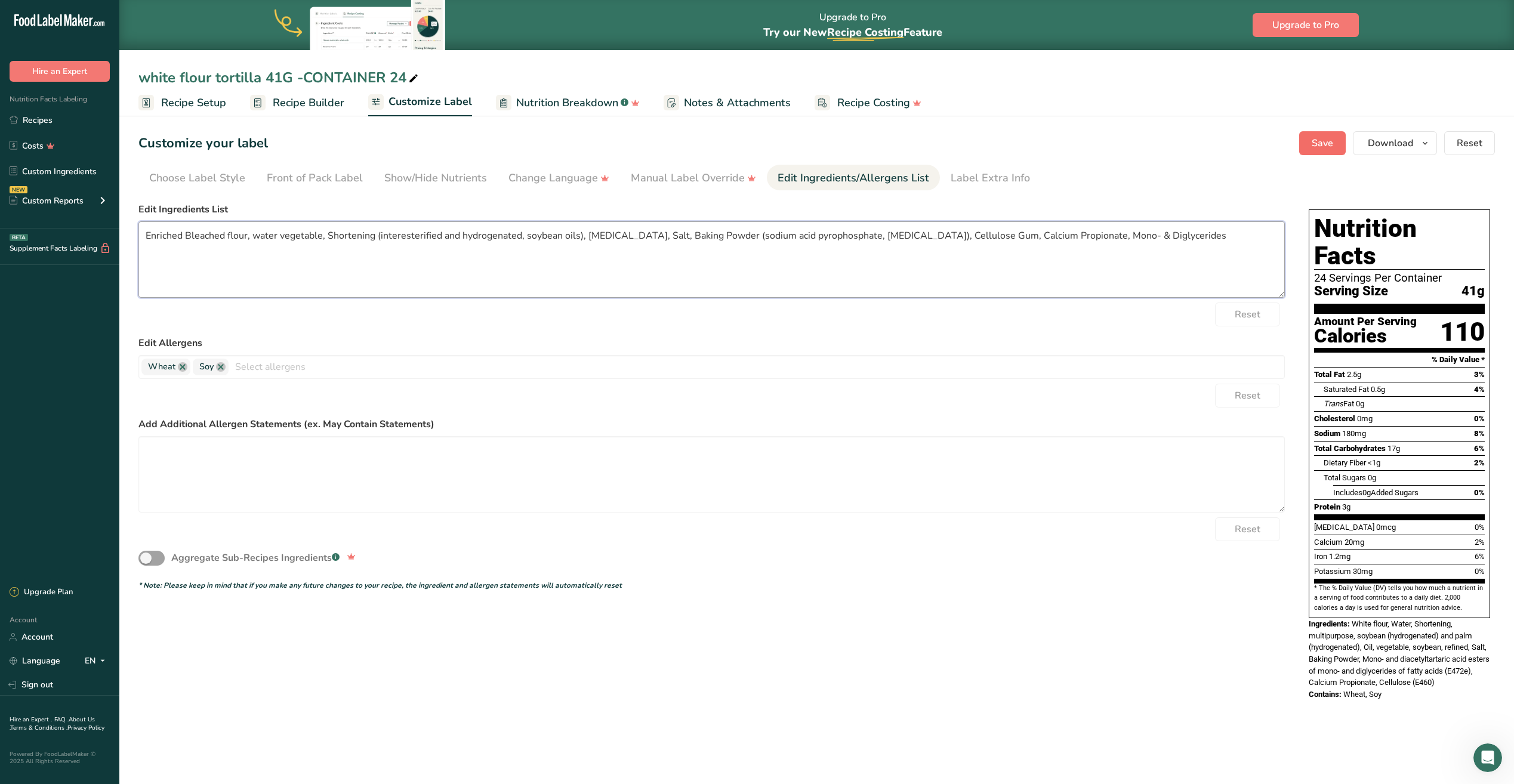
type textarea "Enriched Bleached flour, water vegetable, Shortening (interesterified and hydro…"
click at [1327, 146] on span "Save" at bounding box center [1322, 143] width 21 height 14
click at [1318, 149] on span "Save" at bounding box center [1322, 143] width 21 height 14
click at [301, 104] on span "Recipe Builder" at bounding box center [308, 102] width 72 height 16
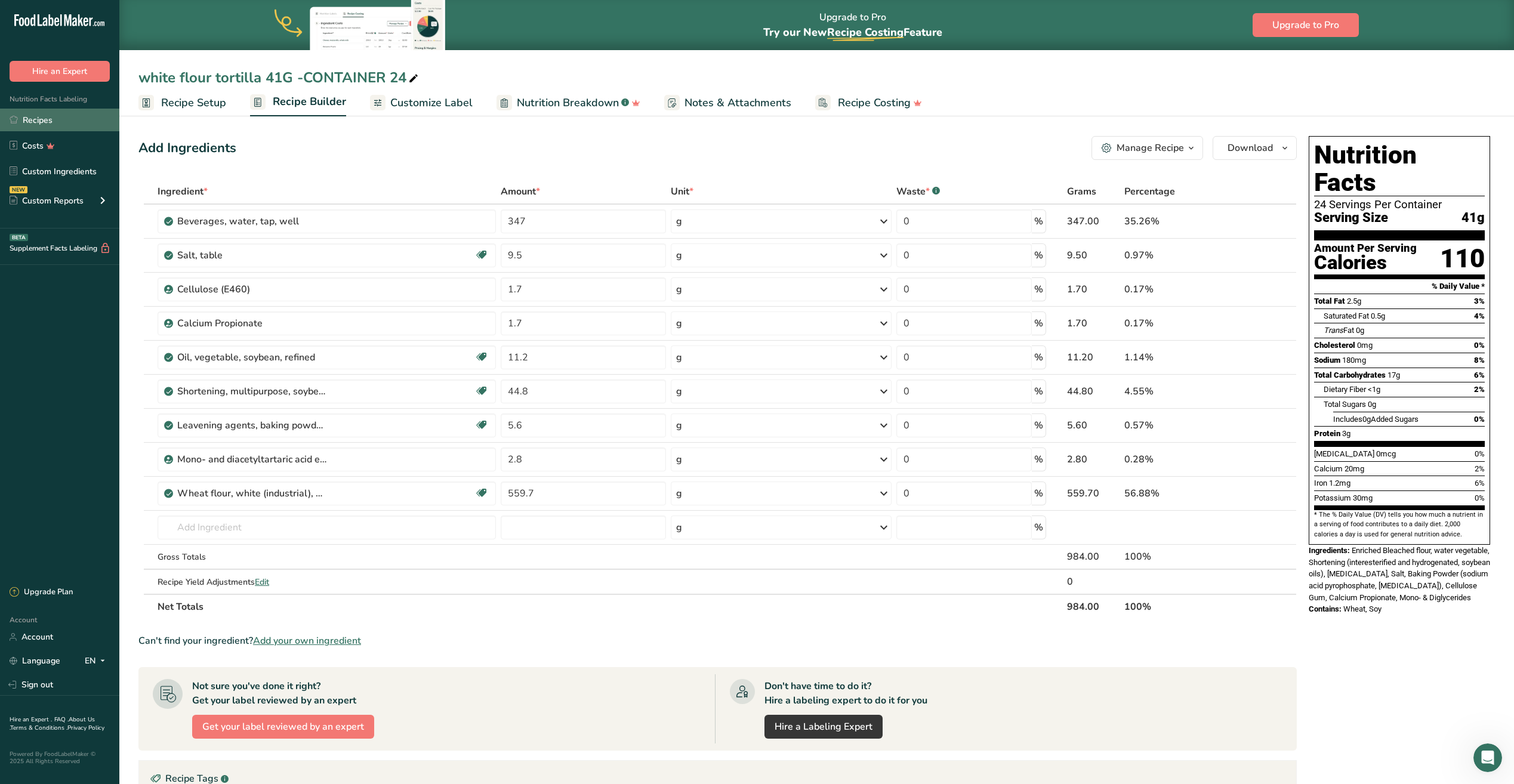
click at [46, 116] on link "Recipes" at bounding box center [60, 120] width 120 height 23
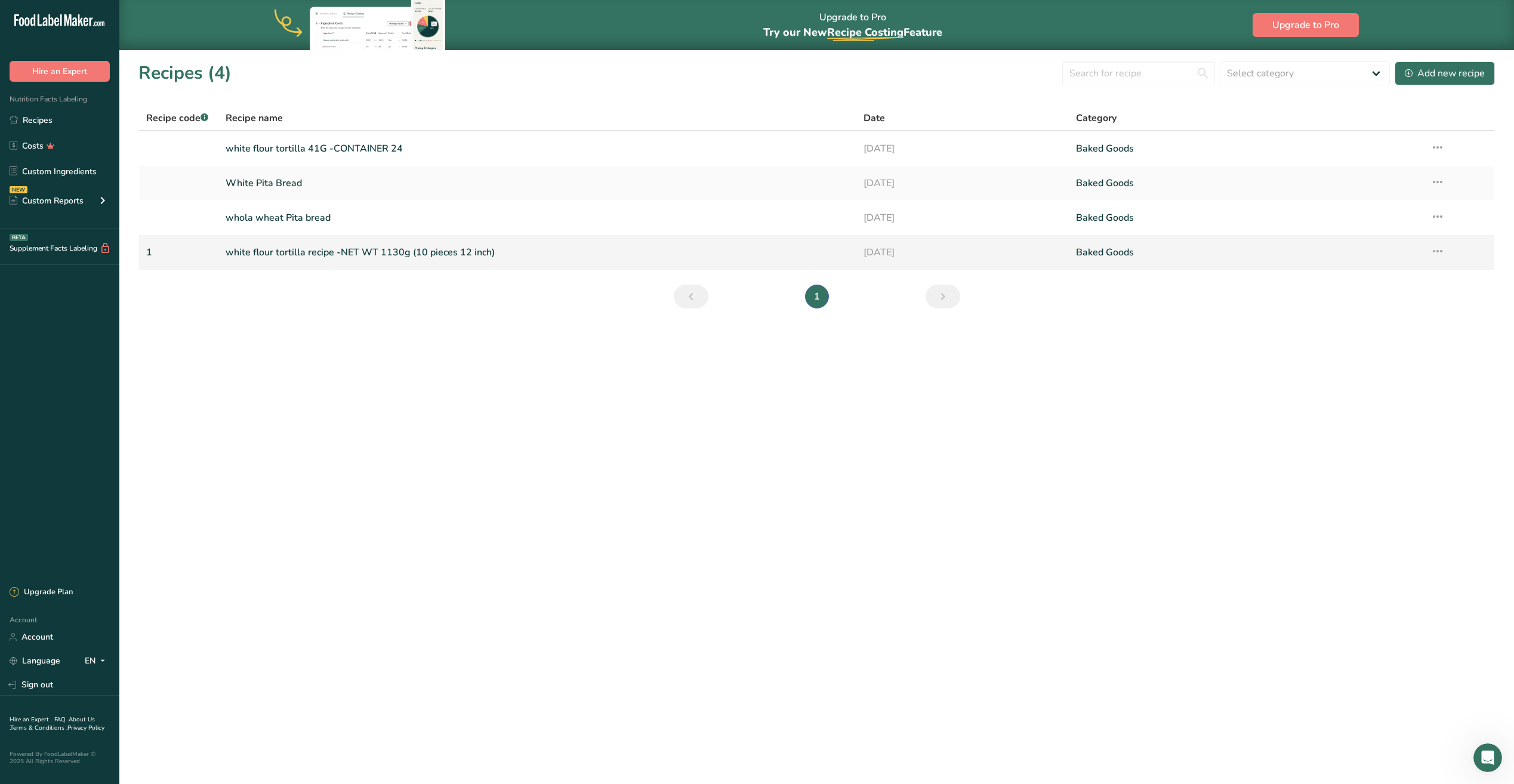
click at [272, 250] on link "white flour tortilla recipe -NET WT 1130g (10 pieces 12 inch)" at bounding box center [537, 253] width 624 height 25
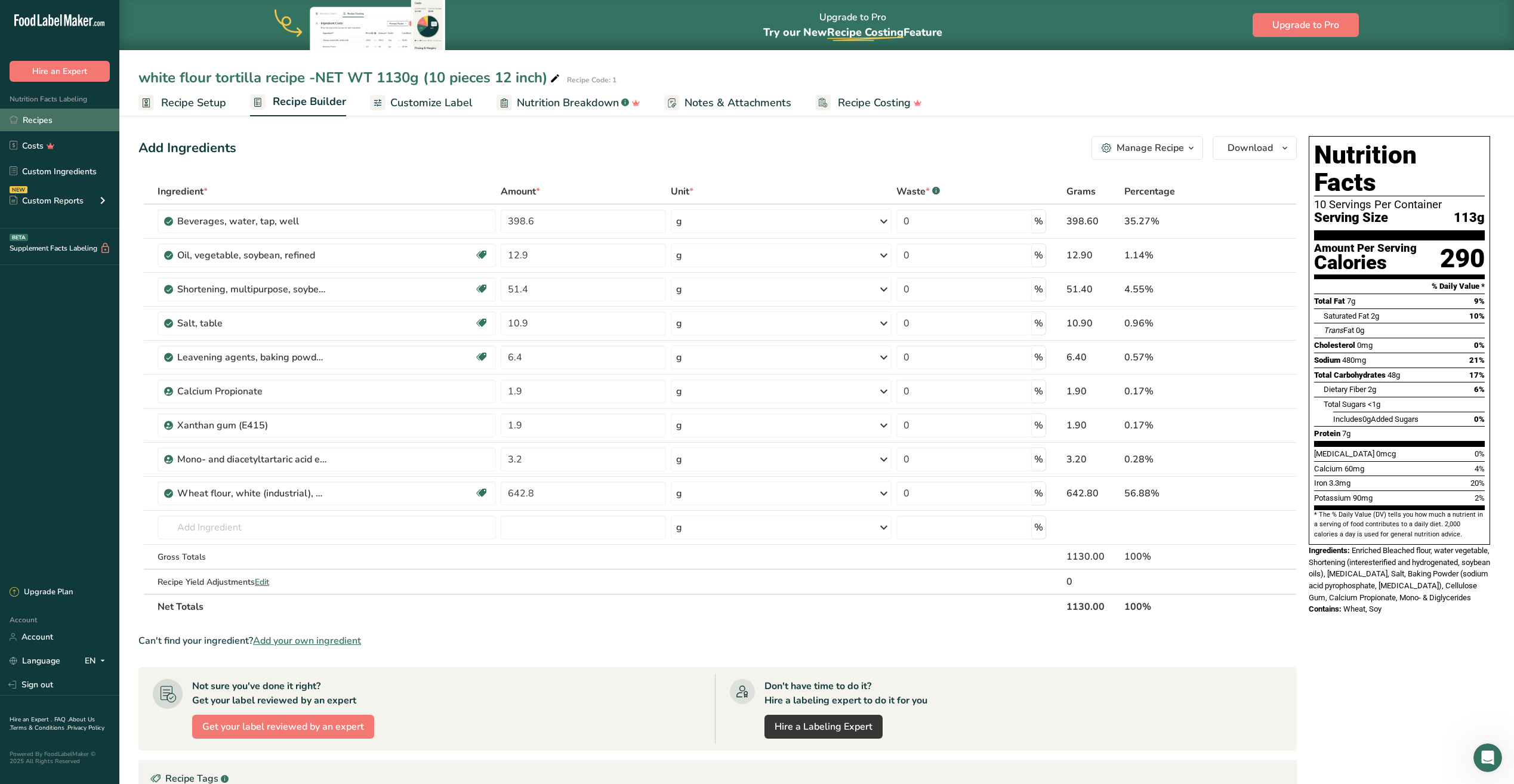
click at [46, 121] on link "Recipes" at bounding box center [60, 120] width 120 height 23
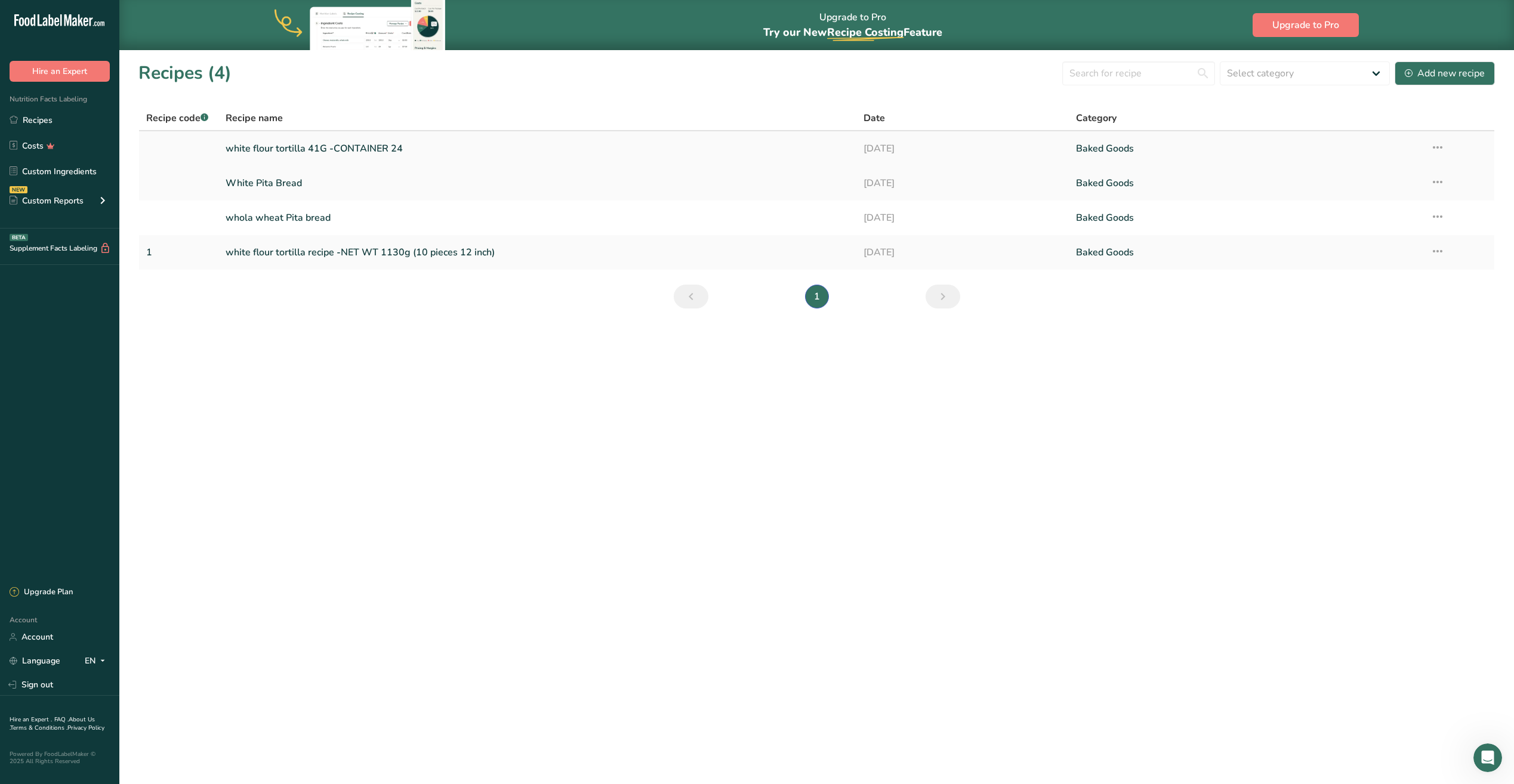
click at [291, 151] on link "white flour tortilla 41G -CONTAINER 24" at bounding box center [537, 149] width 624 height 25
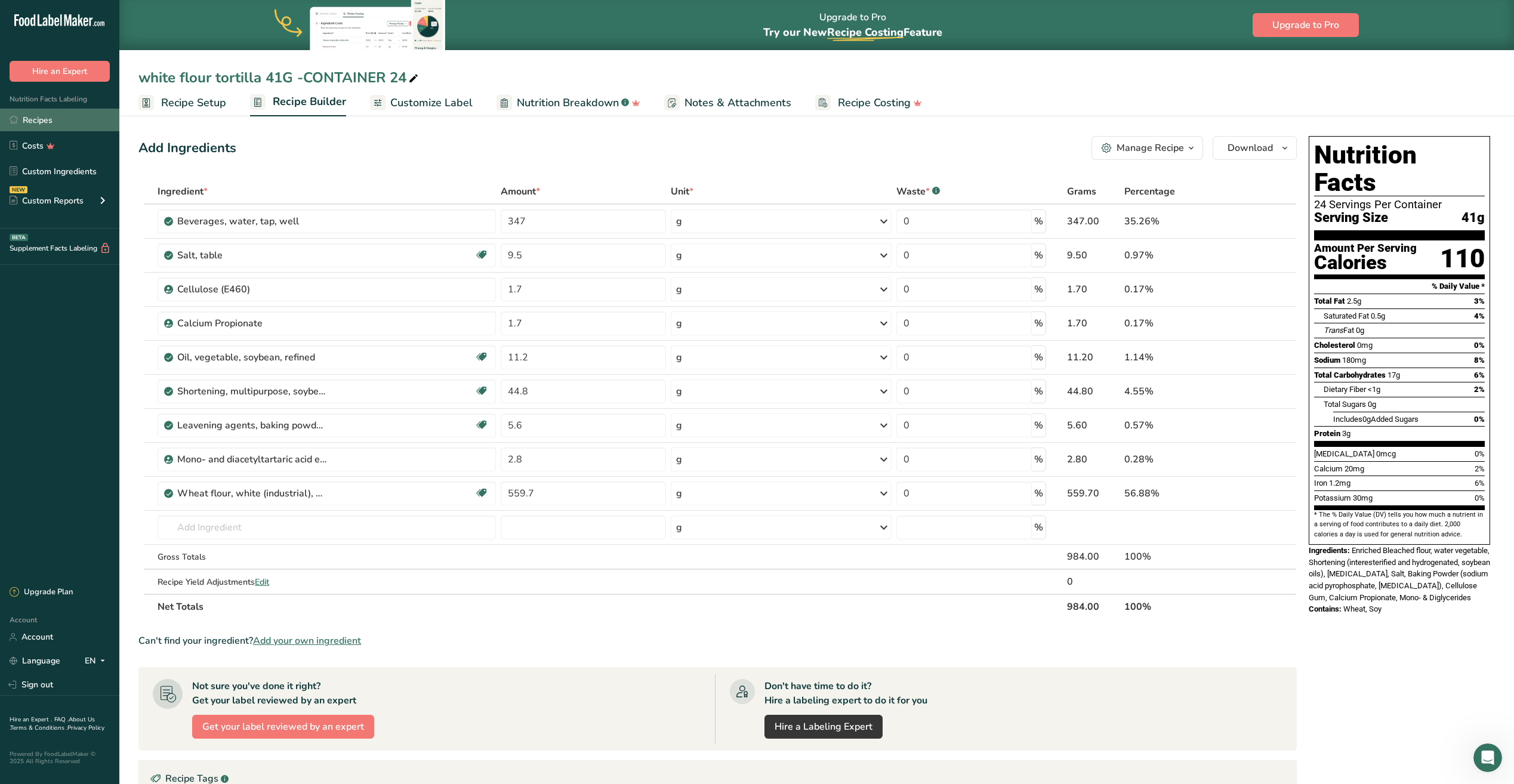
click at [41, 113] on link "Recipes" at bounding box center [60, 120] width 120 height 23
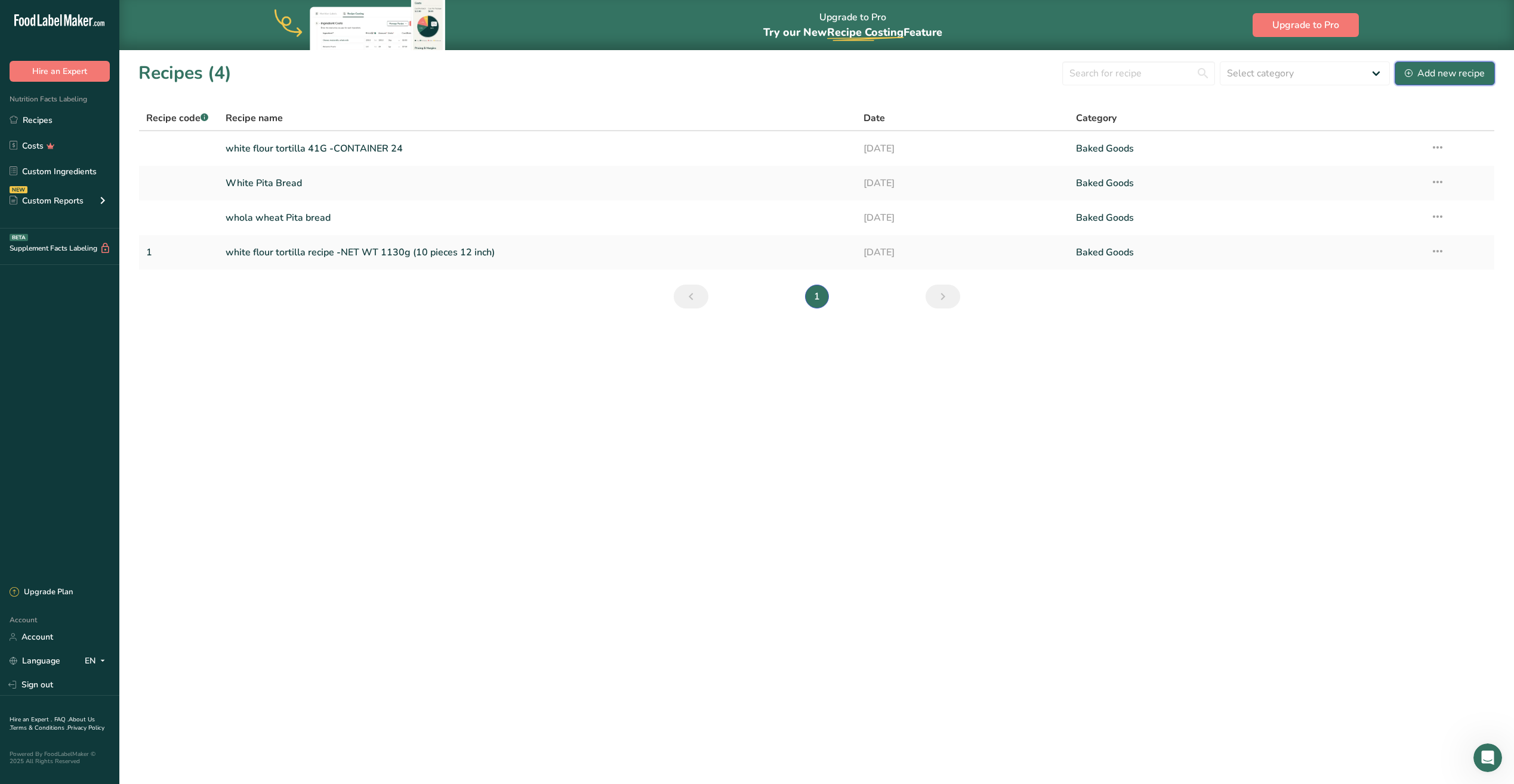
click at [1462, 72] on div "Add new recipe" at bounding box center [1445, 73] width 80 height 14
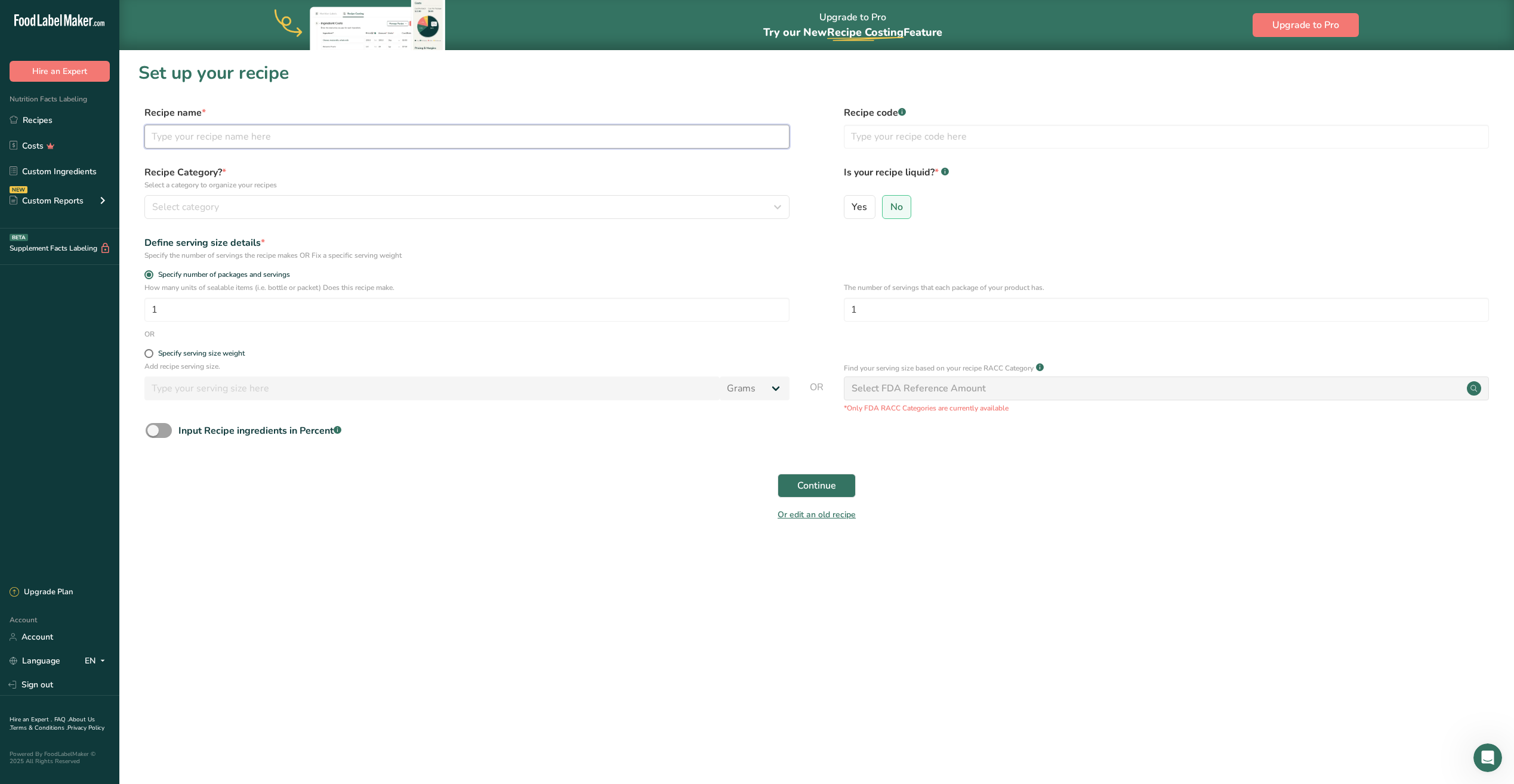
click at [214, 136] on input "text" at bounding box center [466, 136] width 645 height 24
type input "wheat flour tortilla 10 cont. 41 g 411 g"
click at [247, 201] on div "Select category" at bounding box center [463, 207] width 622 height 14
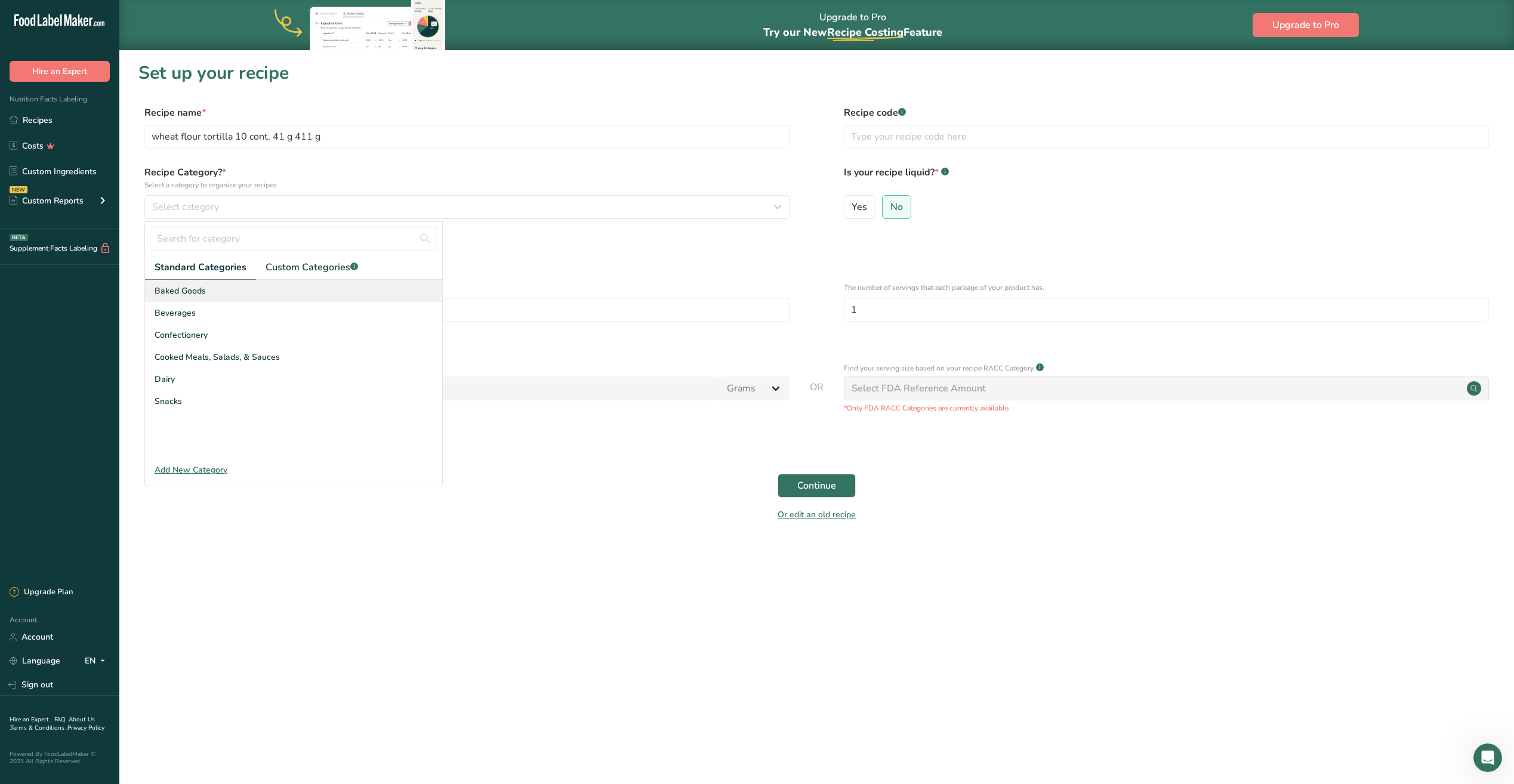
click at [202, 289] on span "Baked Goods" at bounding box center [180, 290] width 51 height 13
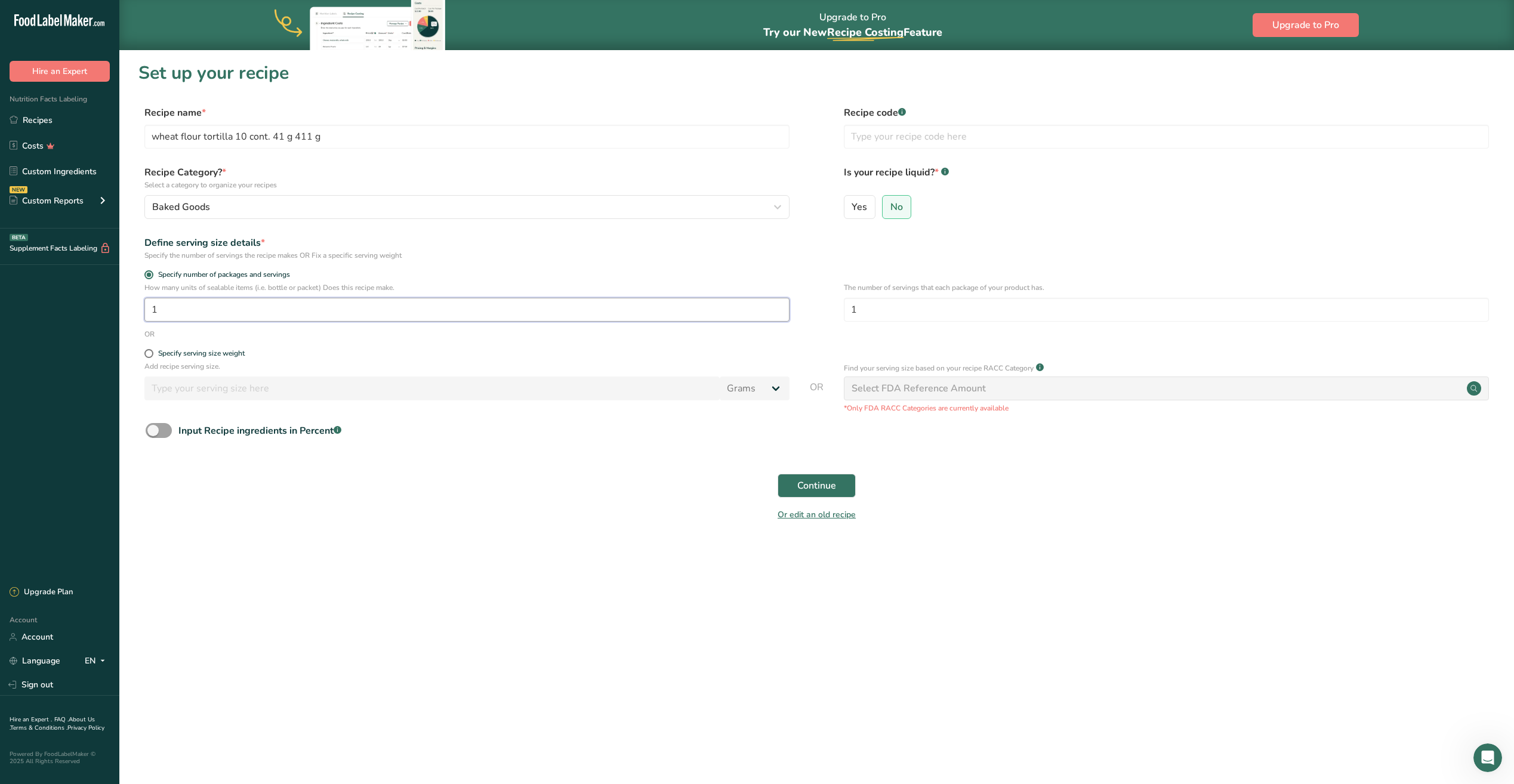
click at [194, 308] on input "1" at bounding box center [466, 309] width 645 height 24
type input "1"
click at [883, 312] on input "1" at bounding box center [1166, 309] width 645 height 24
click at [204, 317] on input "1" at bounding box center [466, 309] width 645 height 24
type input "10"
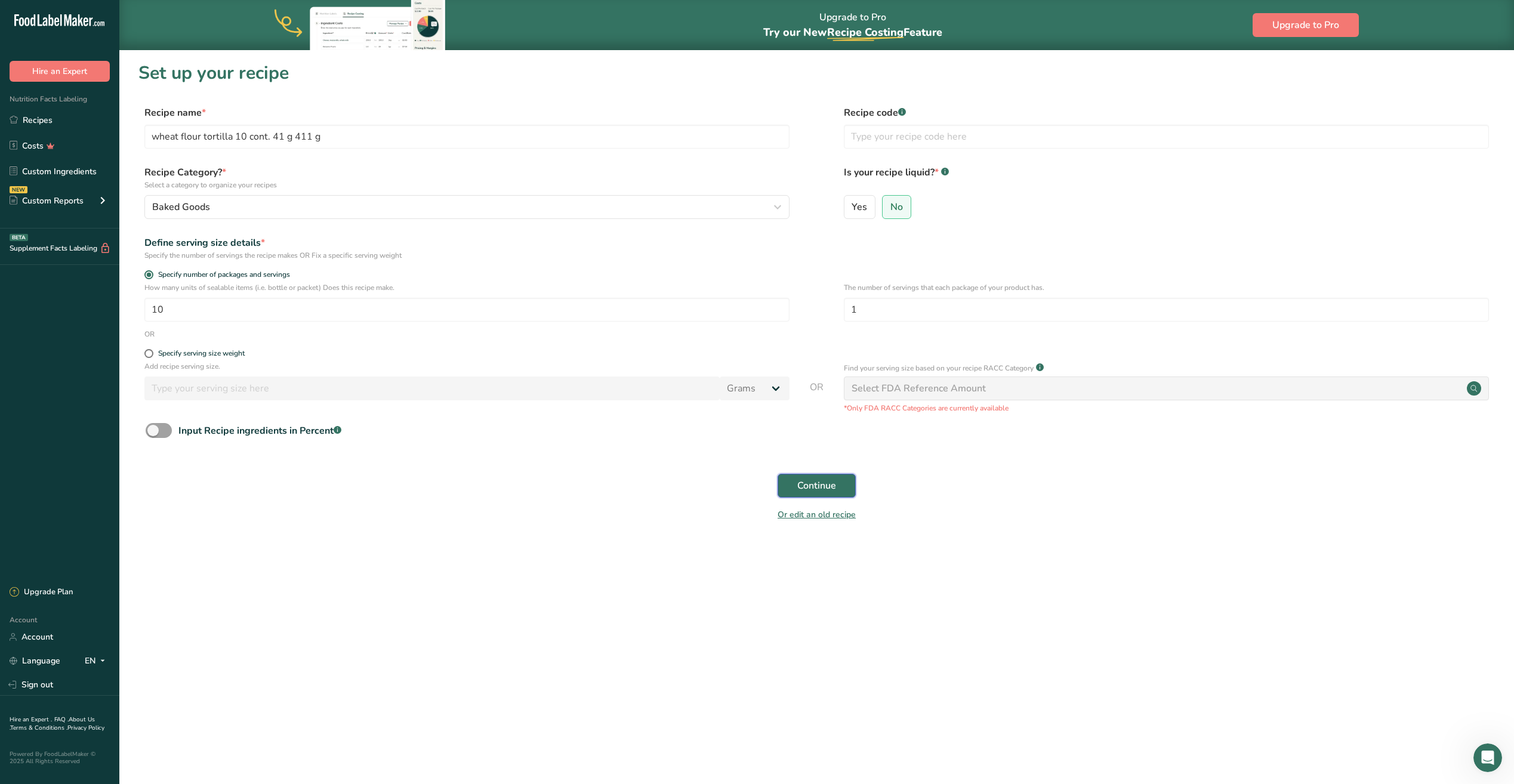
click at [796, 485] on button "Continue" at bounding box center [816, 486] width 78 height 24
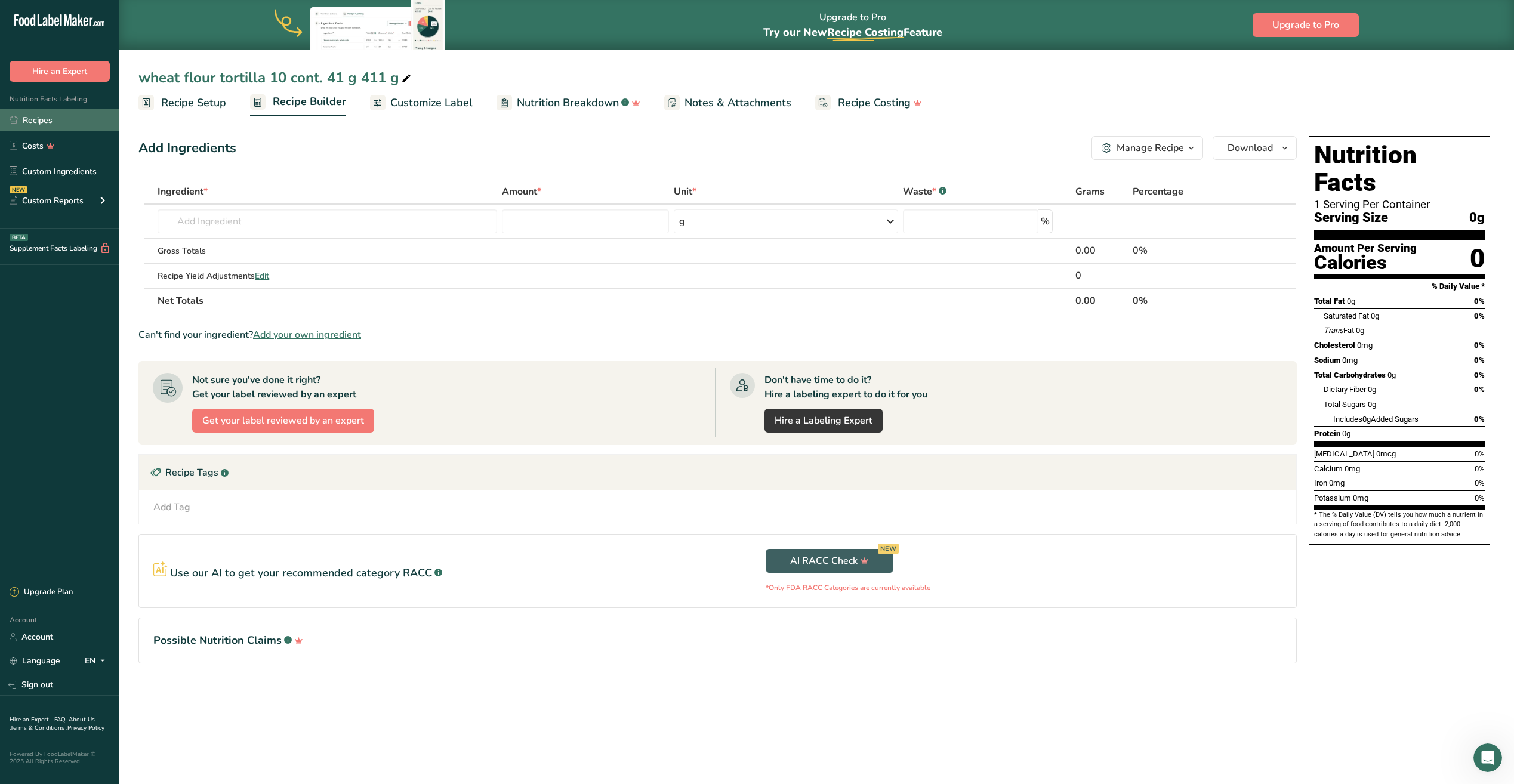
click at [44, 120] on link "Recipes" at bounding box center [60, 120] width 120 height 23
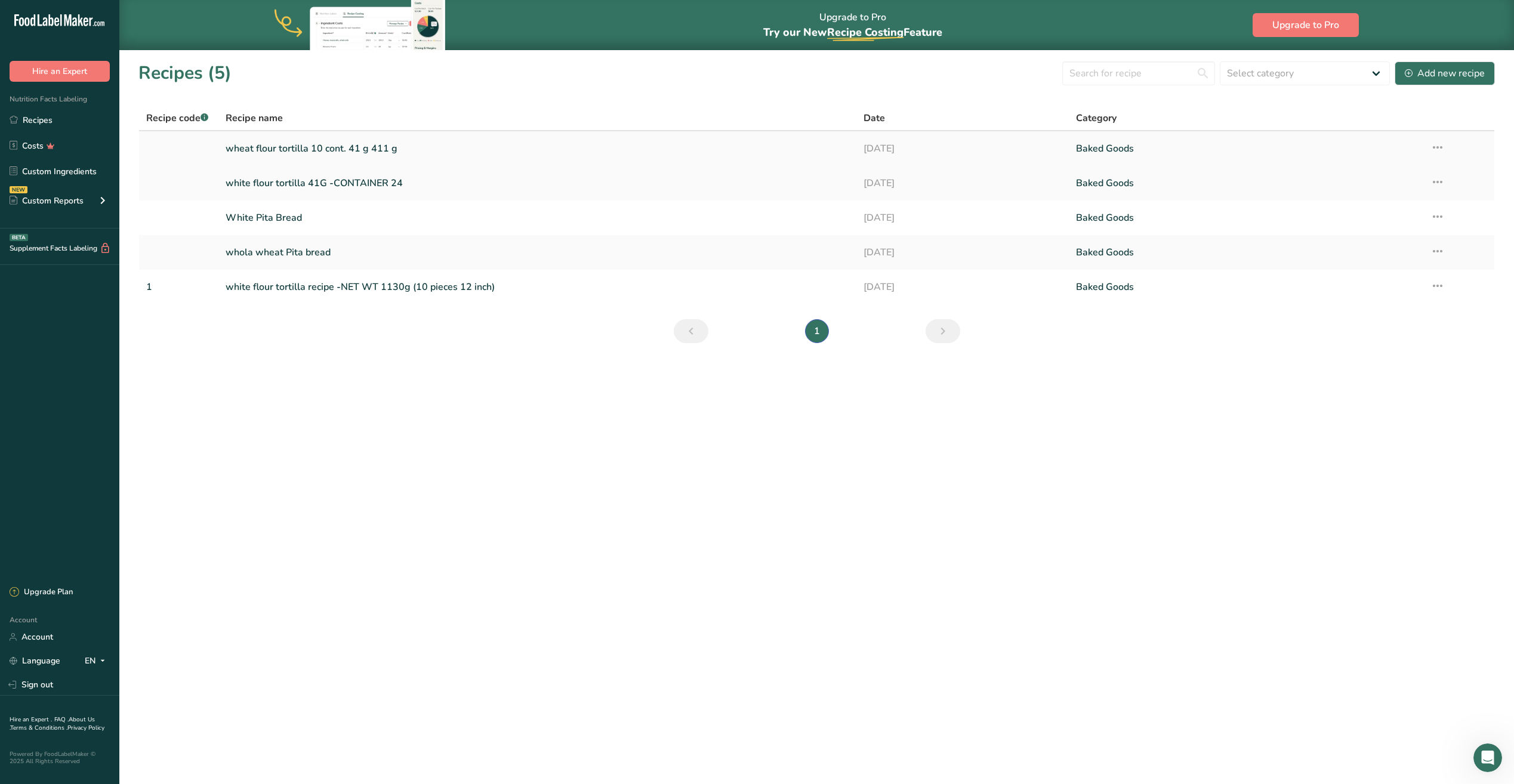
click at [1434, 144] on icon at bounding box center [1437, 147] width 14 height 21
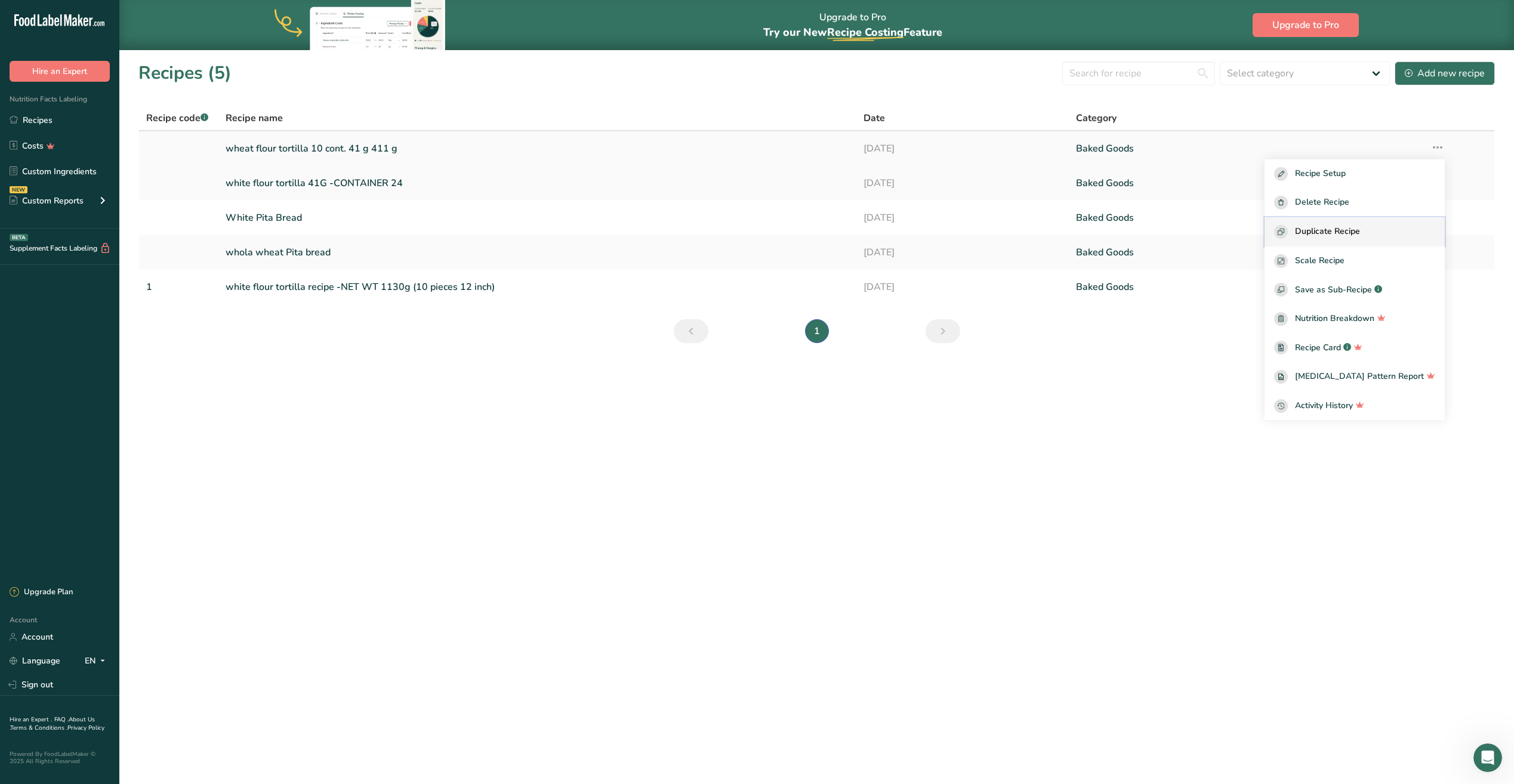
click at [1360, 228] on span "Duplicate Recipe" at bounding box center [1327, 231] width 65 height 13
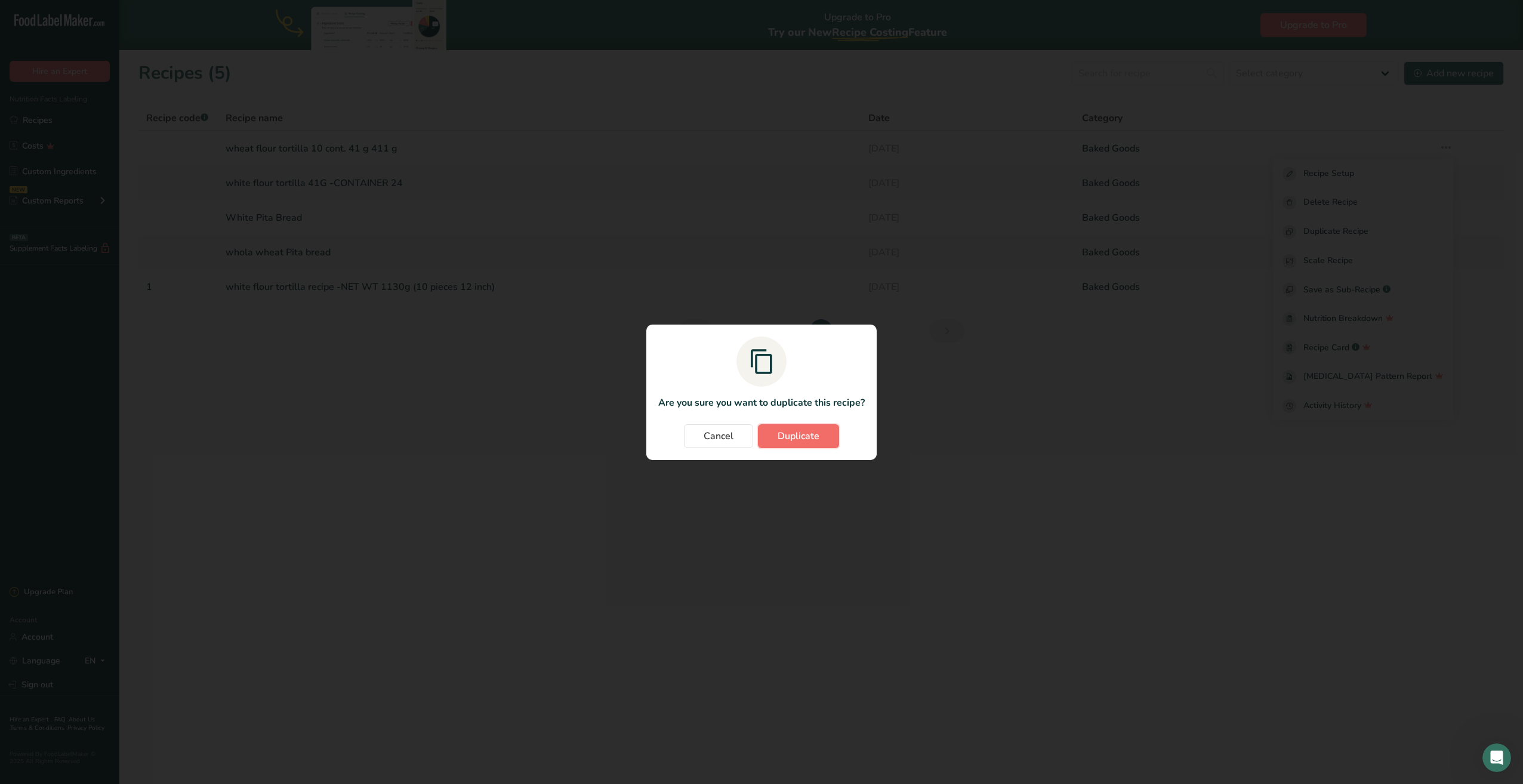
click at [799, 436] on span "Duplicate" at bounding box center [798, 436] width 42 height 14
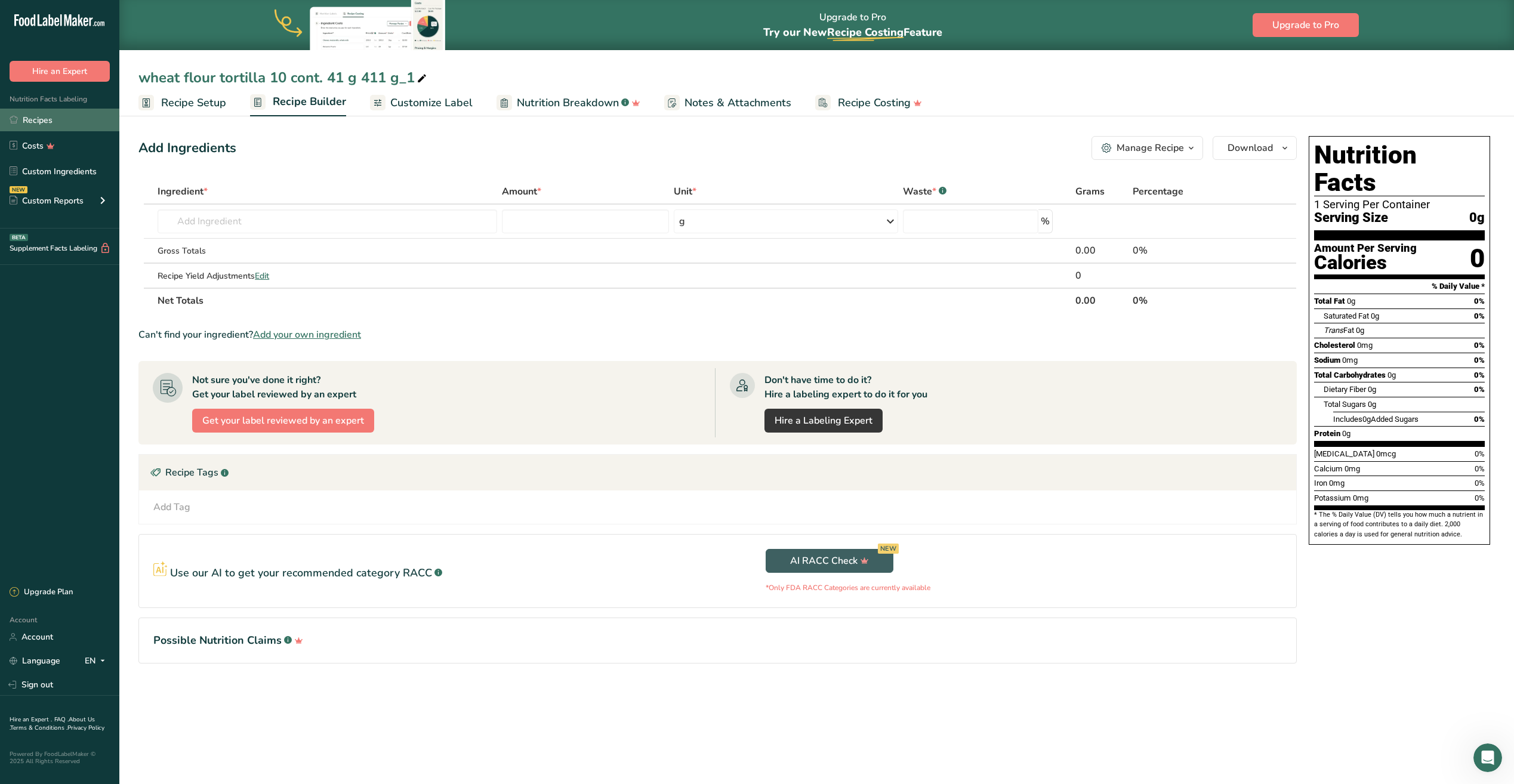
click at [68, 130] on link "Recipes" at bounding box center [60, 120] width 120 height 23
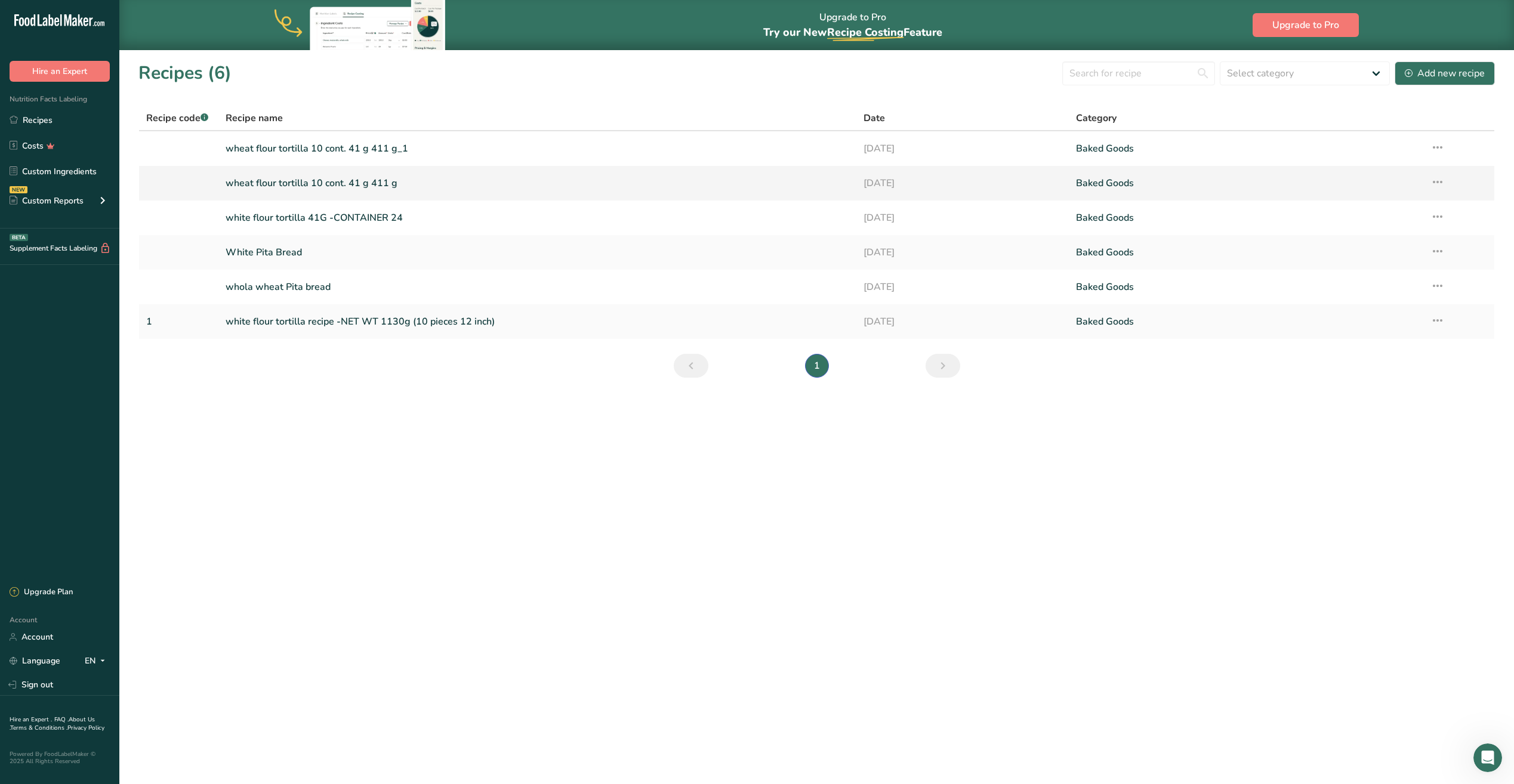
click at [381, 187] on link "wheat flour tortilla 10 cont. 41 g 411 g" at bounding box center [537, 183] width 624 height 25
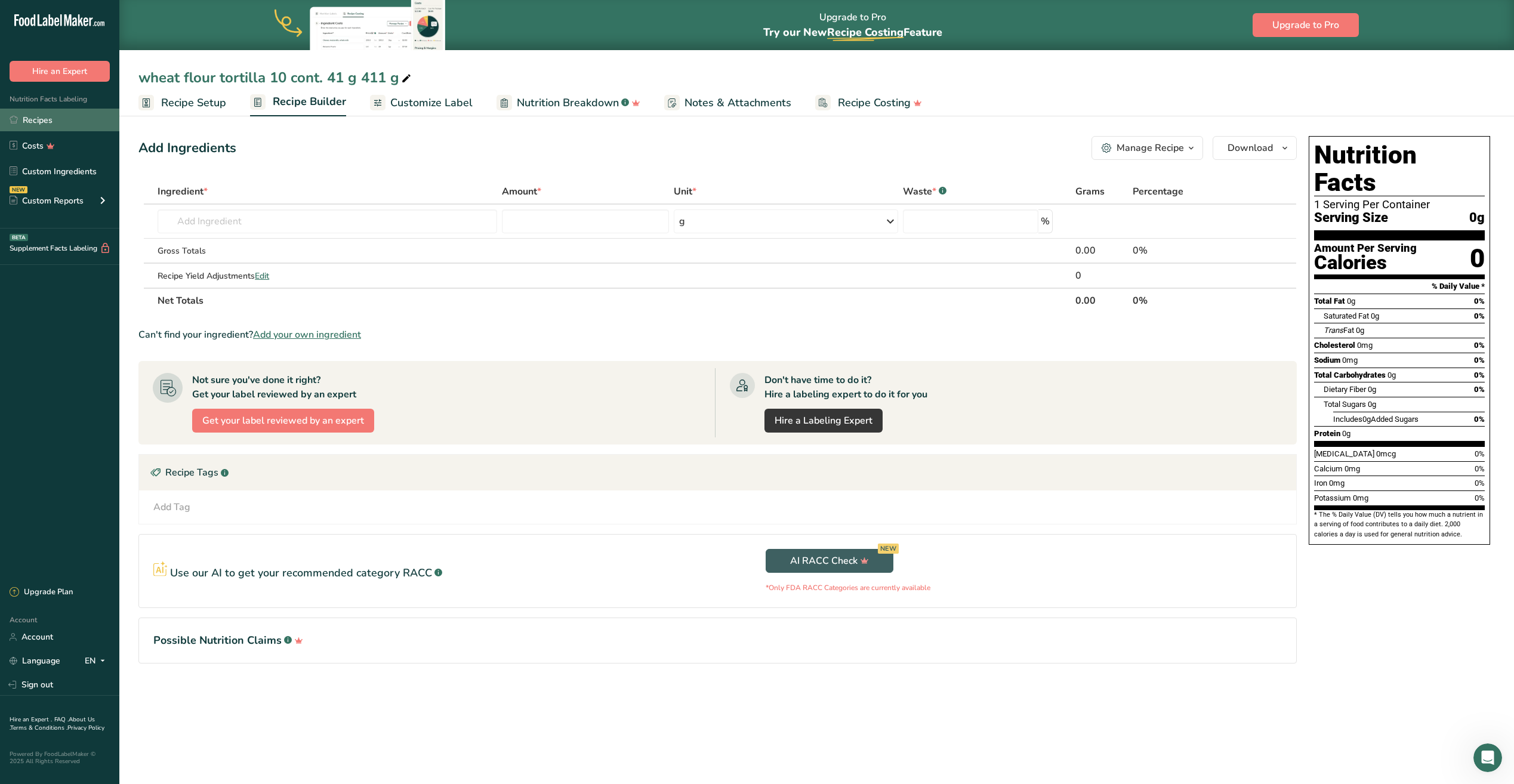
click at [64, 127] on link "Recipes" at bounding box center [60, 120] width 120 height 23
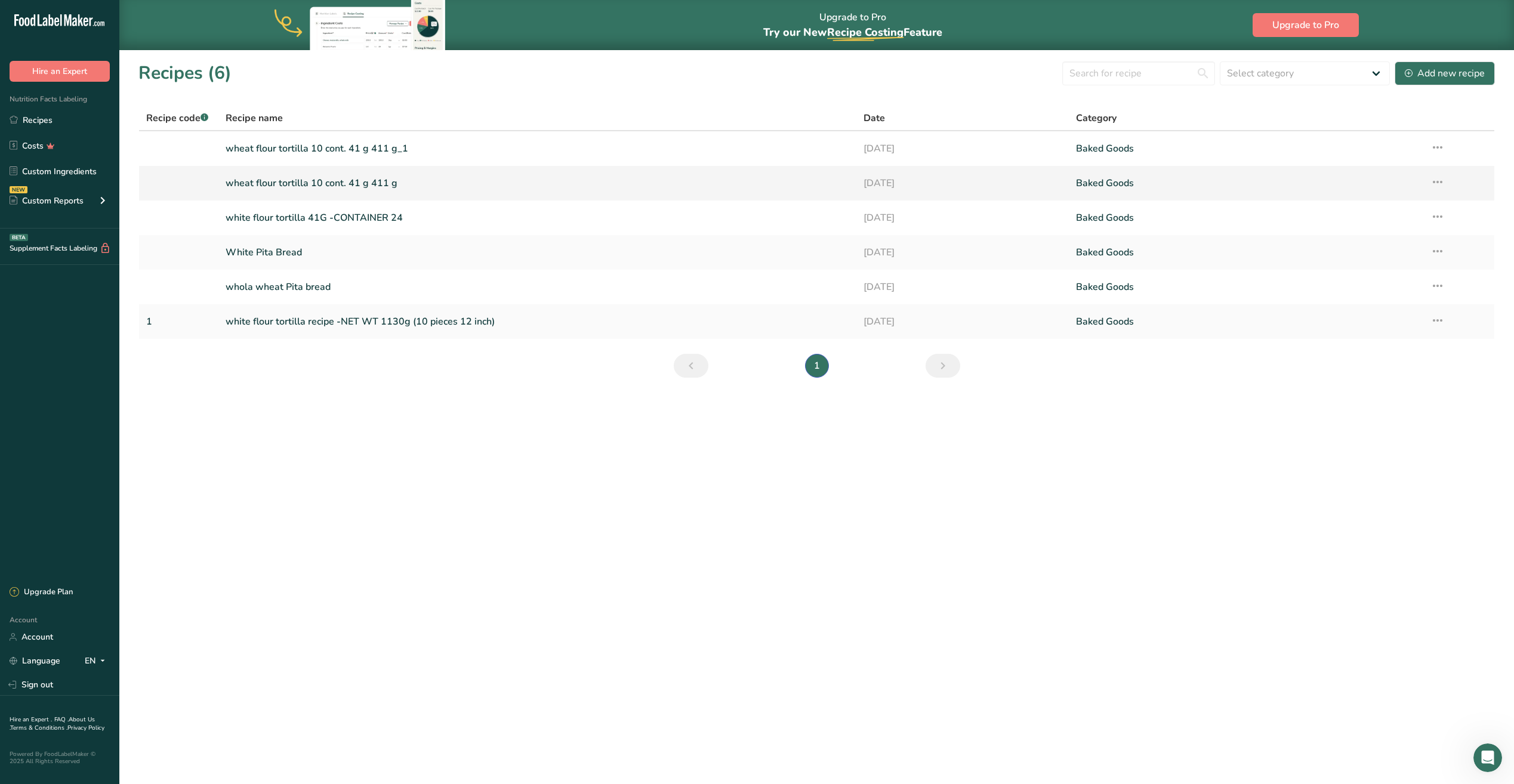
click at [1440, 184] on icon at bounding box center [1437, 181] width 14 height 21
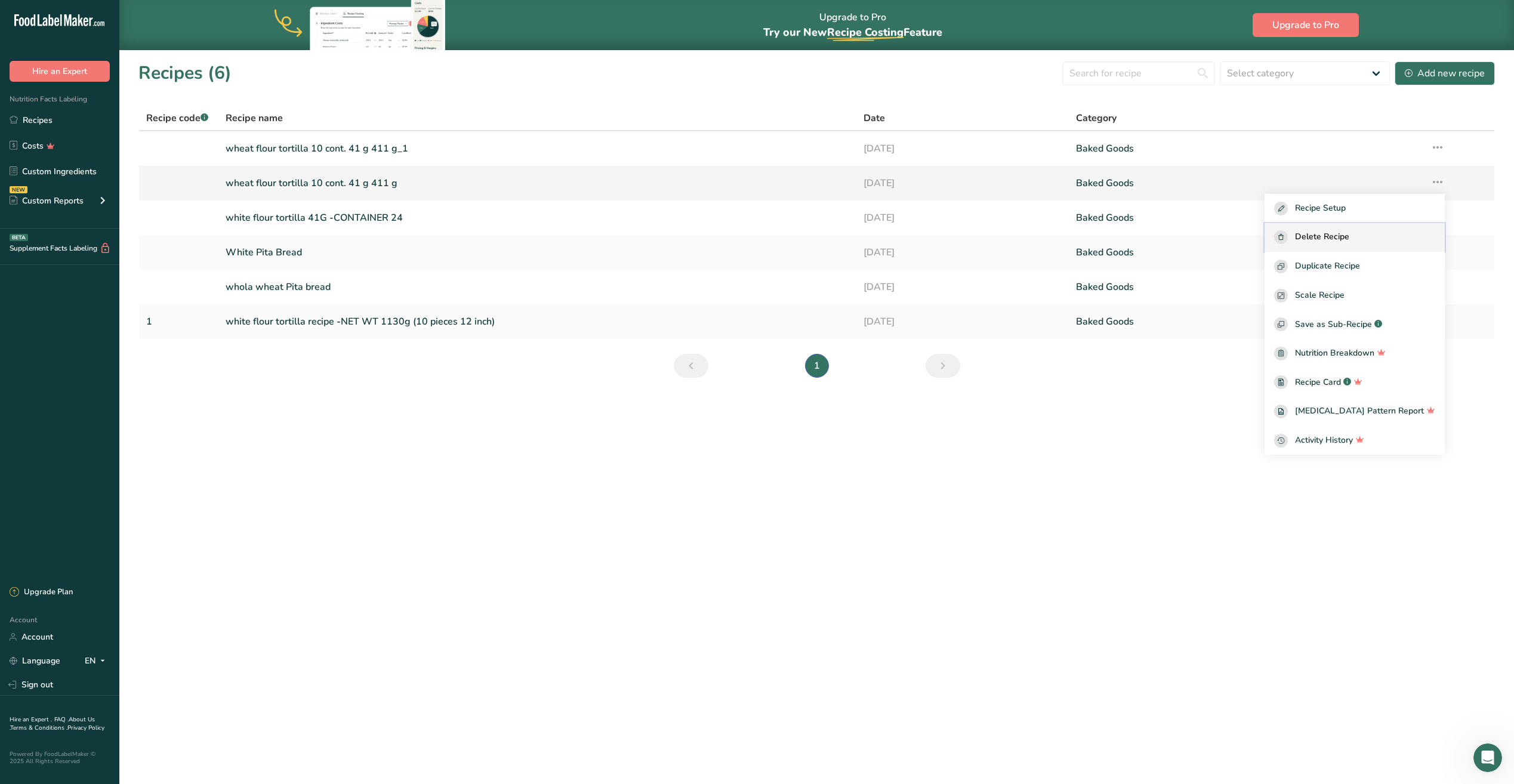
click at [1349, 235] on span "Delete Recipe" at bounding box center [1321, 237] width 54 height 13
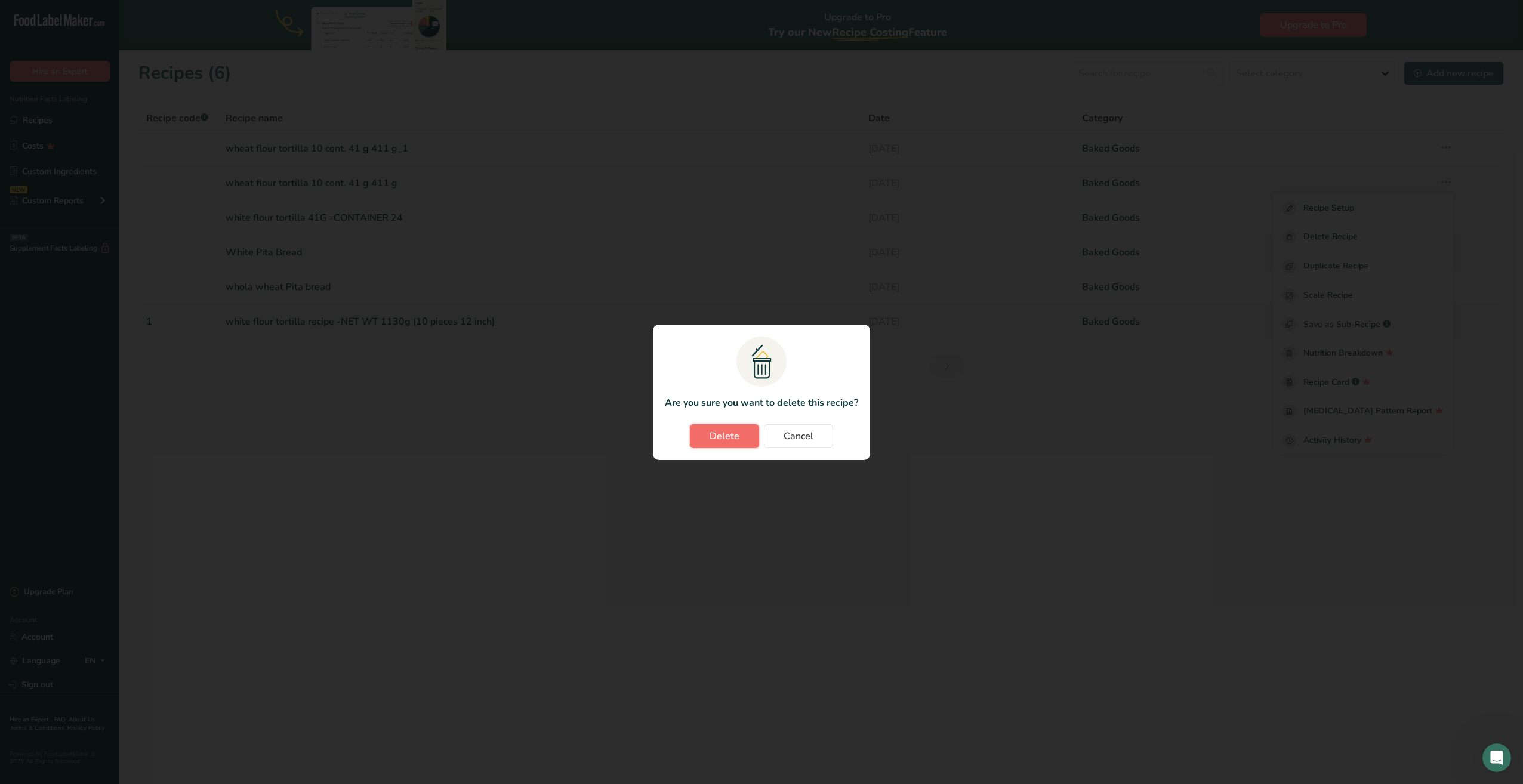
click at [722, 432] on span "Delete" at bounding box center [724, 436] width 30 height 14
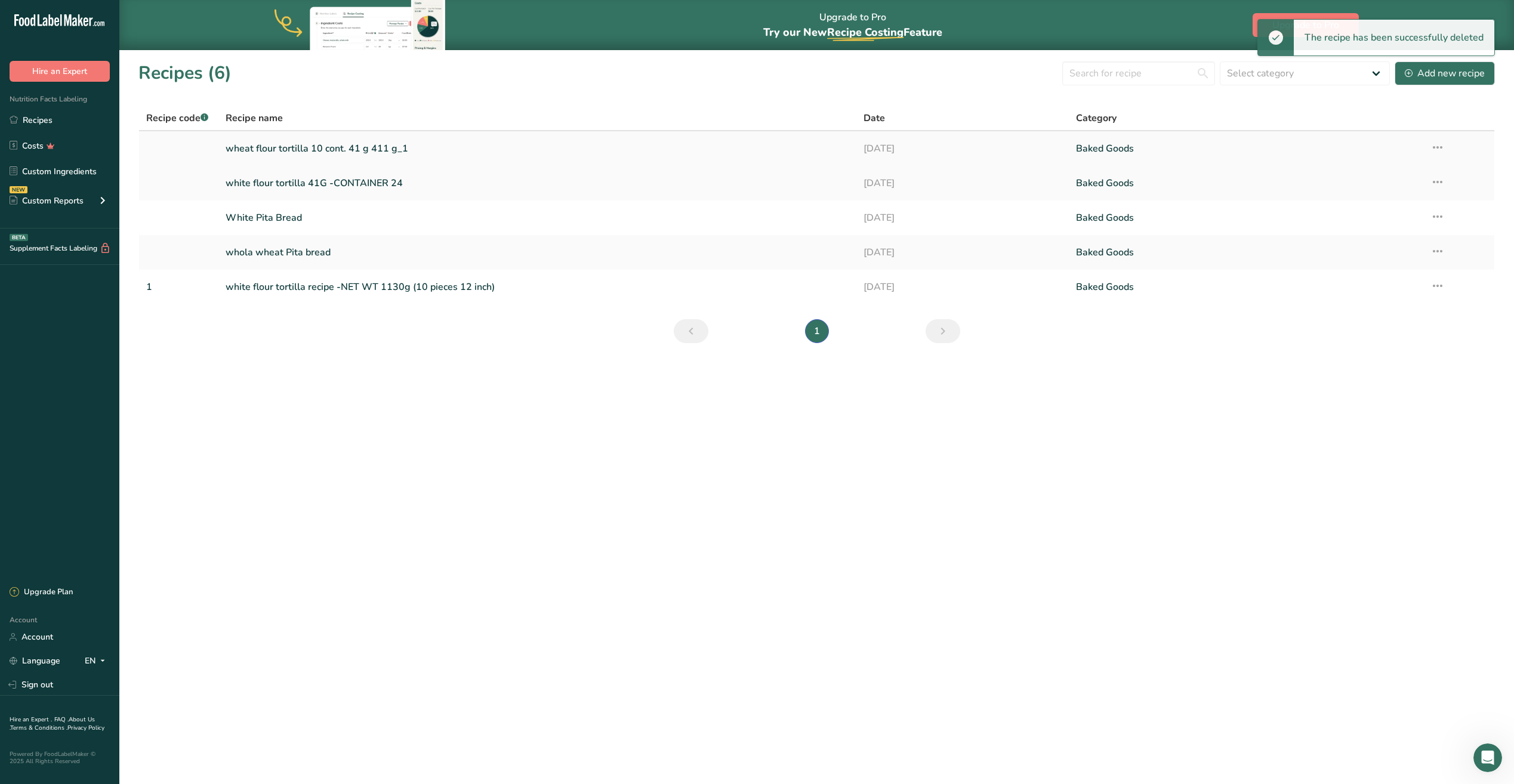
click at [396, 149] on link "wheat flour tortilla 10 cont. 41 g 411 g_1" at bounding box center [537, 149] width 624 height 25
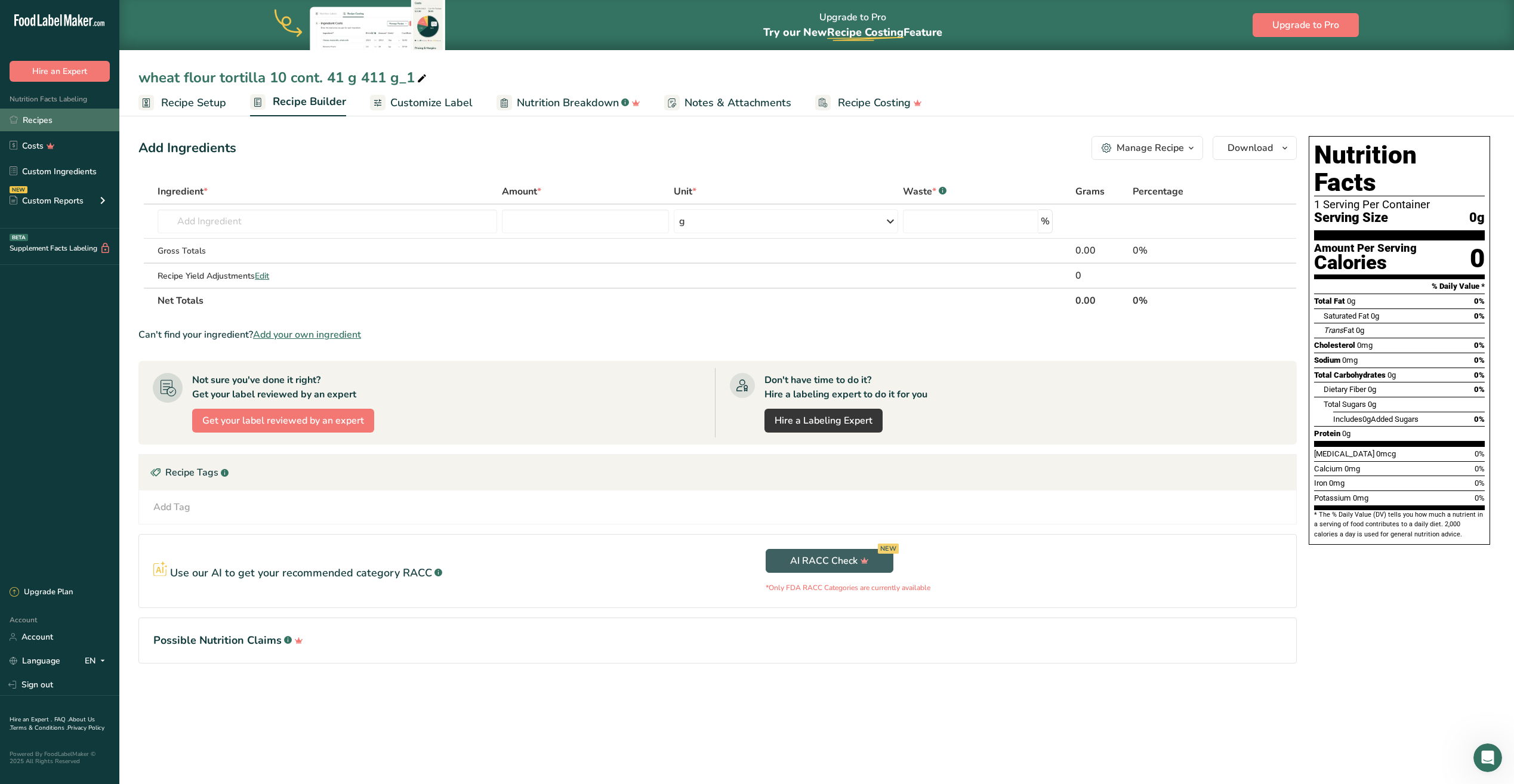
click at [46, 120] on link "Recipes" at bounding box center [60, 120] width 120 height 23
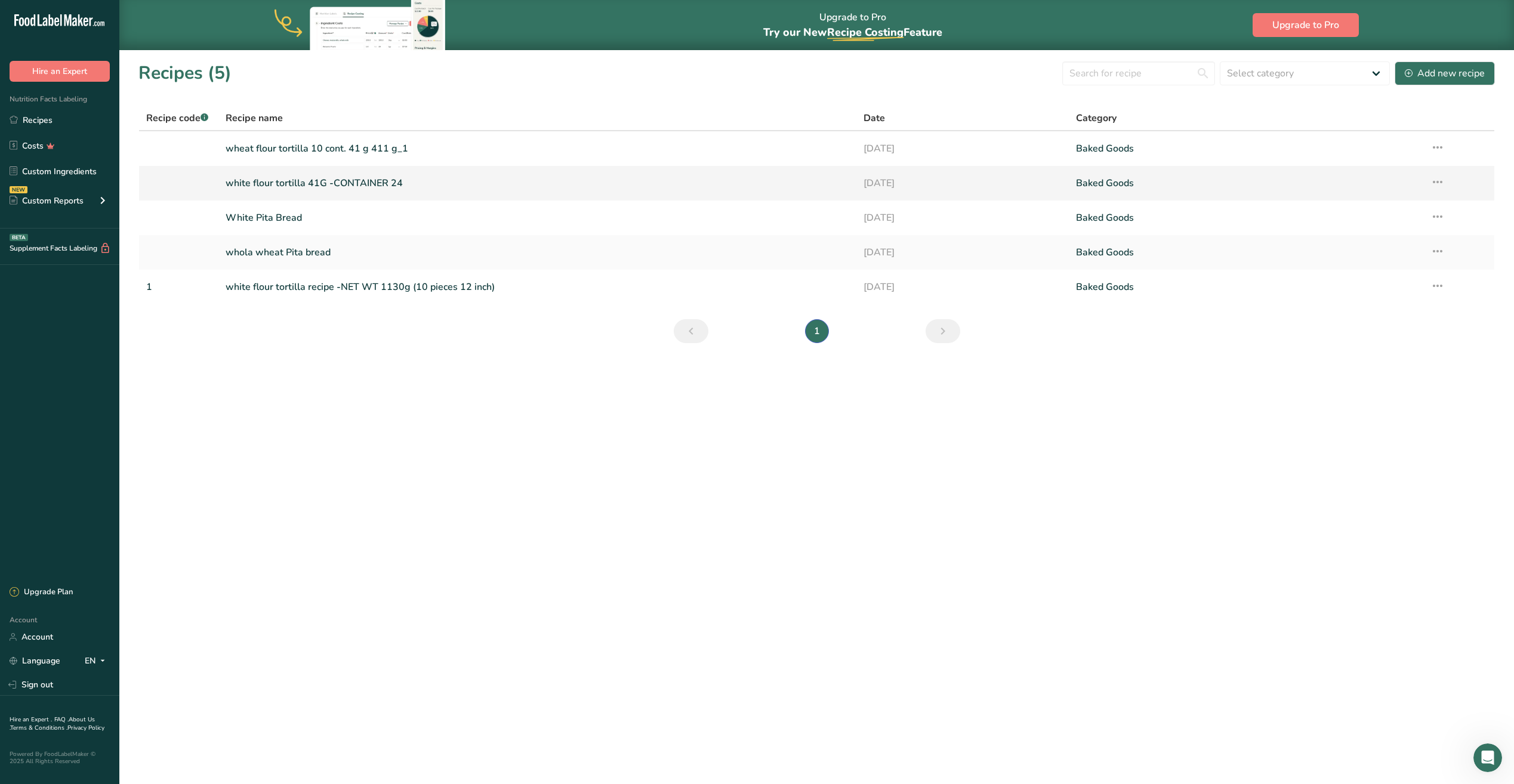
click at [349, 187] on link "white flour tortilla 41G -CONTAINER 24" at bounding box center [537, 183] width 624 height 25
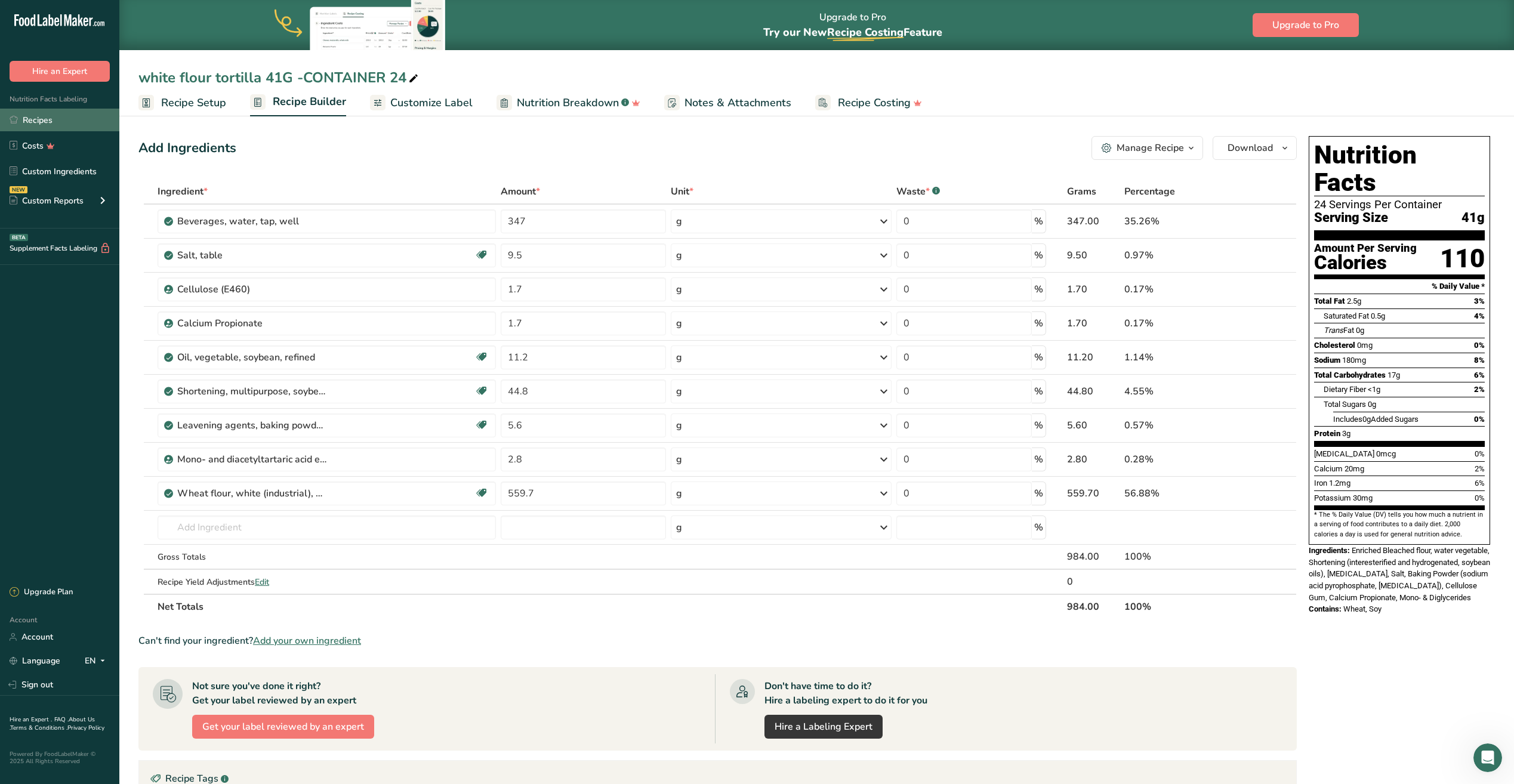
click at [57, 123] on link "Recipes" at bounding box center [60, 120] width 120 height 23
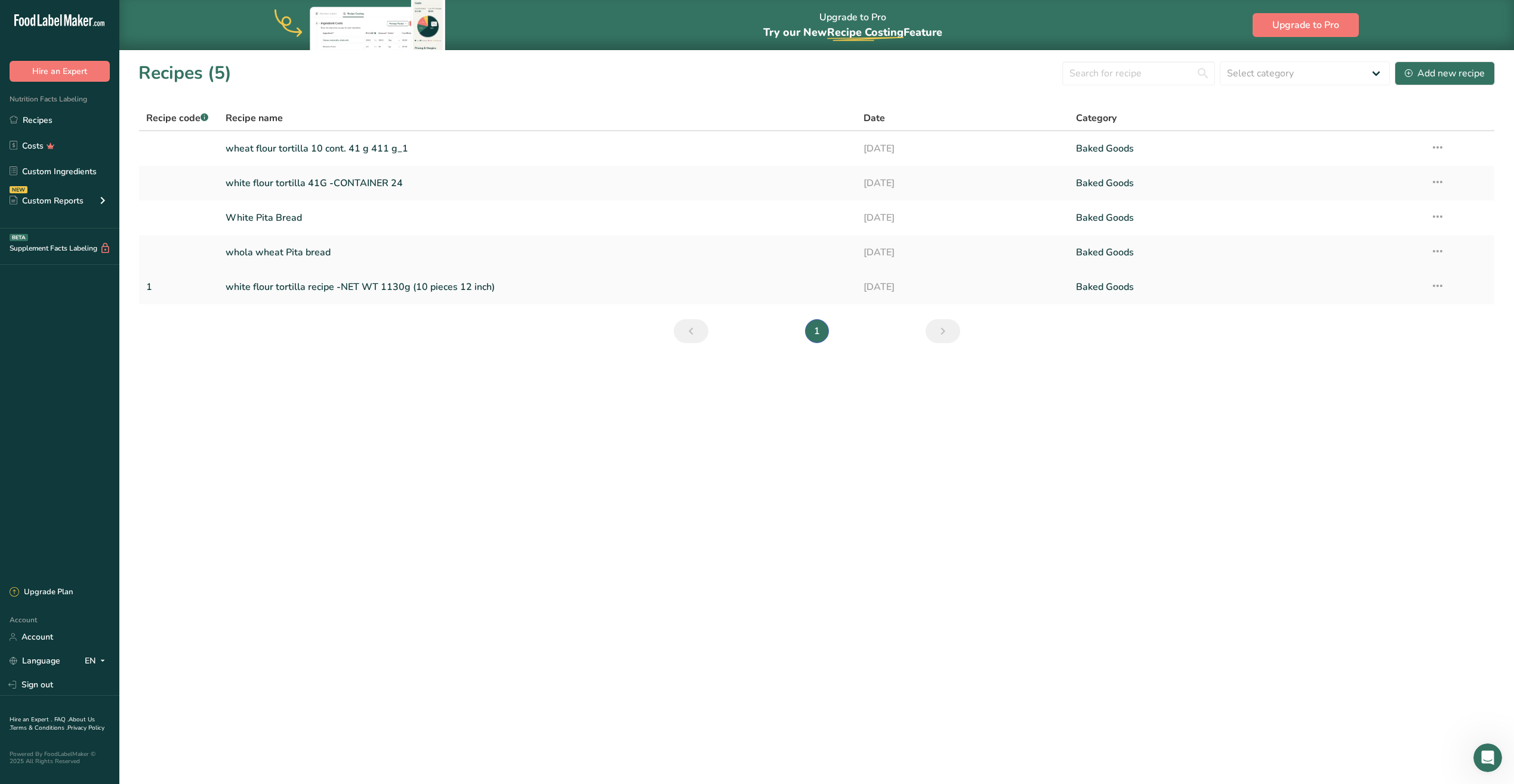
click at [378, 287] on link "white flour tortilla recipe -NET WT 1130g (10 pieces 12 inch)" at bounding box center [537, 287] width 624 height 25
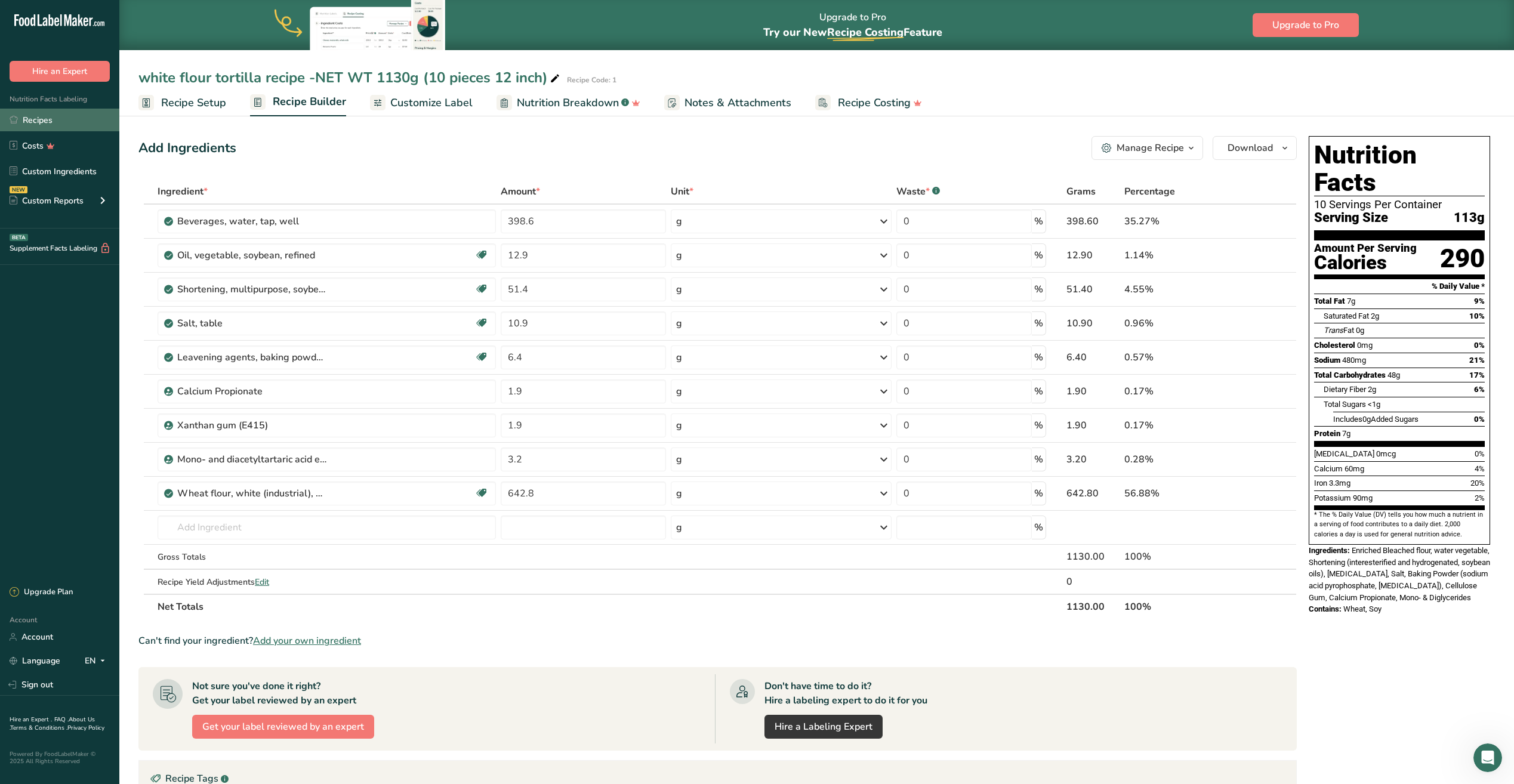
click at [84, 123] on link "Recipes" at bounding box center [60, 120] width 120 height 23
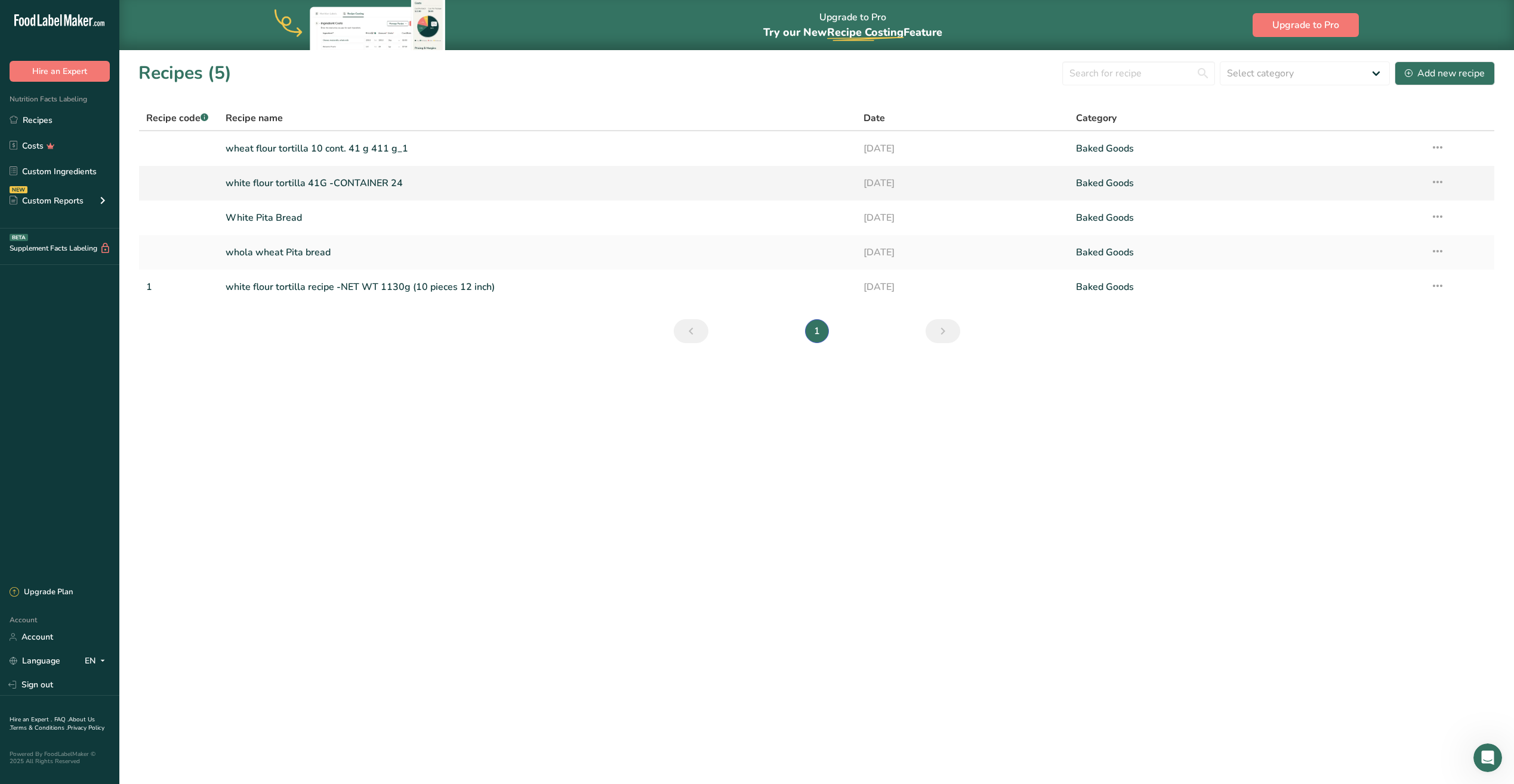
click at [361, 186] on link "white flour tortilla 41G -CONTAINER 24" at bounding box center [537, 183] width 624 height 25
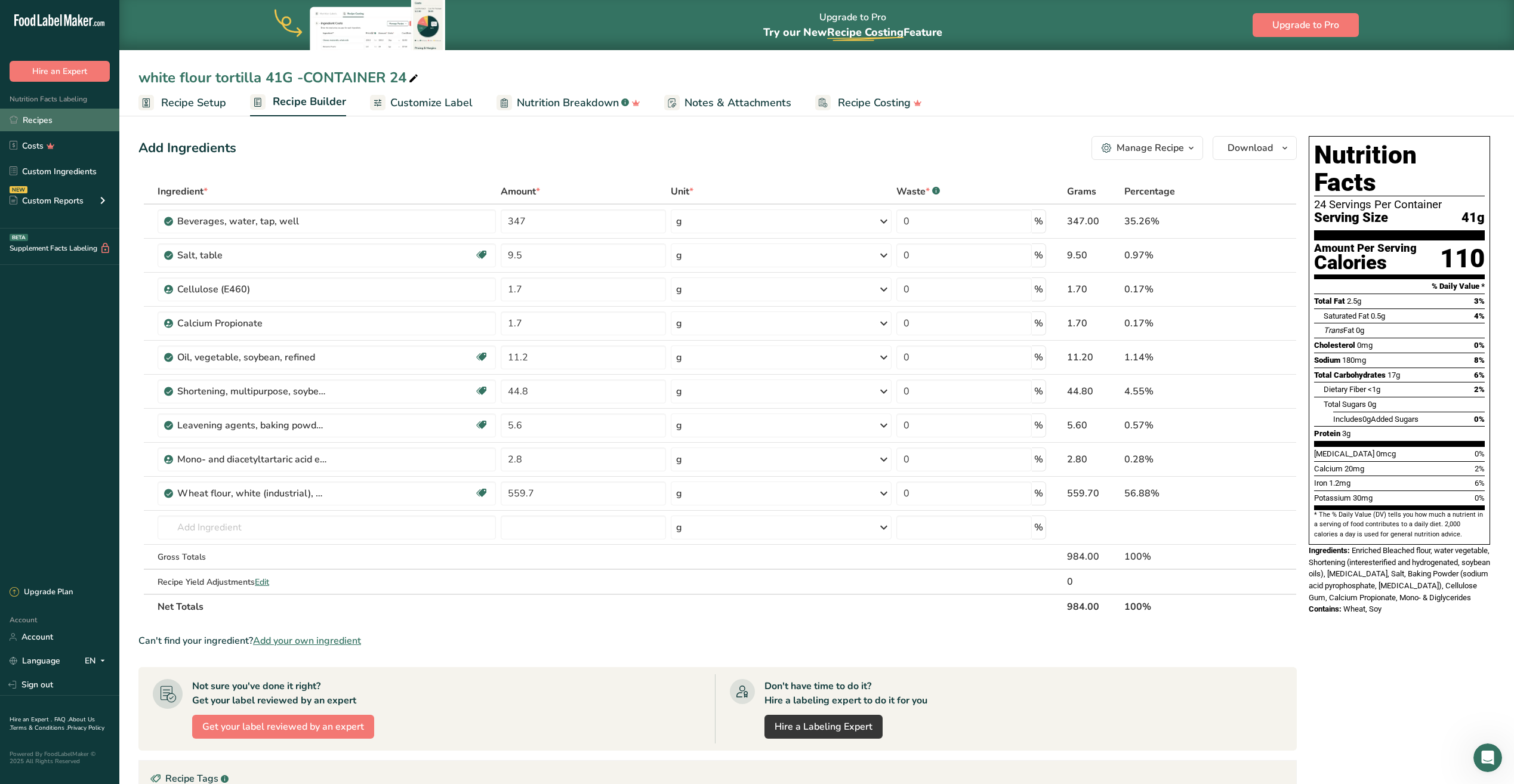
click at [47, 125] on link "Recipes" at bounding box center [60, 120] width 120 height 23
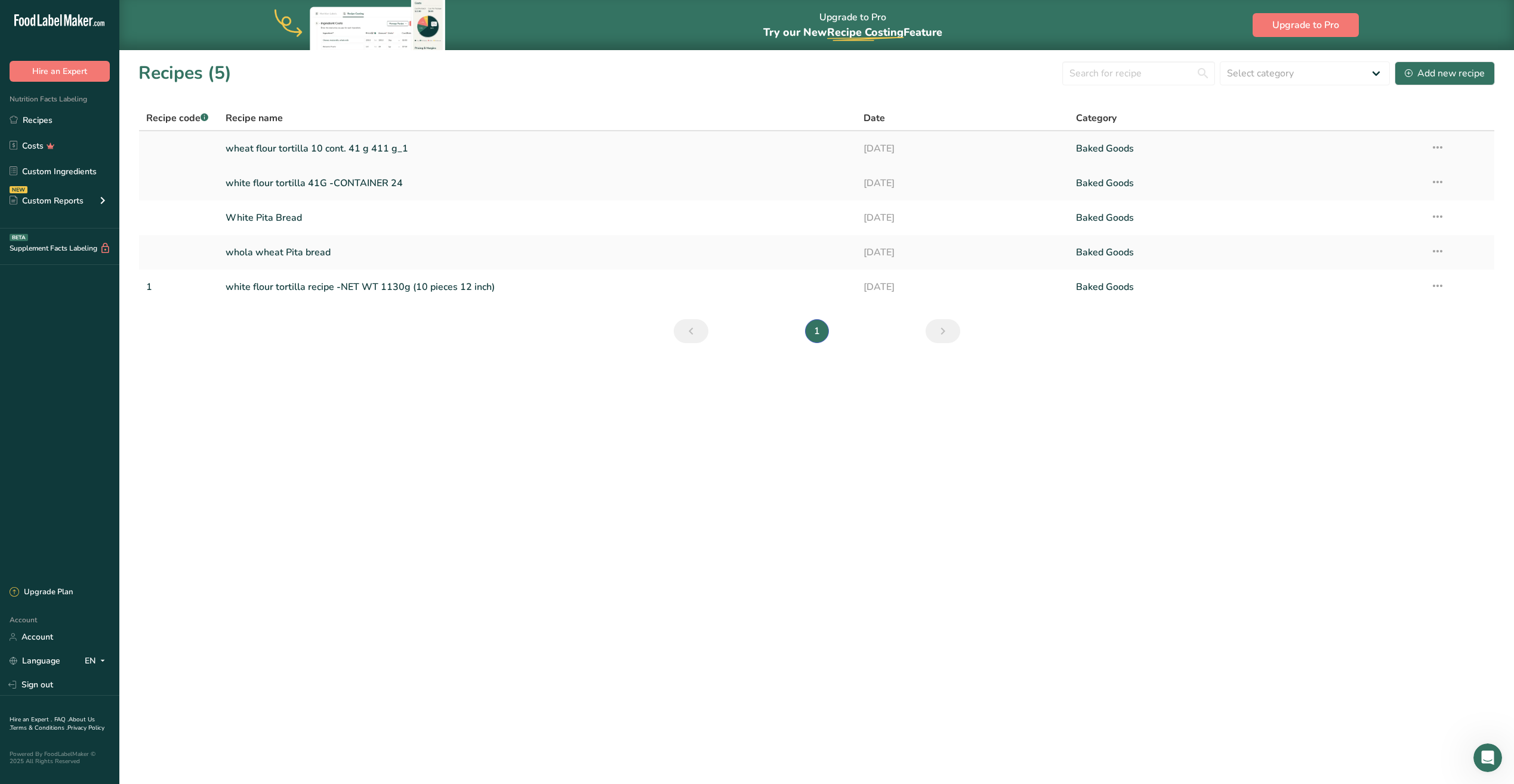
click at [336, 149] on link "wheat flour tortilla 10 cont. 41 g 411 g_1" at bounding box center [537, 149] width 624 height 25
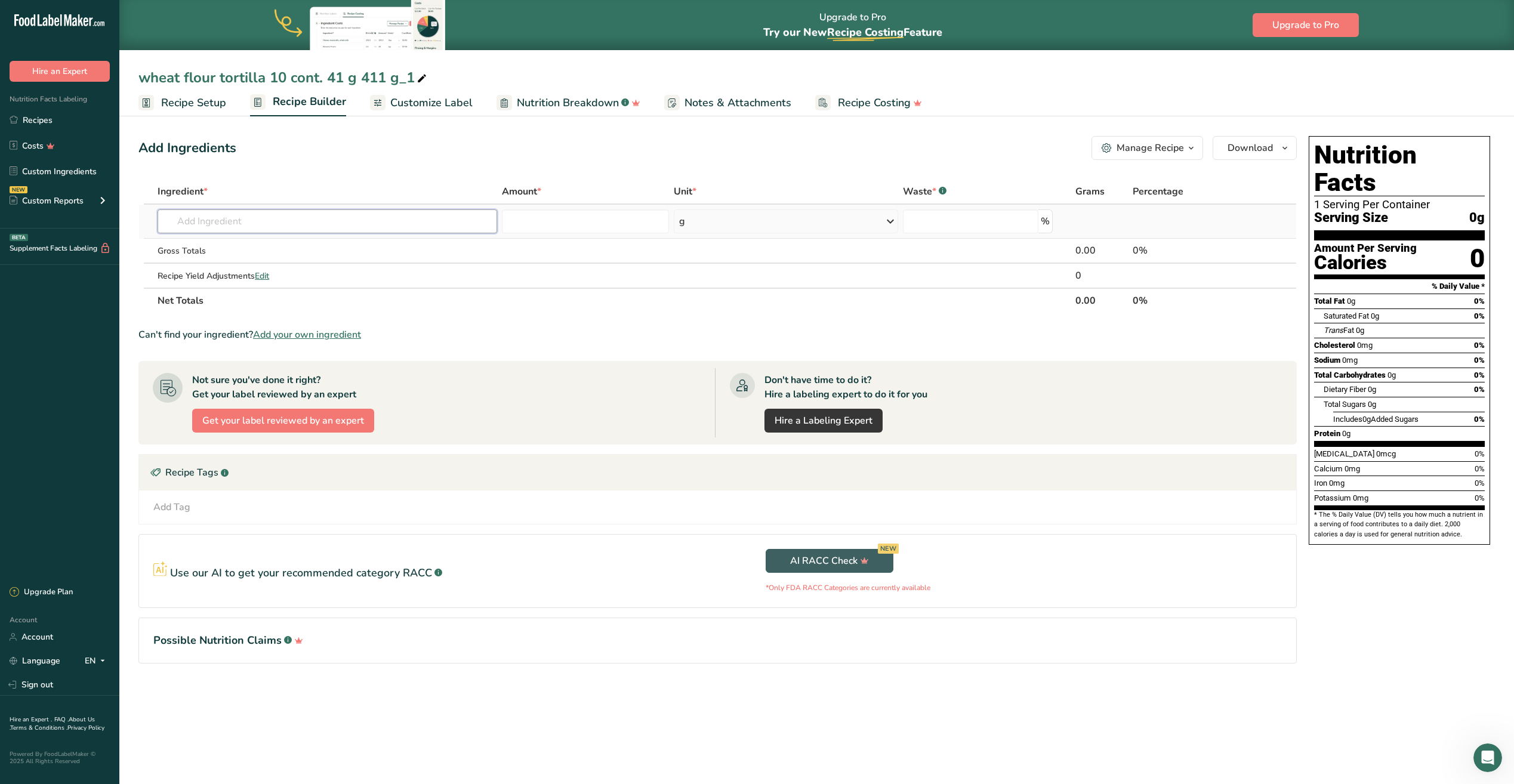
click at [265, 227] on input "text" at bounding box center [327, 221] width 339 height 24
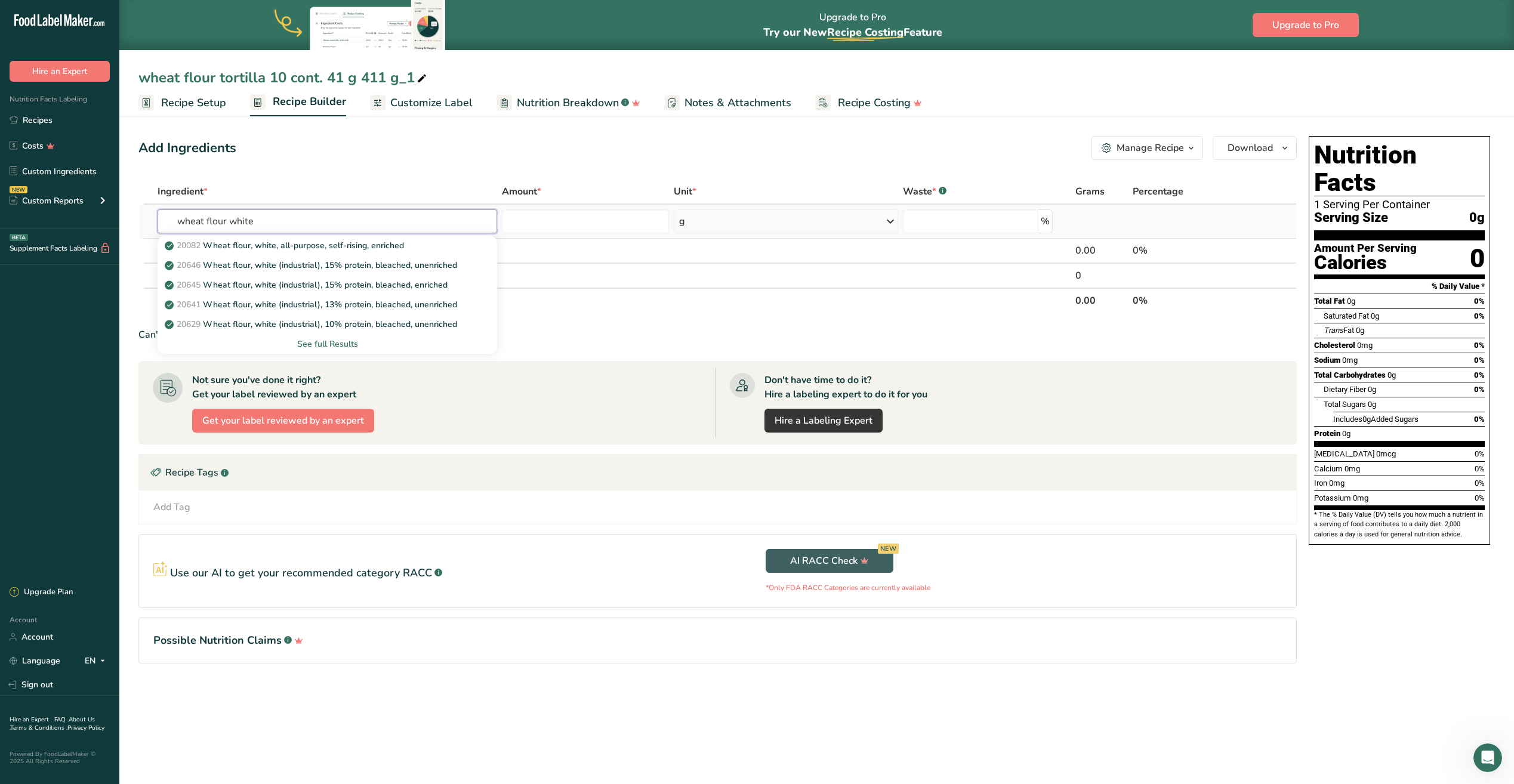
type input "wheat flour white"
click at [317, 346] on div "See full Results" at bounding box center [327, 344] width 320 height 13
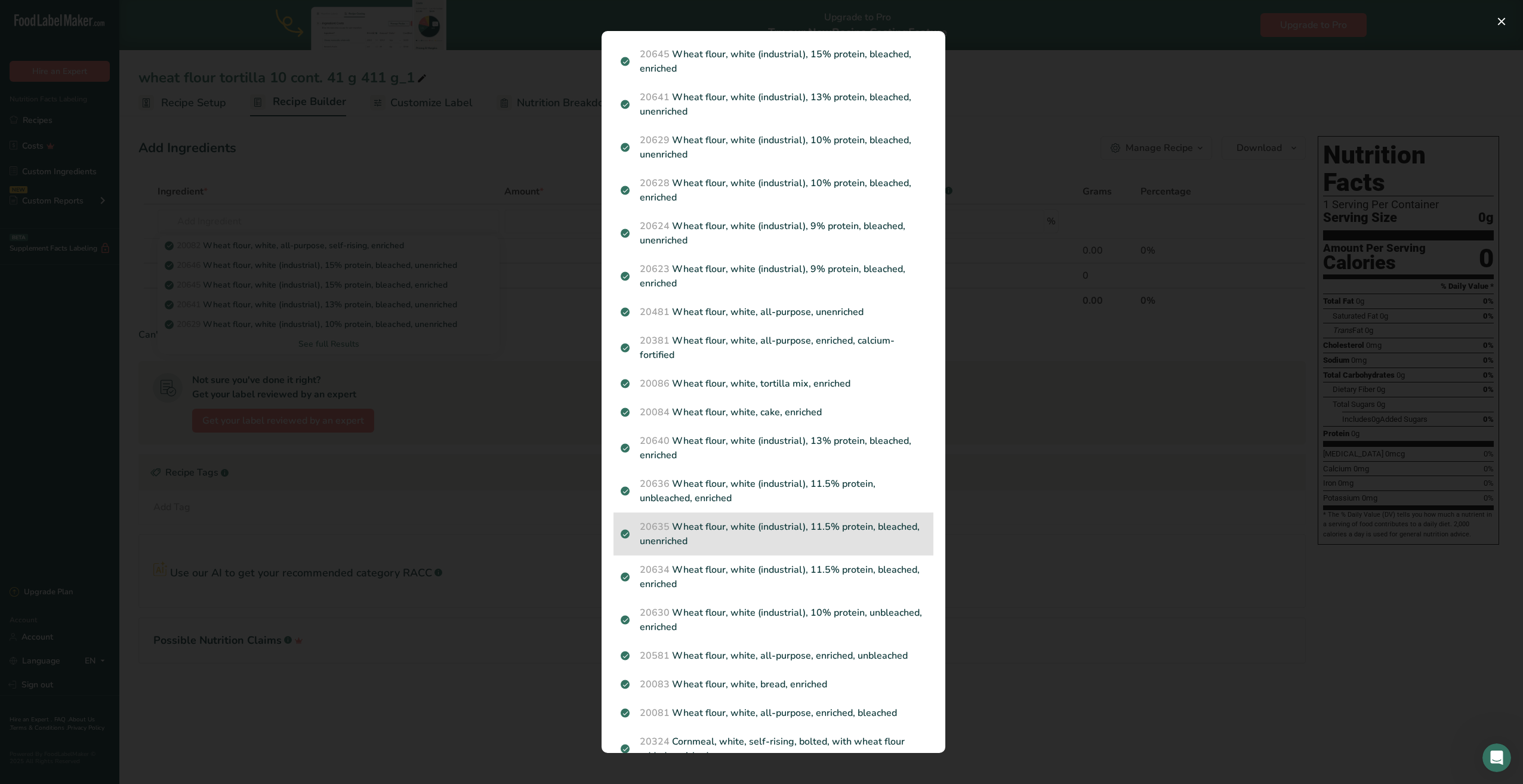
scroll to position [120, 0]
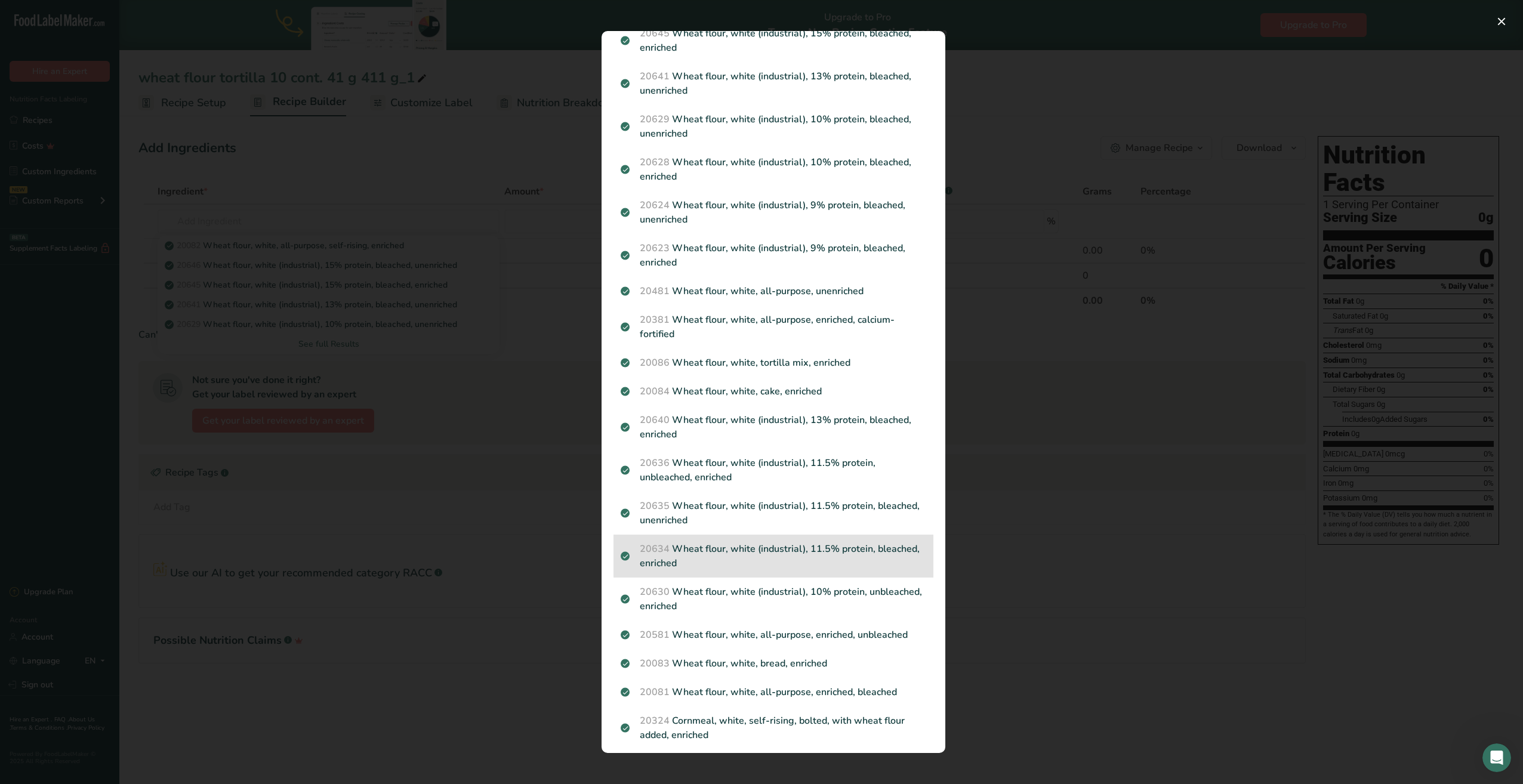
click at [706, 556] on p "20634 Wheat flour, white (industrial), 11.5% protein, bleached, enriched" at bounding box center [773, 556] width 306 height 28
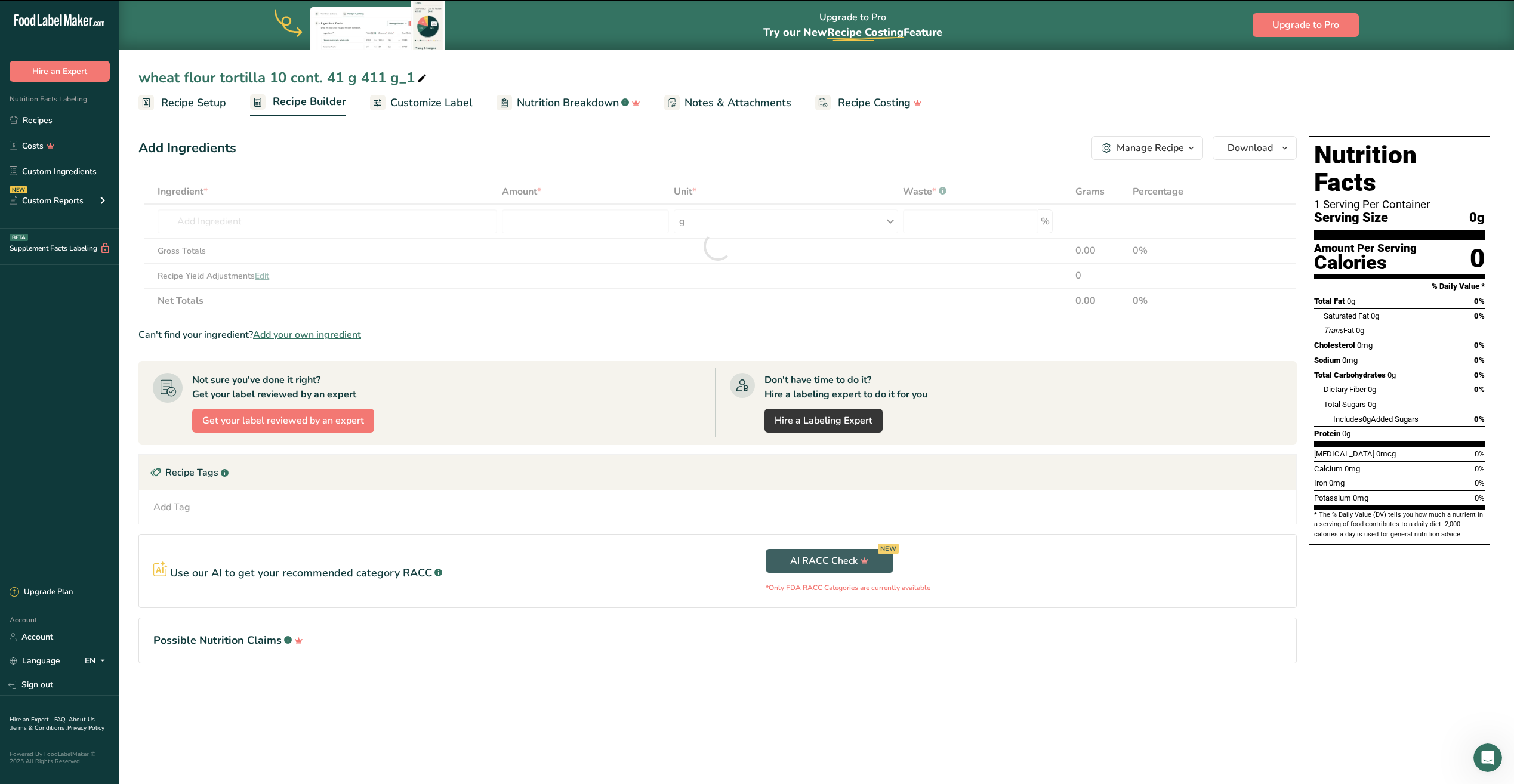
type input "0"
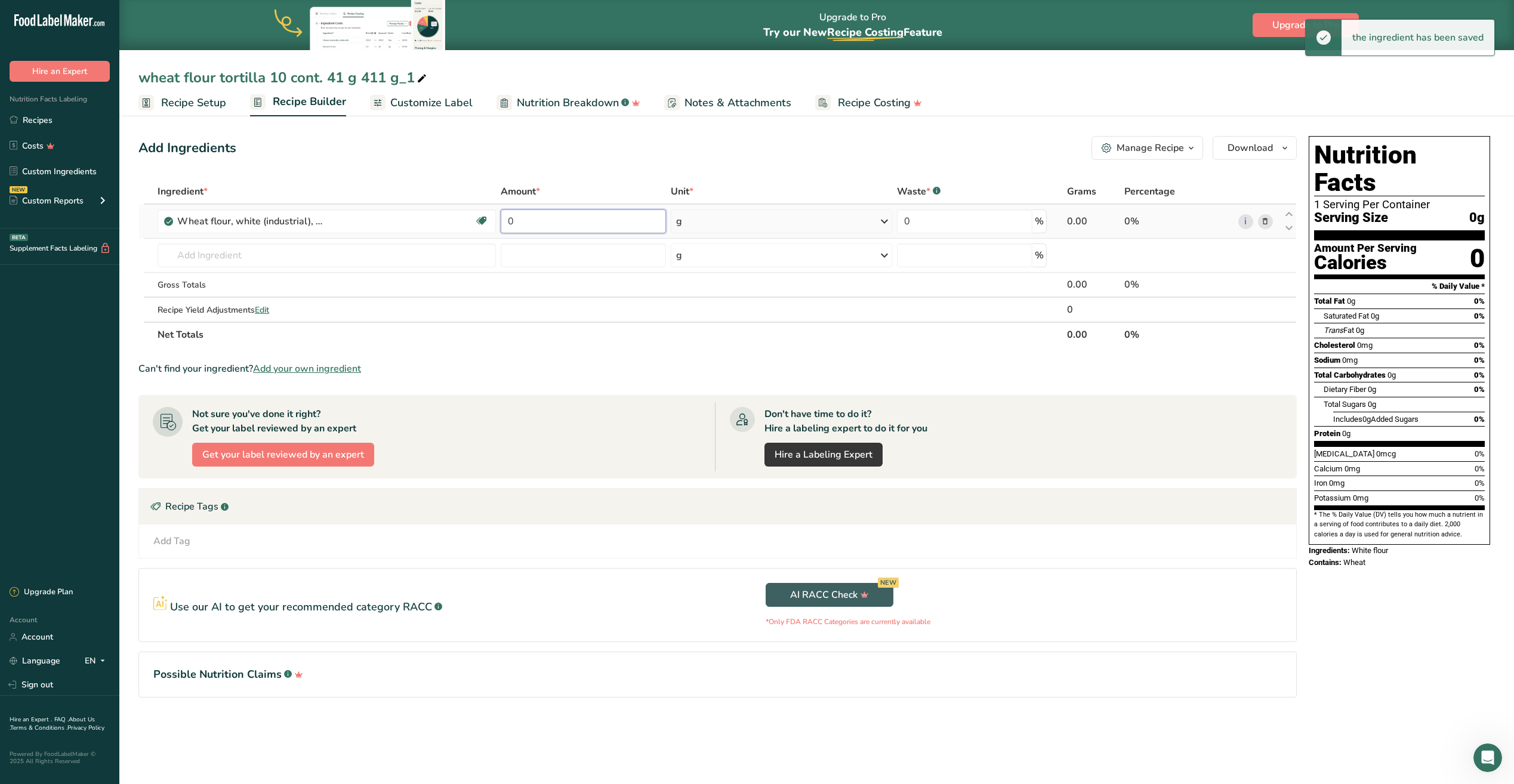
click at [555, 216] on input "0" at bounding box center [583, 221] width 165 height 24
type input "233.20"
click at [290, 257] on div "Ingredient * Amount * Unit * Waste * .a-a{fill:#347362;}.b-a{fill:#fff;} Grams …" at bounding box center [717, 263] width 1158 height 168
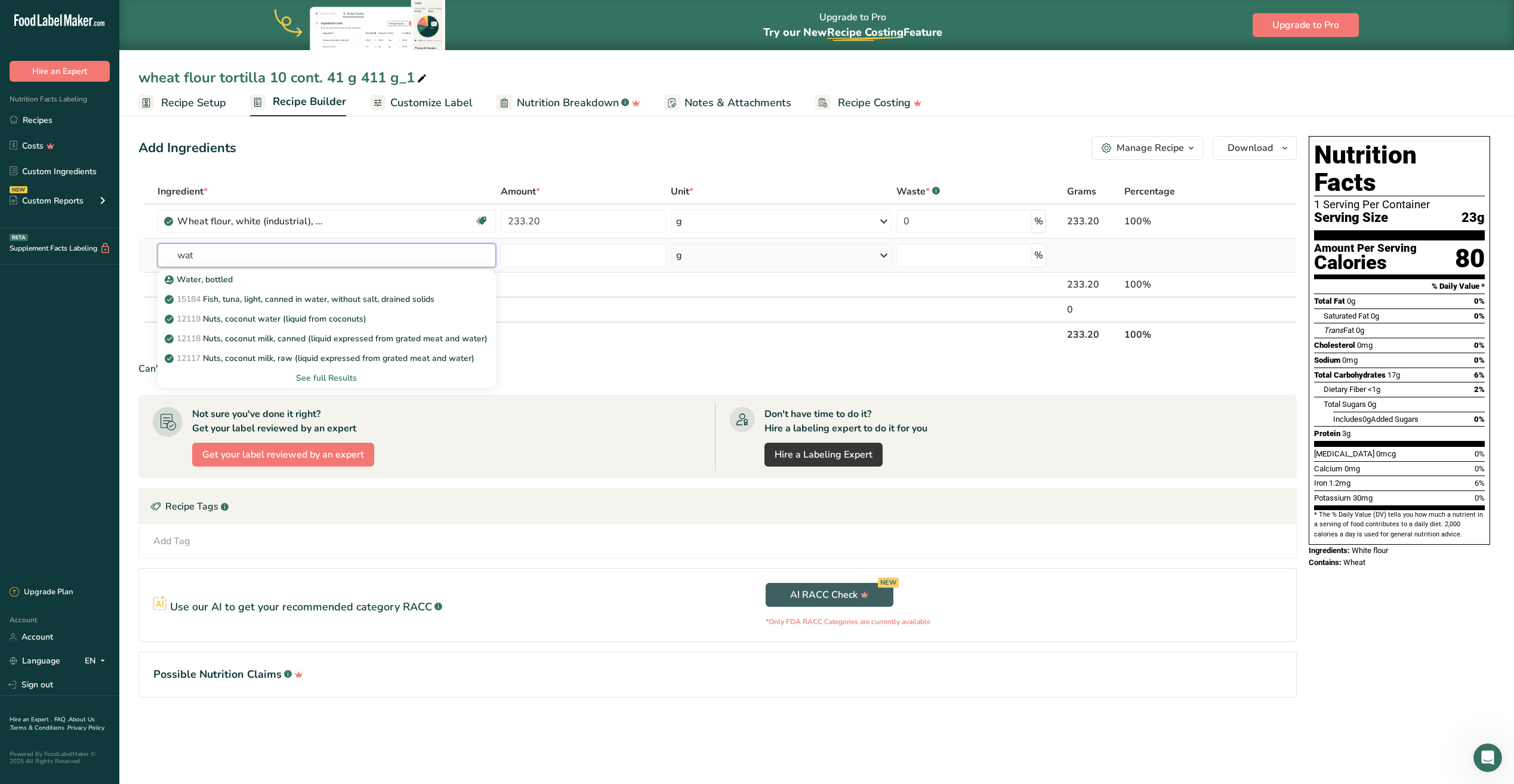
type input "wat"
click at [316, 377] on div "See full Results" at bounding box center [326, 378] width 319 height 13
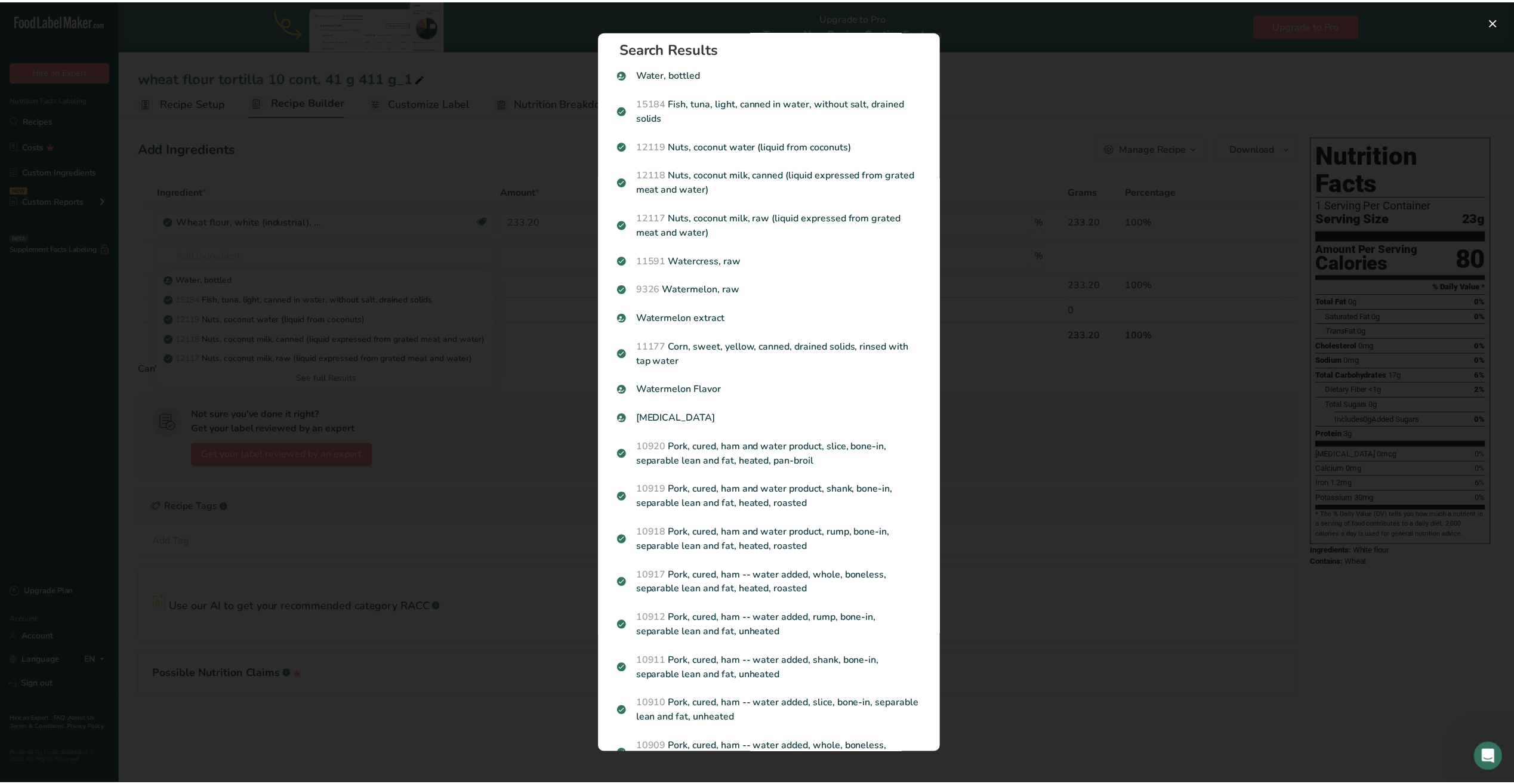
scroll to position [0, 0]
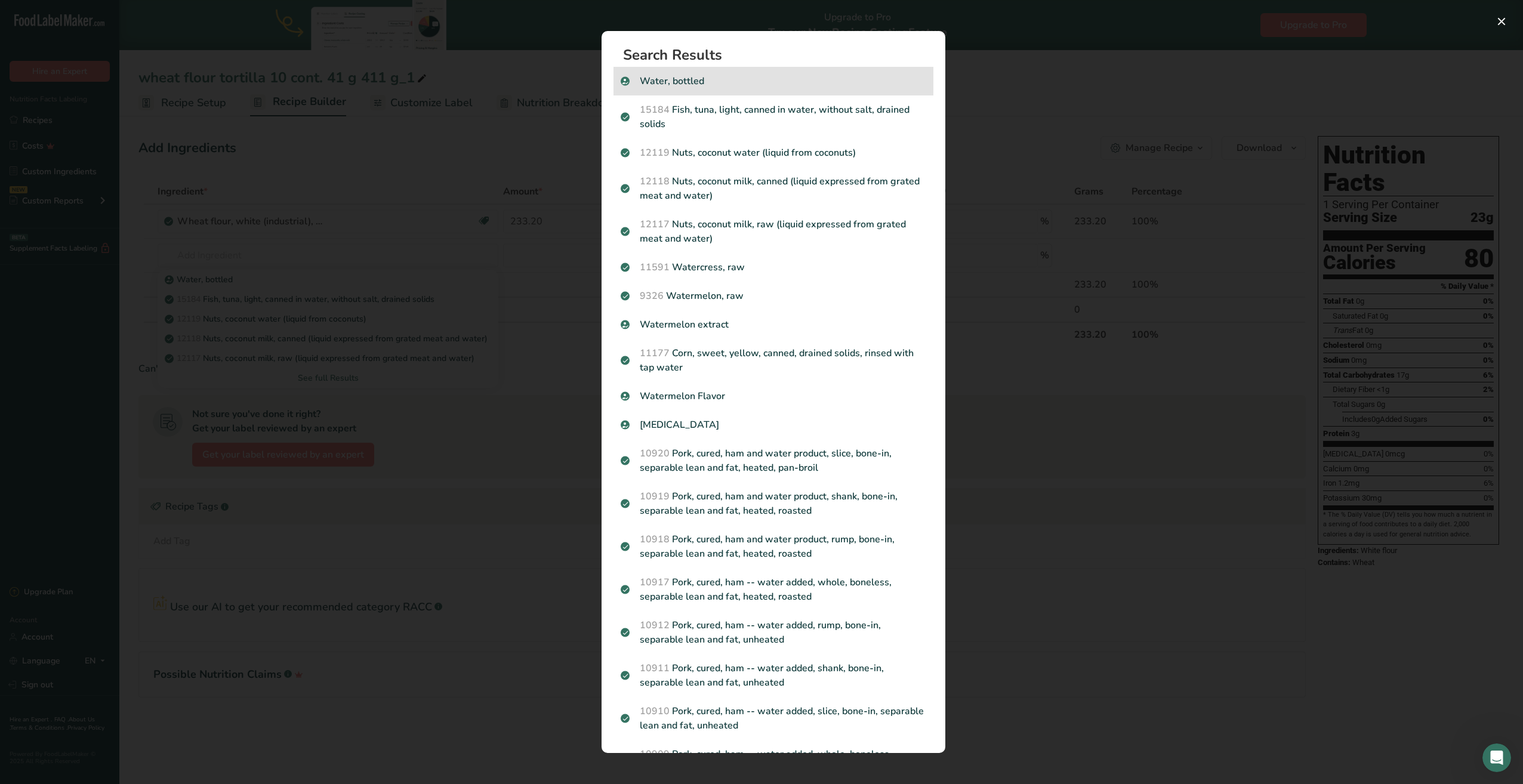
click at [686, 79] on p "Water, bottled" at bounding box center [773, 81] width 306 height 14
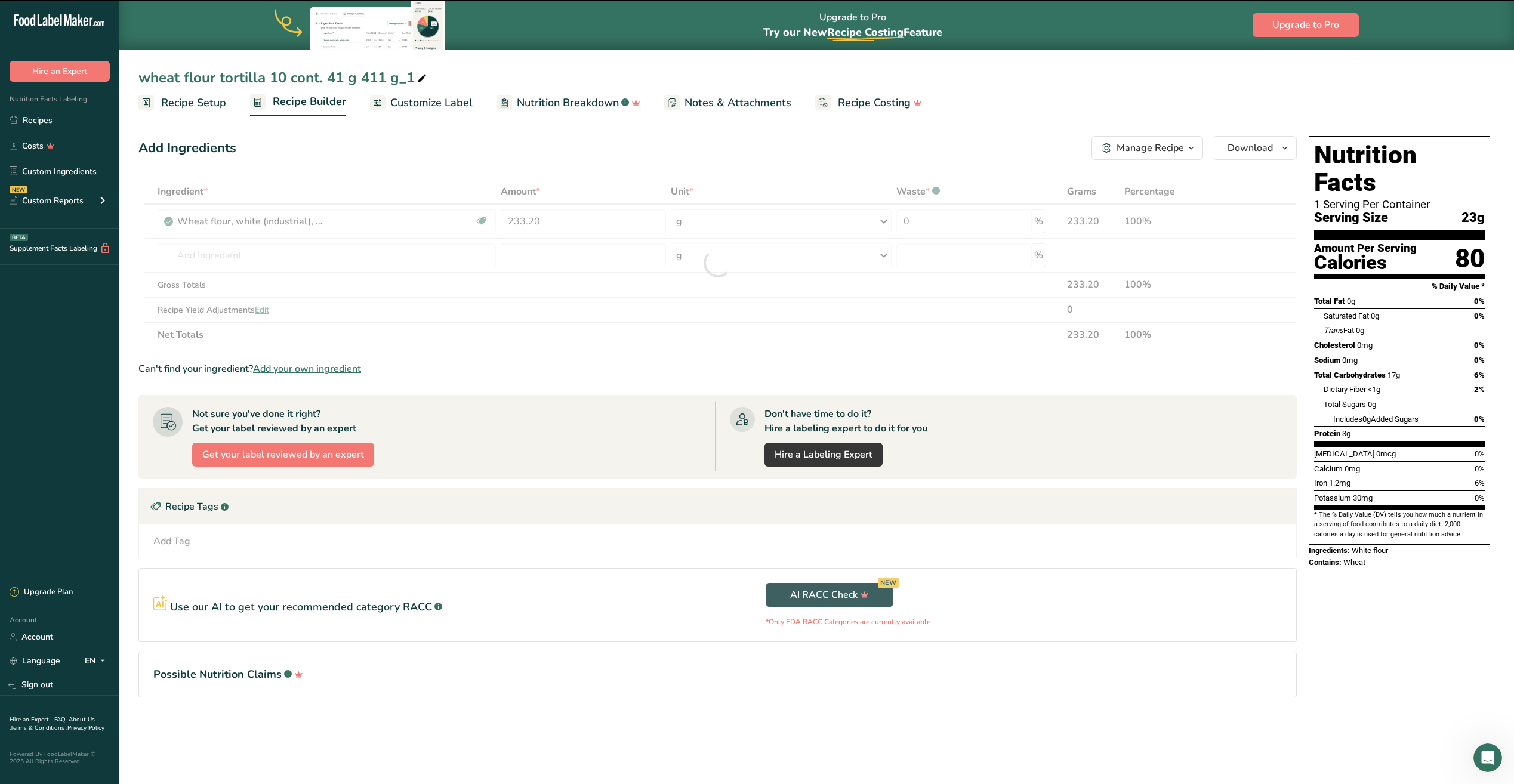
type input "0"
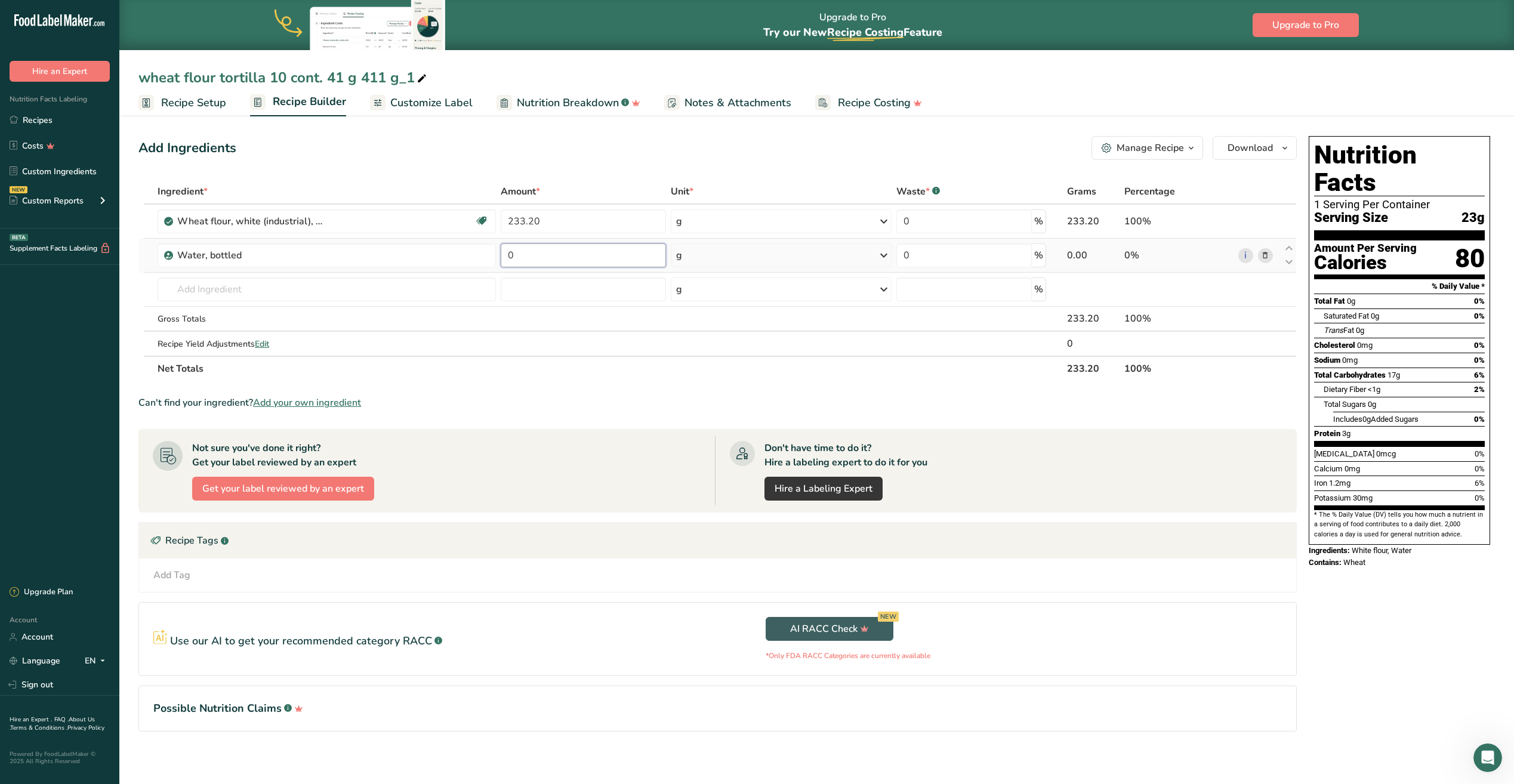
click at [516, 257] on input "0" at bounding box center [583, 255] width 165 height 24
type input "144.50"
click at [279, 297] on div "Ingredient * Amount * Unit * Waste * .a-a{fill:#347362;}.b-a{fill:#fff;} Grams …" at bounding box center [717, 279] width 1158 height 202
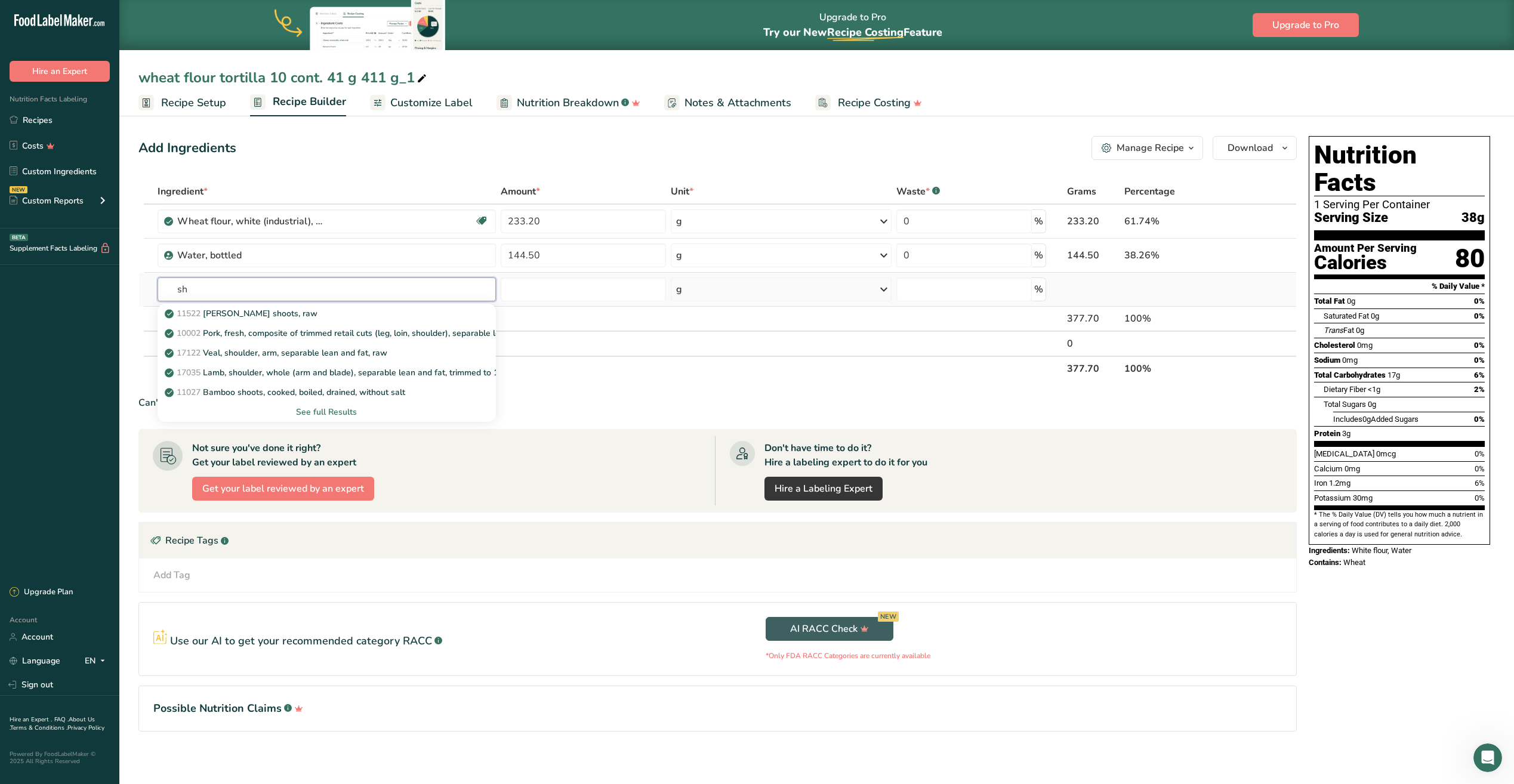
type input "s"
type input "vegetable short"
click at [319, 412] on div "See full Results" at bounding box center [326, 412] width 319 height 13
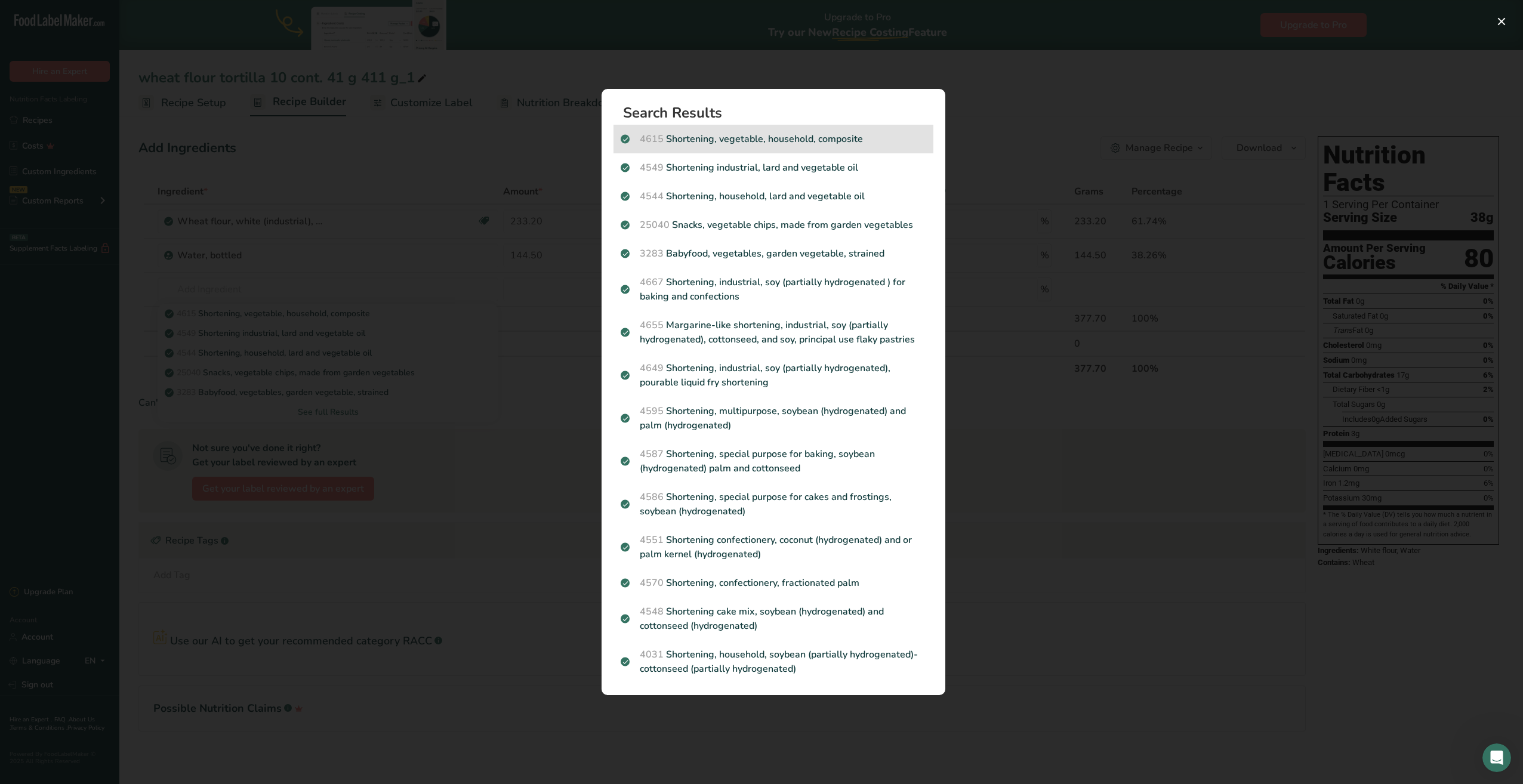
click at [736, 144] on p "4615 Shortening, vegetable, household, composite" at bounding box center [773, 139] width 306 height 14
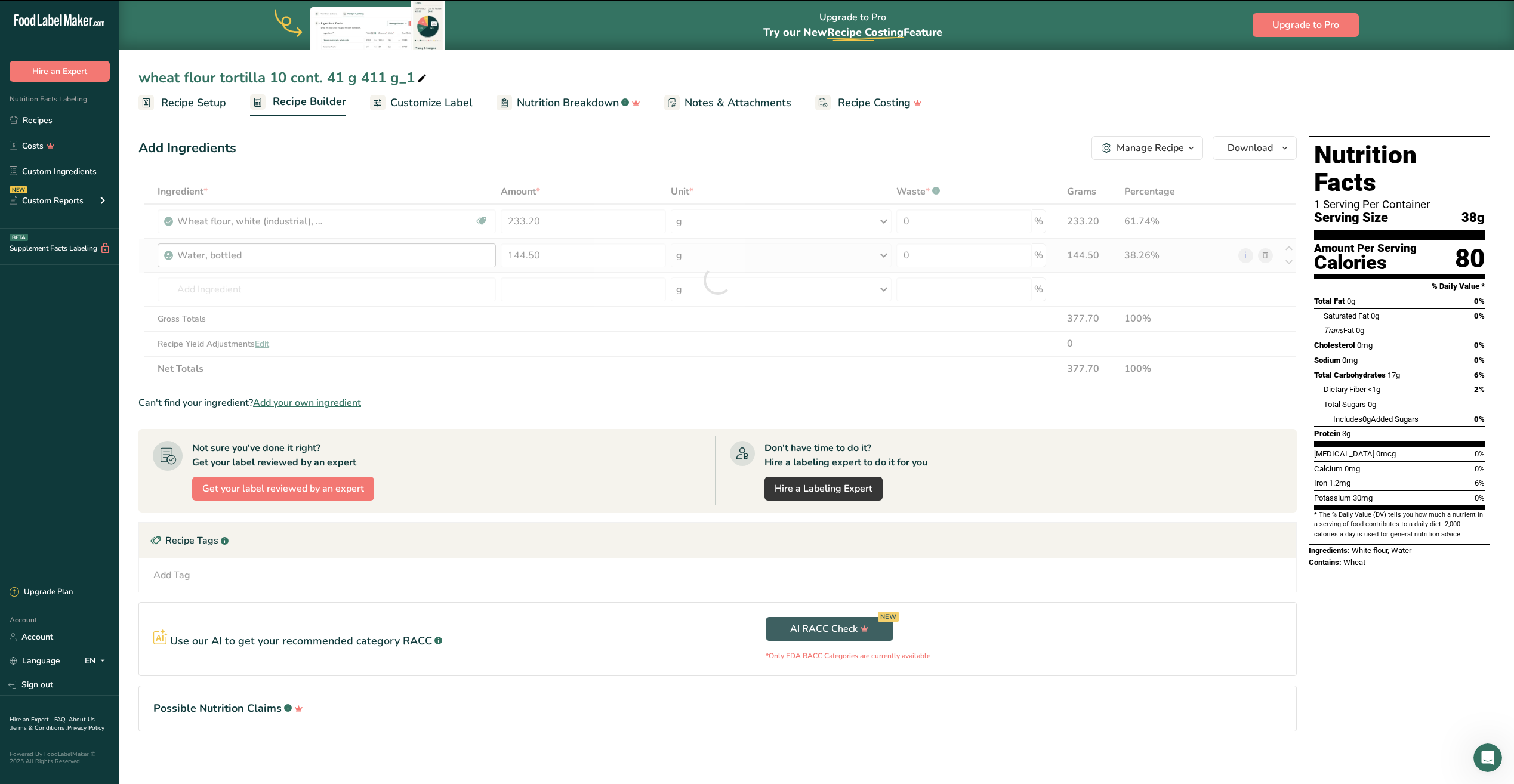
type input "0"
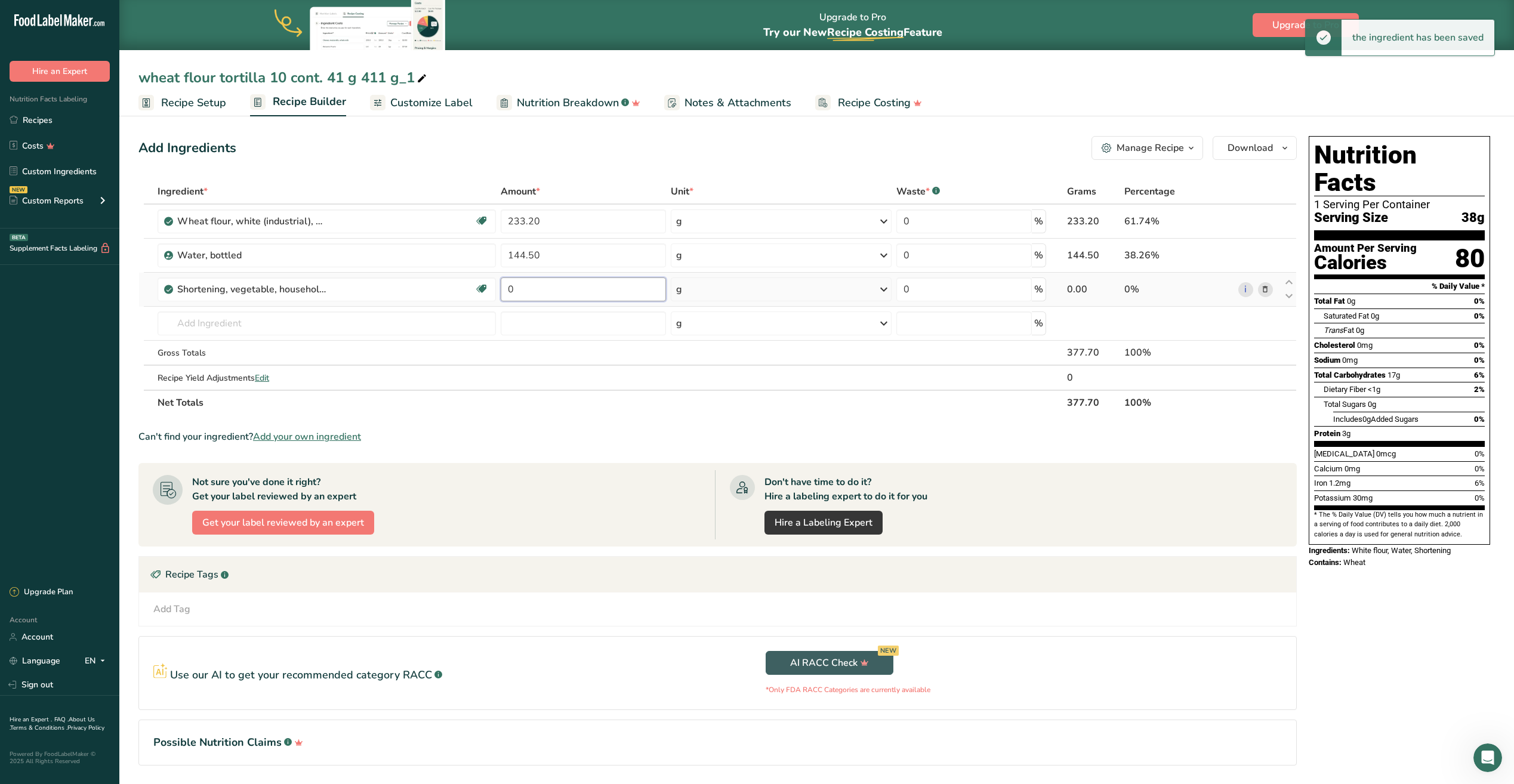
click at [522, 287] on input "0" at bounding box center [583, 289] width 165 height 24
type input "18.70"
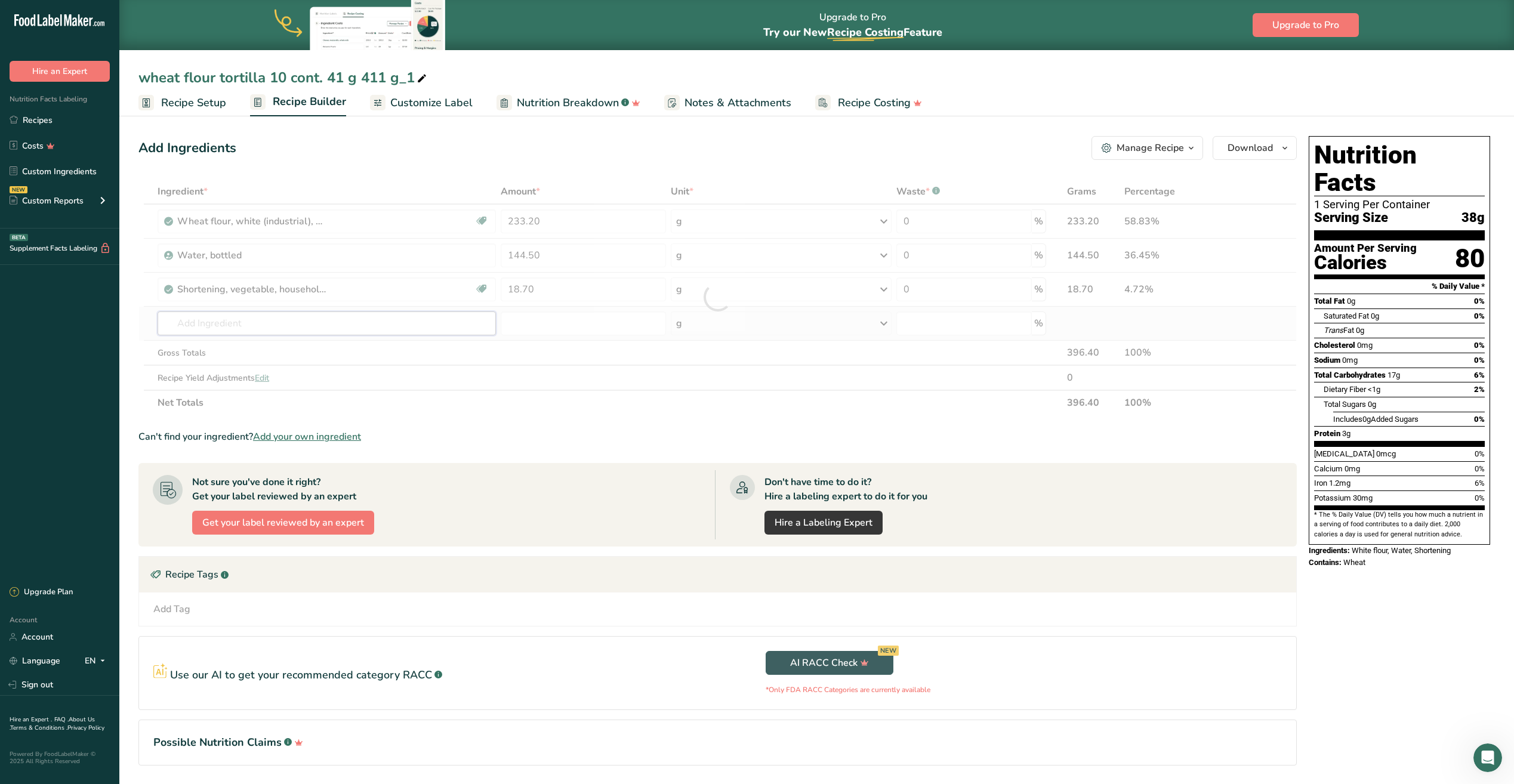
click at [233, 327] on div "Ingredient * Amount * Unit * Waste * .a-a{fill:#347362;}.b-a{fill:#fff;} Grams …" at bounding box center [717, 297] width 1158 height 236
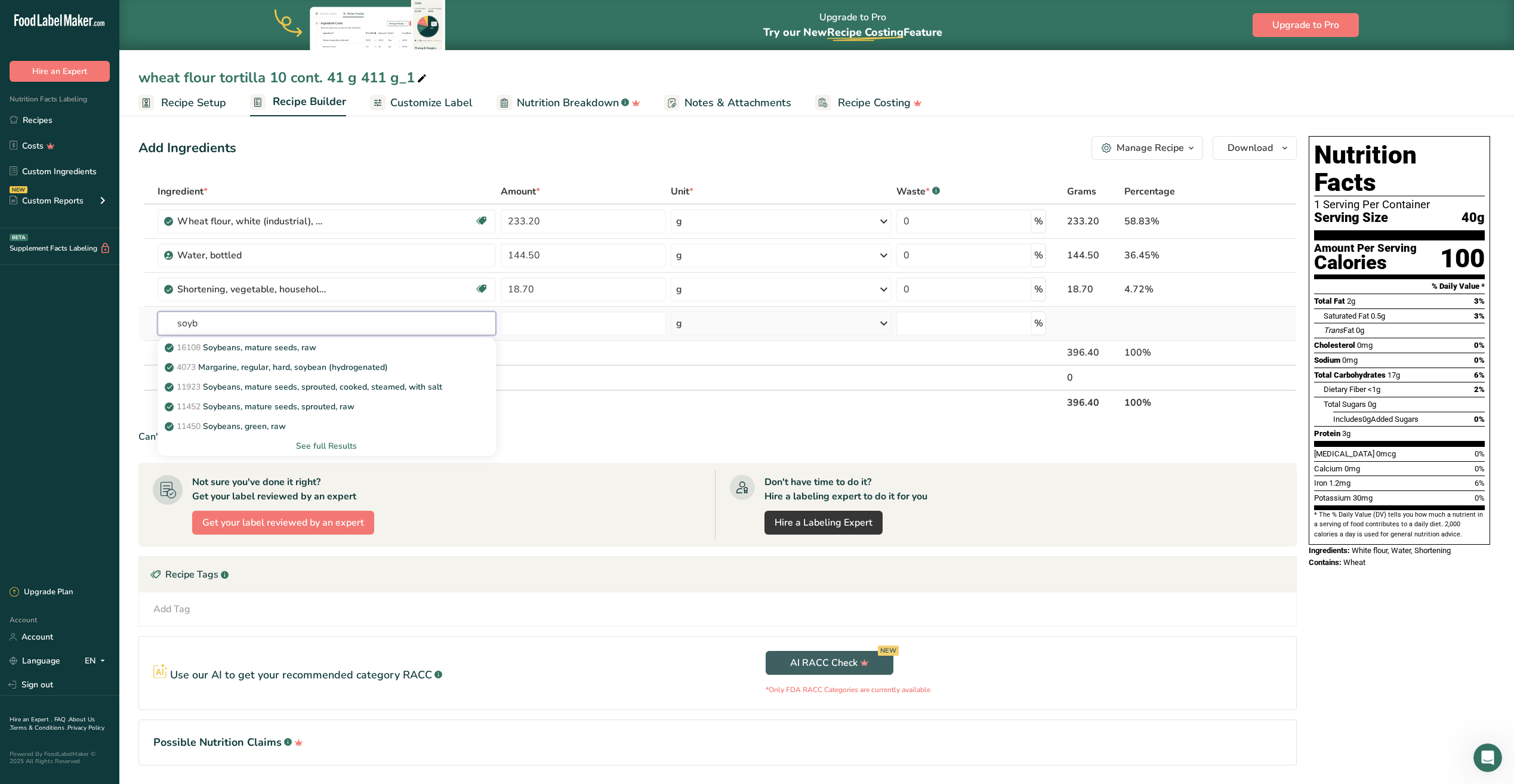
type input "soyb"
click at [305, 443] on div "See full Results" at bounding box center [326, 446] width 319 height 13
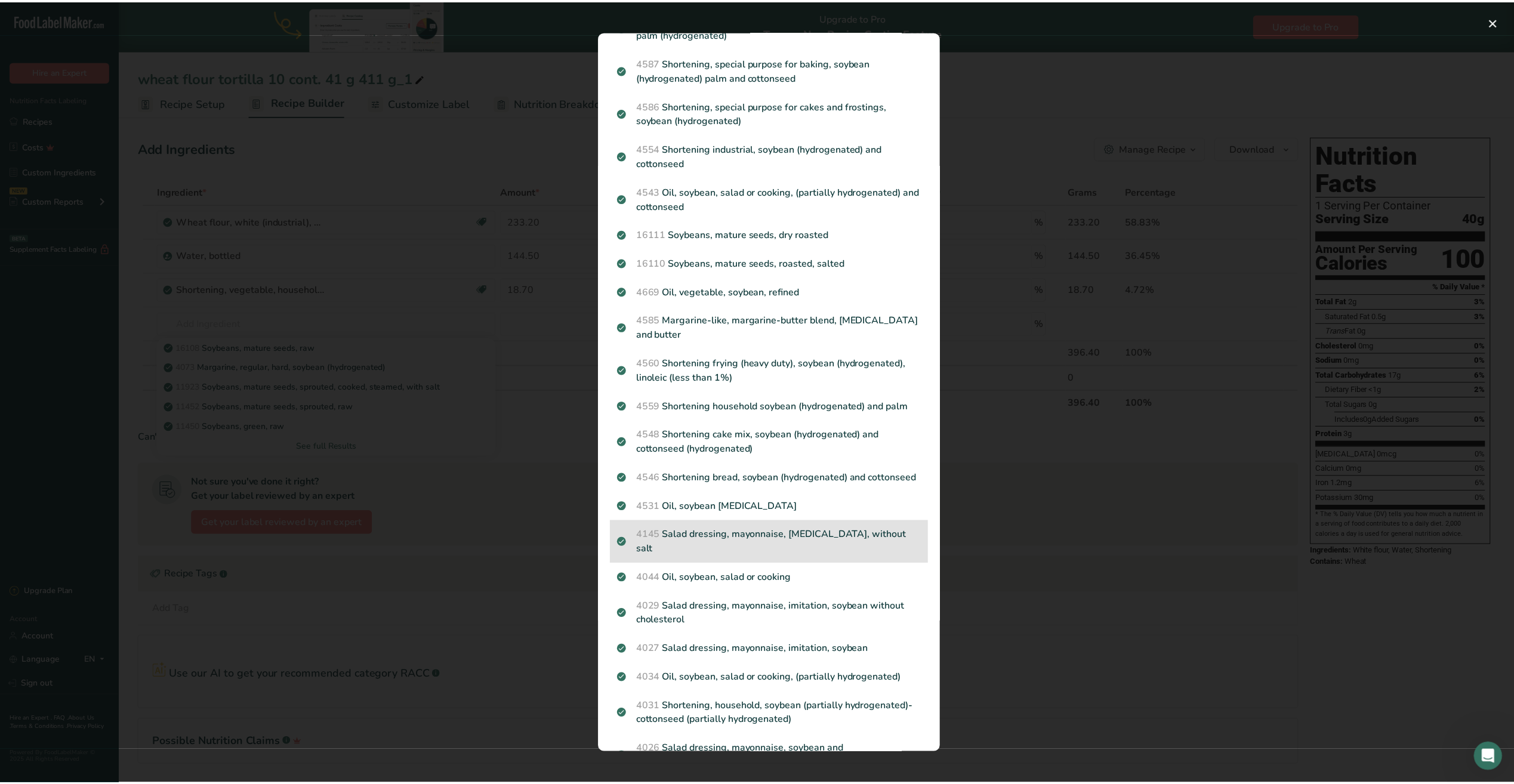
scroll to position [298, 0]
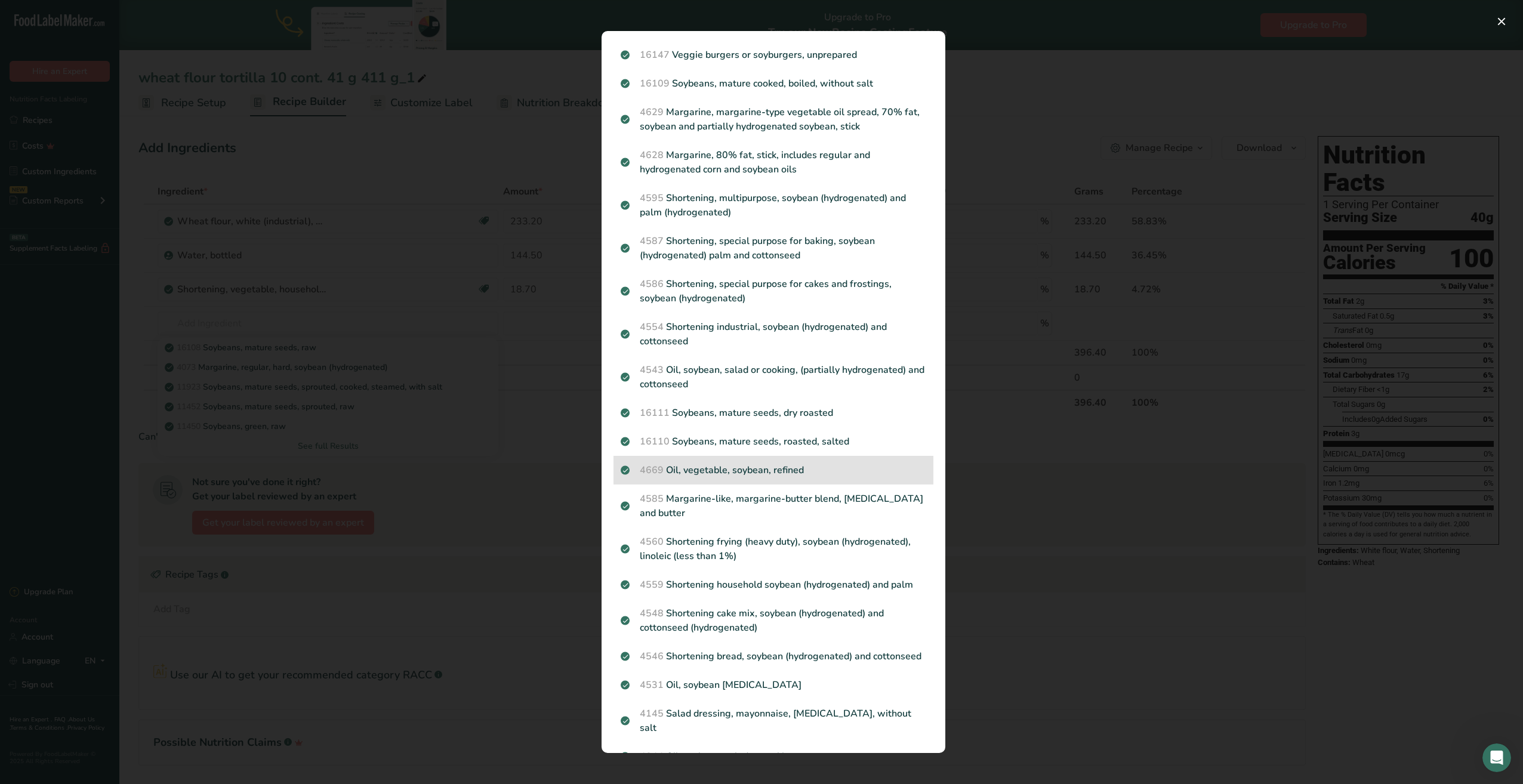
click at [731, 473] on p "4669 Oil, vegetable, soybean, refined" at bounding box center [773, 470] width 306 height 14
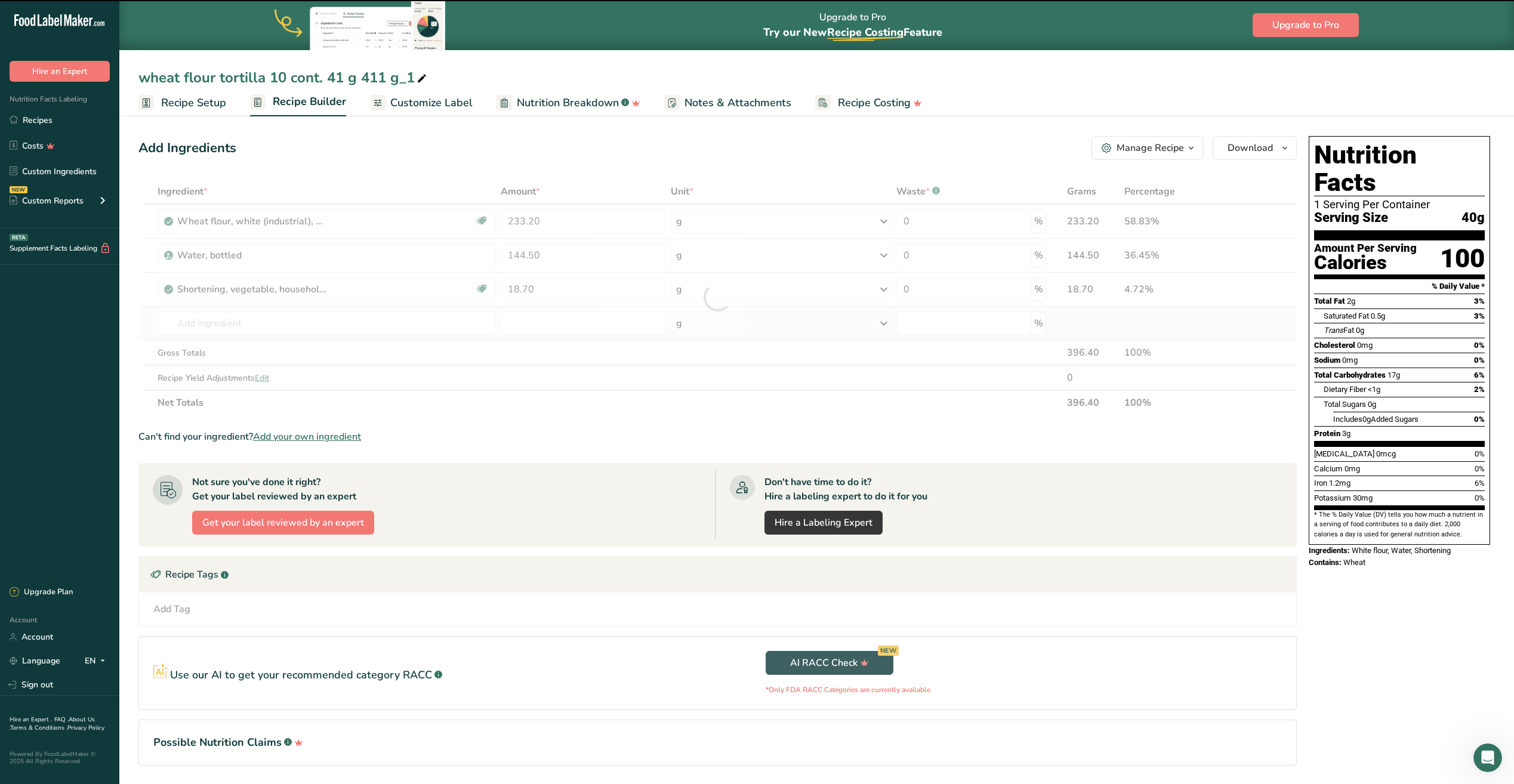
type input "0"
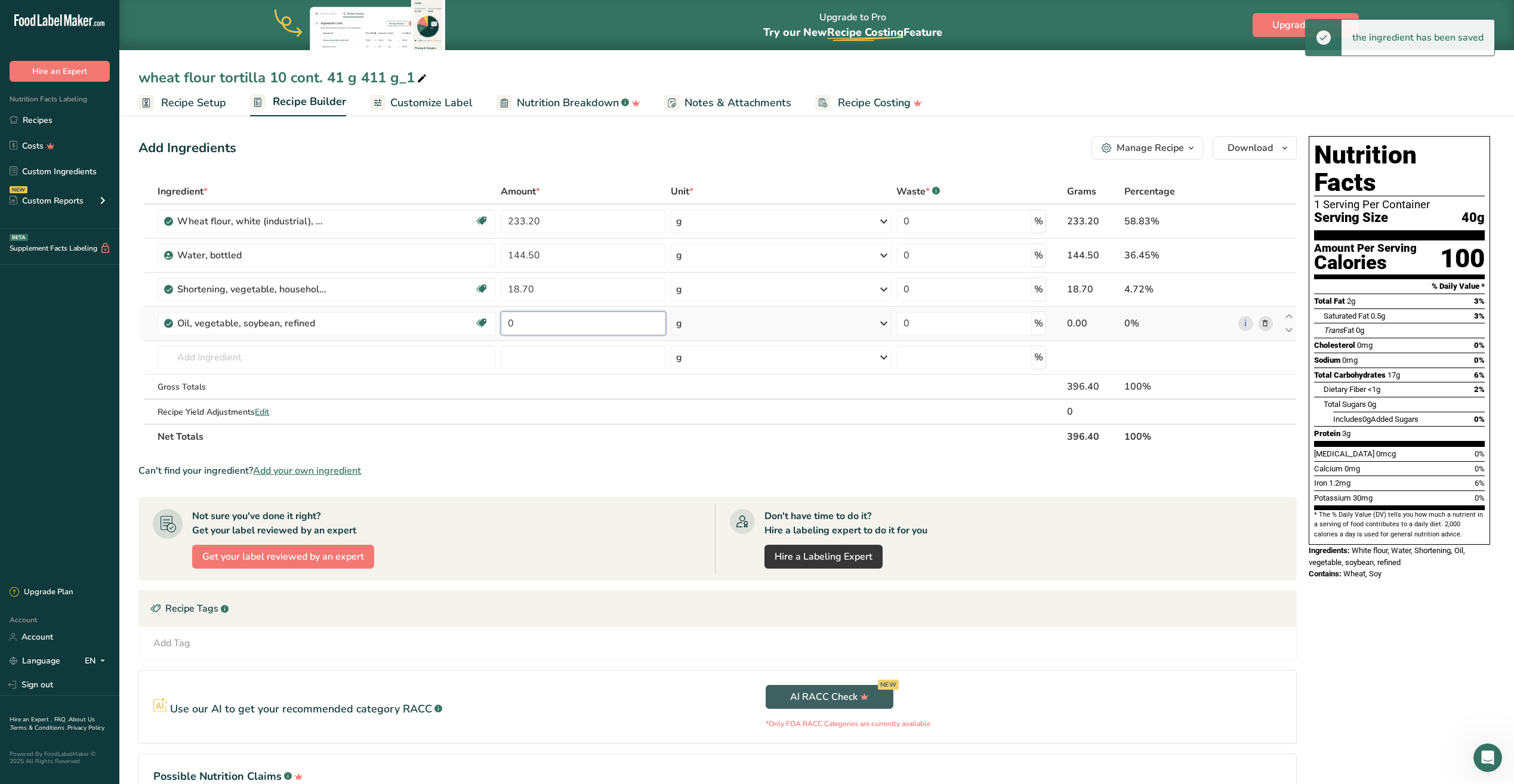
click at [541, 316] on input "0" at bounding box center [583, 324] width 165 height 24
type input "4.70"
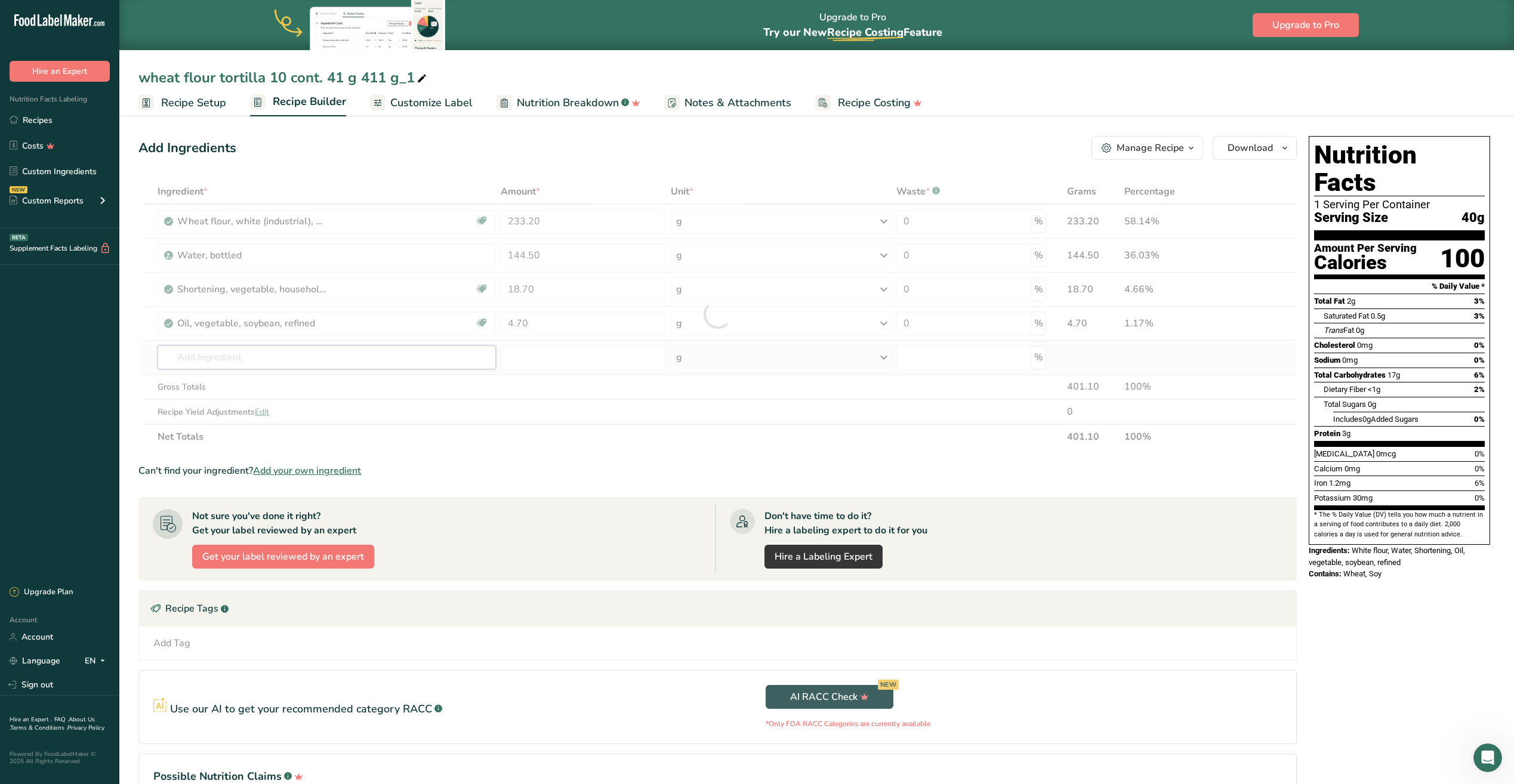
click at [298, 364] on div "Ingredient * Amount * Unit * Waste * .a-a{fill:#347362;}.b-a{fill:#fff;} Grams …" at bounding box center [717, 313] width 1158 height 270
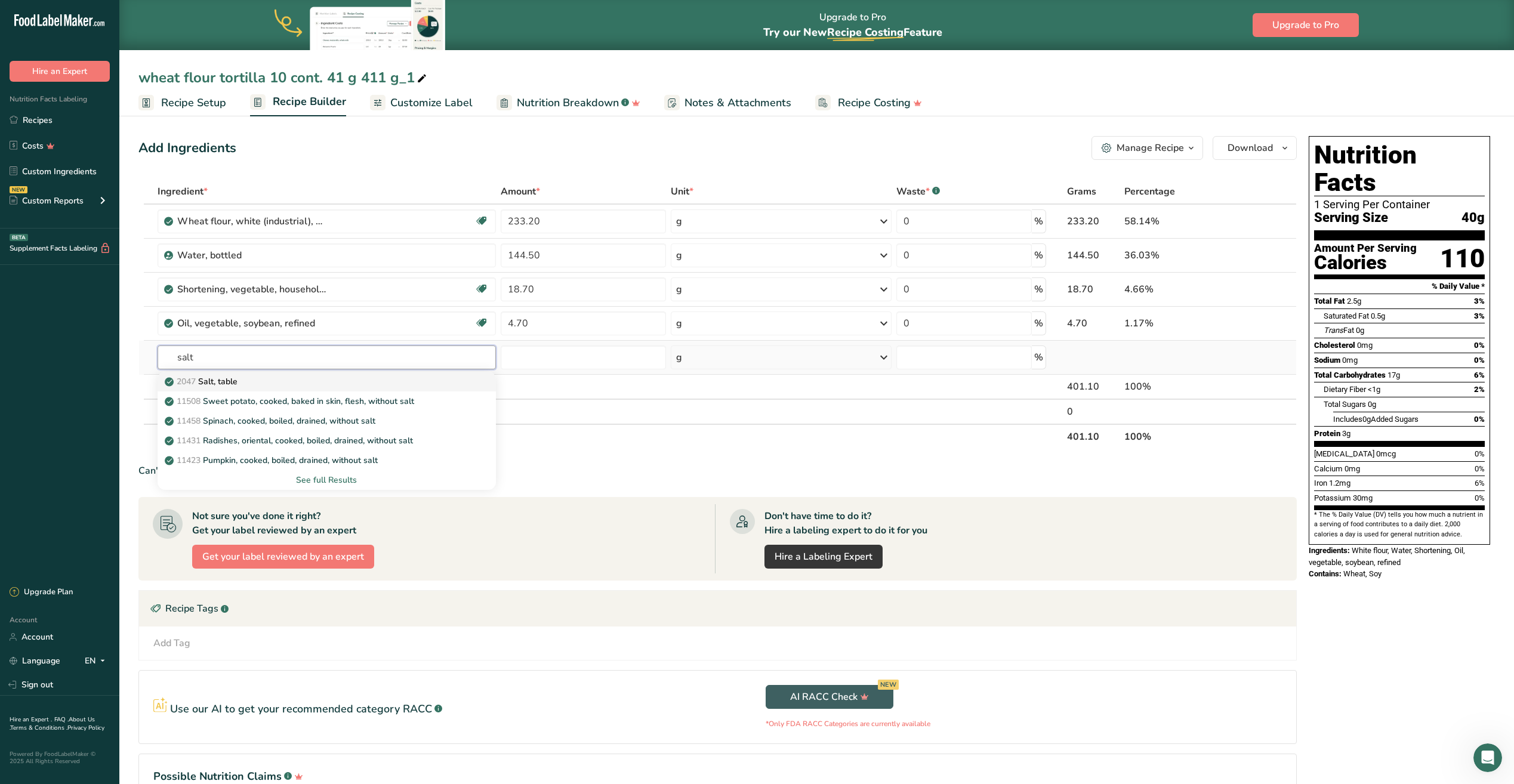
type input "salt"
click at [232, 377] on p "2047 Salt, table" at bounding box center [202, 382] width 70 height 13
type input "Salt, table"
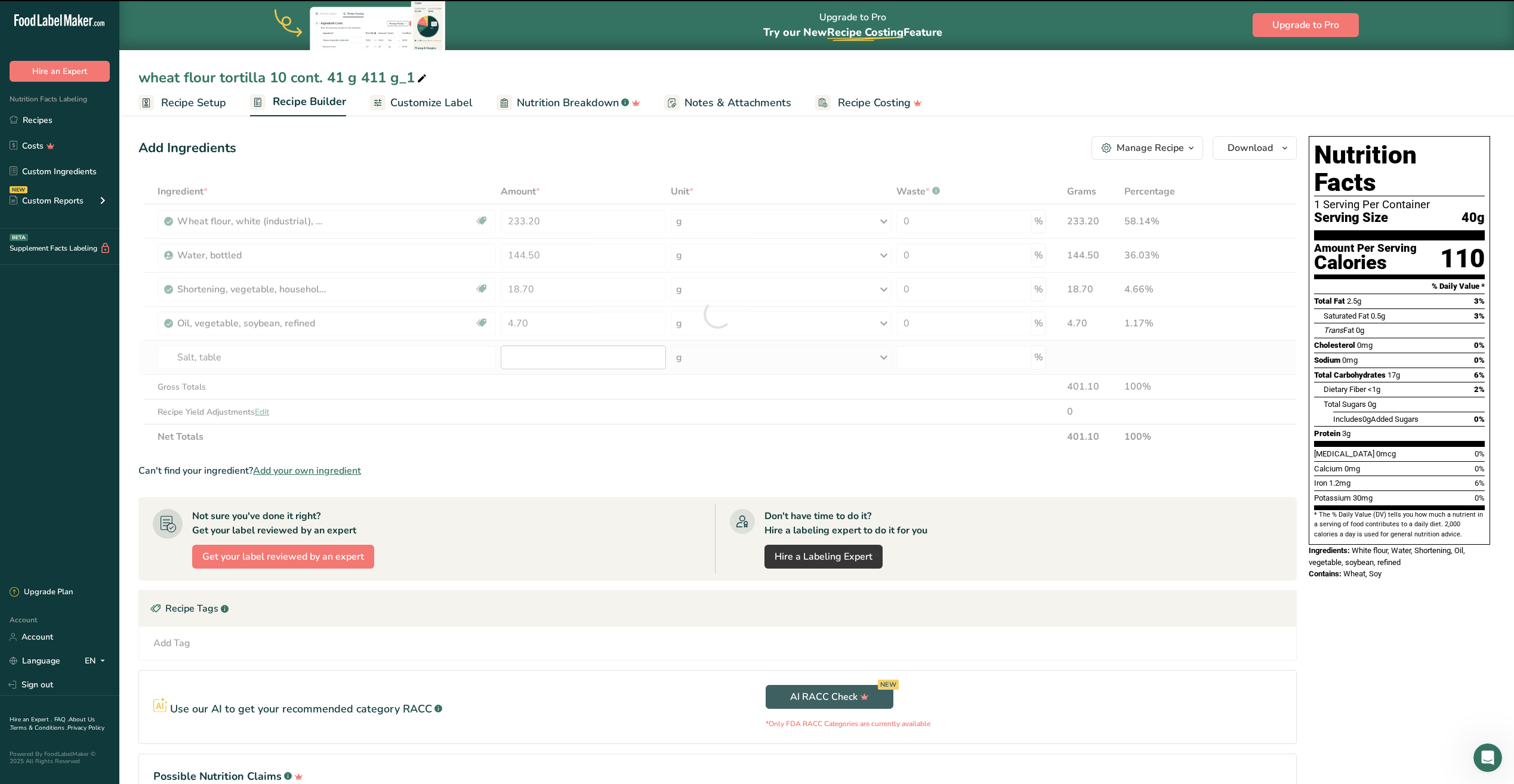
type input "0"
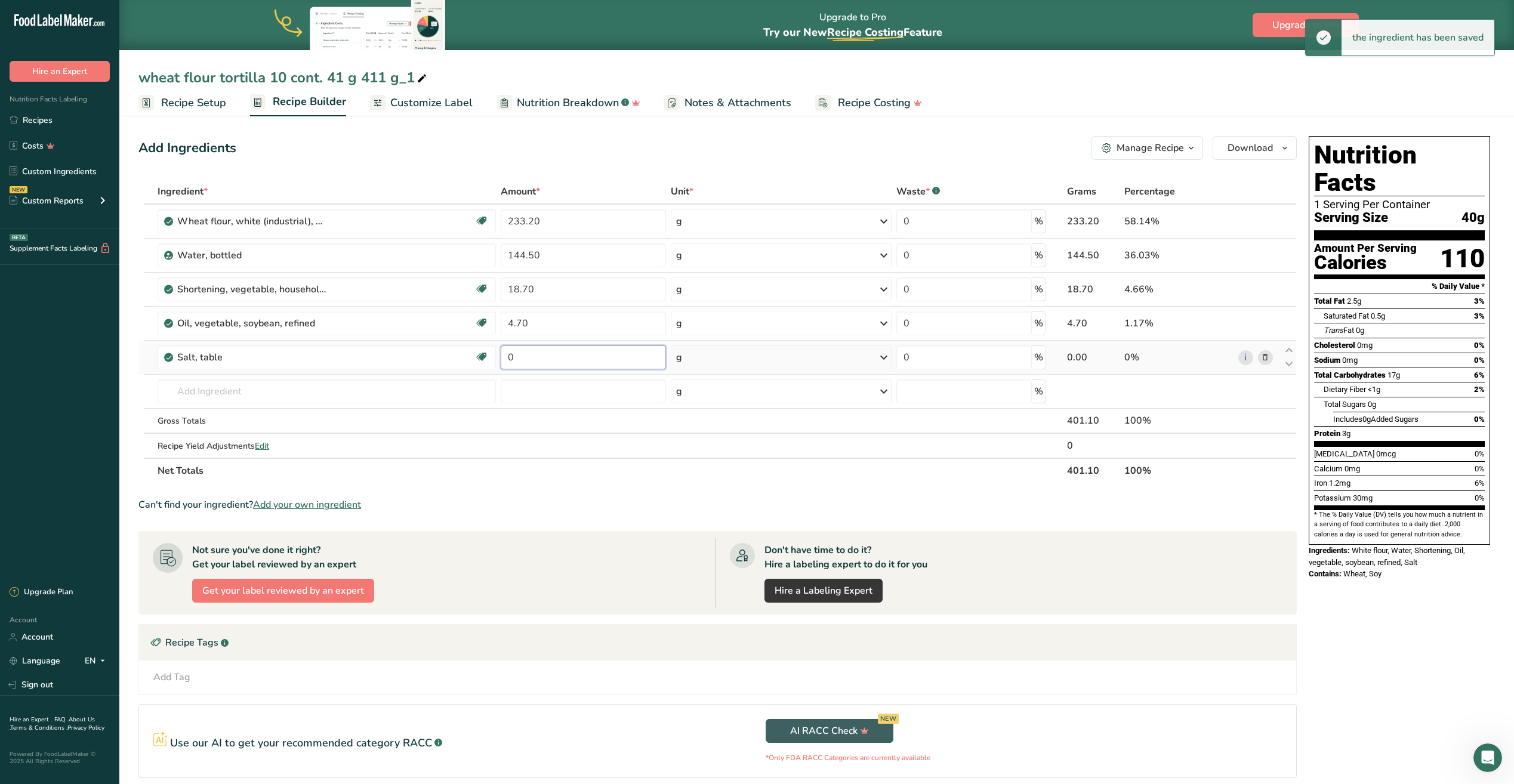
click at [524, 354] on input "0" at bounding box center [583, 357] width 165 height 24
type input "4.70"
click at [242, 393] on div "Ingredient * Amount * Unit * Waste * .a-a{fill:#347362;}.b-a{fill:#fff;} Grams …" at bounding box center [717, 331] width 1158 height 304
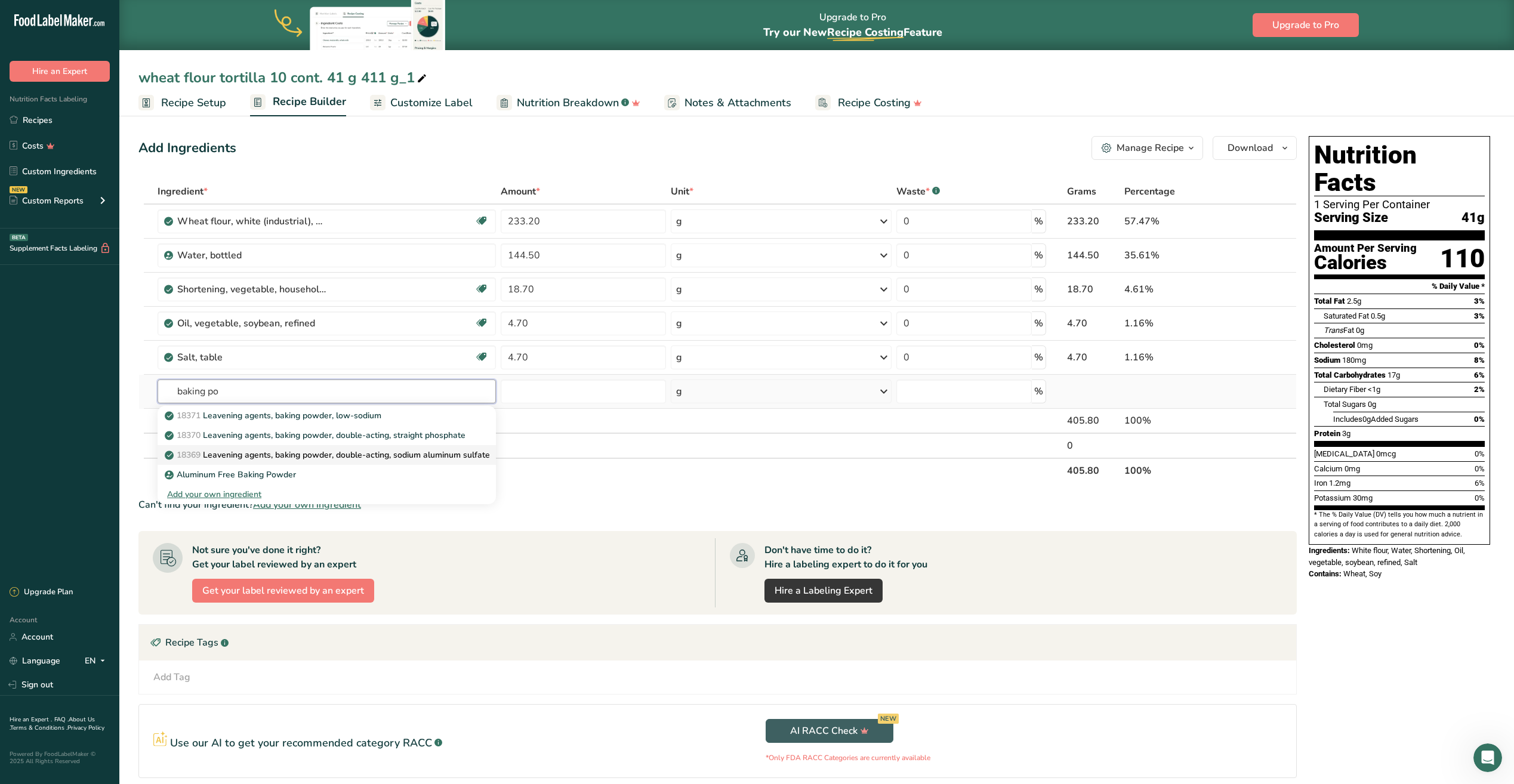
type input "baking po"
click at [270, 457] on p "18369 Leavening agents, baking powder, double-acting, sodium aluminum sulfate" at bounding box center [328, 455] width 323 height 13
type input "Leavening agents, baking powder, double-acting, sodium aluminum sulfate"
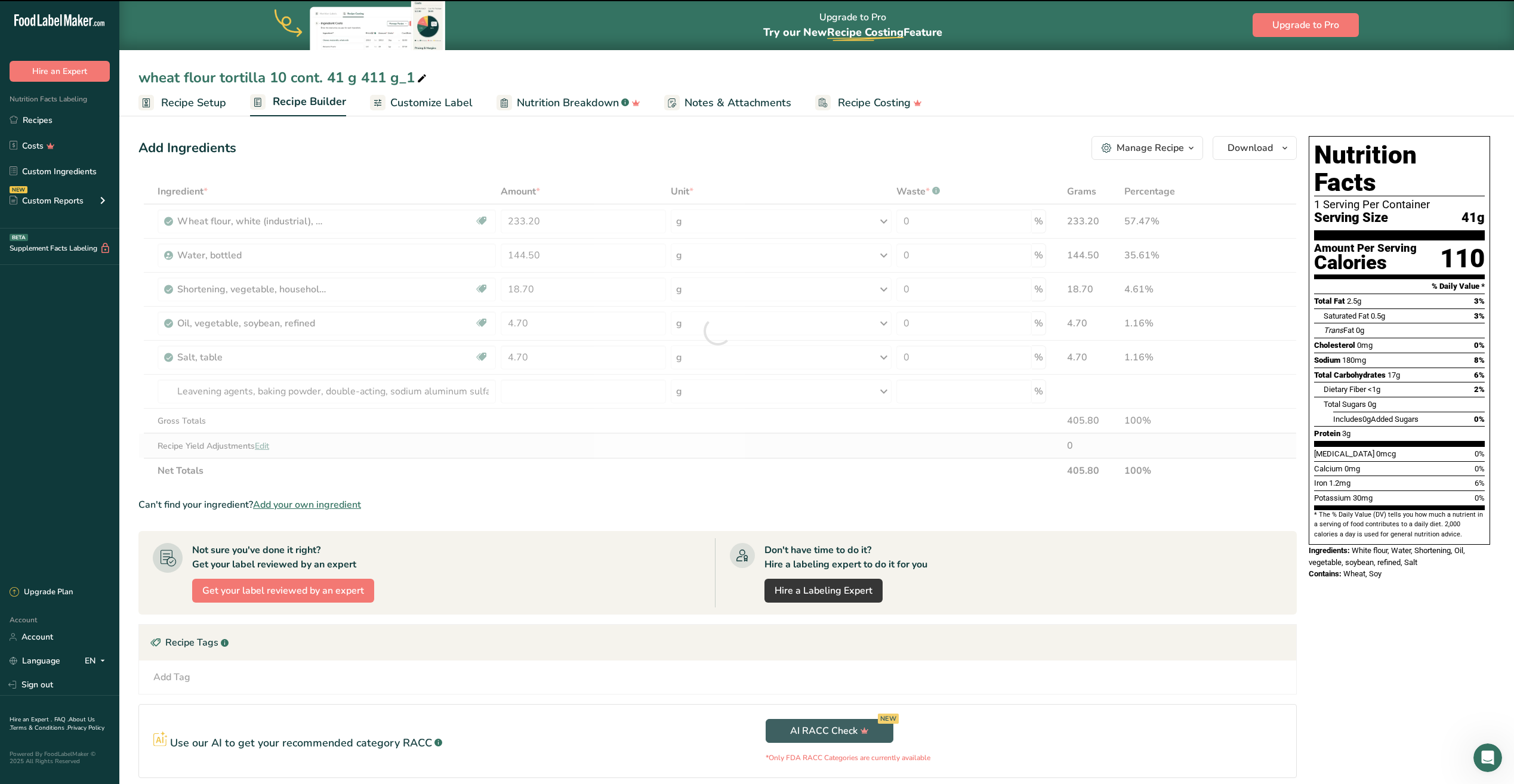
type input "0"
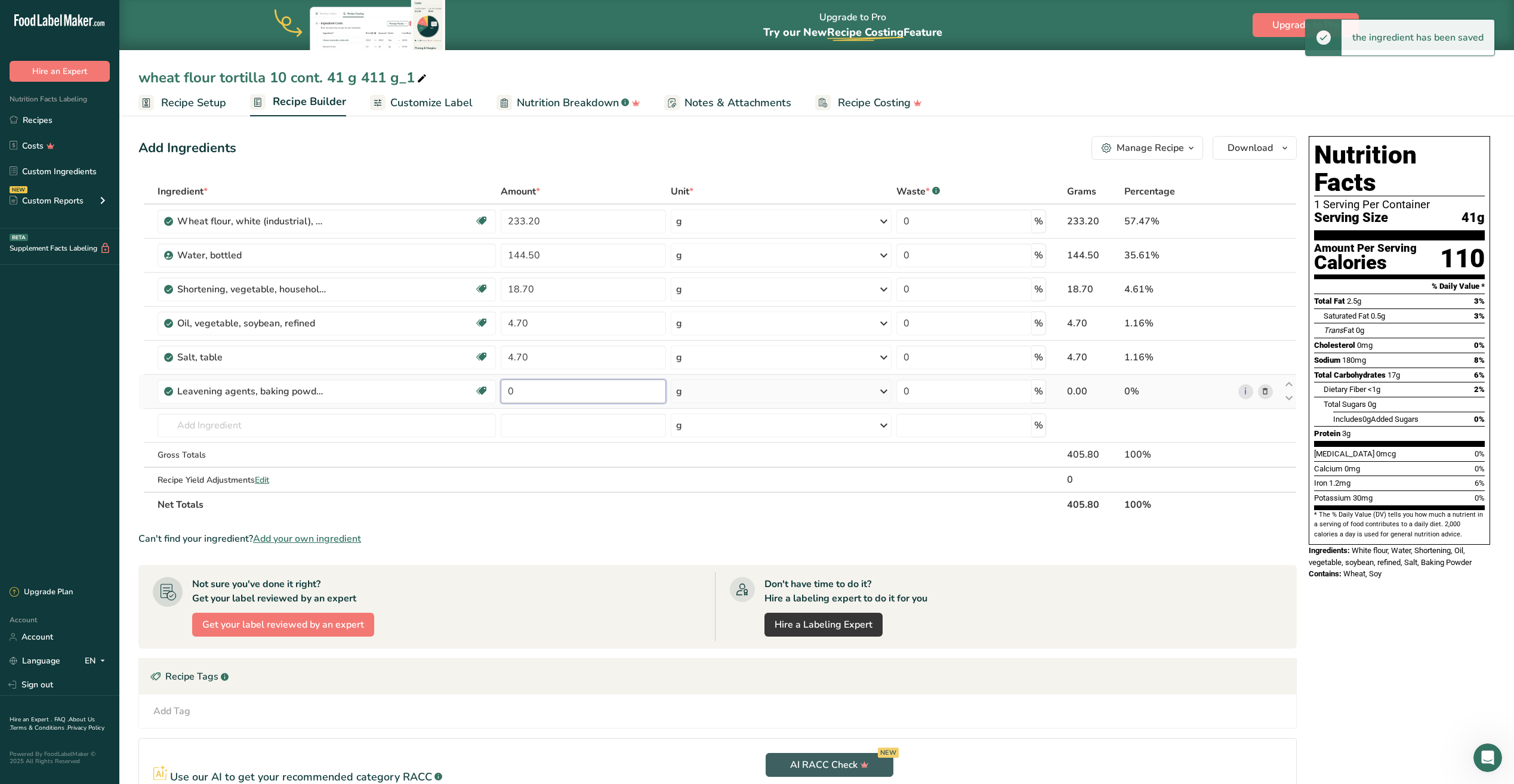
click at [523, 390] on input "0" at bounding box center [583, 391] width 165 height 24
type input "2.30"
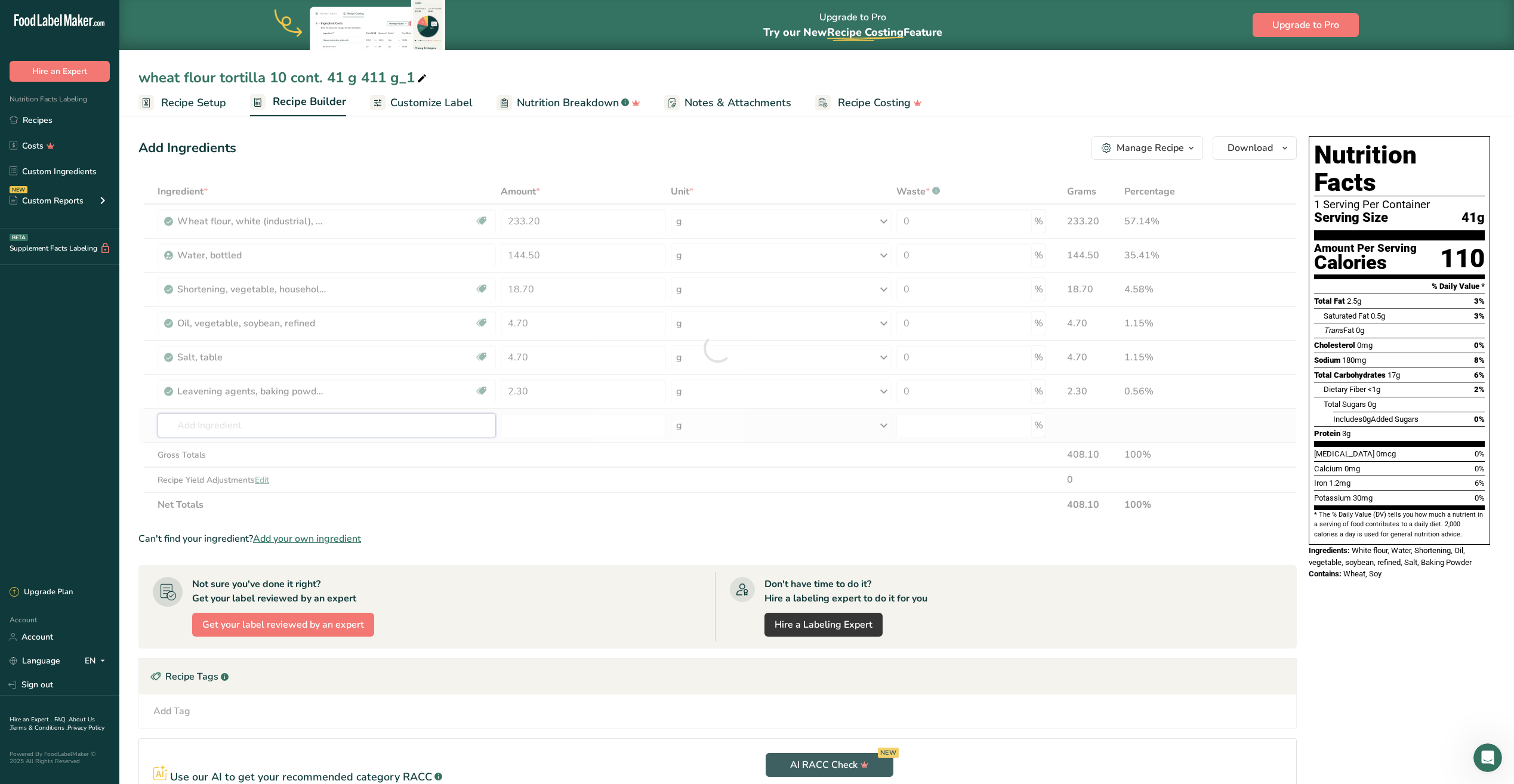
click at [257, 426] on div "Ingredient * Amount * Unit * Waste * .a-a{fill:#347362;}.b-a{fill:#fff;} Grams …" at bounding box center [717, 348] width 1158 height 338
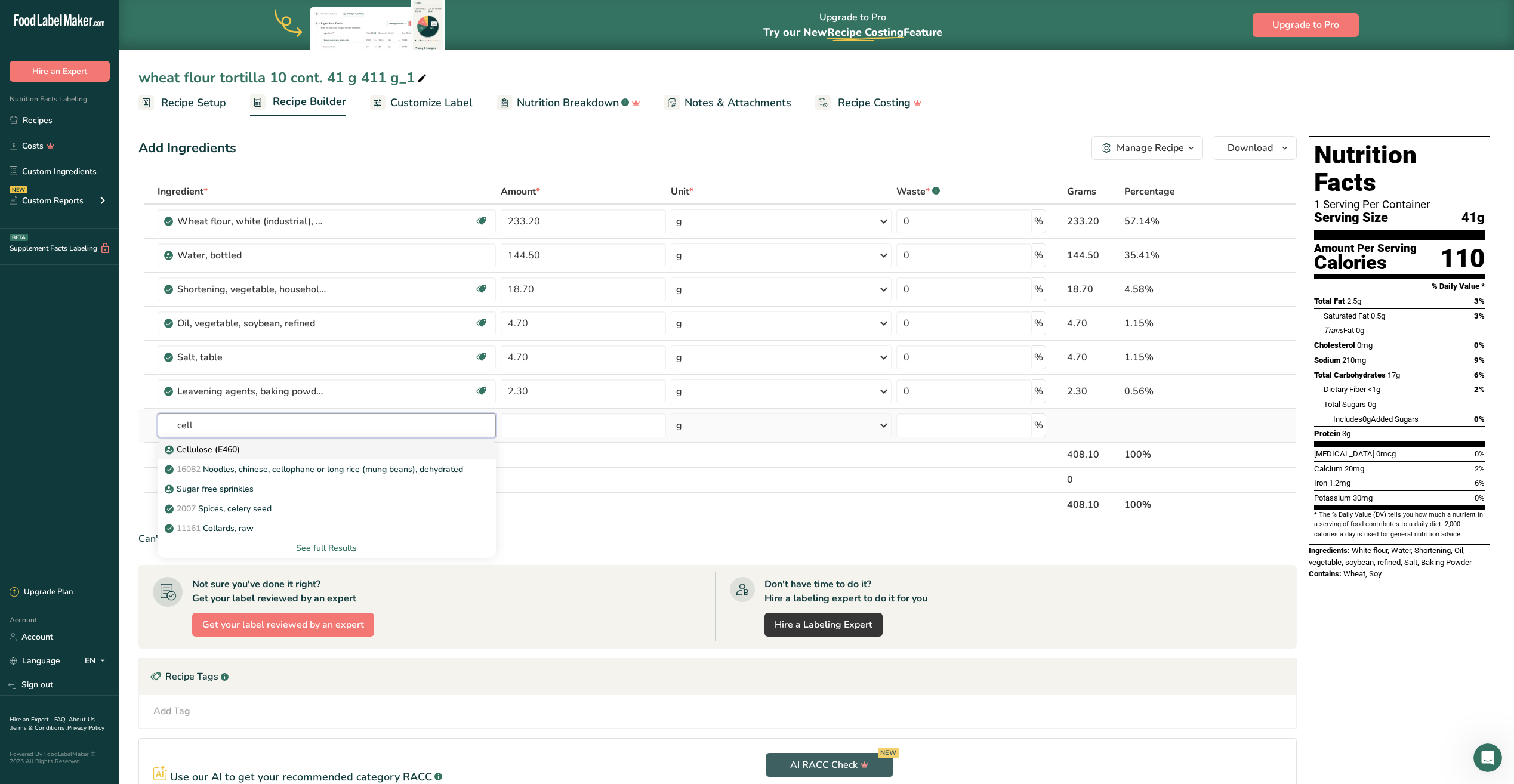
type input "cell"
click at [239, 453] on p "Cellulose (E460)" at bounding box center [203, 449] width 72 height 13
type input "Cellulose (E460)"
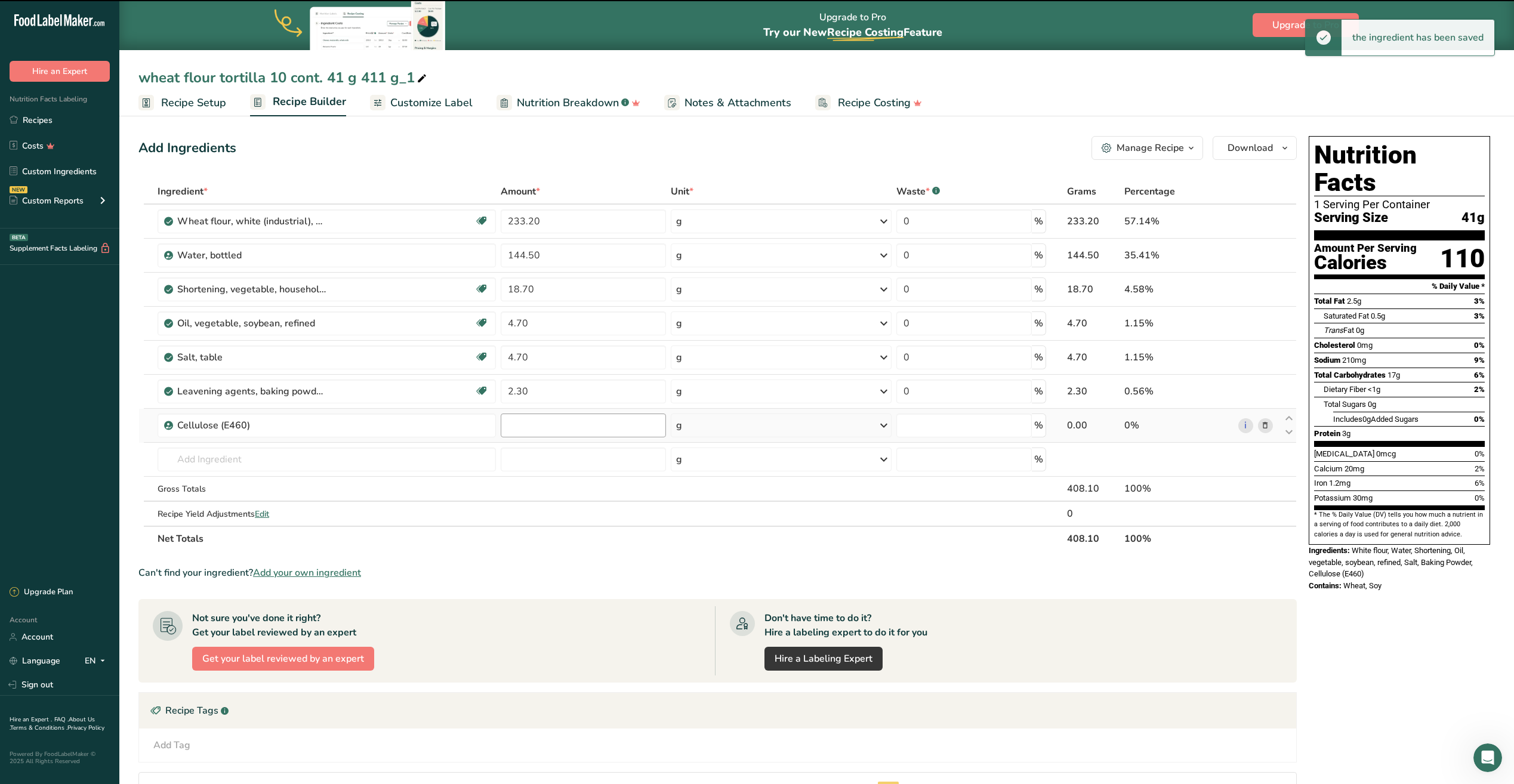
type input "0"
click at [520, 420] on input "0" at bounding box center [583, 425] width 165 height 24
type input "0.70"
click at [337, 466] on div "Ingredient * Amount * Unit * Waste * .a-a{fill:#347362;}.b-a{fill:#fff;} Grams …" at bounding box center [717, 364] width 1158 height 372
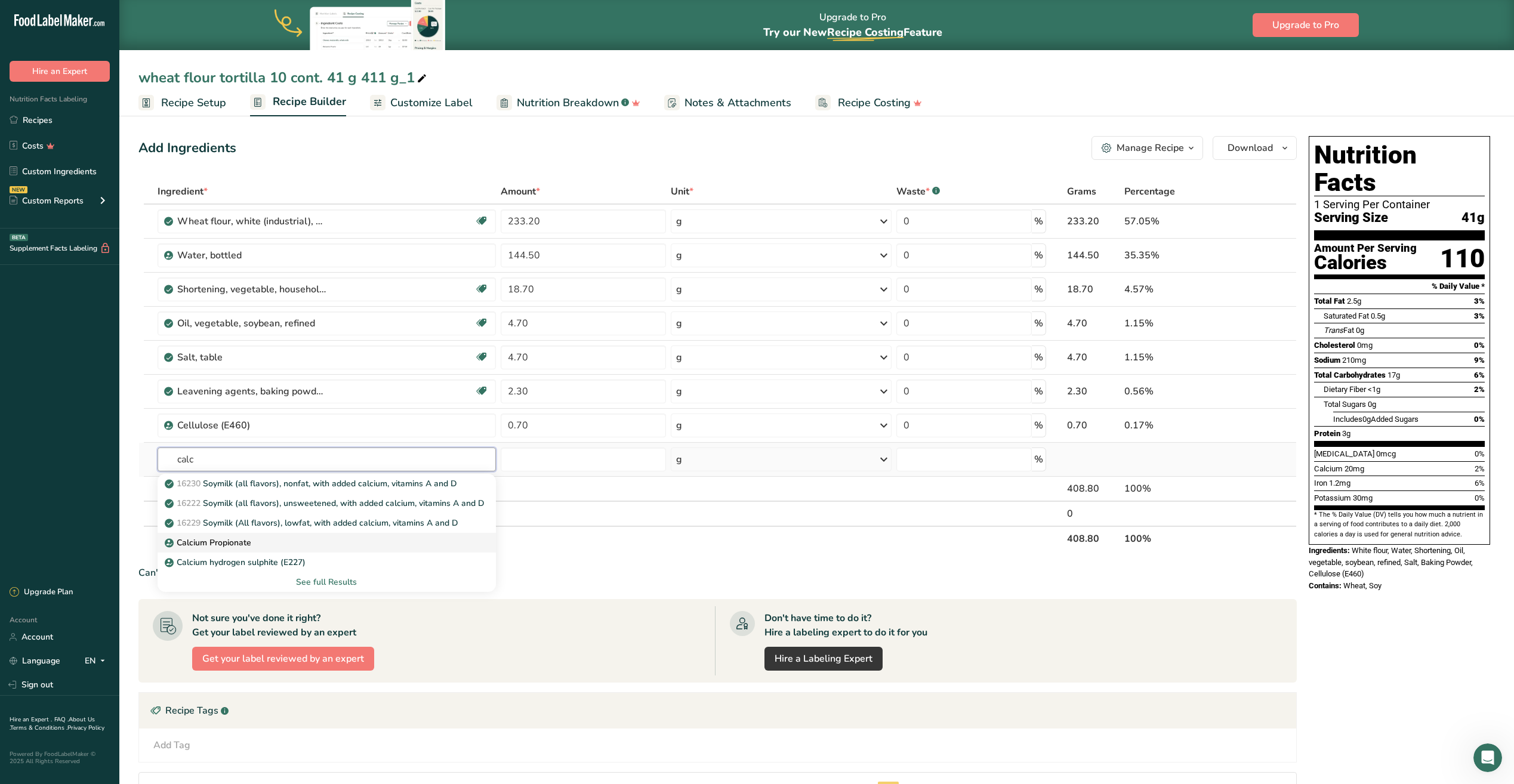
type input "calc"
click at [221, 542] on p "Calcium Propionate" at bounding box center [209, 542] width 84 height 13
type input "Calcium Propionate"
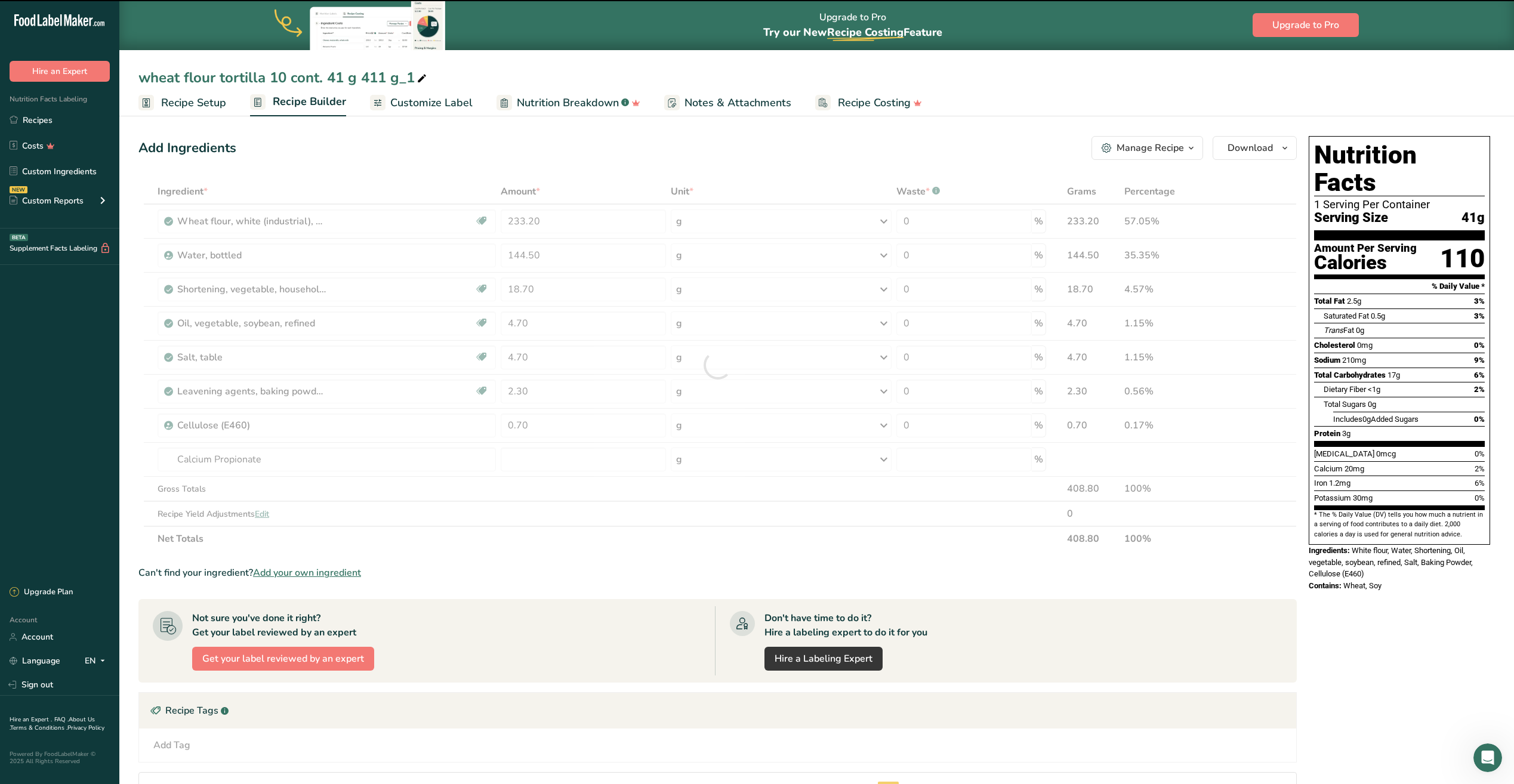
type input "0"
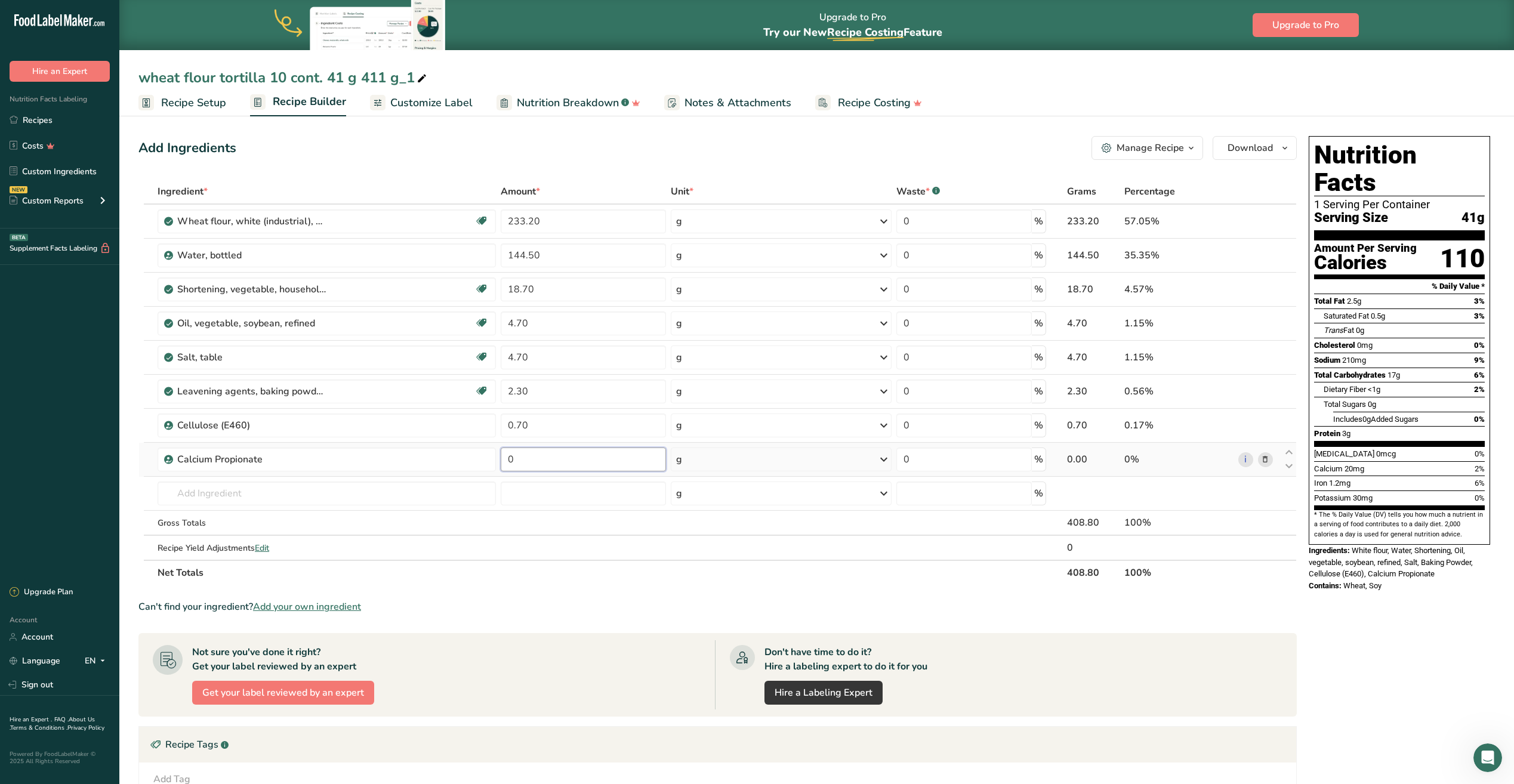
click at [521, 459] on input "0" at bounding box center [583, 459] width 165 height 24
type input "0.70"
click at [271, 503] on div "Ingredient * Amount * Unit * Waste * .a-a{fill:#347362;}.b-a{fill:#fff;} Grams …" at bounding box center [717, 382] width 1158 height 406
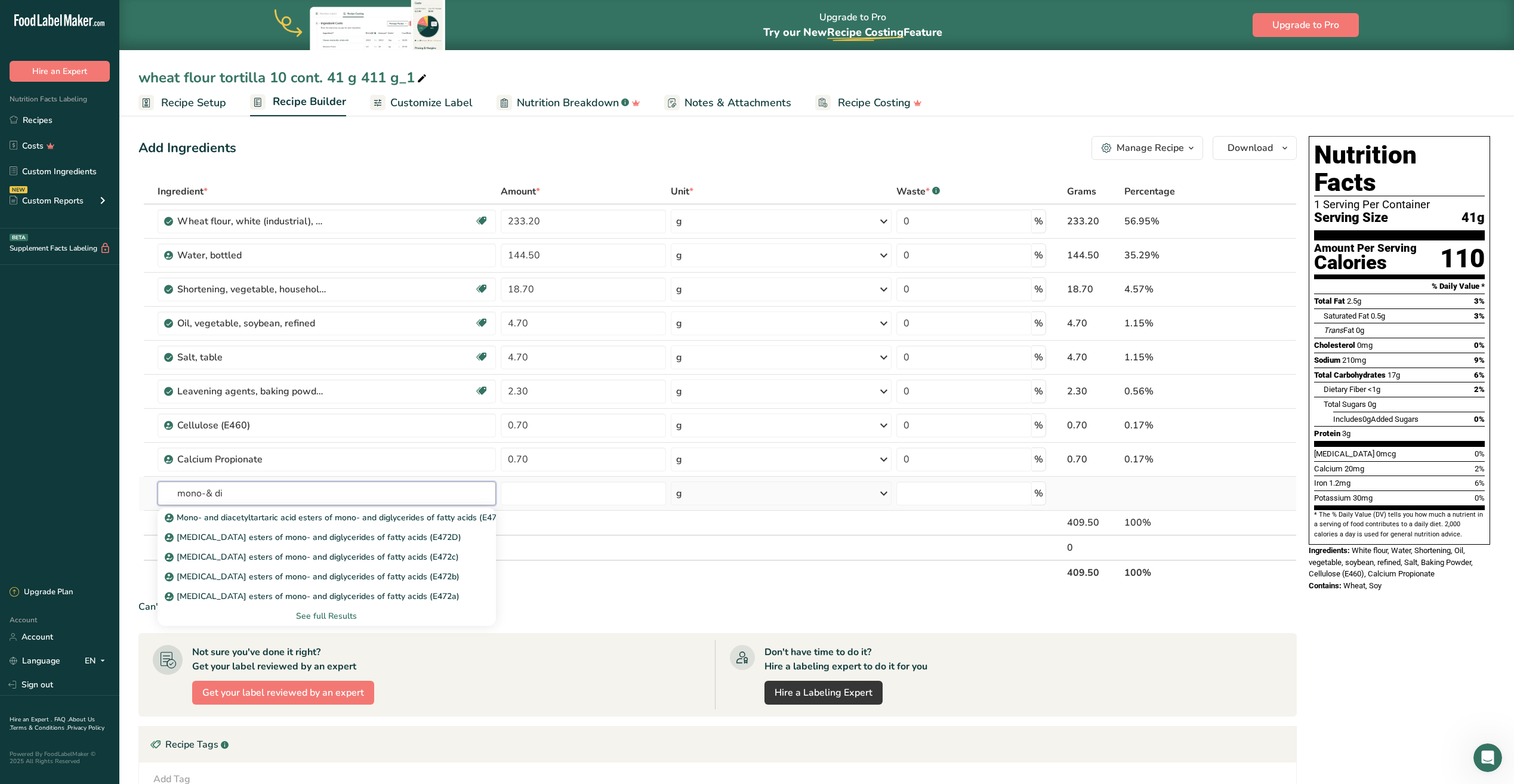
type input "mono-& di"
click at [323, 617] on div "See full Results" at bounding box center [326, 616] width 319 height 13
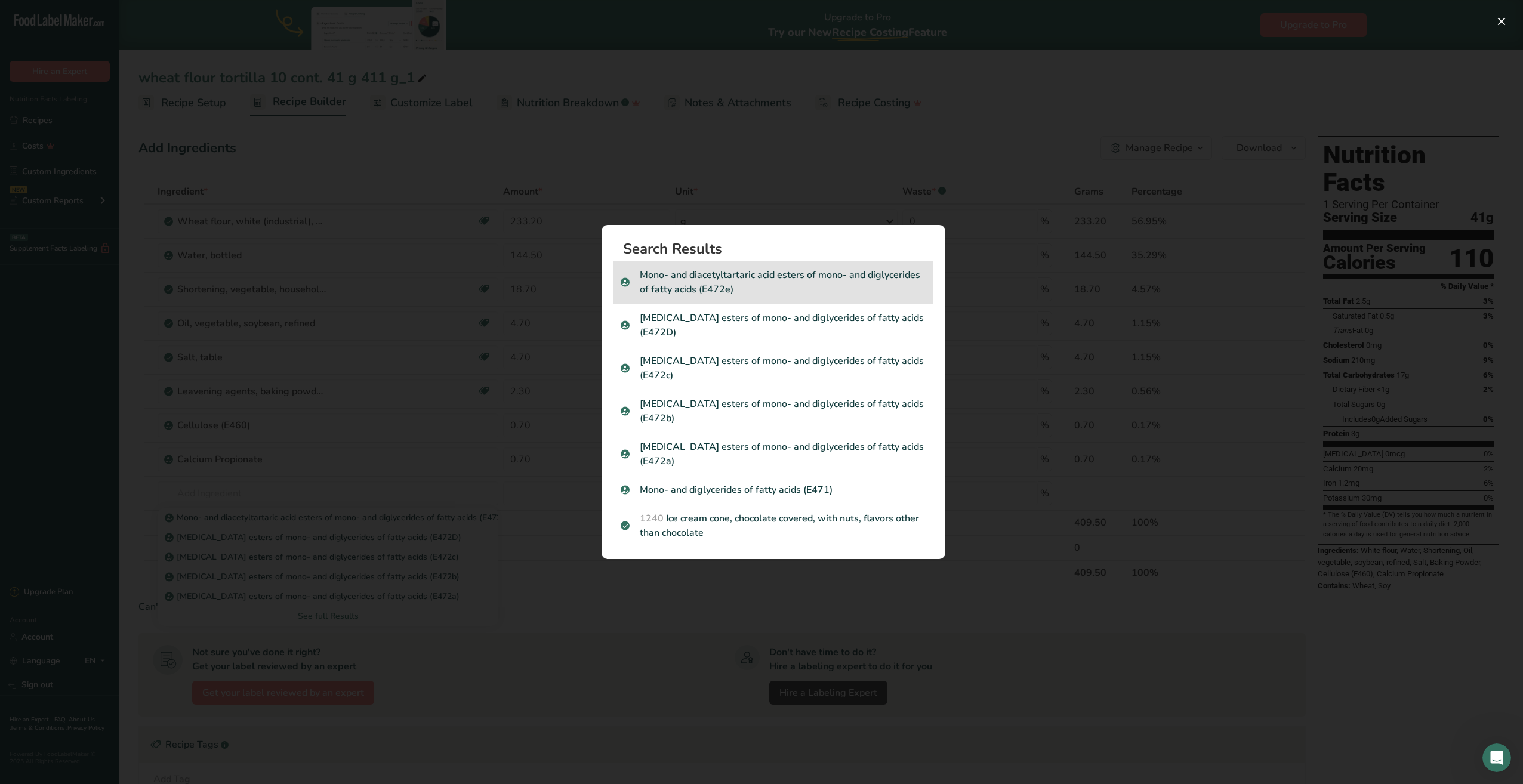
click at [680, 287] on p "Mono- and diacetyltartaric acid esters of mono- and diglycerides of fatty acids…" at bounding box center [773, 282] width 306 height 28
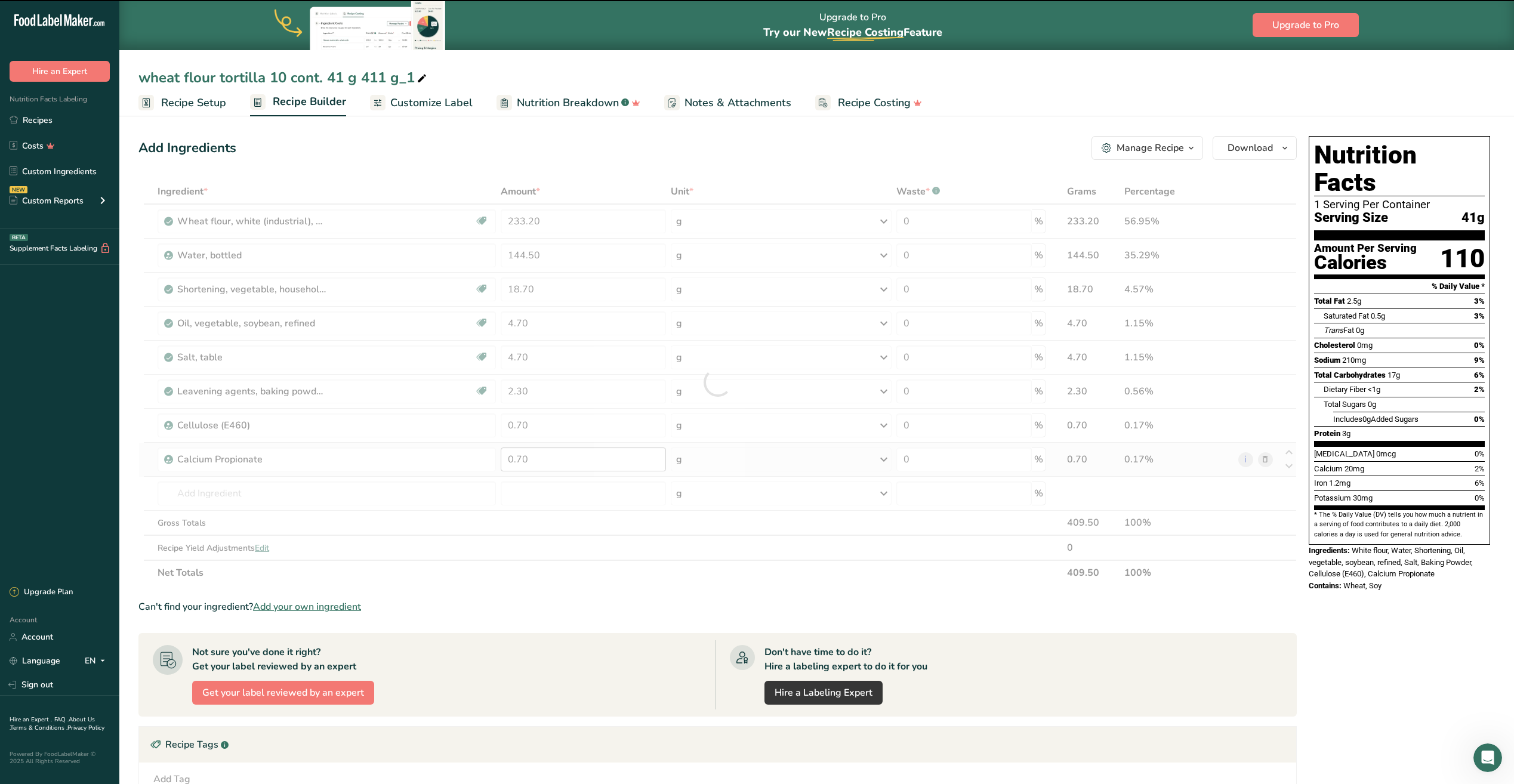
type input "0"
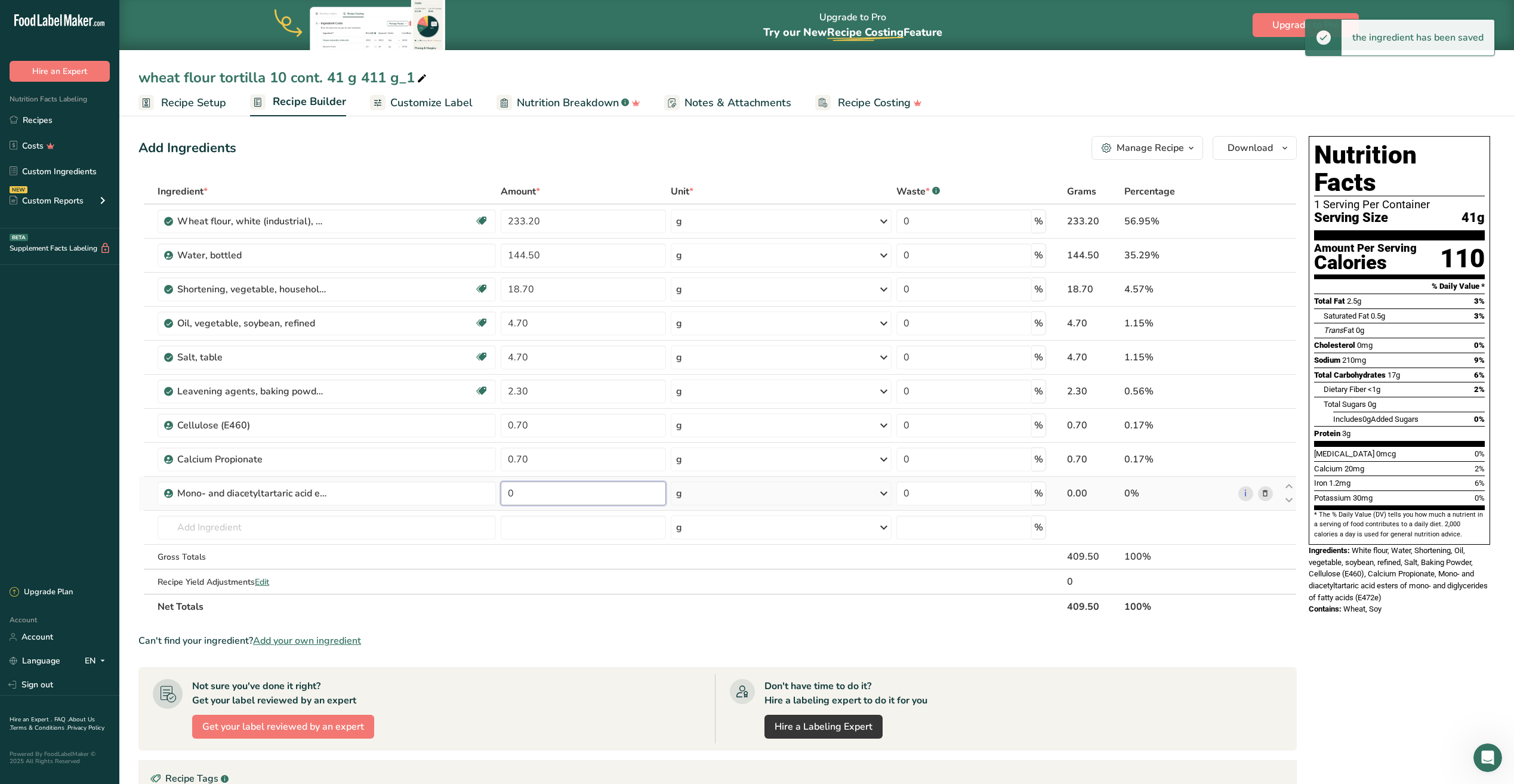
click at [566, 490] on input "0" at bounding box center [583, 494] width 165 height 24
type input "1.20"
click at [195, 106] on span "Recipe Setup" at bounding box center [194, 102] width 65 height 16
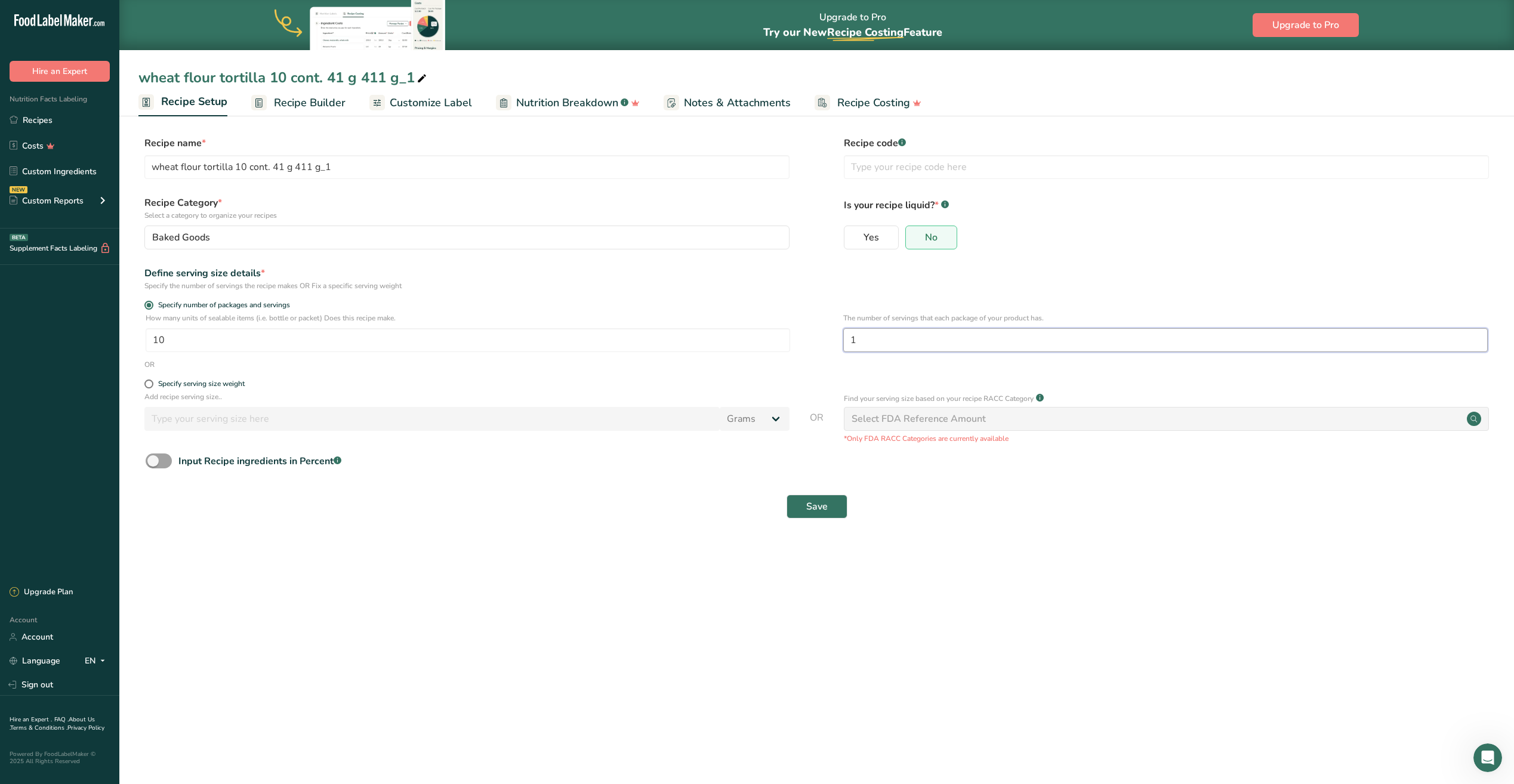
click at [878, 336] on input "1" at bounding box center [1165, 340] width 644 height 24
type input "10"
click at [798, 494] on button "Save" at bounding box center [816, 506] width 61 height 24
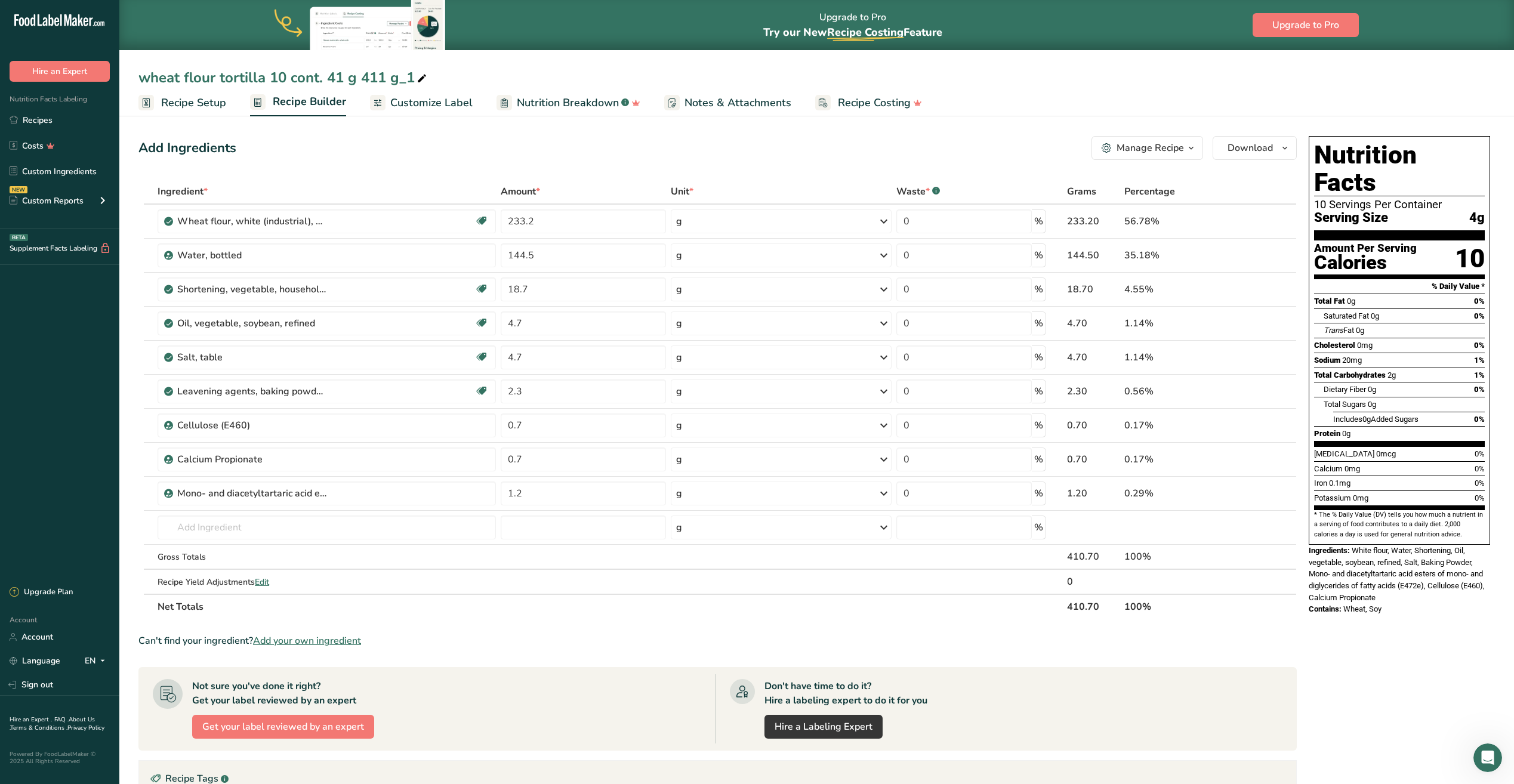
click at [180, 109] on span "Recipe Setup" at bounding box center [194, 102] width 65 height 16
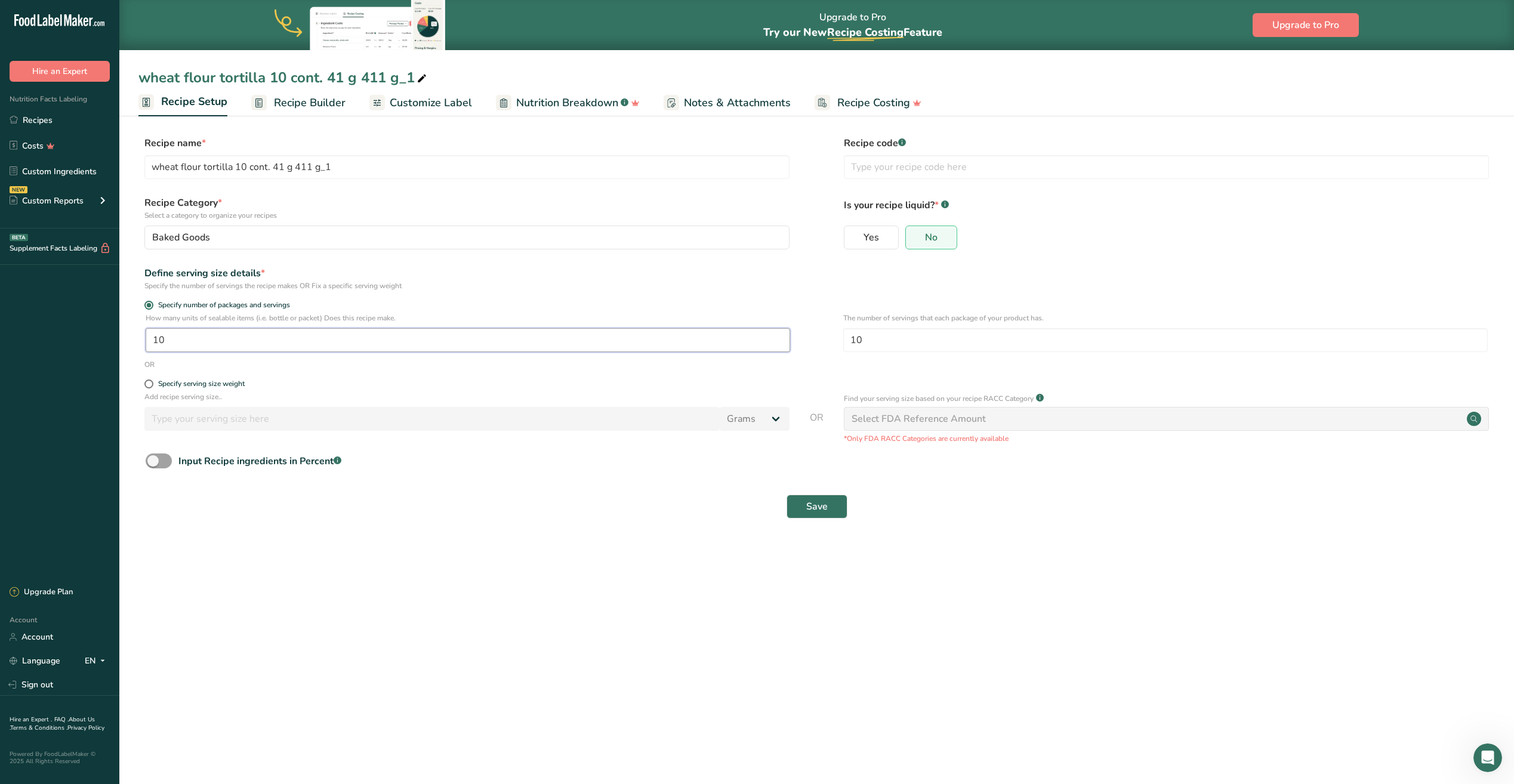
click at [188, 331] on input "10" at bounding box center [468, 340] width 644 height 24
type input "1"
click at [812, 508] on span "Save" at bounding box center [816, 506] width 21 height 14
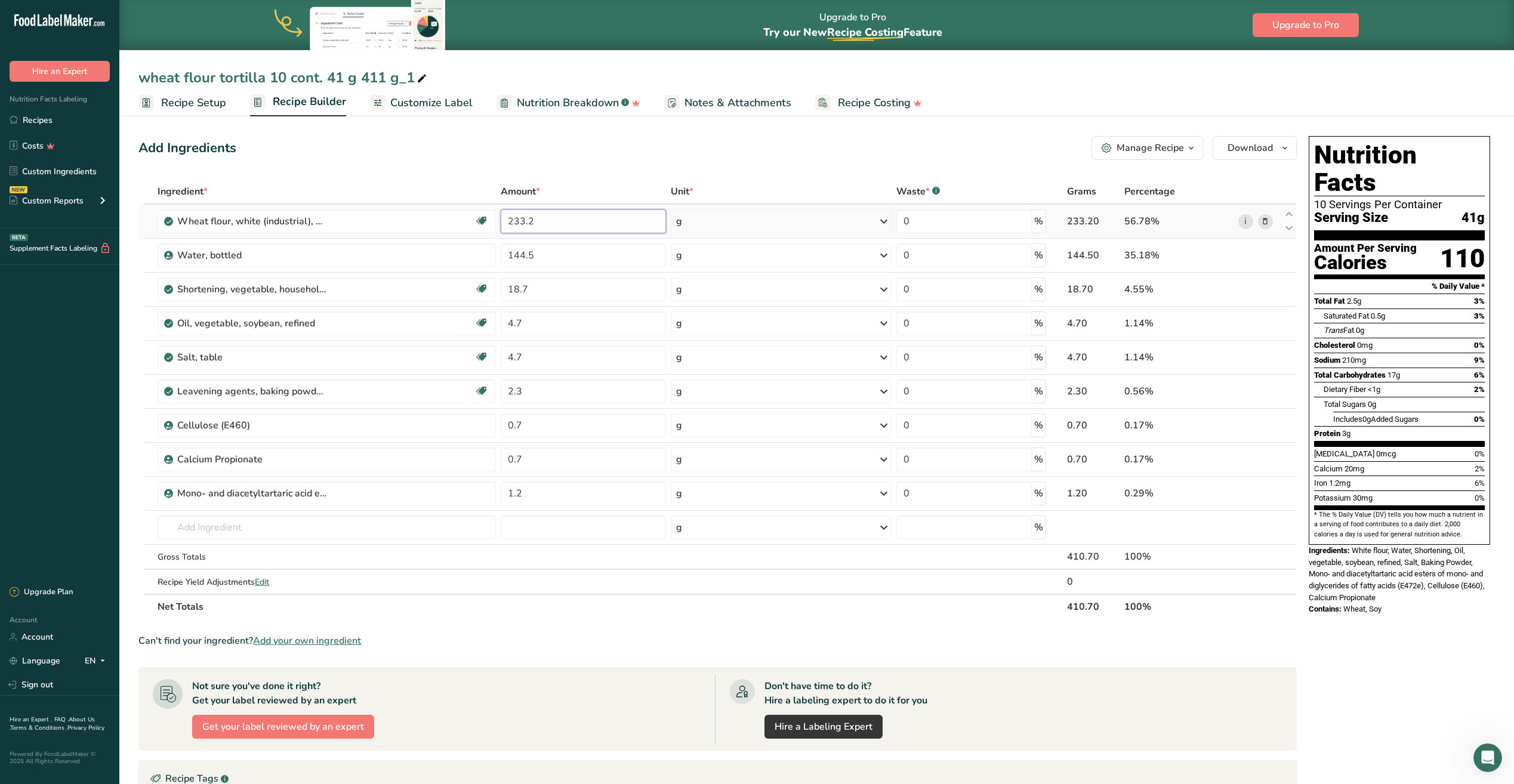
click at [555, 224] on input "233.2" at bounding box center [583, 221] width 165 height 24
type input "250"
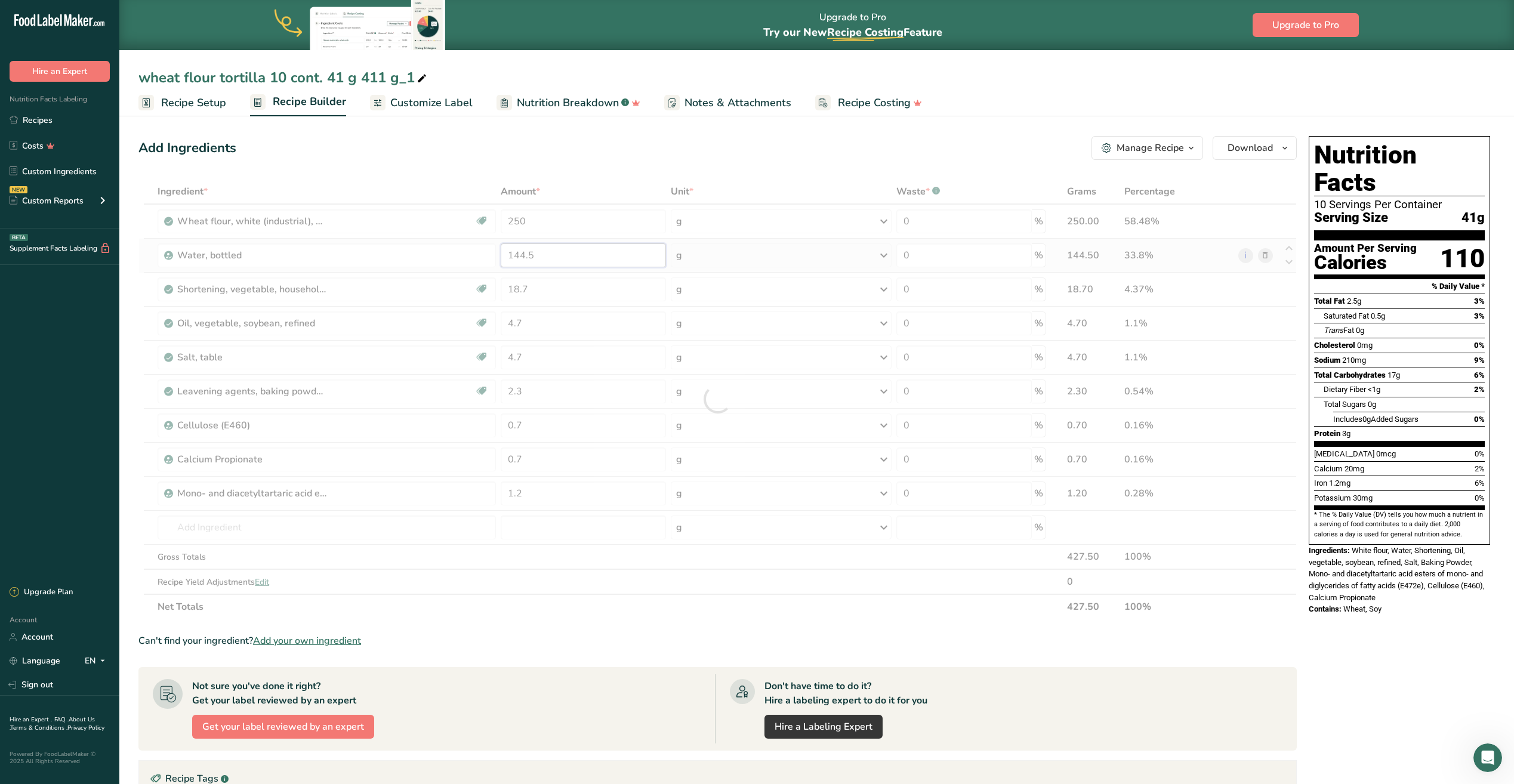
click at [553, 260] on div "Ingredient * Amount * Unit * Waste * .a-a{fill:#347362;}.b-a{fill:#fff;} Grams …" at bounding box center [717, 398] width 1158 height 440
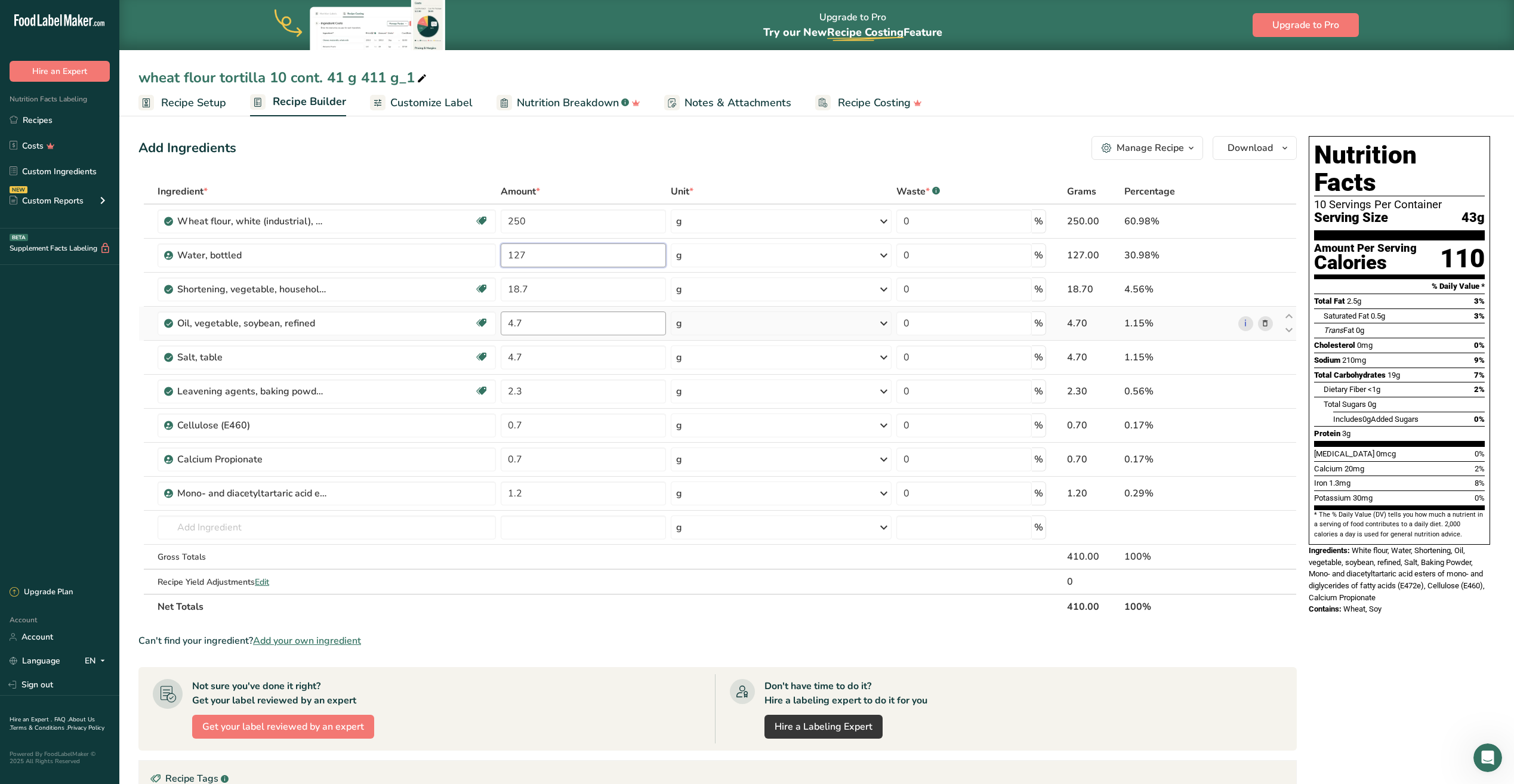
type input "127"
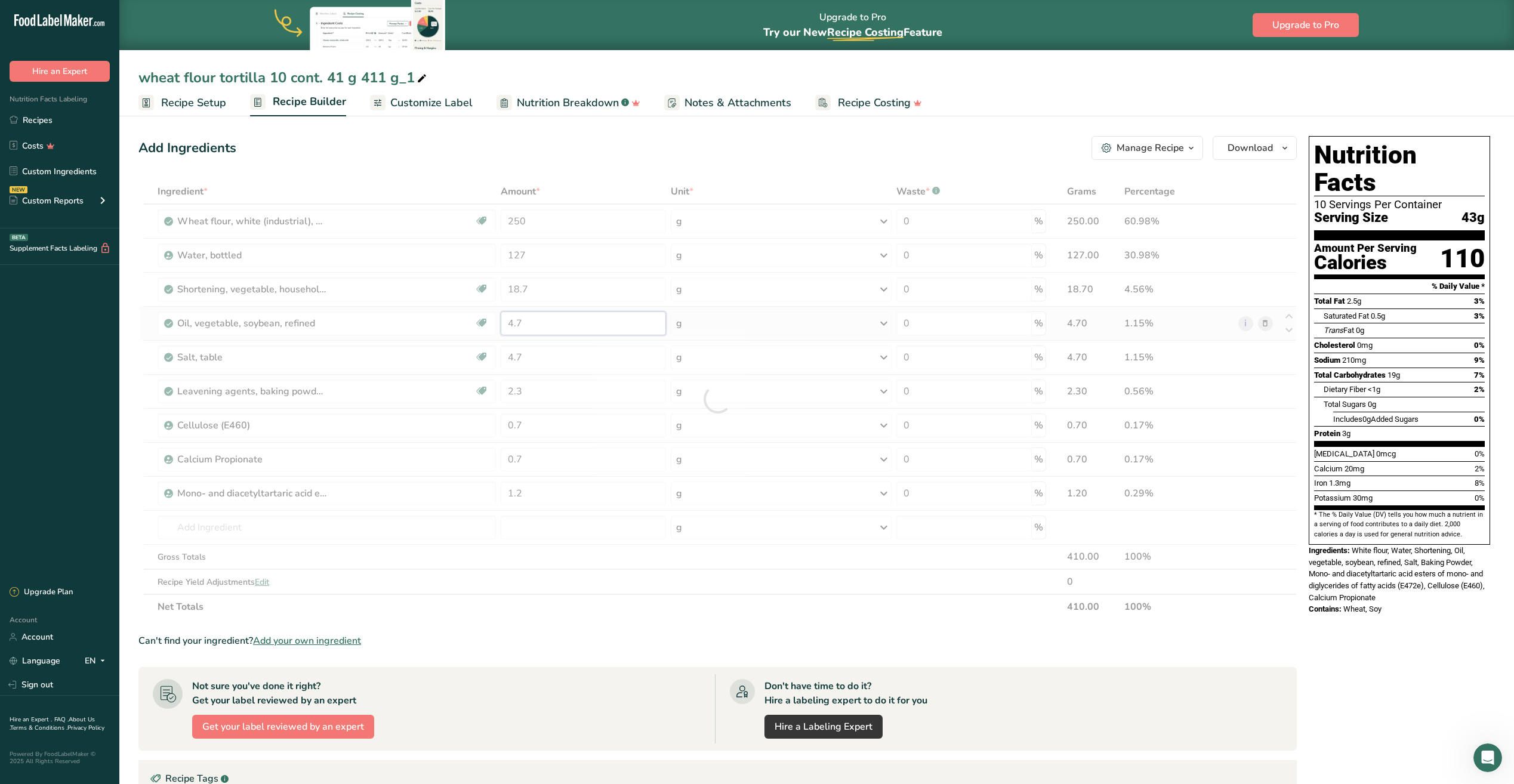
click at [567, 324] on div "Ingredient * Amount * Unit * Waste * .a-a{fill:#347362;}.b-a{fill:#fff;} Grams …" at bounding box center [717, 398] width 1158 height 440
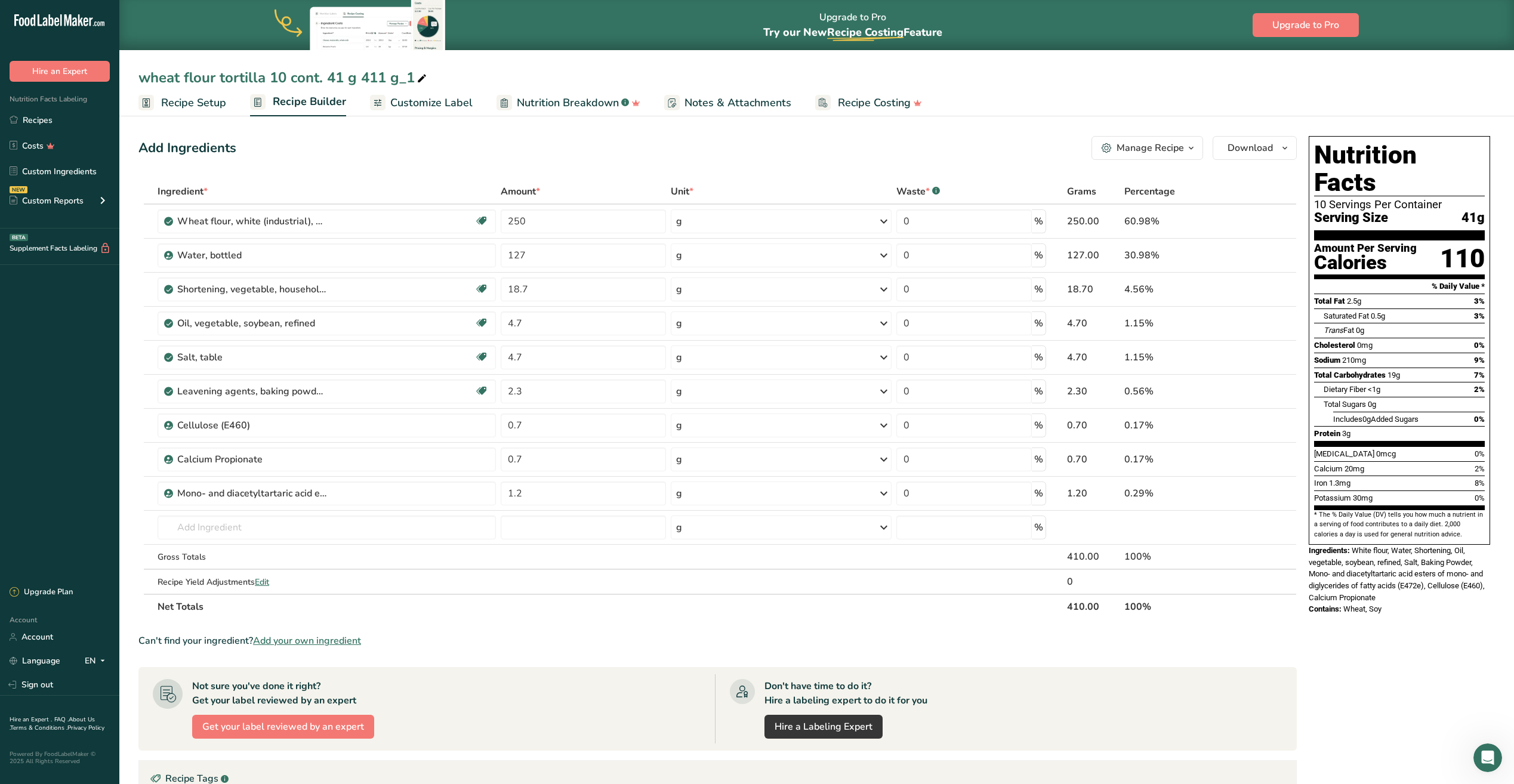
click at [201, 109] on span "Recipe Setup" at bounding box center [194, 102] width 65 height 16
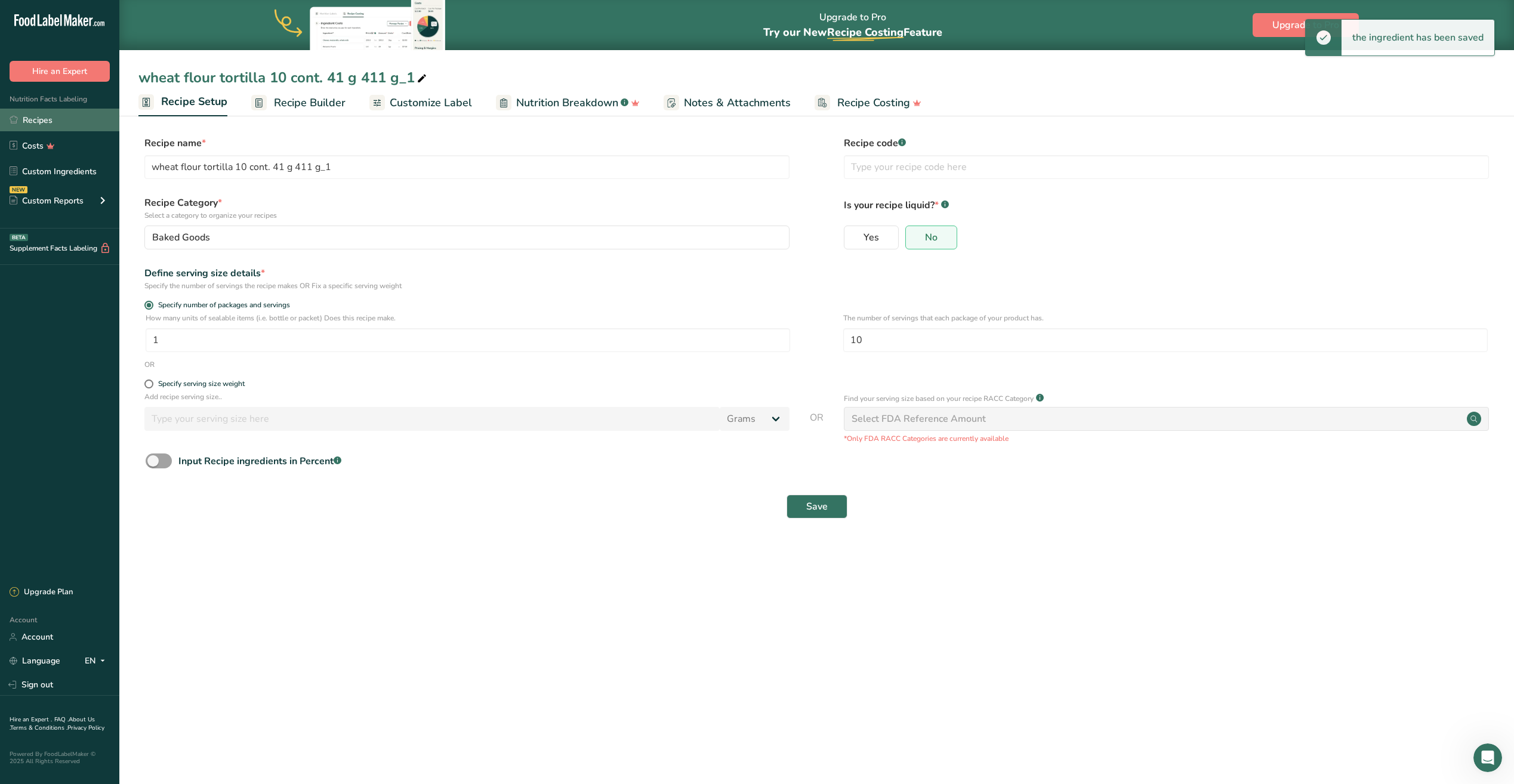
click at [39, 124] on link "Recipes" at bounding box center [60, 120] width 120 height 23
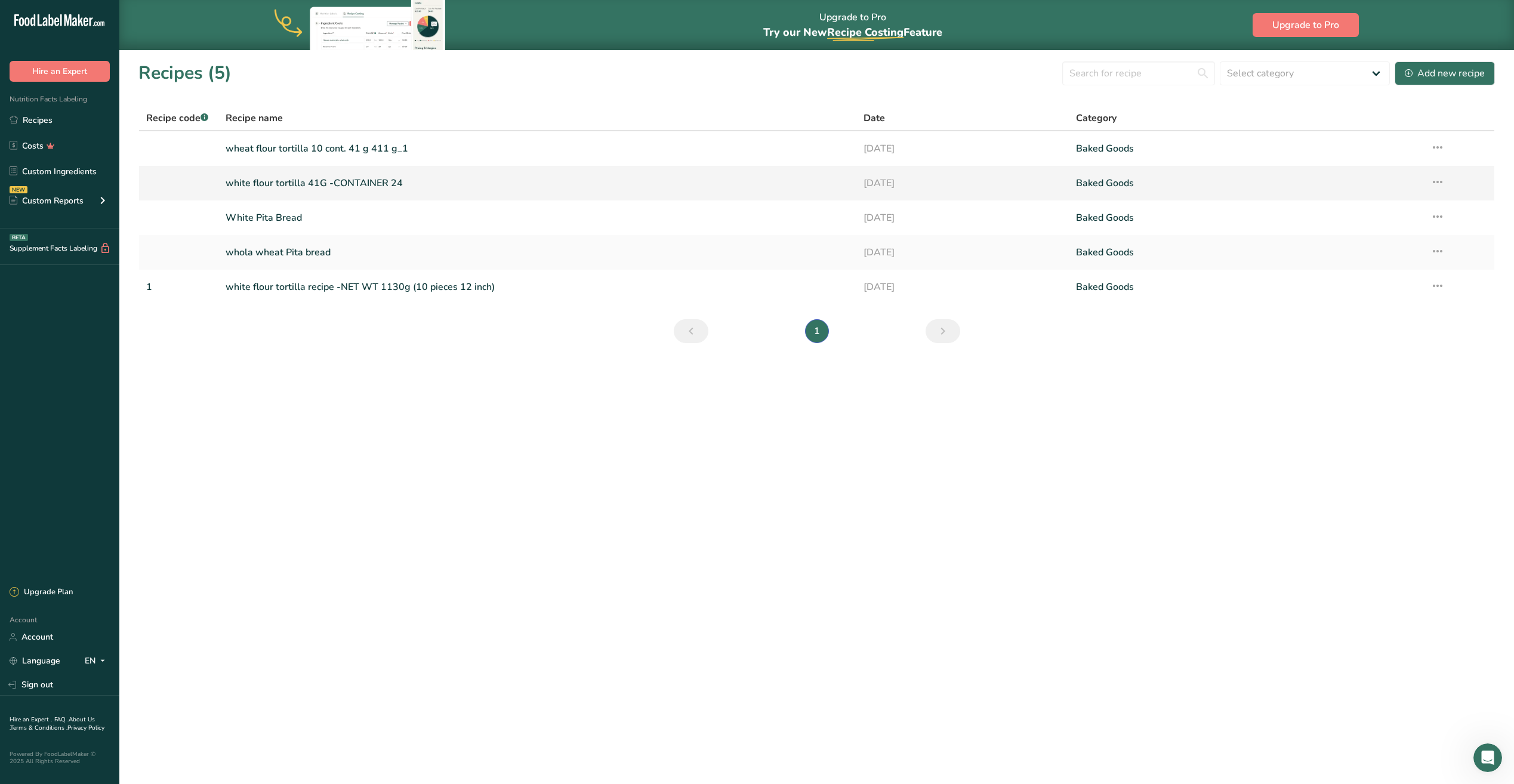
click at [321, 190] on link "white flour tortilla 41G -CONTAINER 24" at bounding box center [537, 183] width 624 height 25
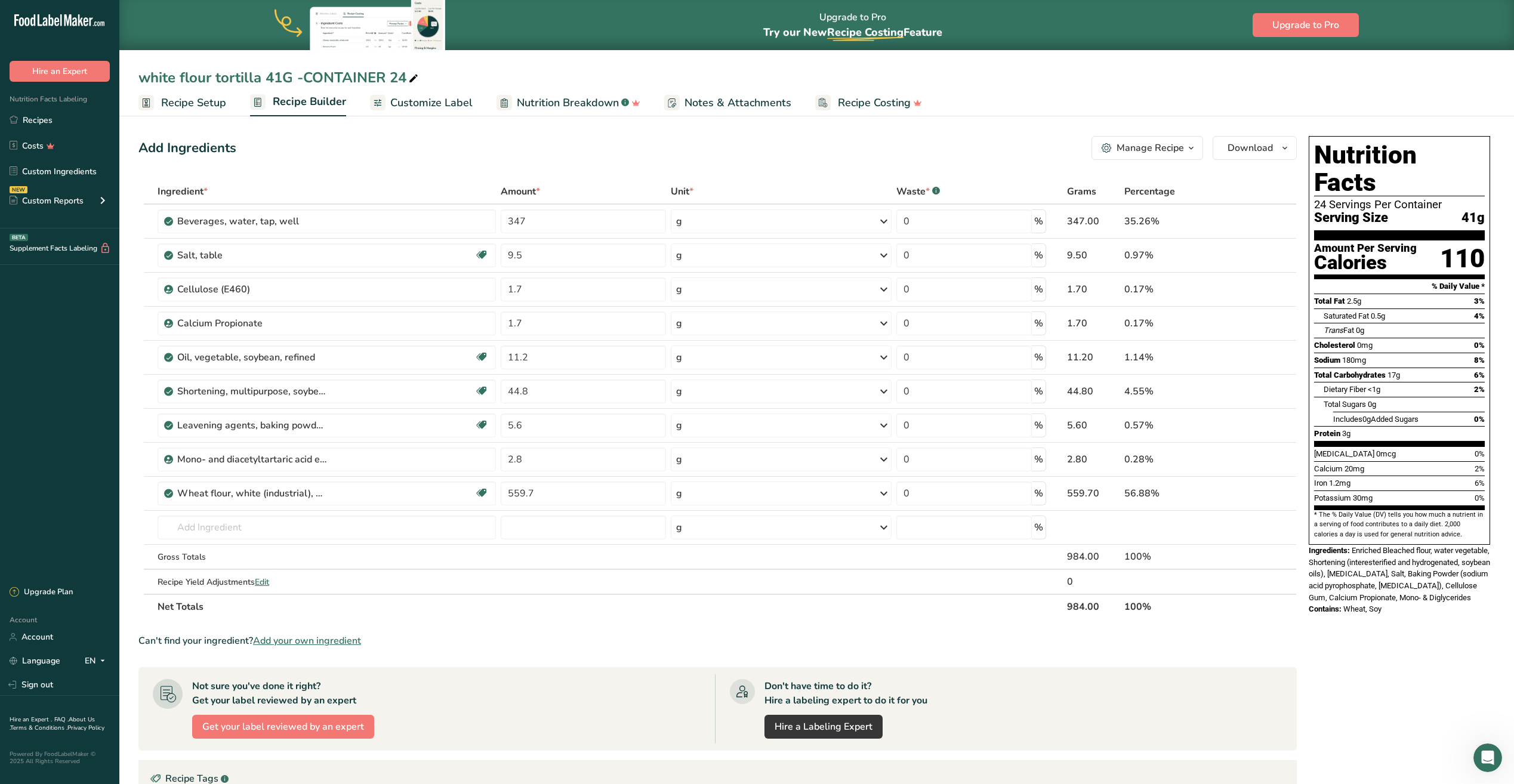
click at [419, 98] on span "Customize Label" at bounding box center [431, 102] width 83 height 16
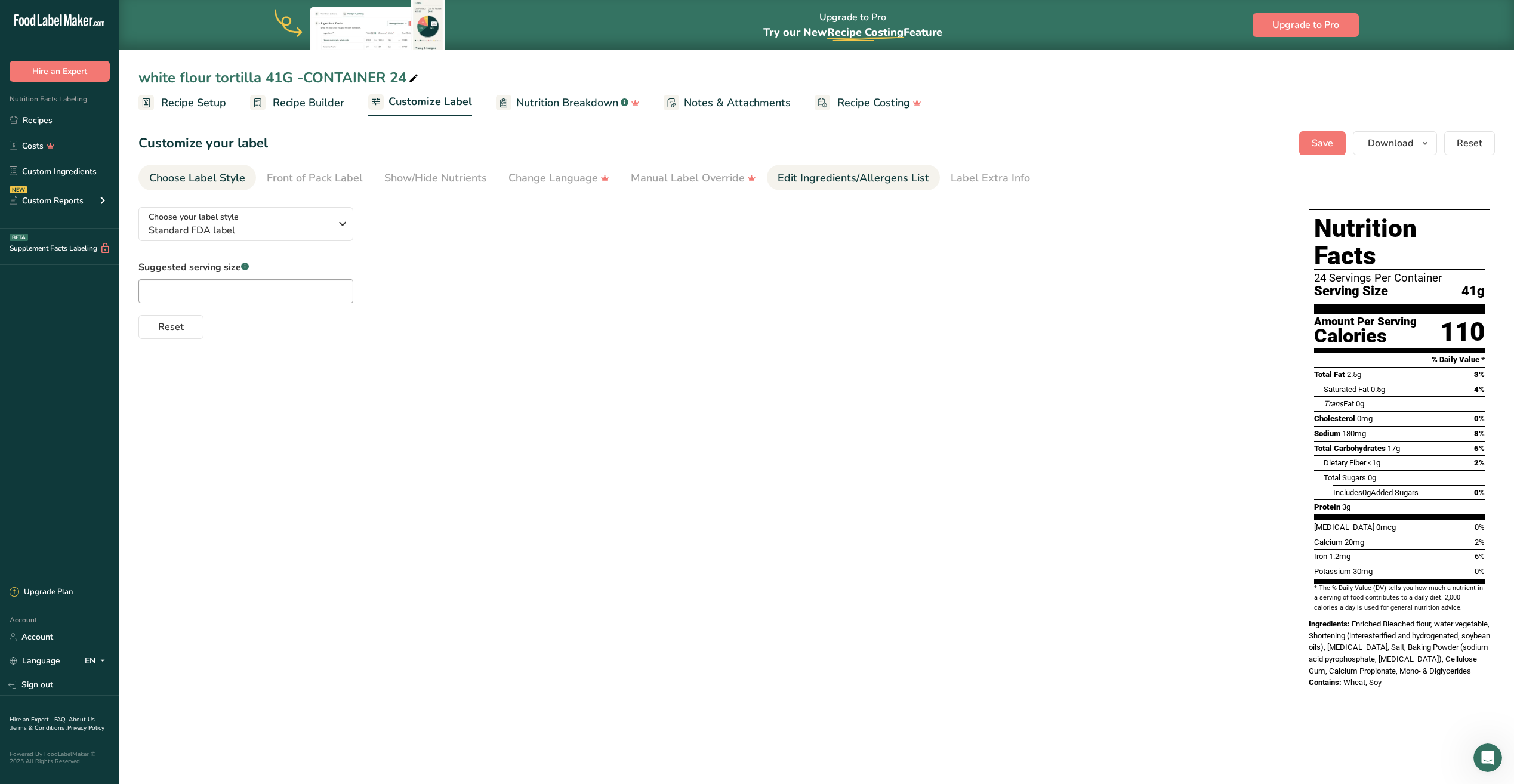
click at [846, 182] on div "Edit Ingredients/Allergens List" at bounding box center [853, 178] width 151 height 16
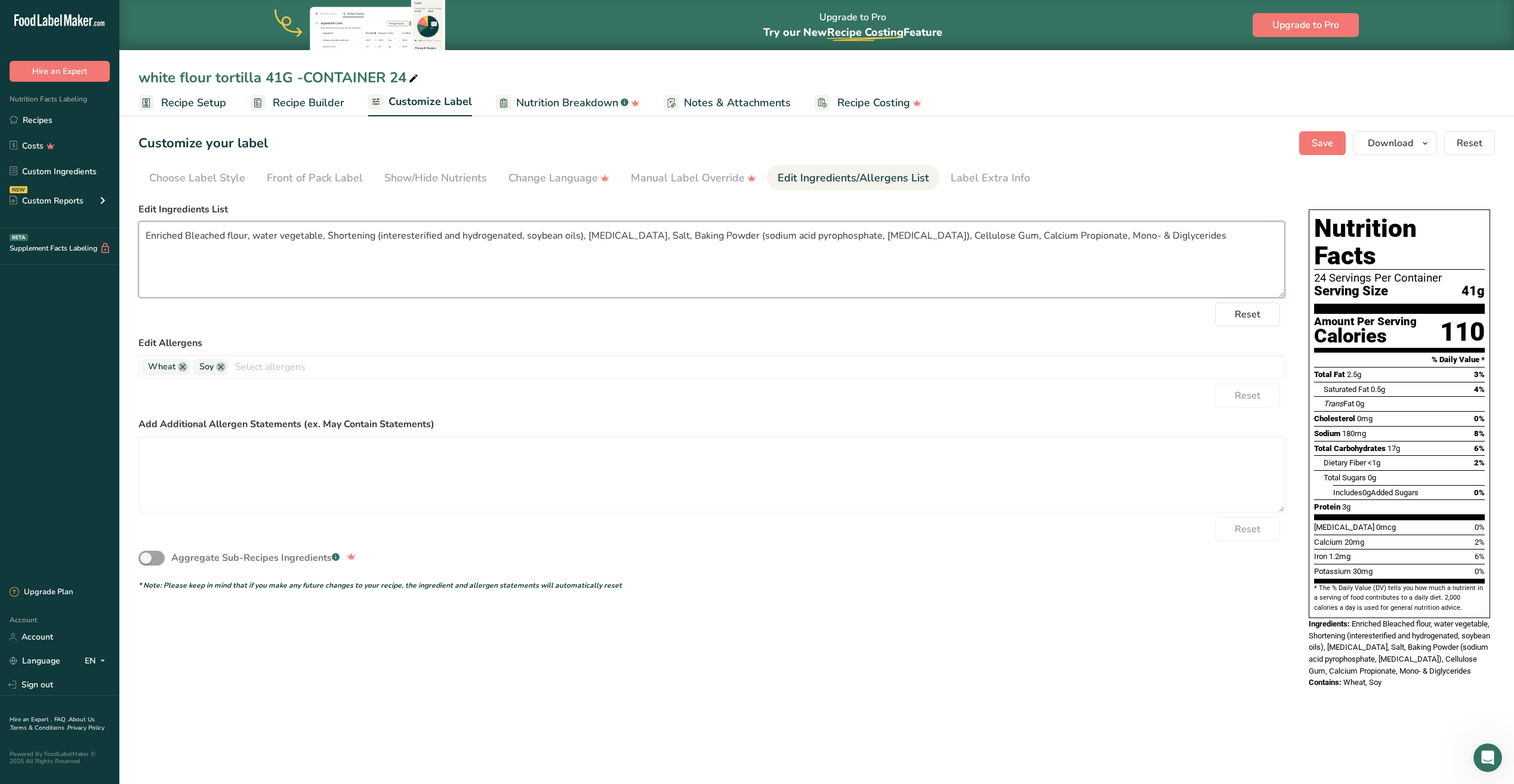
drag, startPoint x: 143, startPoint y: 235, endPoint x: 1205, endPoint y: 322, distance: 1065.6
click at [1205, 322] on form "Edit Ingredients List Enriched Bleached flour, water vegetable, Shortening (int…" at bounding box center [712, 396] width 1146 height 388
click at [73, 121] on link "Recipes" at bounding box center [60, 120] width 120 height 23
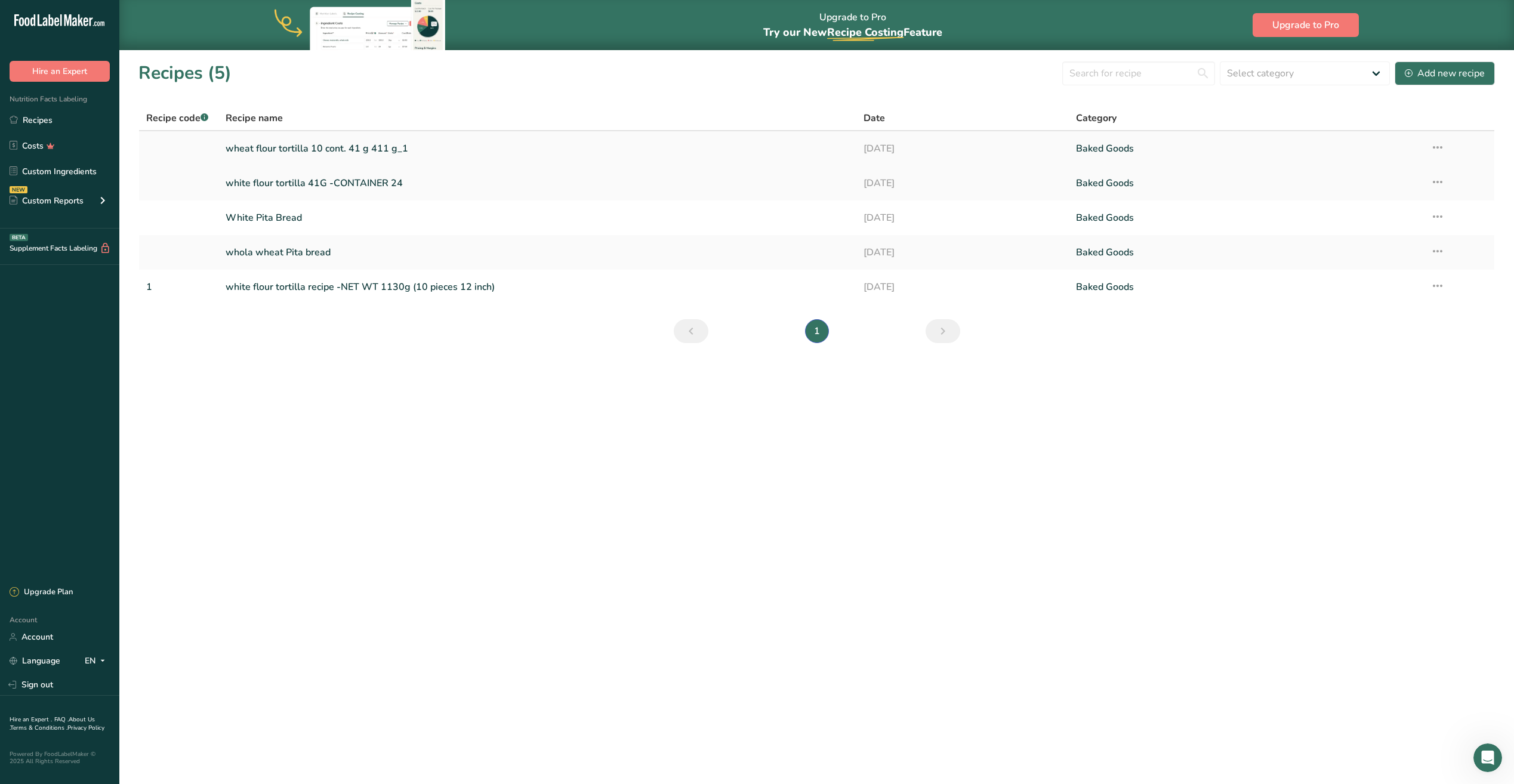
click at [344, 143] on link "wheat flour tortilla 10 cont. 41 g 411 g_1" at bounding box center [537, 149] width 624 height 25
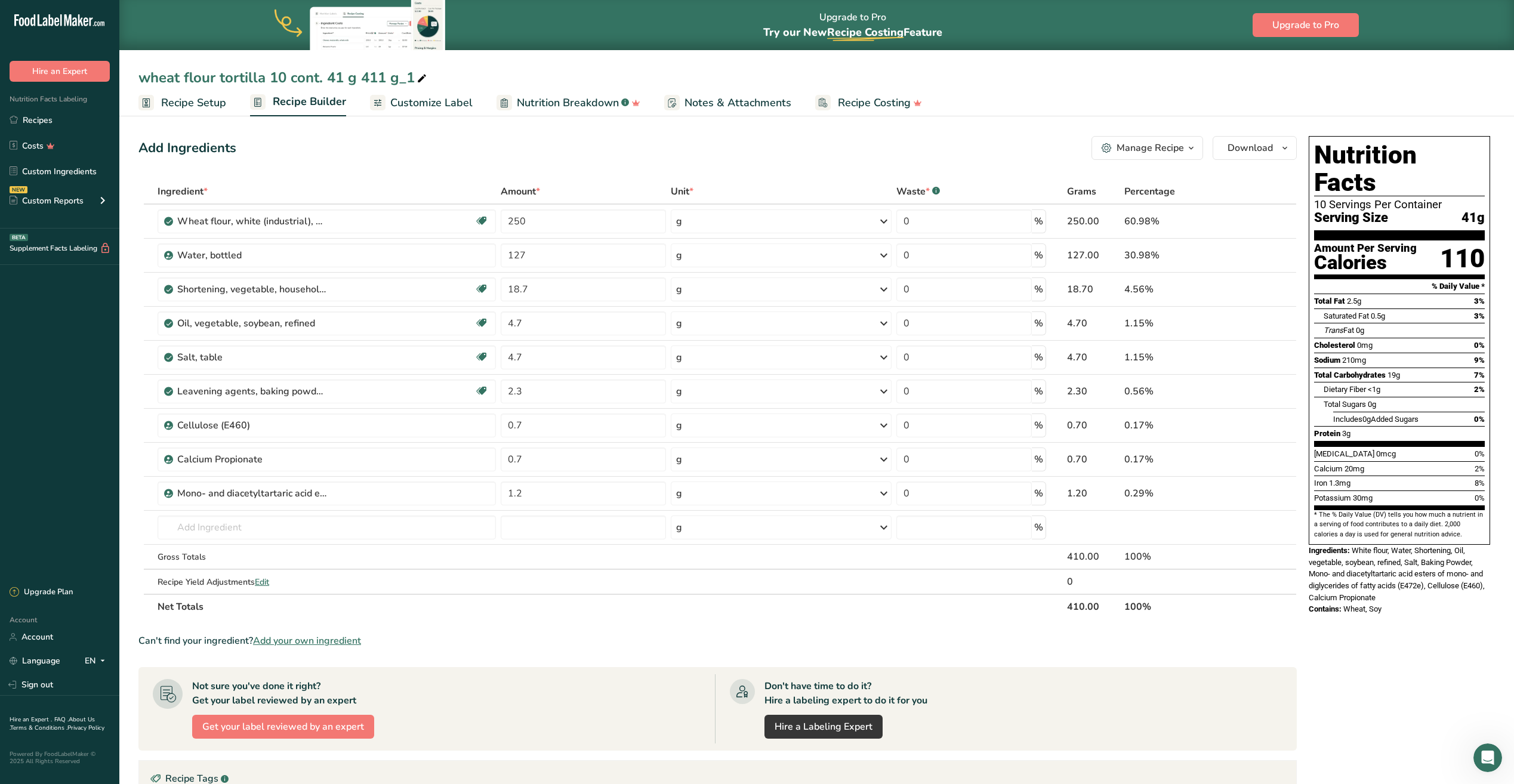
click at [429, 102] on span "Customize Label" at bounding box center [431, 102] width 83 height 16
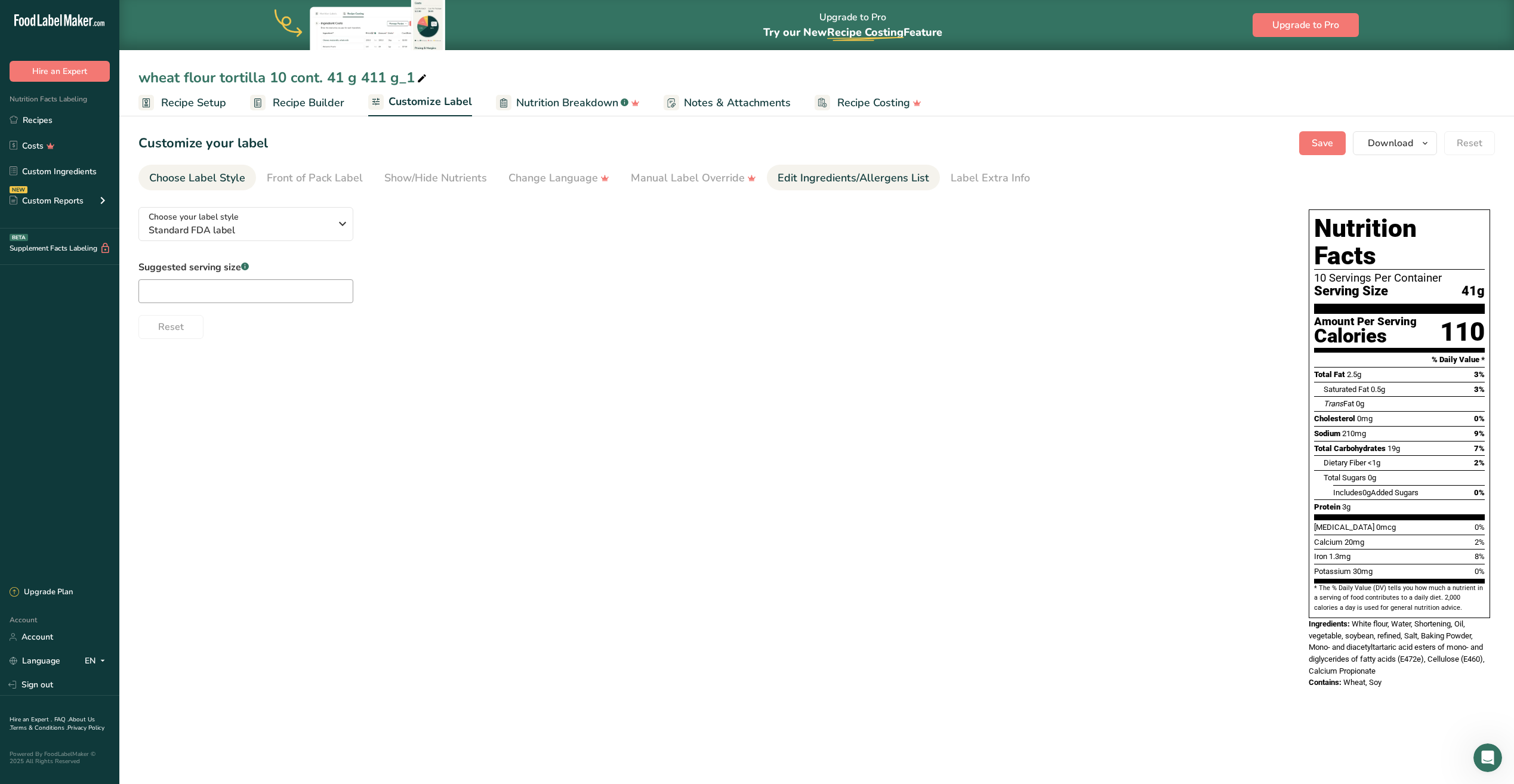
click at [829, 176] on div "Edit Ingredients/Allergens List" at bounding box center [853, 178] width 151 height 16
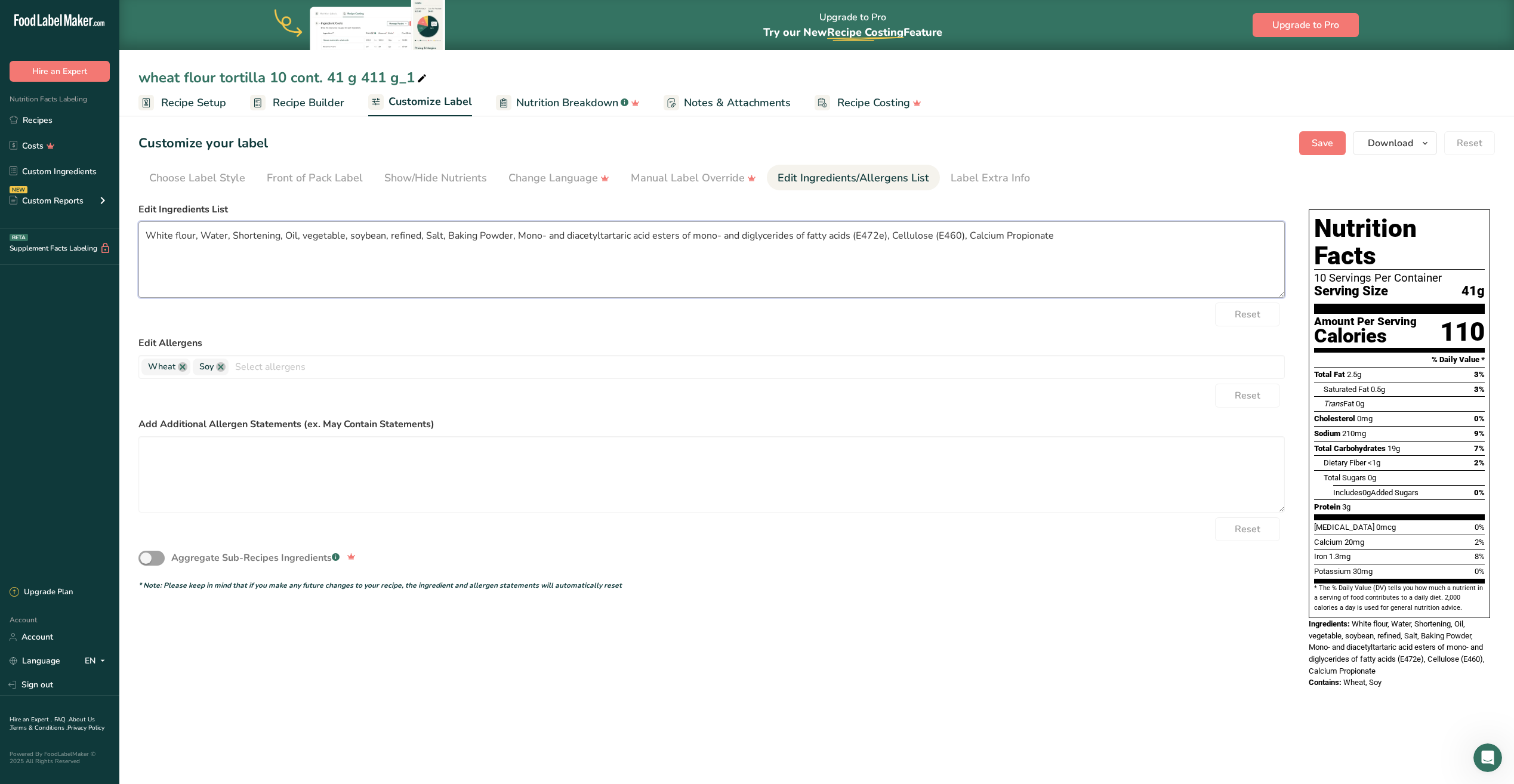
drag, startPoint x: 145, startPoint y: 231, endPoint x: 1054, endPoint y: 272, distance: 909.9
click at [1054, 272] on textarea "White flour, Water, Shortening, Oil, vegetable, soybean, refined, Salt, Baking …" at bounding box center [712, 259] width 1146 height 76
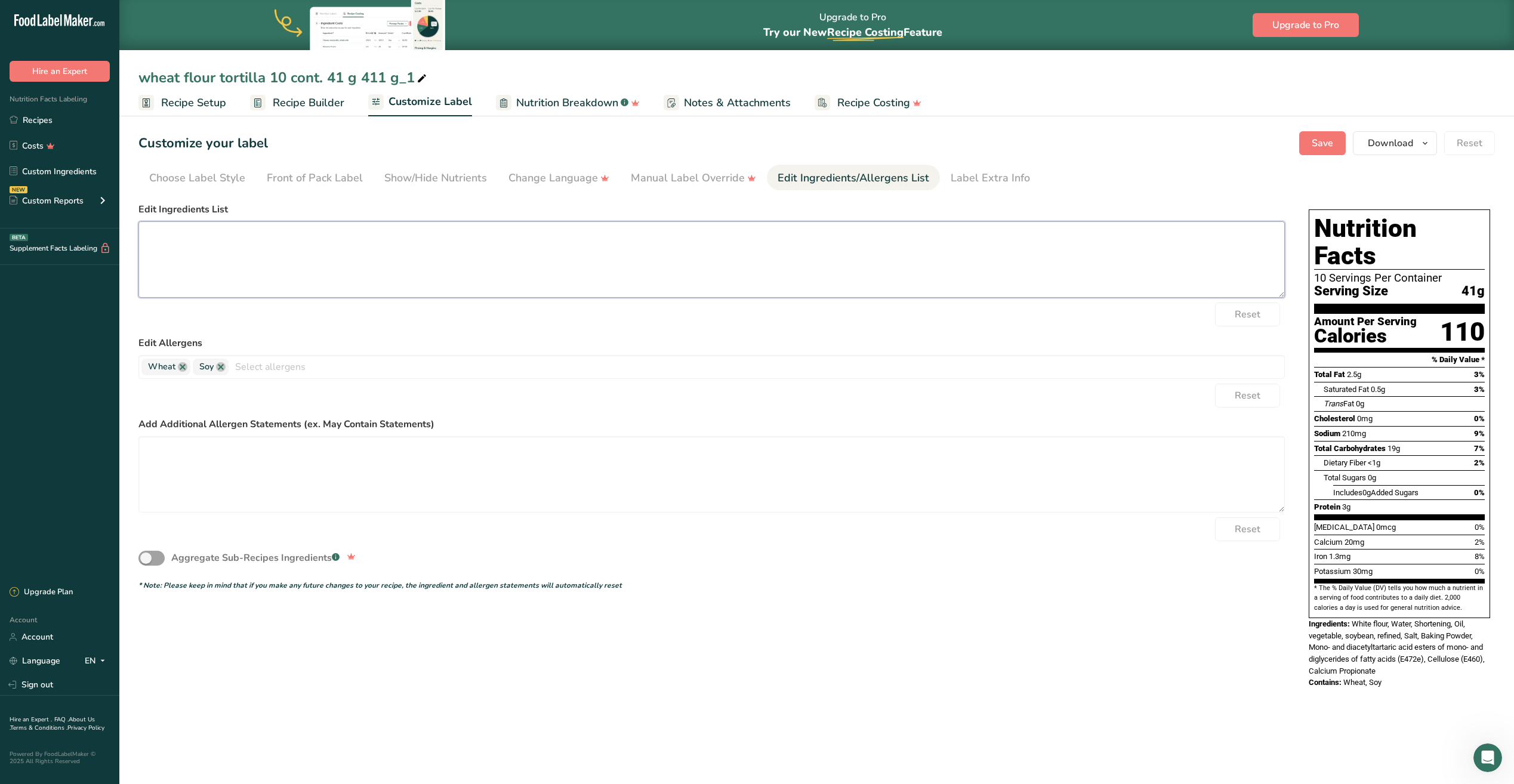
click at [537, 240] on textarea at bounding box center [712, 259] width 1146 height 76
paste textarea "Enriched Bleached flour, water vegetable, Shortening (interesterified and hydro…"
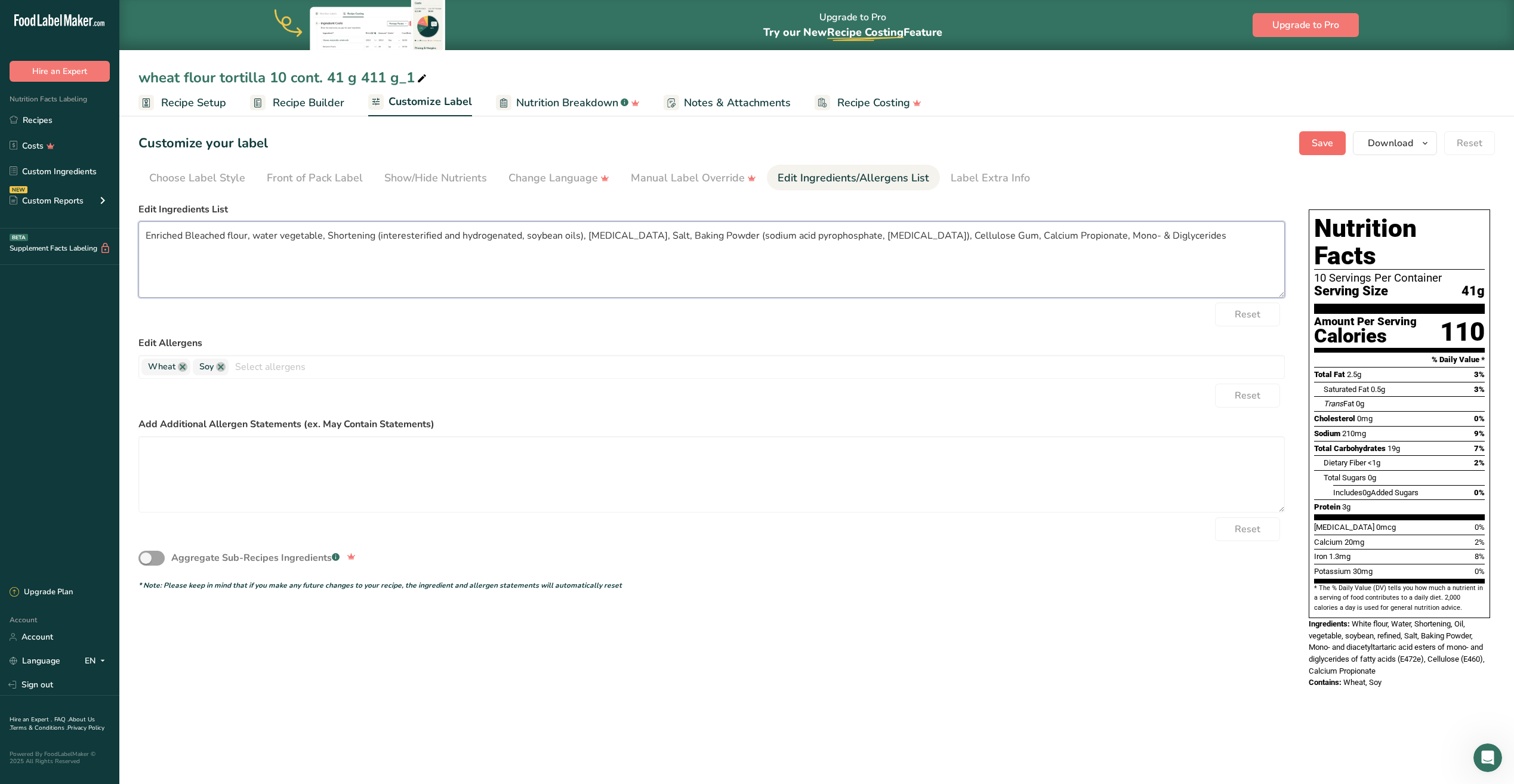
type textarea "Enriched Bleached flour, water vegetable, Shortening (interesterified and hydro…"
click at [1322, 144] on span "Save" at bounding box center [1322, 143] width 21 height 14
click at [1319, 147] on span "Save" at bounding box center [1322, 143] width 21 height 14
